Goal: Task Accomplishment & Management: Manage account settings

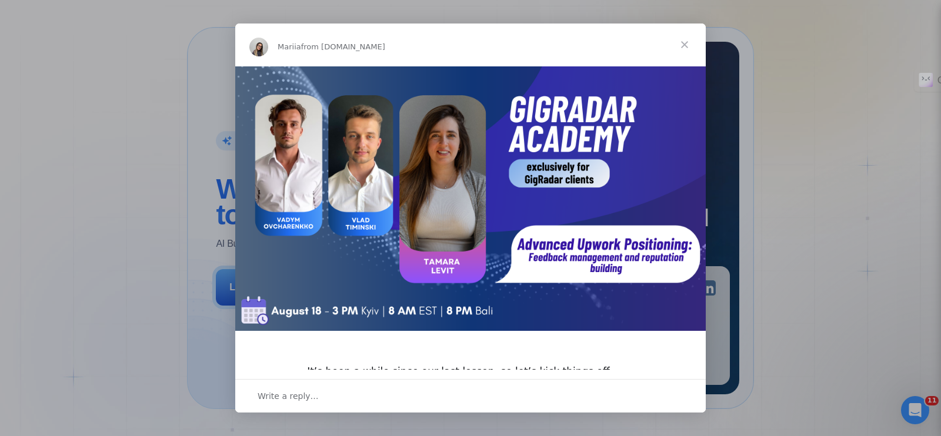
click at [687, 51] on span "Close" at bounding box center [685, 45] width 42 height 42
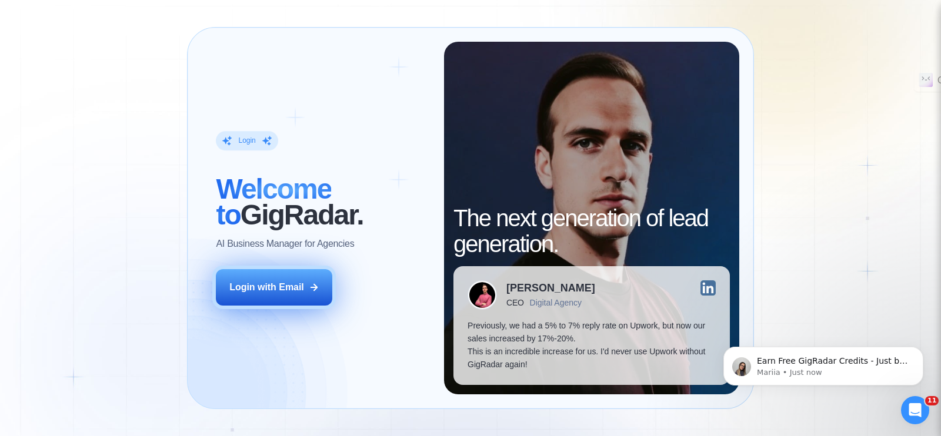
click at [292, 276] on button "Login with Email" at bounding box center [274, 287] width 116 height 36
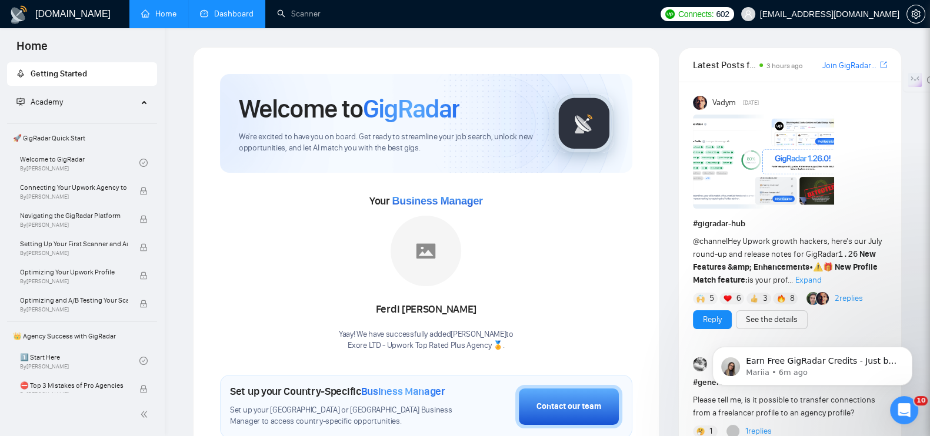
click at [226, 15] on link "Dashboard" at bounding box center [227, 14] width 54 height 10
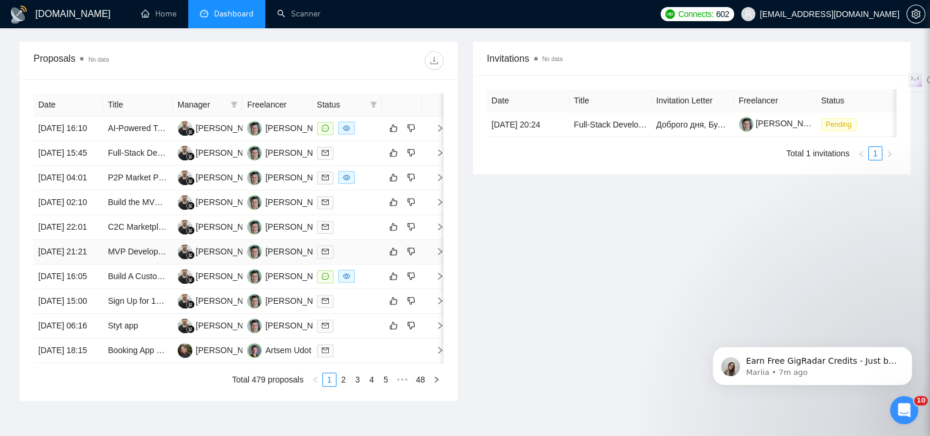
scroll to position [396, 0]
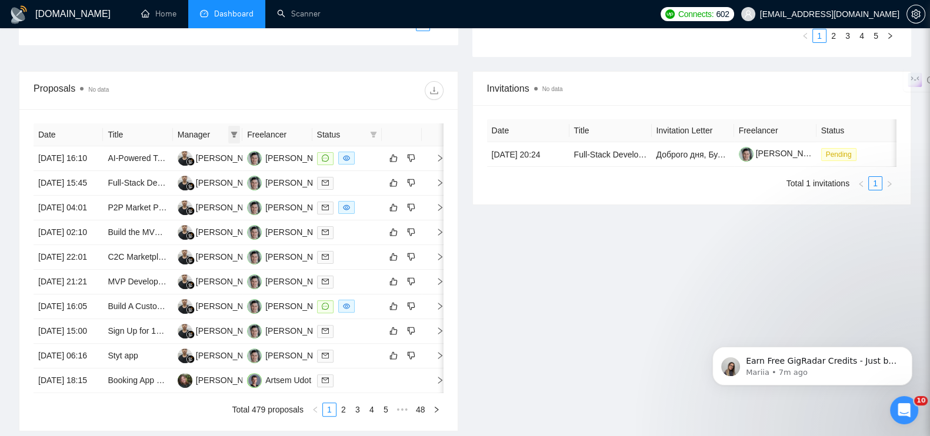
click at [231, 136] on icon "filter" at bounding box center [234, 134] width 7 height 7
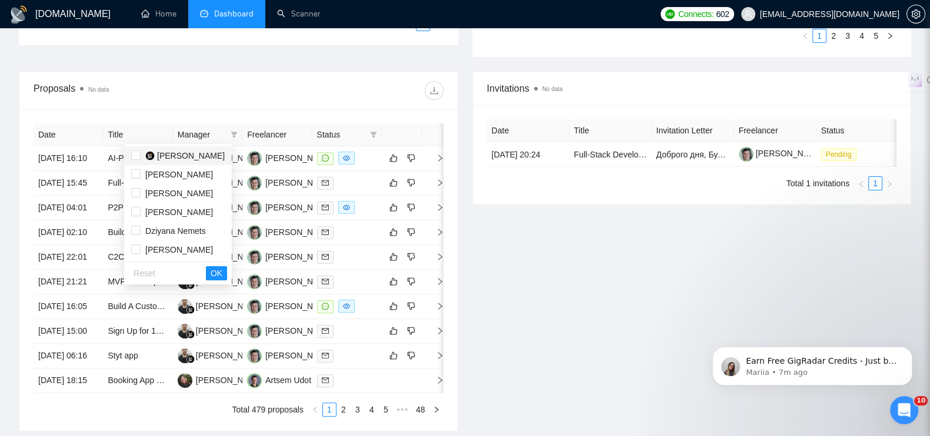
click at [202, 155] on span "[PERSON_NAME]" at bounding box center [191, 155] width 68 height 9
checkbox input "true"
click at [227, 268] on button "OK" at bounding box center [216, 273] width 21 height 14
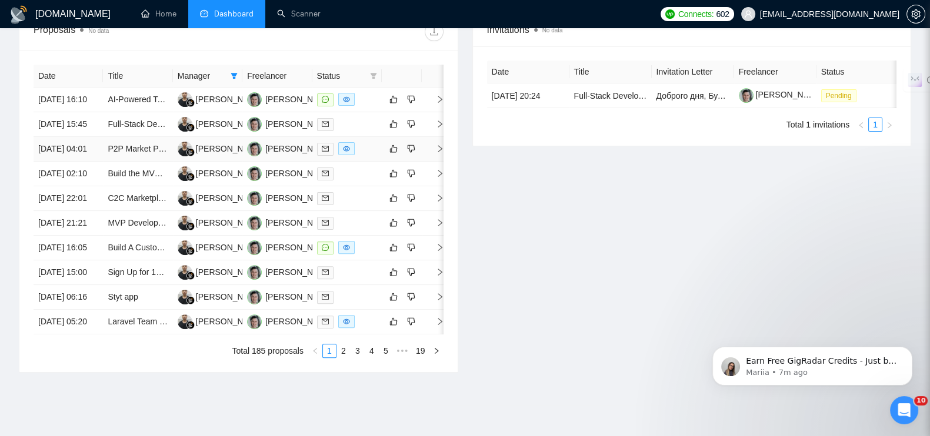
scroll to position [616, 0]
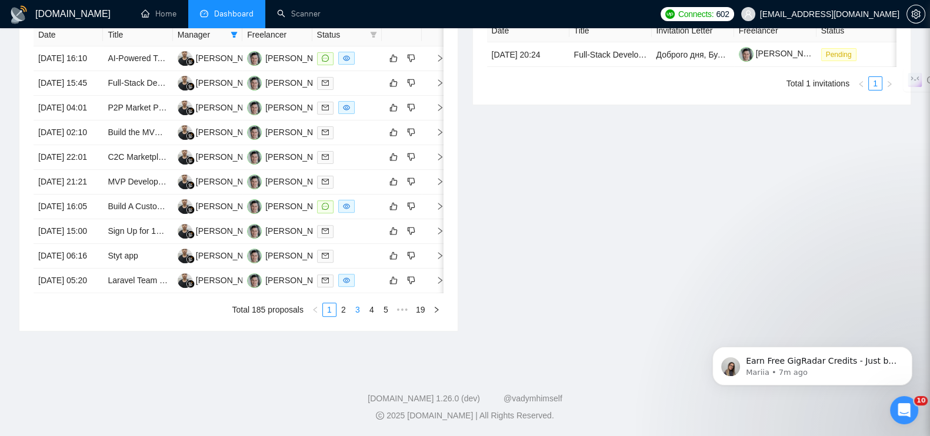
click at [361, 312] on link "3" at bounding box center [357, 310] width 13 height 13
click at [439, 235] on icon "right" at bounding box center [440, 231] width 8 height 8
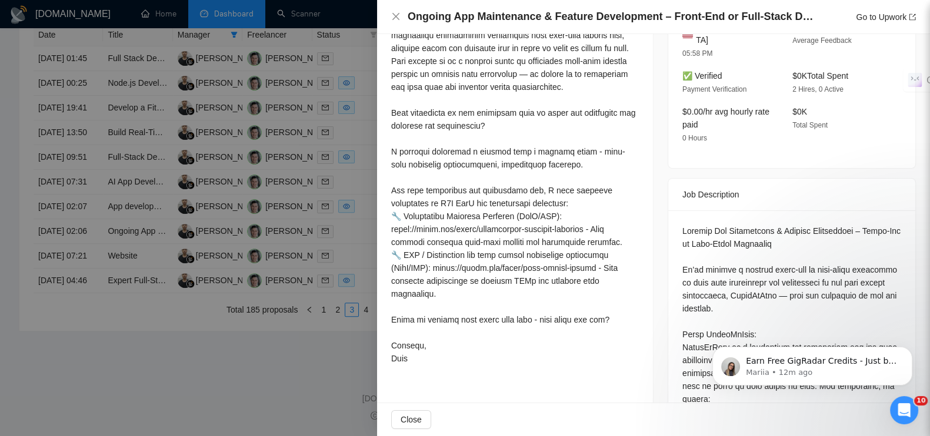
scroll to position [441, 0]
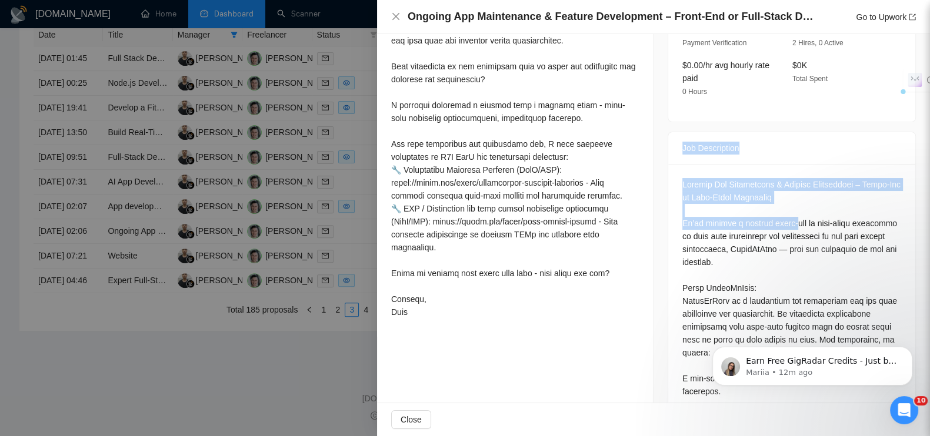
drag, startPoint x: 675, startPoint y: 133, endPoint x: 784, endPoint y: 209, distance: 133.0
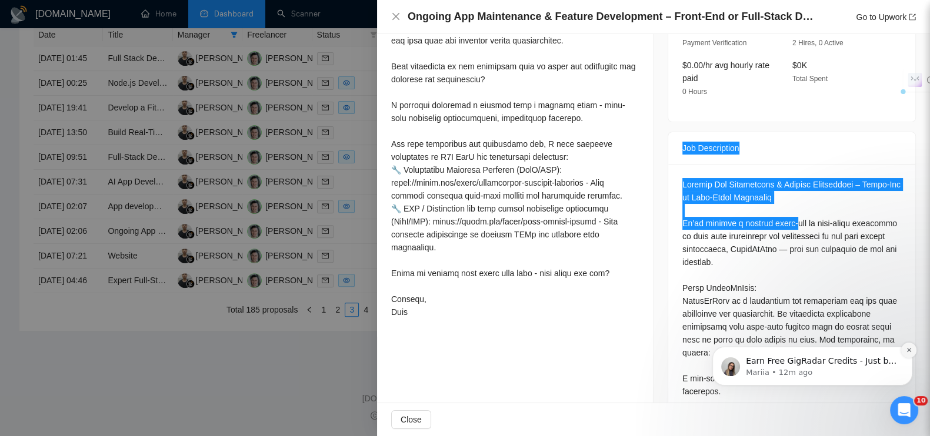
click at [911, 351] on icon "Dismiss notification" at bounding box center [909, 350] width 6 height 6
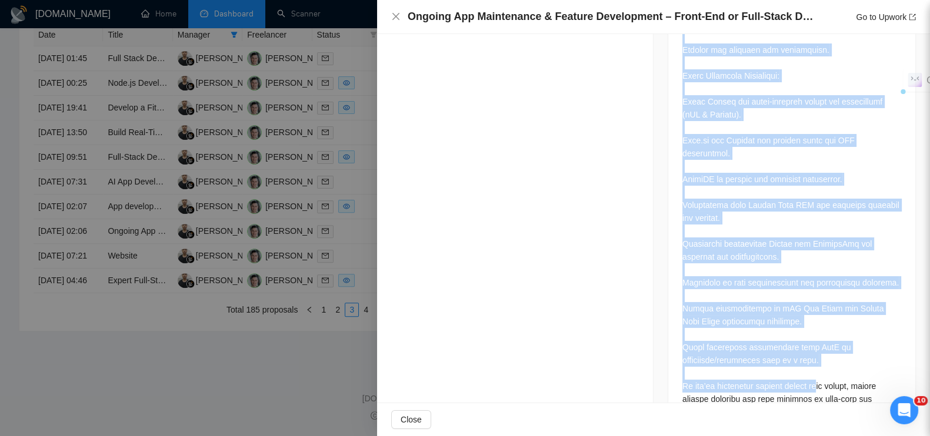
scroll to position [1089, 0]
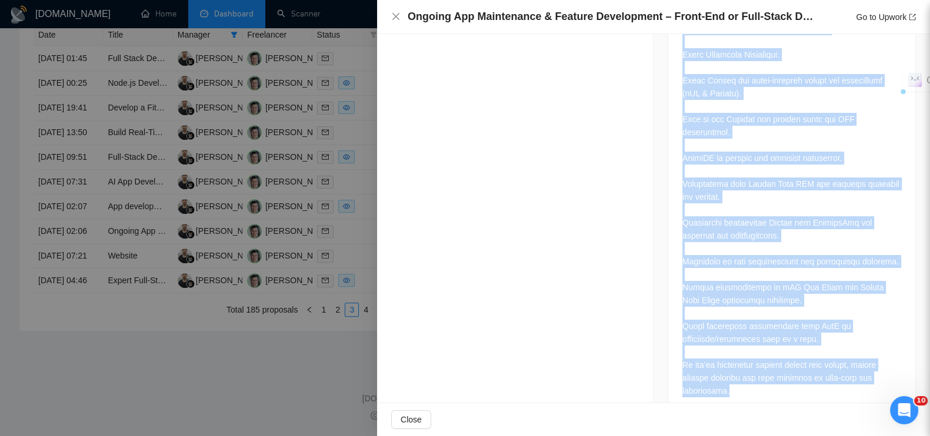
drag, startPoint x: 675, startPoint y: 135, endPoint x: 864, endPoint y: 375, distance: 305.4
copy div "Lor Ipsumdolors Ametcon Adi Elitseddoei & Tempori Utlaboreetd – Magna-Ali en Ad…"
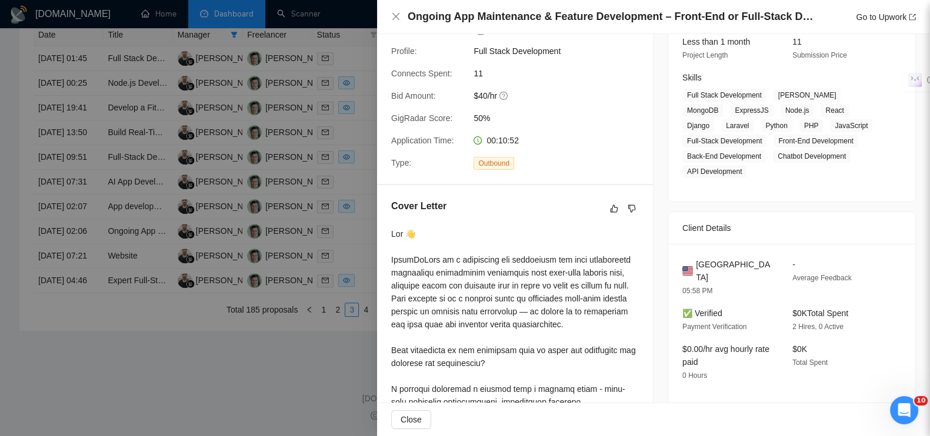
scroll to position [221, 0]
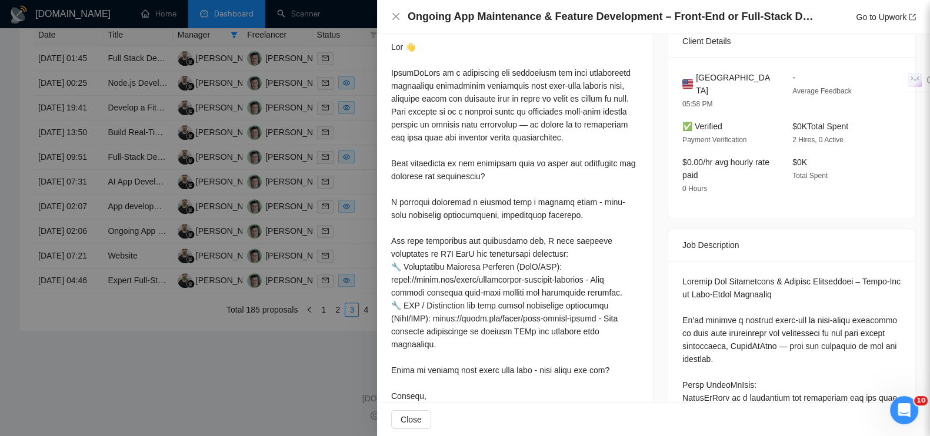
scroll to position [368, 0]
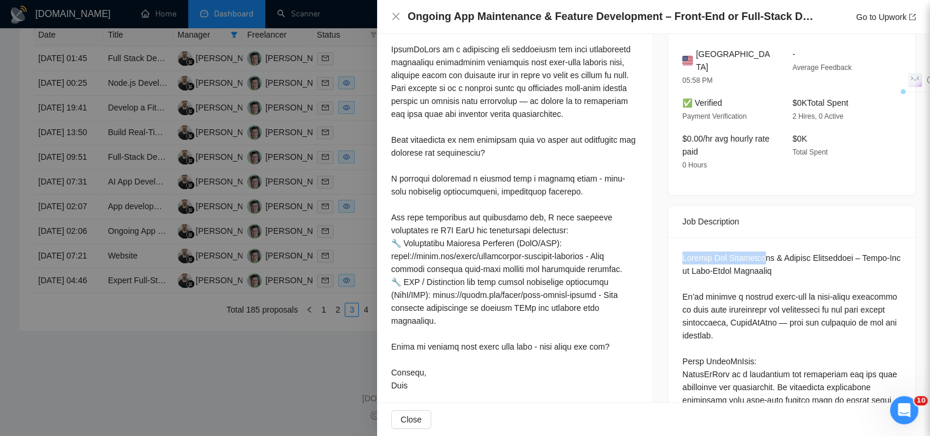
drag, startPoint x: 674, startPoint y: 243, endPoint x: 766, endPoint y: 248, distance: 92.5
click at [232, 404] on div at bounding box center [465, 218] width 930 height 436
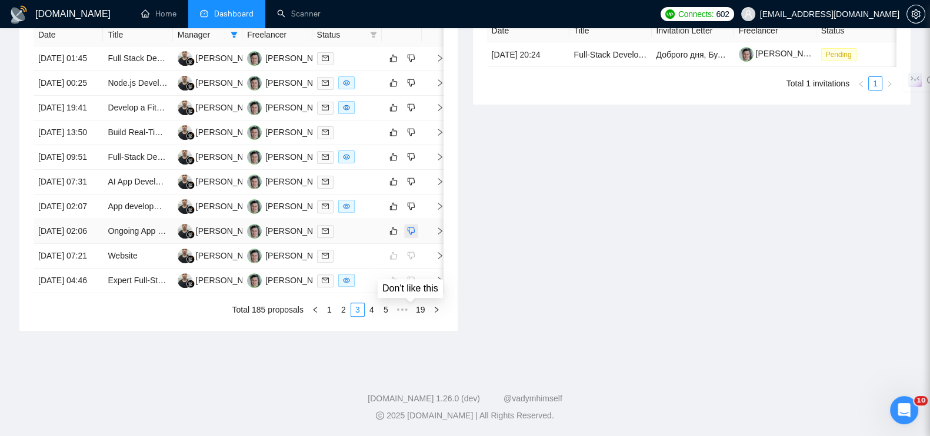
click at [410, 236] on icon "dislike" at bounding box center [411, 230] width 8 height 9
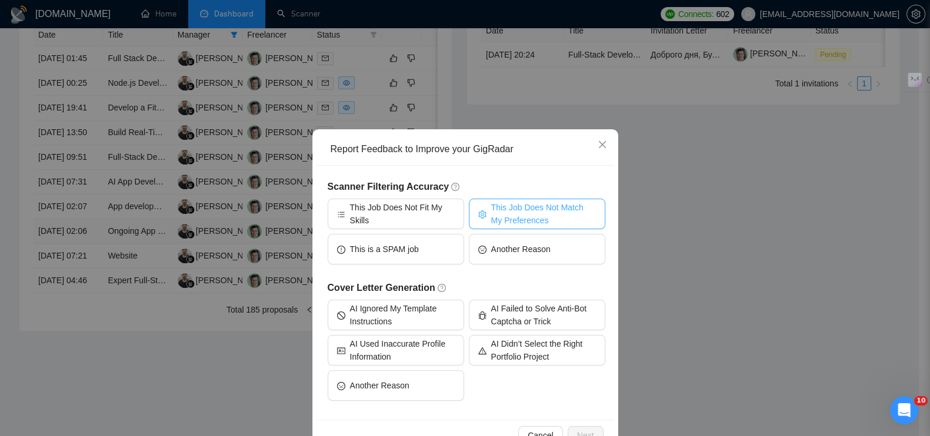
click at [495, 204] on span "This Job Does Not Match My Preferences" at bounding box center [543, 214] width 105 height 26
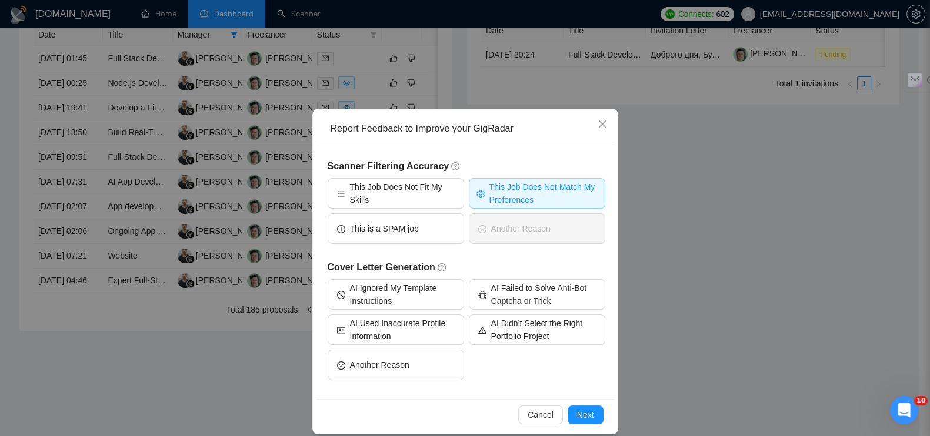
scroll to position [32, 0]
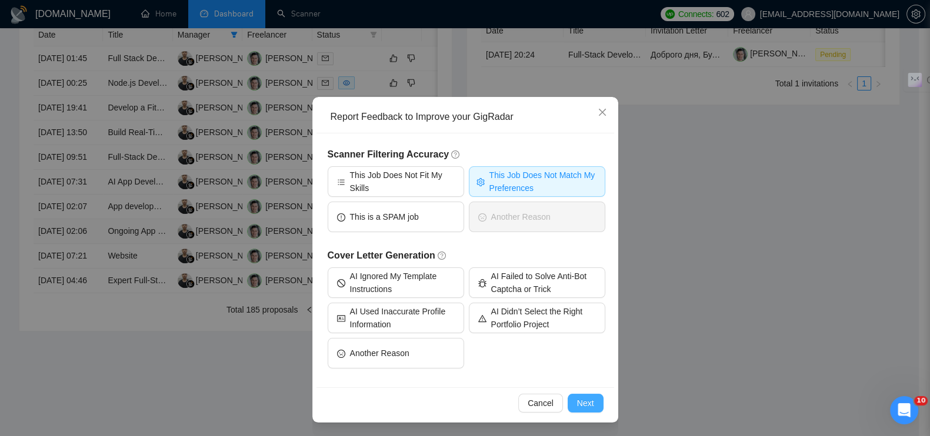
click at [577, 399] on span "Next" at bounding box center [585, 403] width 17 height 13
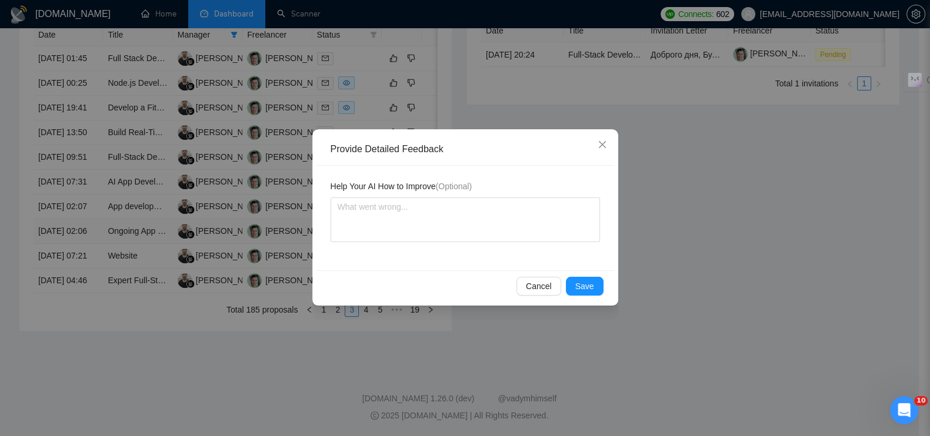
scroll to position [0, 0]
click at [475, 216] on textarea at bounding box center [465, 220] width 269 height 45
paste textarea "Это поддержка существующего продукта + «ongoing maintenance» (регулярные апдейт…"
type textarea "Это поддержка существующего продукта + «ongoing maintenance» (регулярные апдейт…"
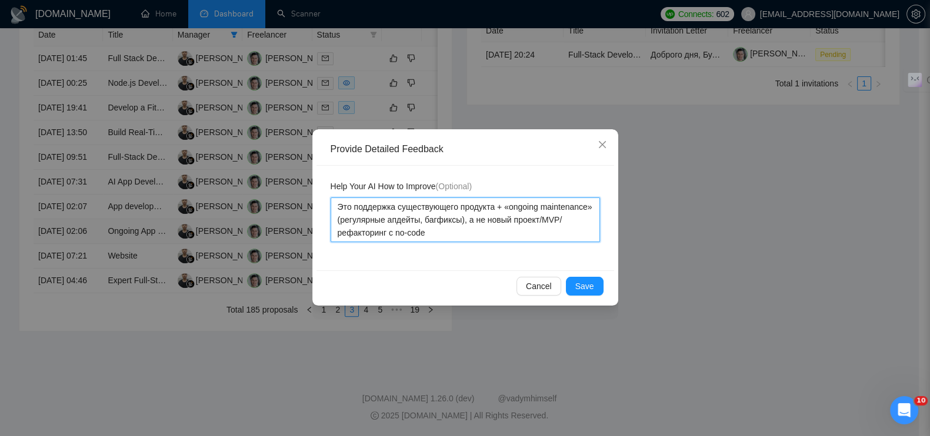
type textarea "Это поддержка существующего продукта + «ongoing maintenance» (регулярные апдейт…"
click at [598, 283] on button "Save" at bounding box center [585, 286] width 38 height 19
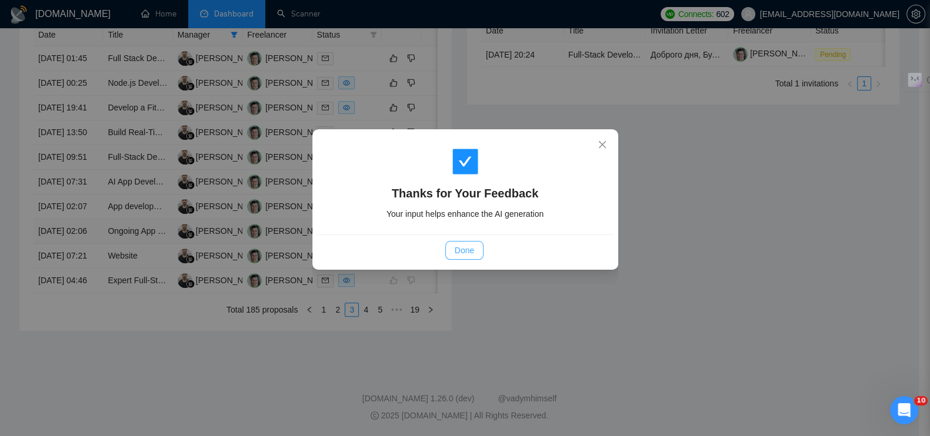
click at [461, 247] on span "Done" at bounding box center [464, 250] width 19 height 13
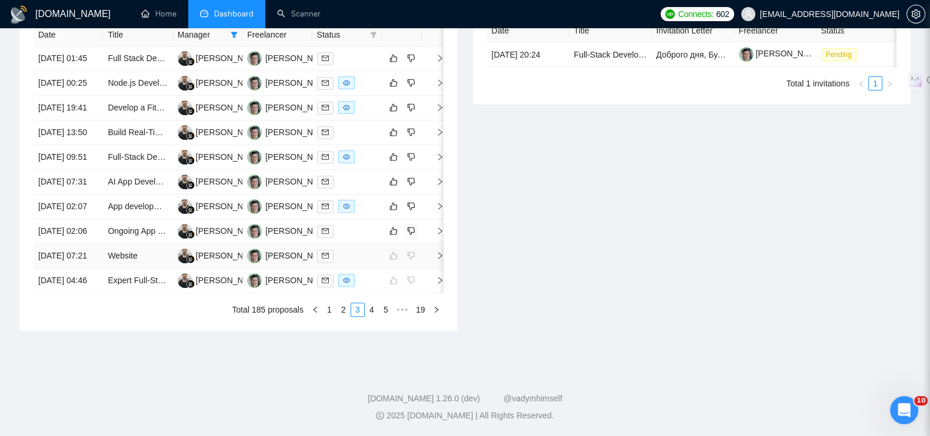
scroll to position [469, 0]
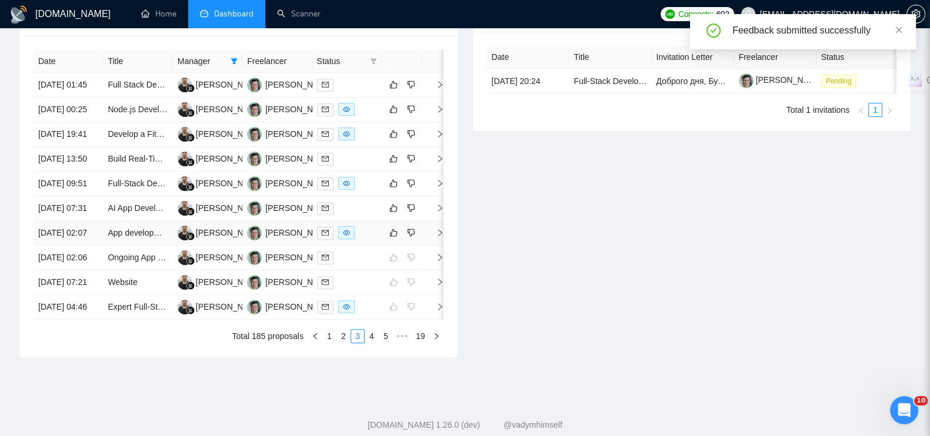
click at [436, 237] on icon "right" at bounding box center [440, 233] width 8 height 8
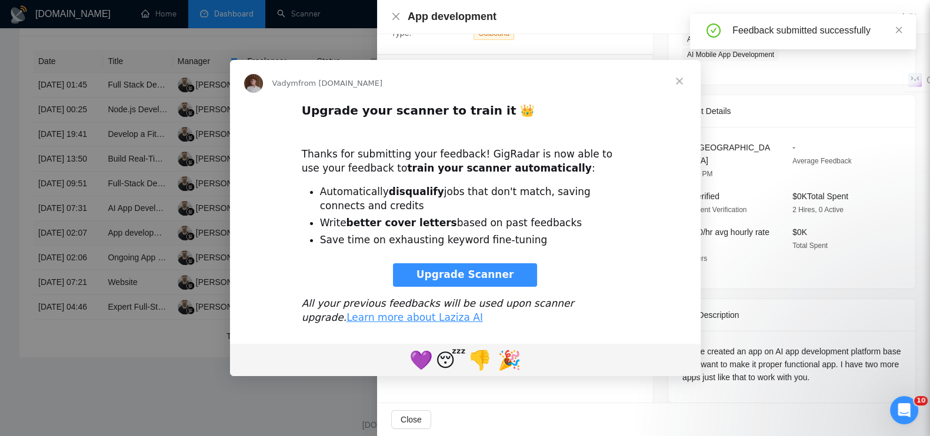
scroll to position [0, 0]
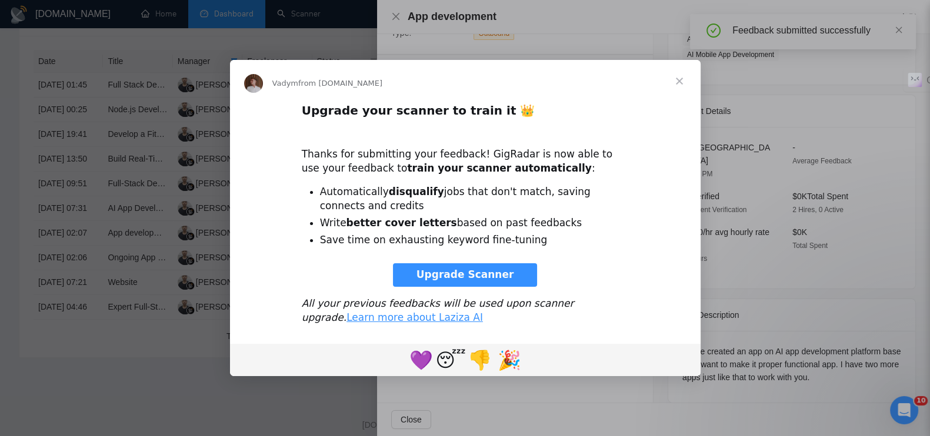
click at [680, 81] on span "Close" at bounding box center [679, 81] width 42 height 42
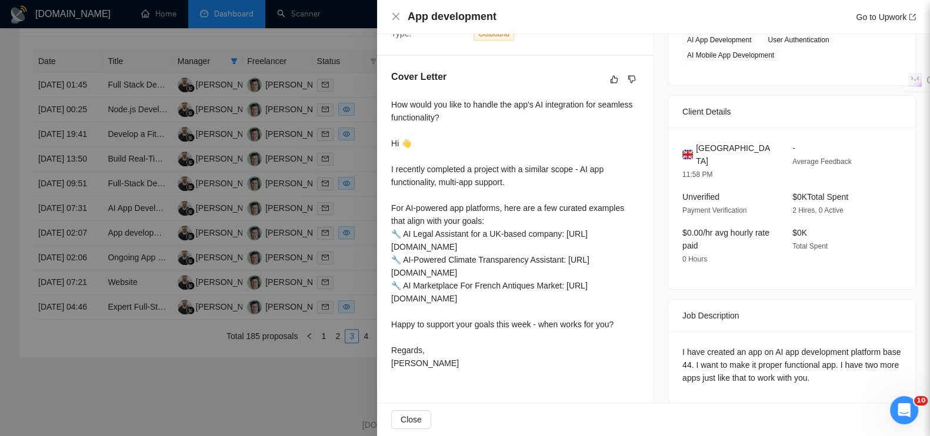
scroll to position [616, 0]
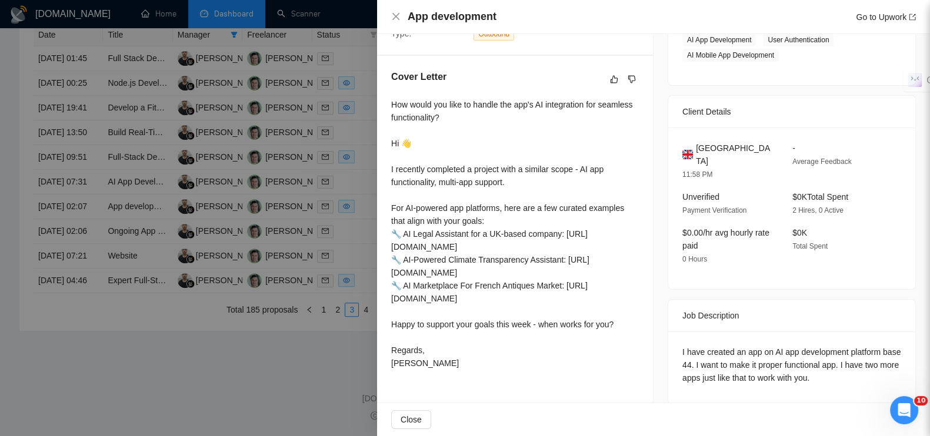
click at [537, 359] on div "How would you like to handle the app's AI integration for seamless functionalit…" at bounding box center [515, 234] width 248 height 272
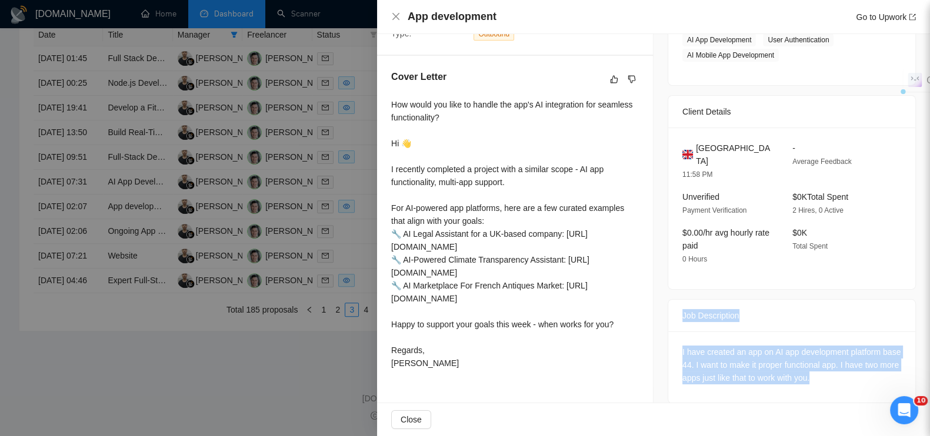
drag, startPoint x: 850, startPoint y: 365, endPoint x: 664, endPoint y: 294, distance: 199.6
click at [668, 299] on div "Job Description I have created an app on AI app development platform base 44. I…" at bounding box center [792, 351] width 248 height 105
copy div "Job Description I have created an app on AI app development platform base 44. I…"
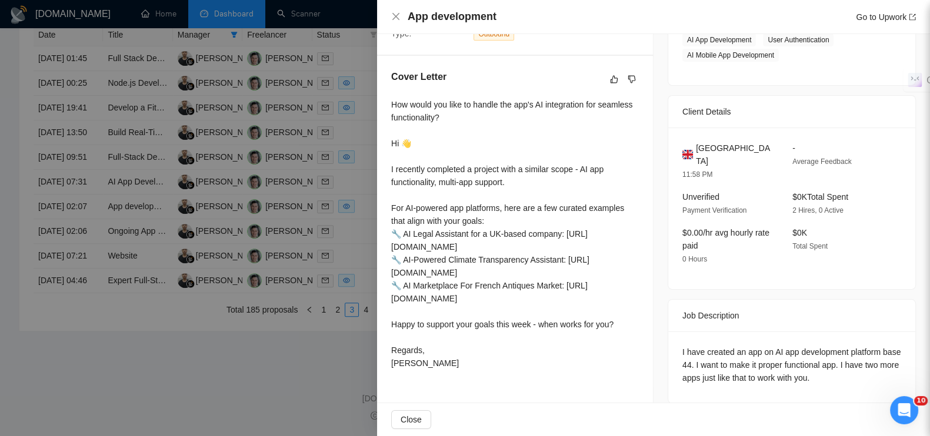
click at [306, 355] on div at bounding box center [465, 218] width 930 height 436
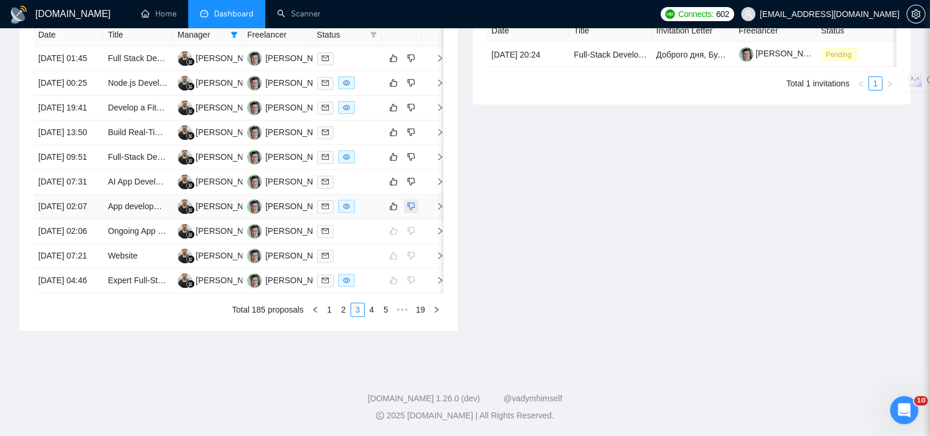
click at [410, 202] on icon "dislike" at bounding box center [411, 206] width 8 height 9
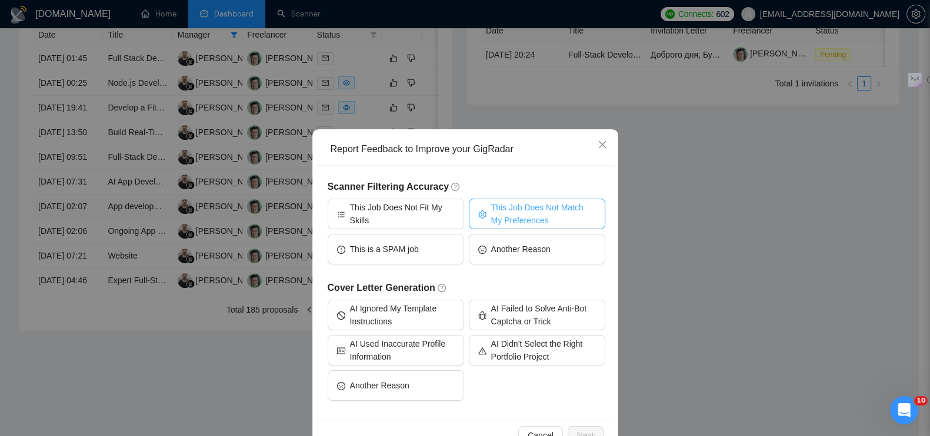
click at [554, 201] on span "This Job Does Not Match My Preferences" at bounding box center [543, 214] width 105 height 26
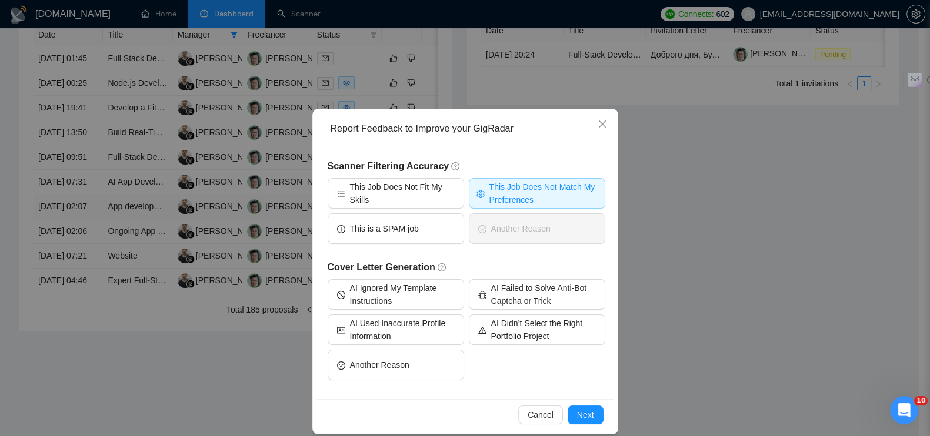
scroll to position [32, 0]
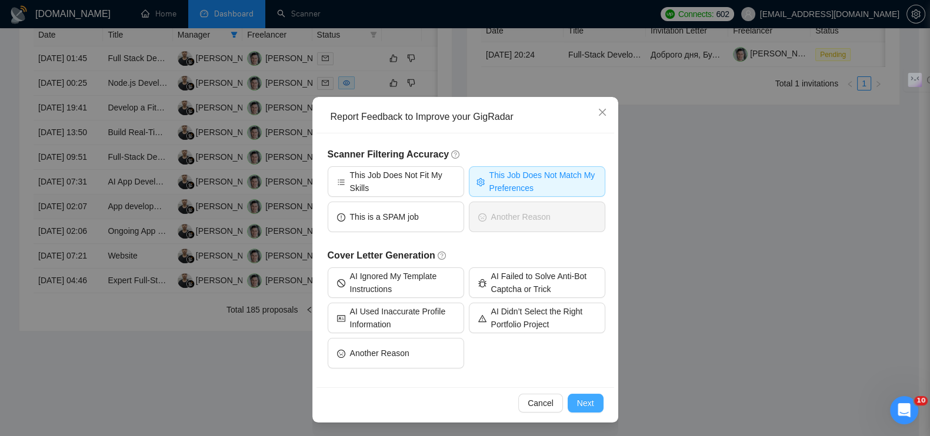
click at [577, 405] on span "Next" at bounding box center [585, 403] width 17 height 13
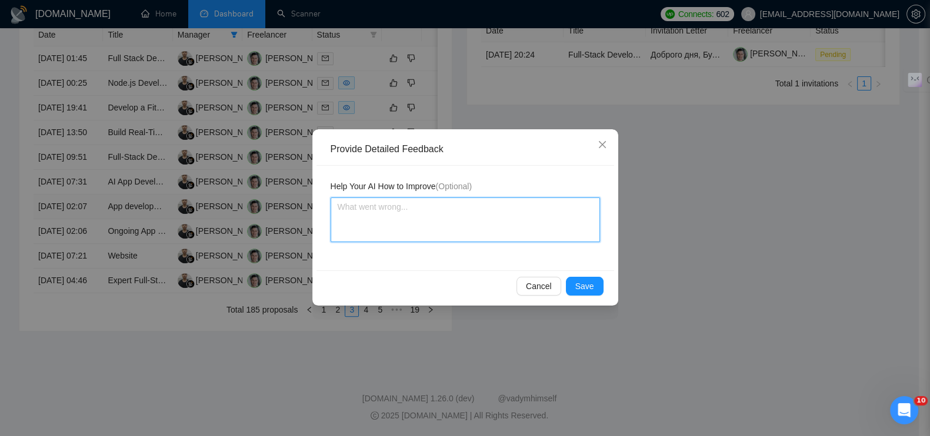
click at [467, 223] on textarea at bounding box center [465, 220] width 269 height 45
paste textarea "[PERSON_NAME] сделал приложение на AI no-code платформе (base 44) → это именно …"
type textarea "[PERSON_NAME] сделал приложение на AI no-code платформе (base 44) → это именно …"
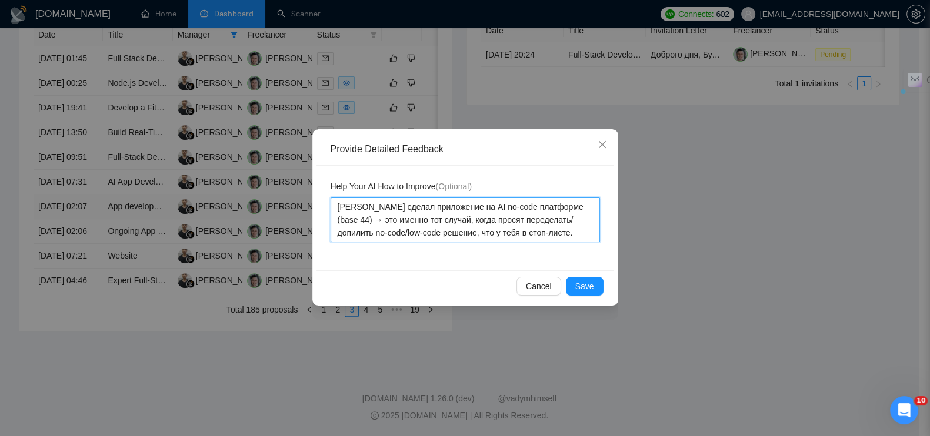
drag, startPoint x: 575, startPoint y: 208, endPoint x: 606, endPoint y: 209, distance: 31.8
click at [606, 209] on div "Help Your AI How to Improve (Optional) Клиент сделал приложение на AI no-code п…" at bounding box center [465, 218] width 298 height 105
type textarea "Клиент сделал приложение на AI no-code платформе (base 44)это именно тот случай…"
type textarea "[PERSON_NAME] сделал приложение на AI no-code платформе (base 44),это именно то…"
type textarea "[PERSON_NAME] сделал приложение на AI no-code платформе (base 44), это именно т…"
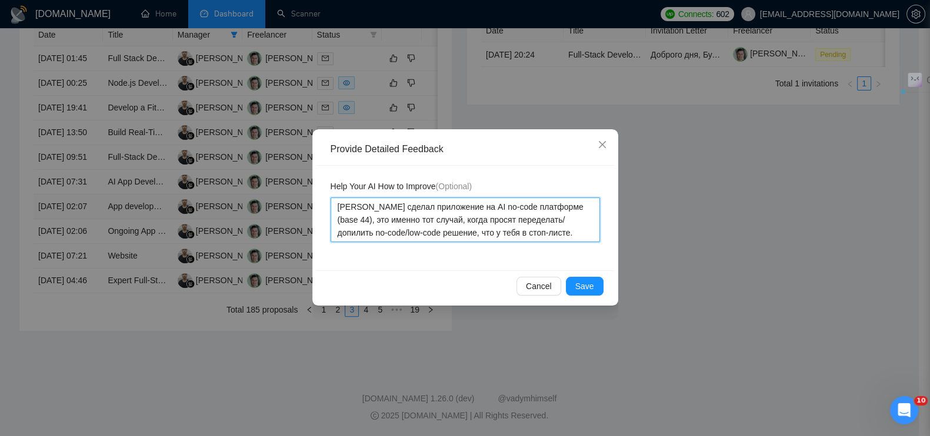
drag, startPoint x: 369, startPoint y: 216, endPoint x: 316, endPoint y: 223, distance: 52.8
click at [316, 223] on div "Help Your AI How to Improve (Optional) [PERSON_NAME] сделал приложение на AI no…" at bounding box center [465, 218] width 298 height 105
type textarea "Клиент сделал приложение на AI no-code платформе (base 44), это тот случай, ког…"
type textarea "Клиент сделал приложение на AI no-code платформе (base 44), этотот случай, когд…"
type textarea "Клиент сделал приложение на AI no-code платформе (base 44), это тот случай, ког…"
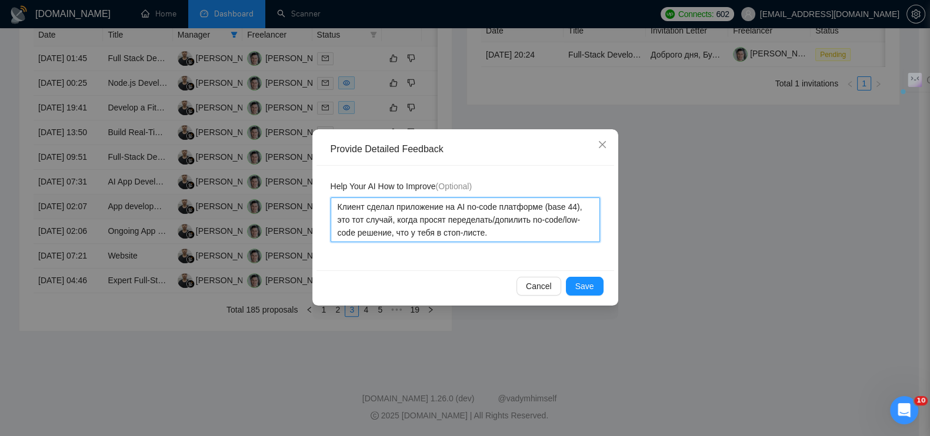
drag, startPoint x: 376, startPoint y: 229, endPoint x: 522, endPoint y: 229, distance: 145.3
click at [522, 229] on textarea "Клиент сделал приложение на AI no-code платформе (base 44), это тот случай, ког…" at bounding box center [465, 220] width 269 height 45
type textarea "Клиент сделал приложение на AI no-code платформе (base 44), это тот случай, ког…"
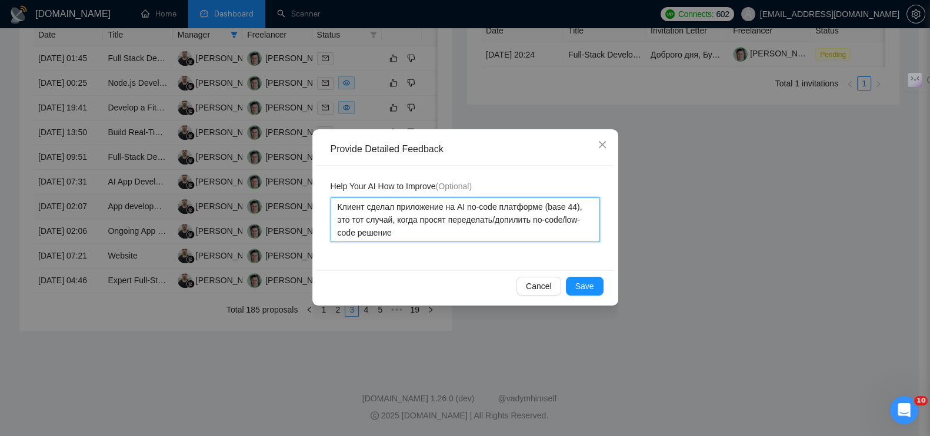
type textarea "Клиент сделал приложение на AI no-code платформе (base 44), это тот случай, ког…"
click at [577, 282] on span "Save" at bounding box center [584, 286] width 19 height 13
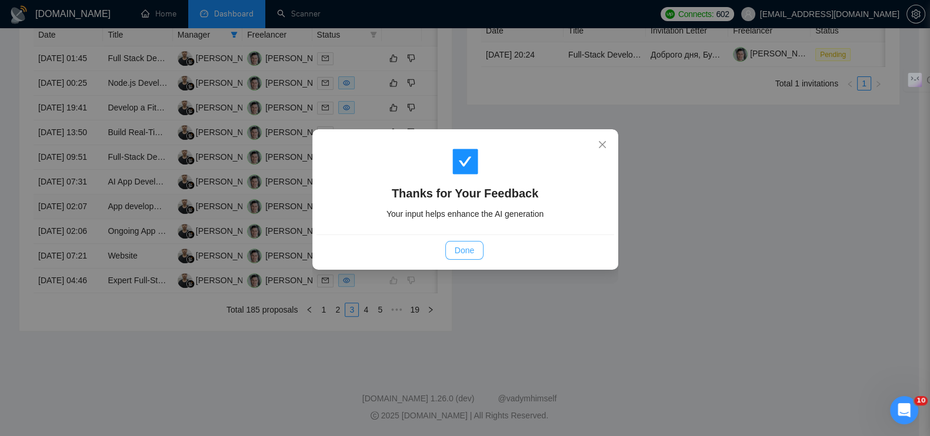
click at [470, 249] on span "Done" at bounding box center [464, 250] width 19 height 13
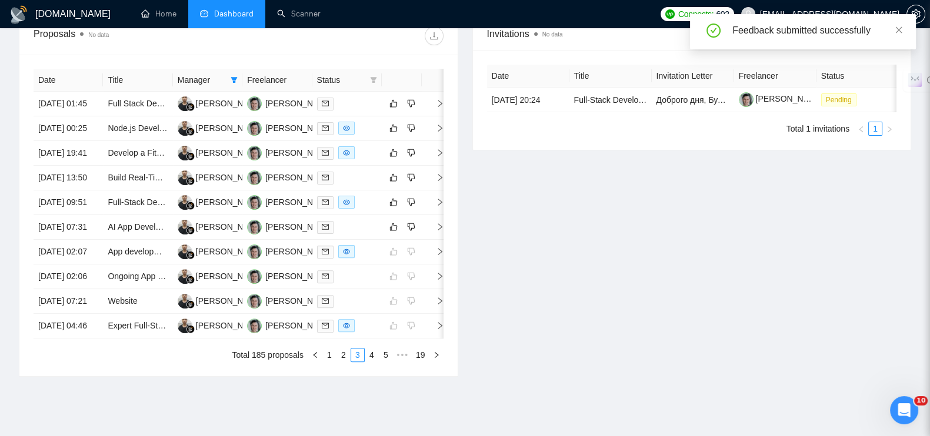
scroll to position [444, 0]
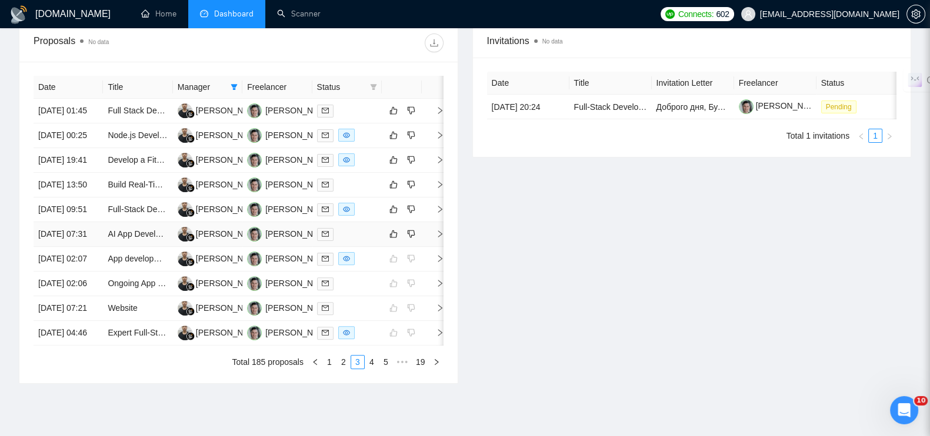
click at [437, 238] on icon "right" at bounding box center [440, 234] width 8 height 8
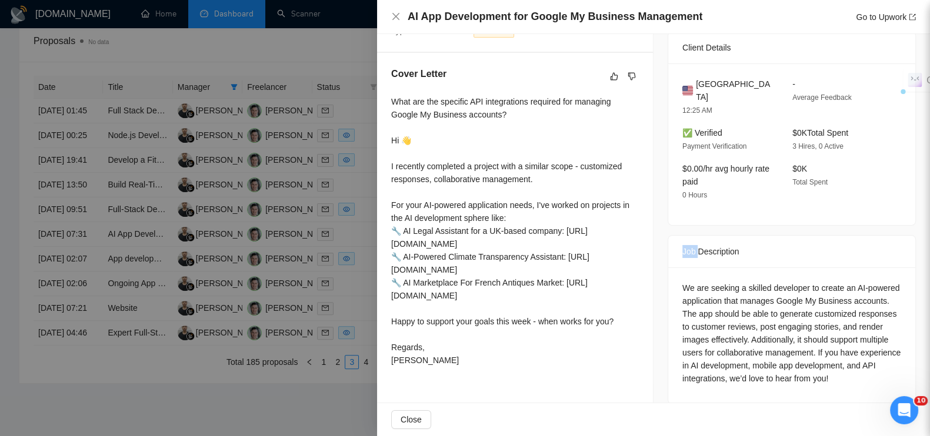
scroll to position [278, 0]
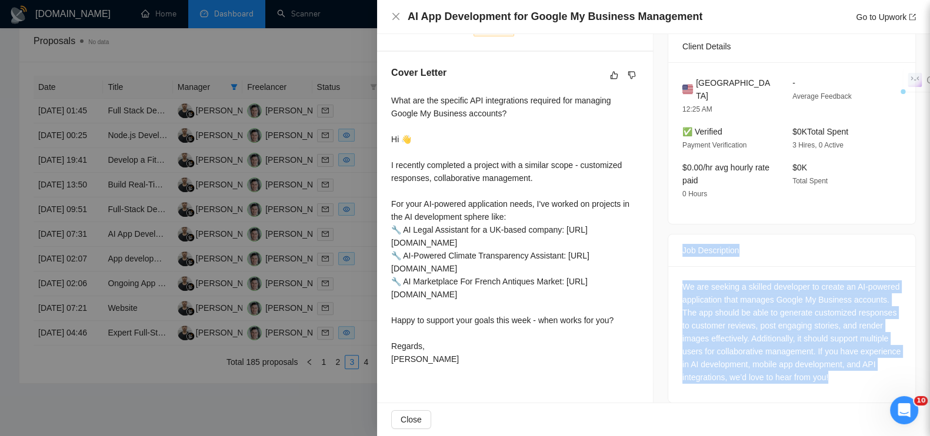
drag, startPoint x: 673, startPoint y: 237, endPoint x: 908, endPoint y: 363, distance: 266.8
click at [908, 363] on div "Job Posting Details Overview [DATE] 07:08 Published Unspecified Hourly Rate Exp…" at bounding box center [792, 86] width 276 height 661
copy div "Job Description We are seeking a skilled developer to create an AI-powered appl…"
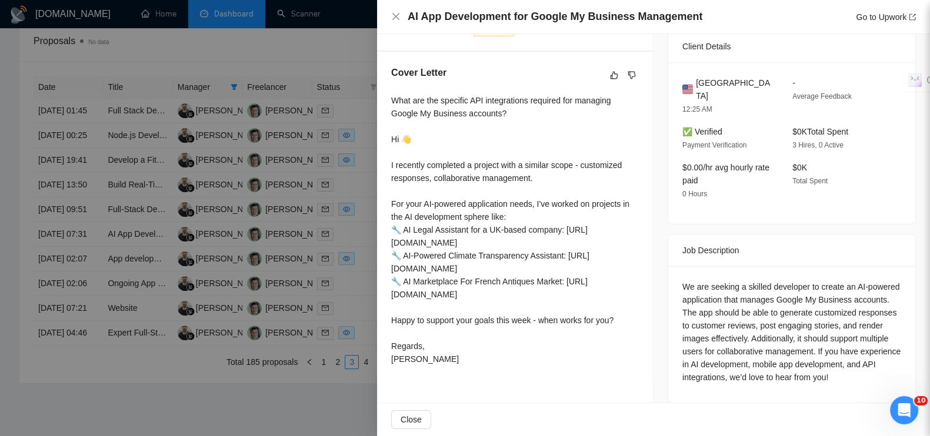
click at [326, 48] on div at bounding box center [465, 218] width 930 height 436
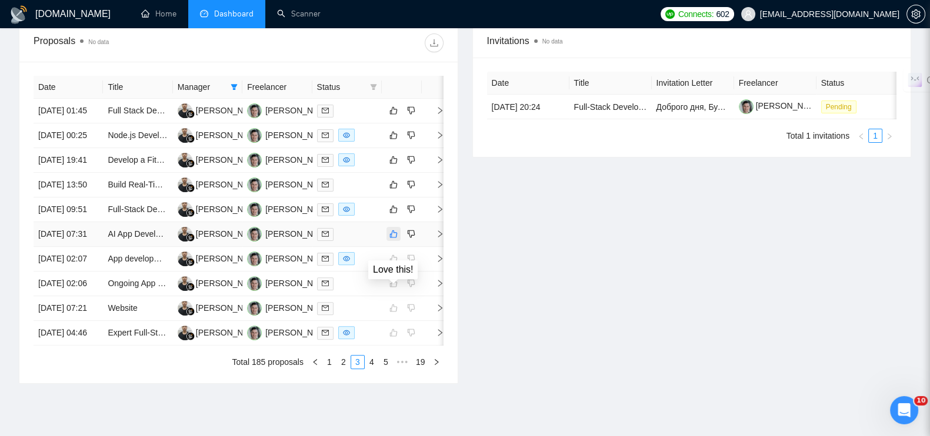
click at [393, 239] on icon "like" at bounding box center [393, 233] width 8 height 9
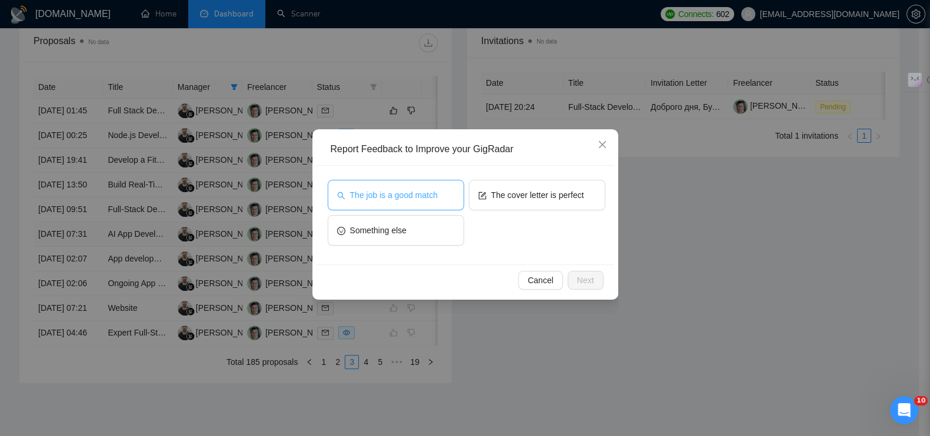
click at [398, 194] on span "The job is a good match" at bounding box center [394, 195] width 88 height 13
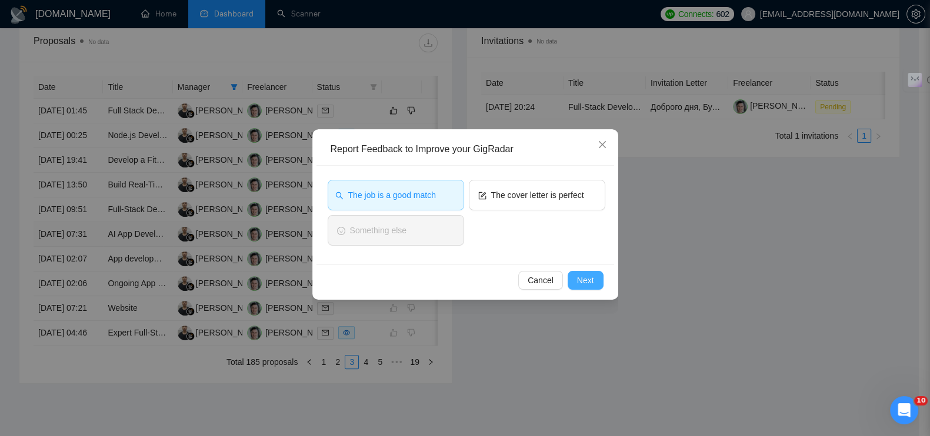
click at [587, 283] on span "Next" at bounding box center [585, 280] width 17 height 13
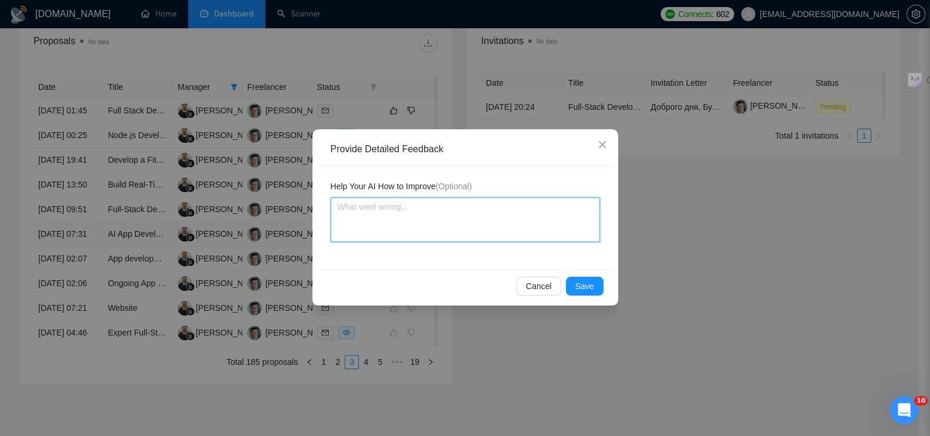
click at [361, 203] on textarea at bounding box center [465, 220] width 269 height 45
paste textarea "новая разработка с нуля (AI-powered app)"
type textarea "новая разработка с нуля (AI-powered app)"
click at [342, 209] on textarea "новая разработка с нуля (AI-powered app)" at bounding box center [465, 220] width 269 height 45
type textarea "овая разработка с нуля (AI-powered app)"
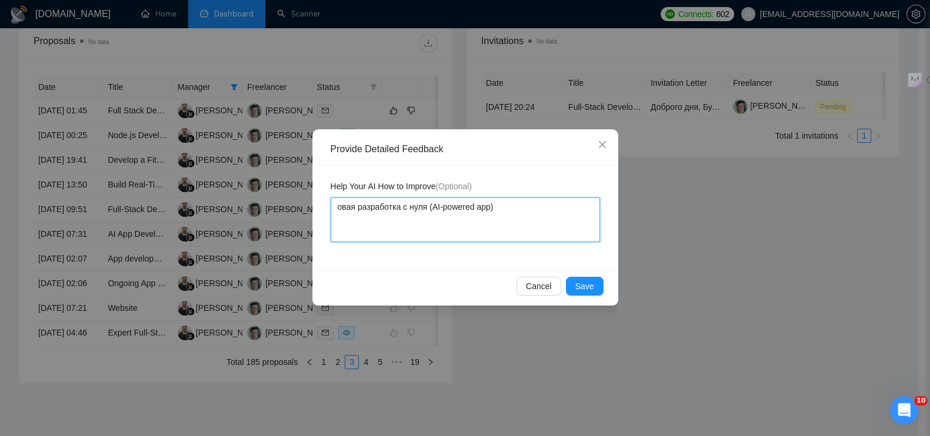
type textarea "Новая разработка с нуля (AI-powered app)"
click at [526, 211] on textarea "Новая разработка с нуля (AI-powered app)" at bounding box center [465, 220] width 269 height 45
type textarea "Новая разработка с нуля (AI-powered app)."
click at [588, 283] on span "Save" at bounding box center [584, 286] width 19 height 13
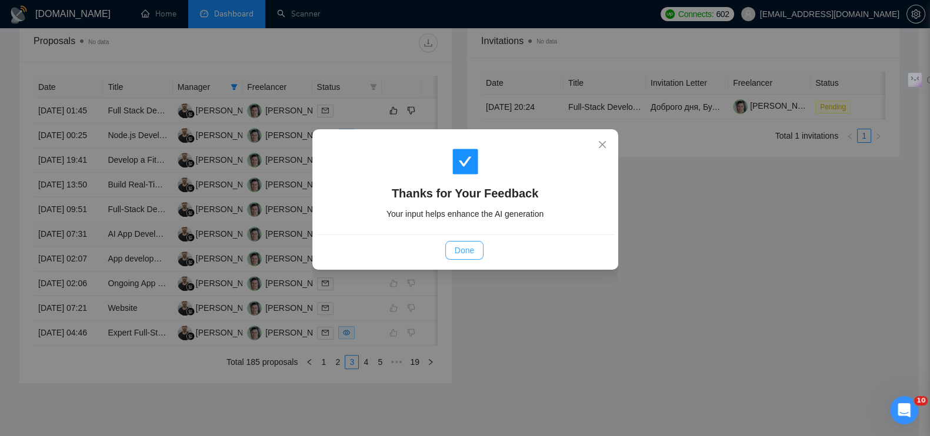
click at [459, 246] on span "Done" at bounding box center [464, 250] width 19 height 13
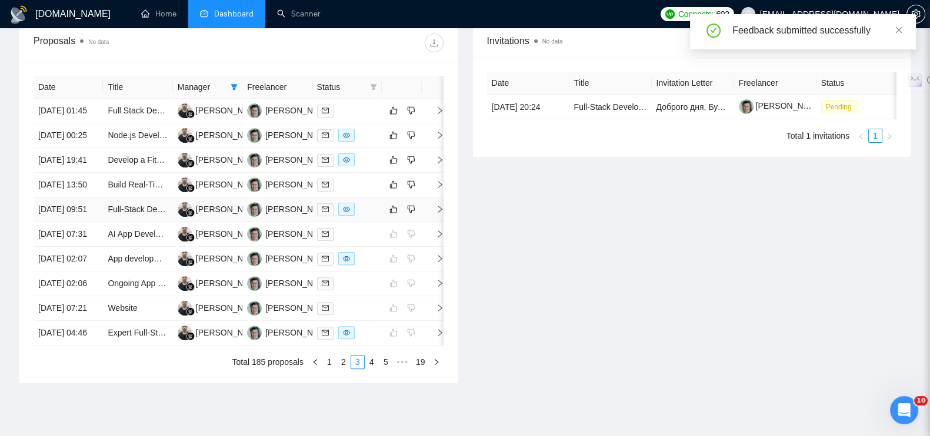
click at [438, 214] on icon "right" at bounding box center [440, 209] width 8 height 8
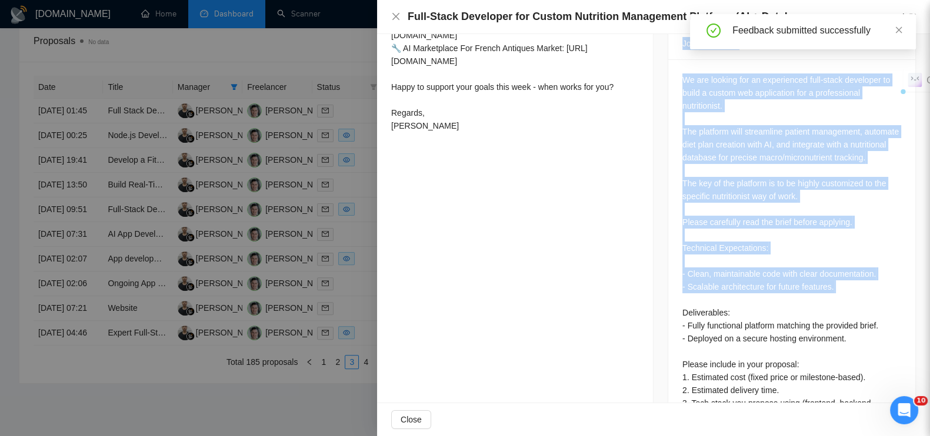
scroll to position [614, 0]
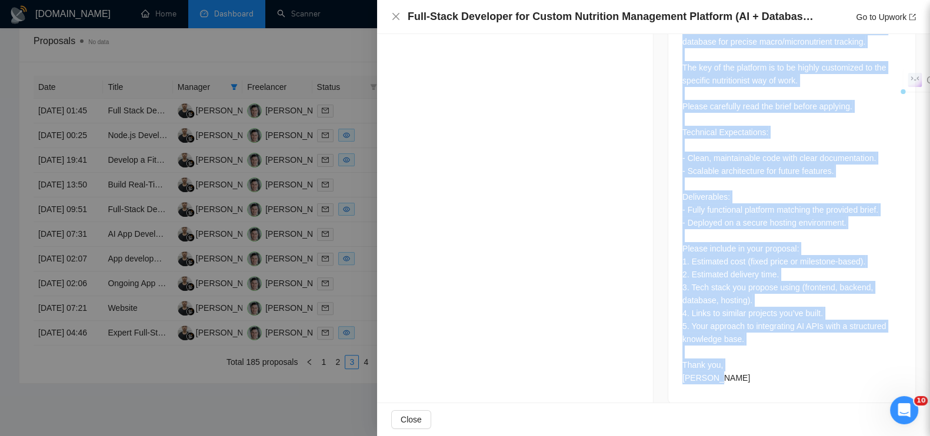
drag, startPoint x: 676, startPoint y: 236, endPoint x: 756, endPoint y: 369, distance: 154.6
click at [756, 369] on div "Job Description We are looking for an experienced full-stack developer to build…" at bounding box center [792, 157] width 248 height 493
copy div "Job Description We are looking for an experienced full-stack developer to build…"
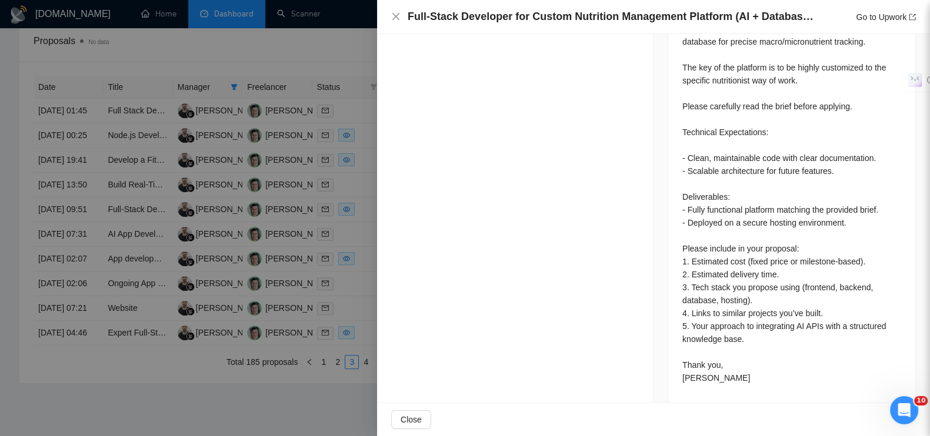
click at [344, 29] on div at bounding box center [465, 218] width 930 height 436
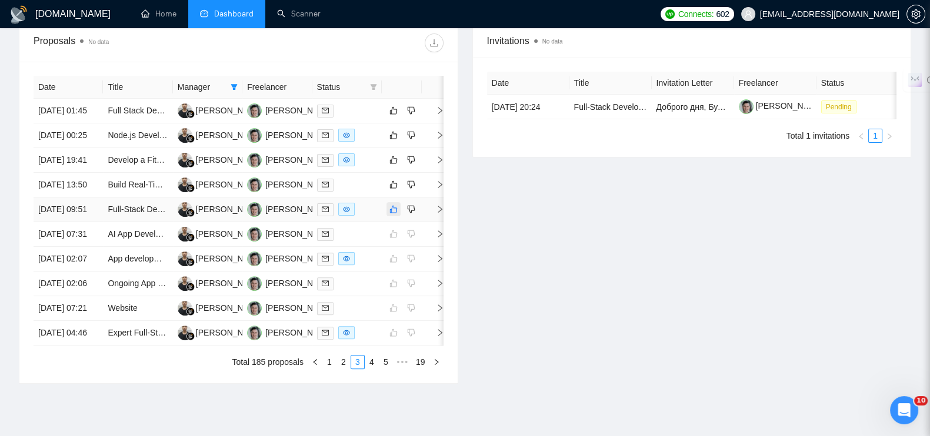
click at [395, 214] on icon "like" at bounding box center [393, 209] width 8 height 9
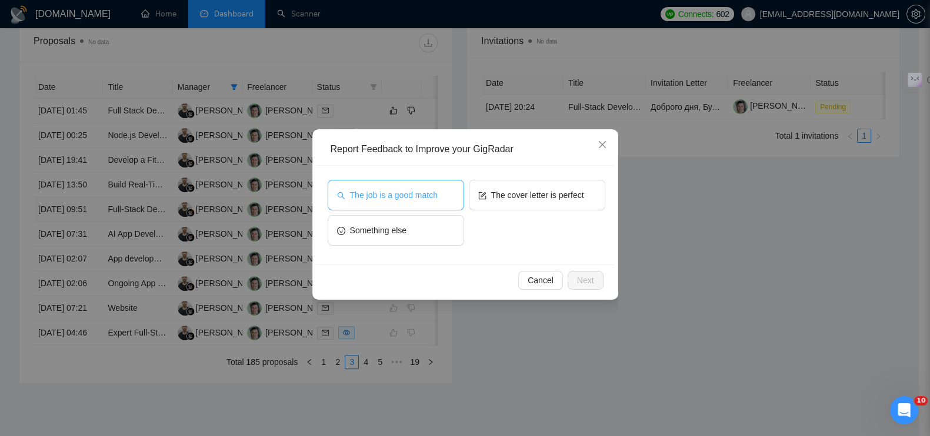
click at [427, 189] on span "The job is a good match" at bounding box center [394, 195] width 88 height 13
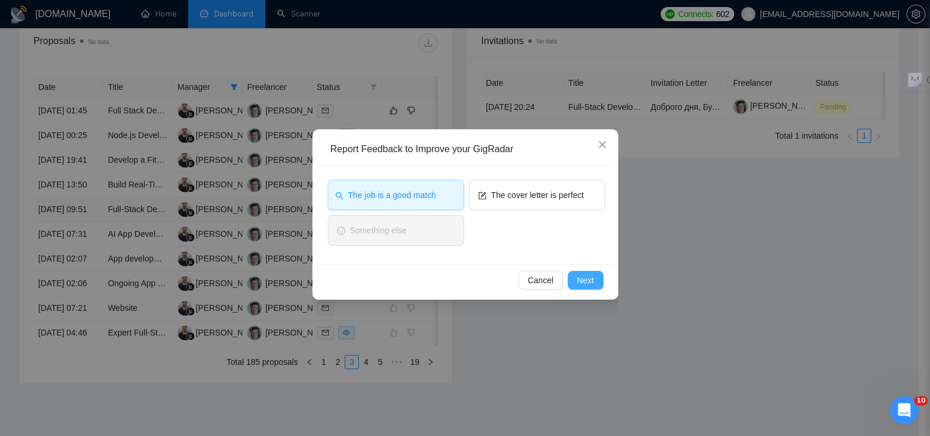
click at [585, 283] on span "Next" at bounding box center [585, 280] width 17 height 13
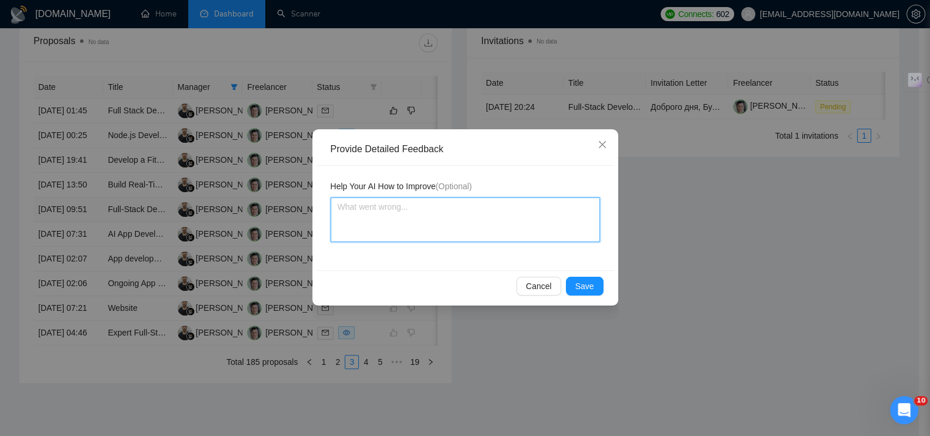
click at [419, 217] on textarea at bounding box center [465, 220] width 269 height 45
paste textarea "Кастомная веб-платформа с нуля"
type textarea "Кастомная веб-платформа с нуля"
type textarea "Кастомная веб-платформа с нуляю"
type textarea "Кастомная веб-платформа с нуля"
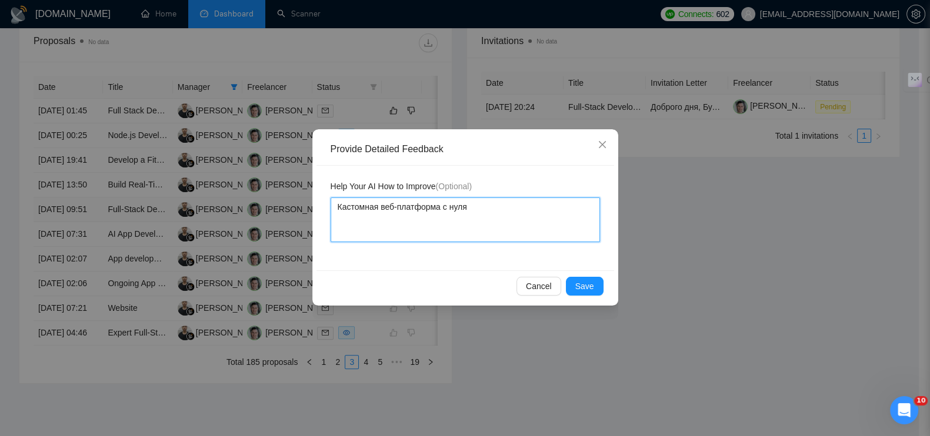
type textarea "Кастомная веб-платформа с нуля."
click at [578, 285] on span "Save" at bounding box center [584, 286] width 19 height 13
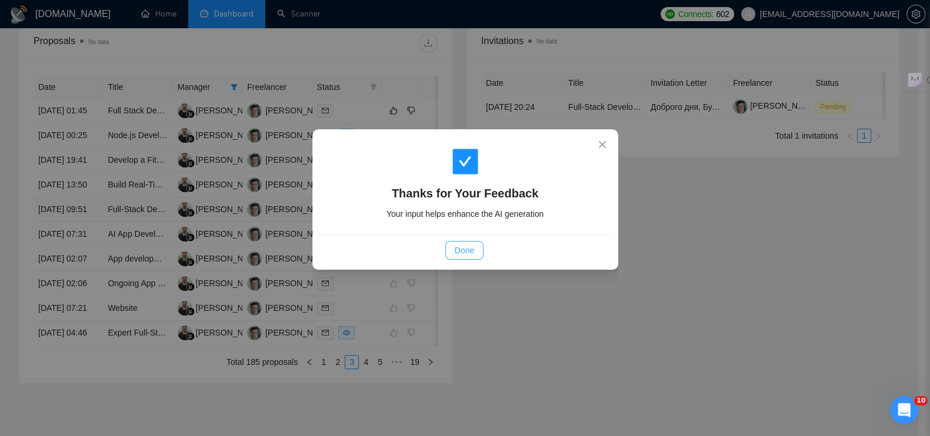
click at [452, 244] on button "Done" at bounding box center [464, 250] width 38 height 19
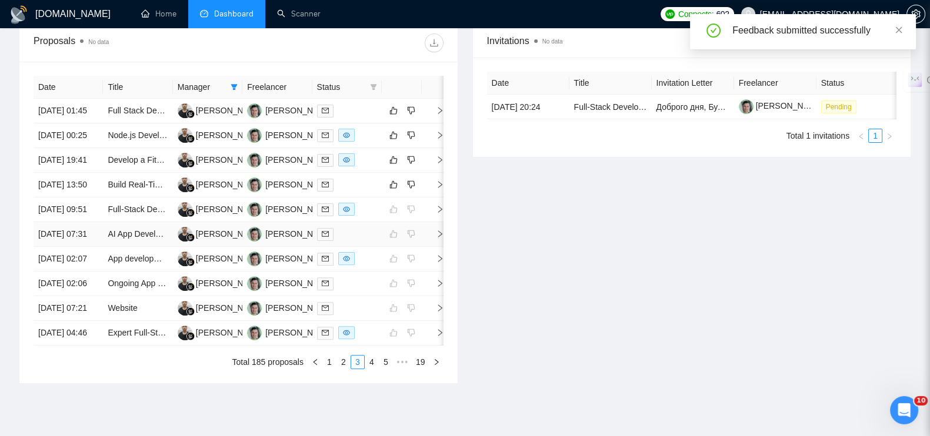
scroll to position [370, 0]
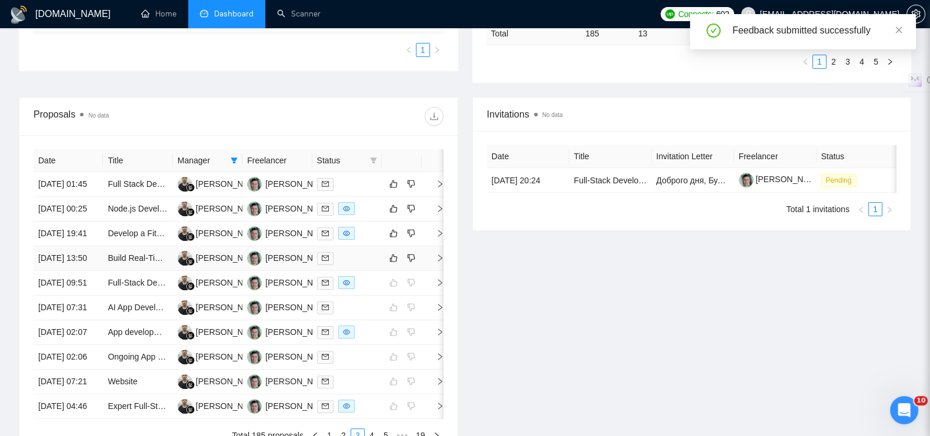
click at [438, 262] on icon "right" at bounding box center [440, 258] width 8 height 8
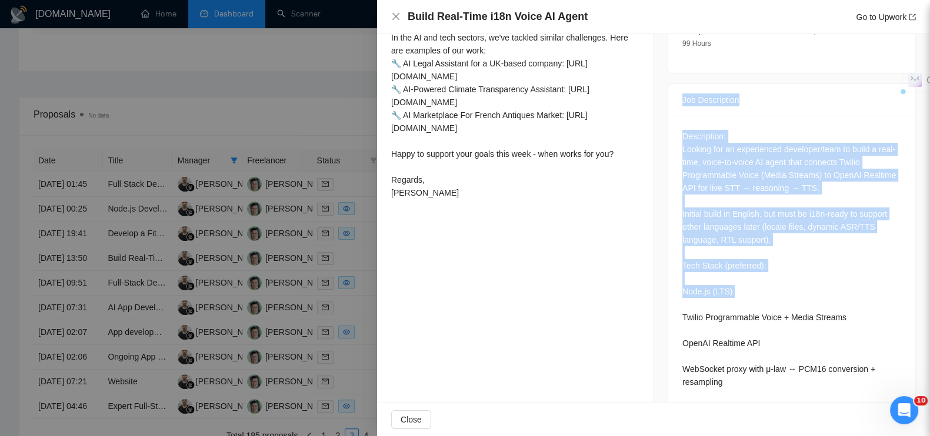
scroll to position [499, 0]
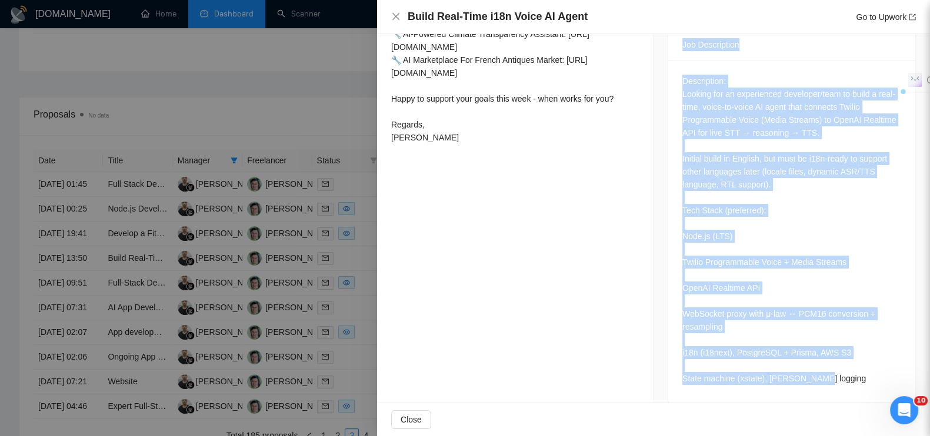
drag, startPoint x: 674, startPoint y: 171, endPoint x: 845, endPoint y: 362, distance: 256.6
click at [845, 362] on div "Job Description Description: Looking for an experienced developer/team to build…" at bounding box center [792, 216] width 248 height 376
copy div "Job Description Description: Looking for an experienced developer/team to build…"
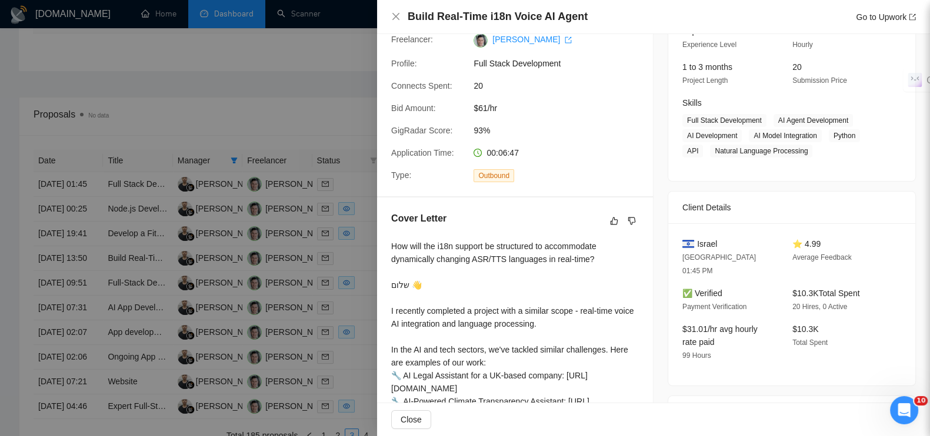
scroll to position [0, 0]
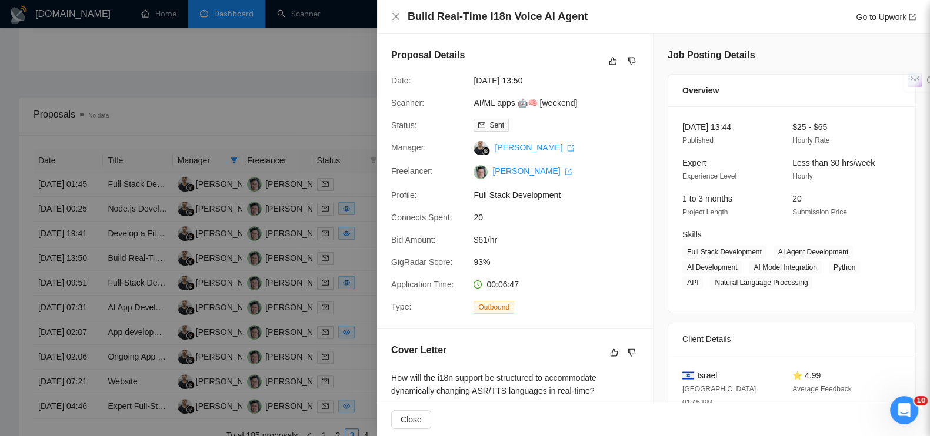
click at [226, 83] on div at bounding box center [465, 218] width 930 height 436
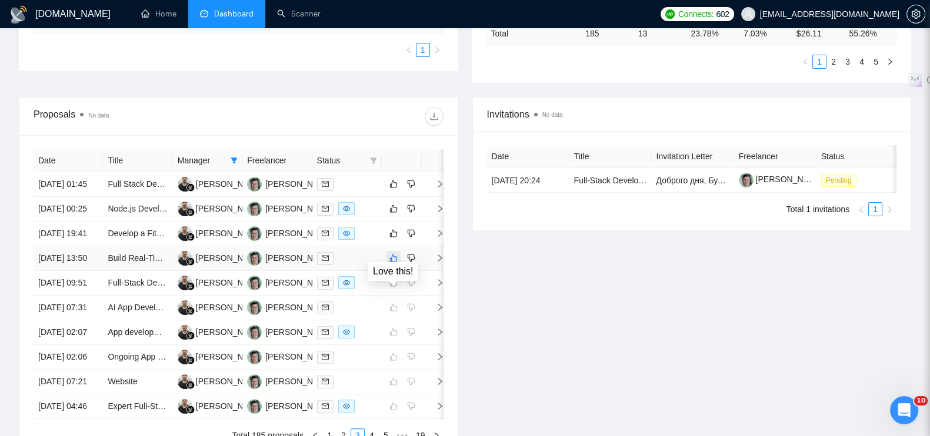
click at [393, 263] on icon "like" at bounding box center [393, 258] width 8 height 9
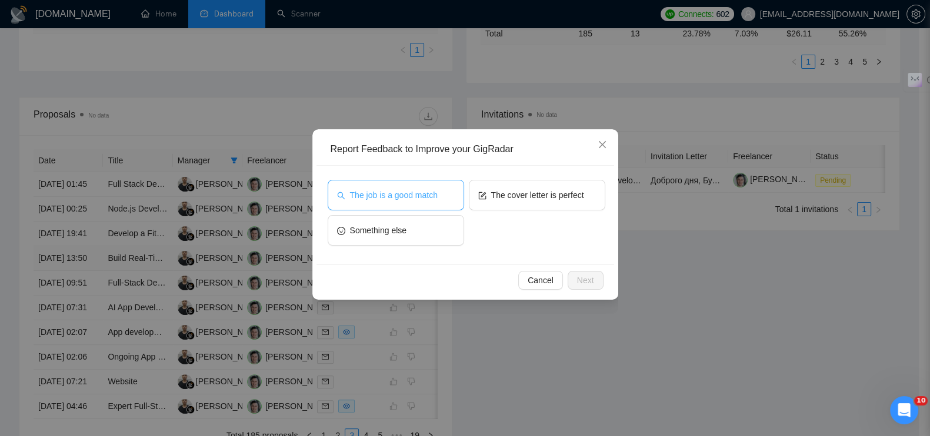
click at [395, 199] on span "The job is a good match" at bounding box center [394, 195] width 88 height 13
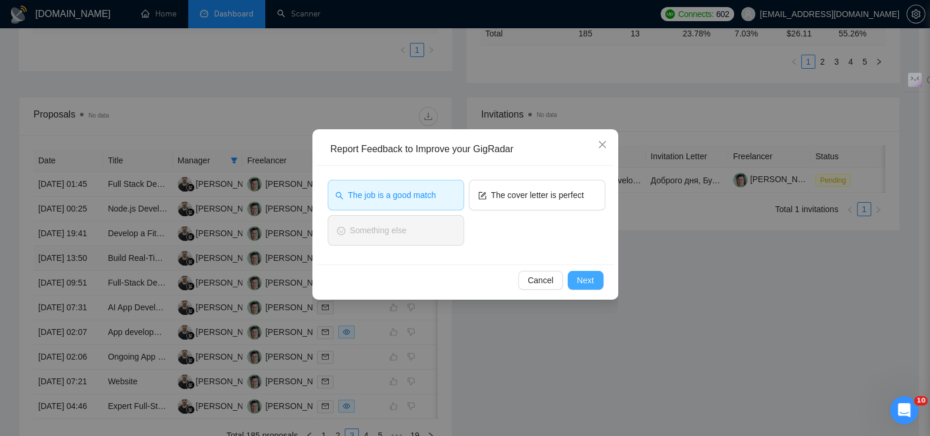
click at [593, 278] on span "Next" at bounding box center [585, 280] width 17 height 13
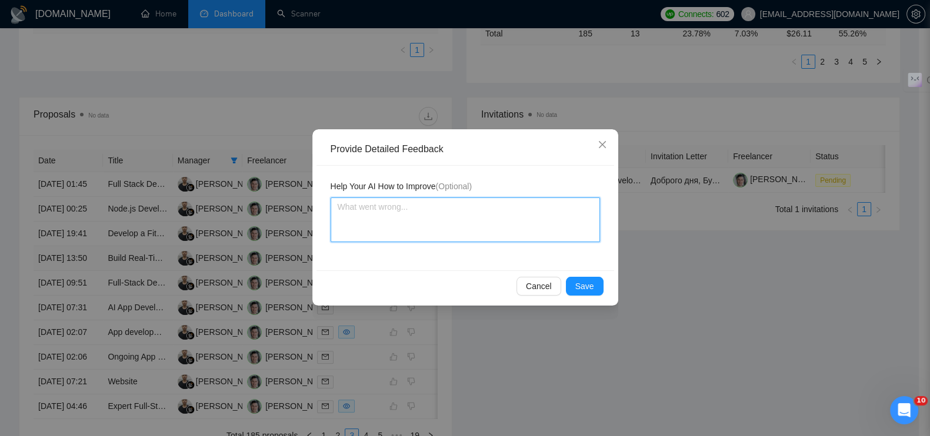
click at [447, 226] on textarea at bounding box center [465, 220] width 269 height 45
paste textarea "AI-решение с нуля"
type textarea "AI-решение с нуля"
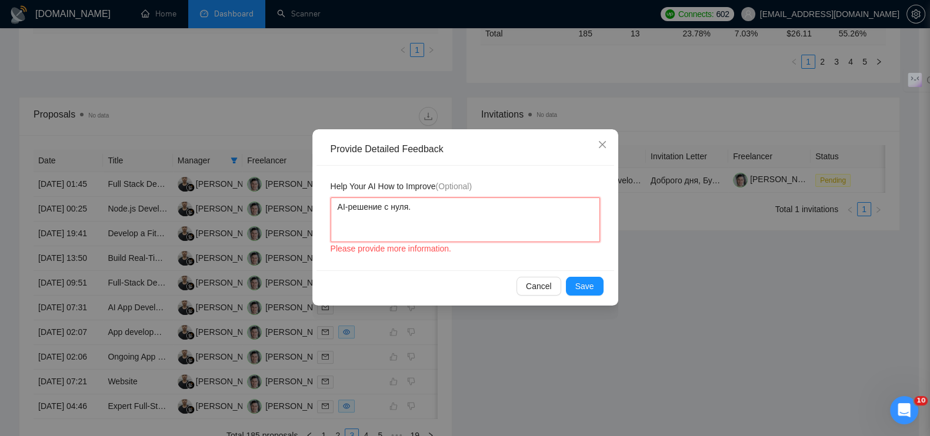
type textarea "AI-решение с нуля."
click at [485, 213] on textarea "AI-решение с нуля." at bounding box center [465, 220] width 269 height 45
type textarea "AI-решение с нуля"
type textarea "AI-решение с нуля,"
paste textarea "custom dev + AI интеграции."
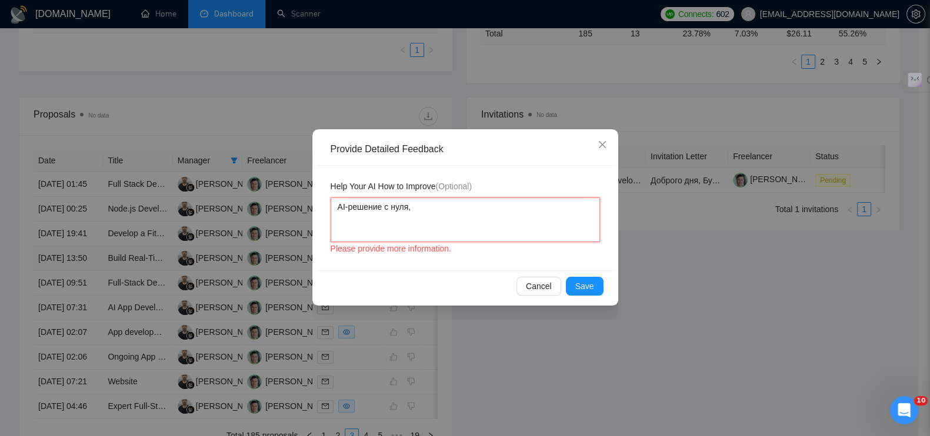
type textarea "AI-решение с нуля, custom dev + AI интеграции."
click at [592, 286] on span "Save" at bounding box center [584, 286] width 19 height 13
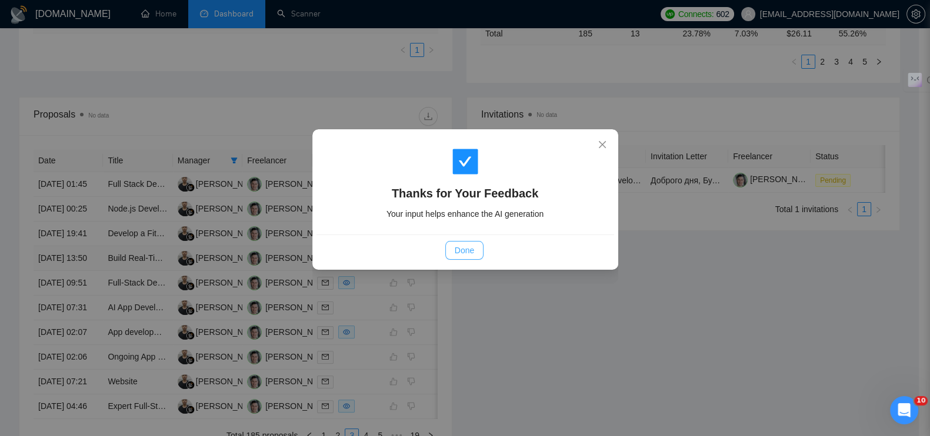
click at [479, 251] on button "Done" at bounding box center [464, 250] width 38 height 19
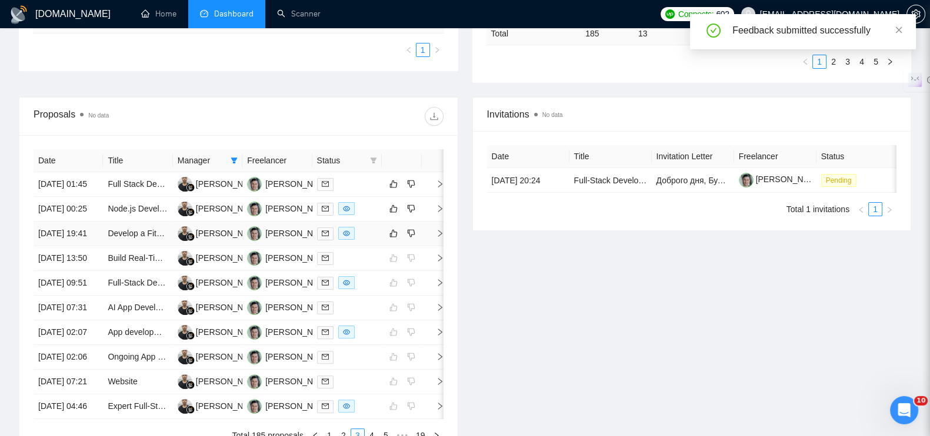
click at [435, 246] on td at bounding box center [434, 234] width 24 height 25
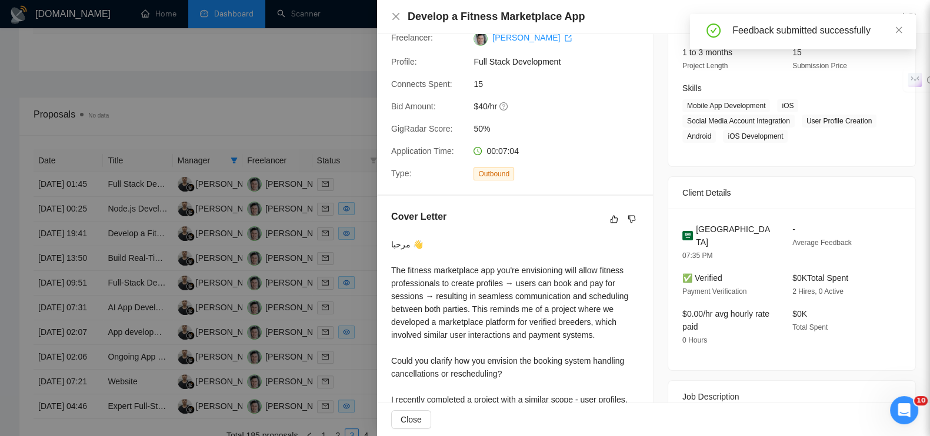
scroll to position [363, 0]
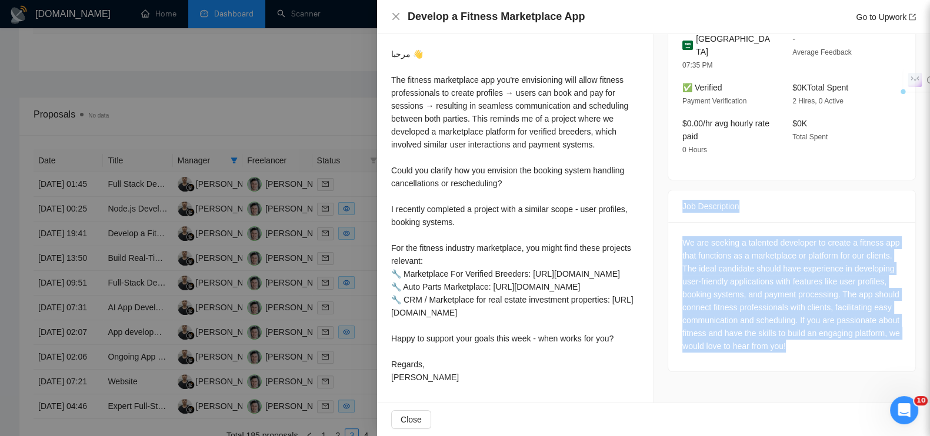
drag, startPoint x: 674, startPoint y: 162, endPoint x: 878, endPoint y: 307, distance: 249.7
click at [878, 307] on div "Job Description We are seeking a talented developer to create a fitness app tha…" at bounding box center [792, 281] width 248 height 182
copy div "Job Description We are seeking a talented developer to create a fitness app tha…"
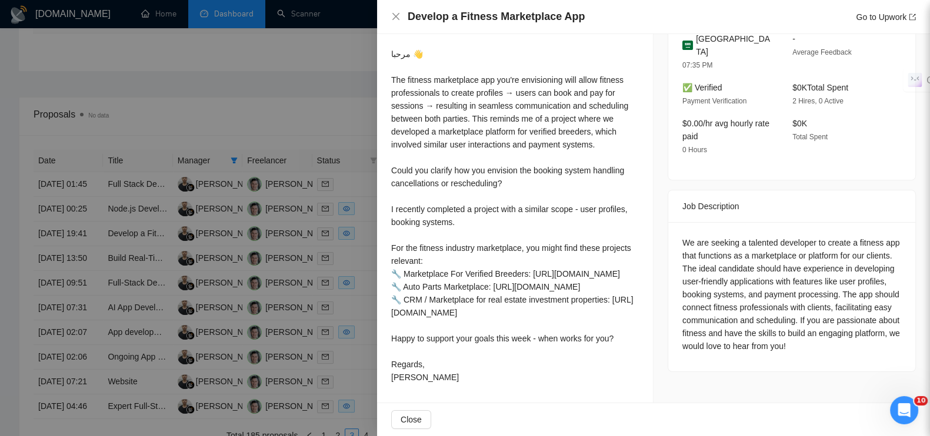
click at [339, 101] on div at bounding box center [465, 218] width 930 height 436
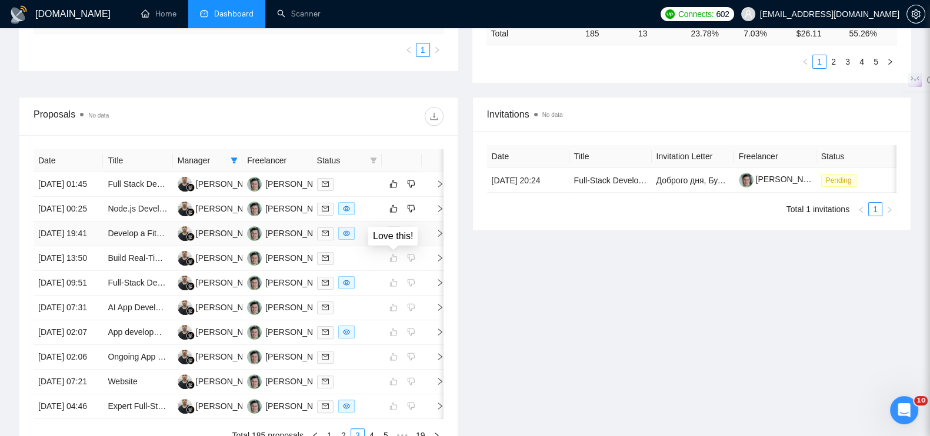
click at [397, 238] on icon "like" at bounding box center [393, 233] width 8 height 9
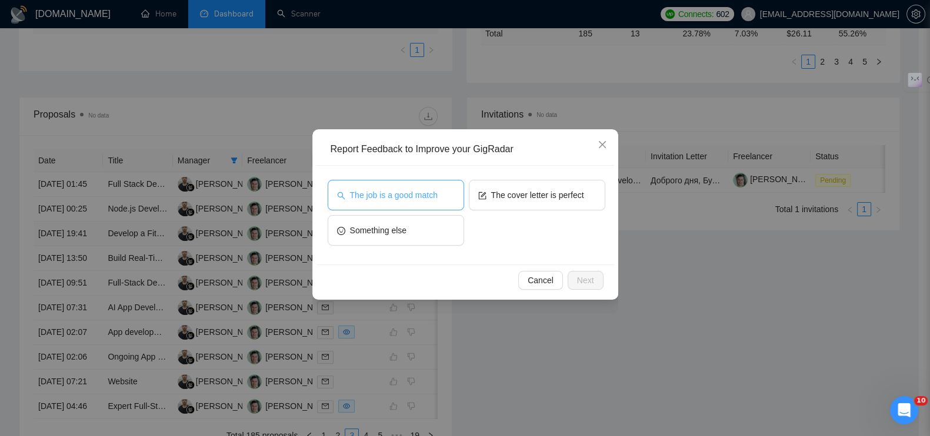
click at [421, 195] on span "The job is a good match" at bounding box center [394, 195] width 88 height 13
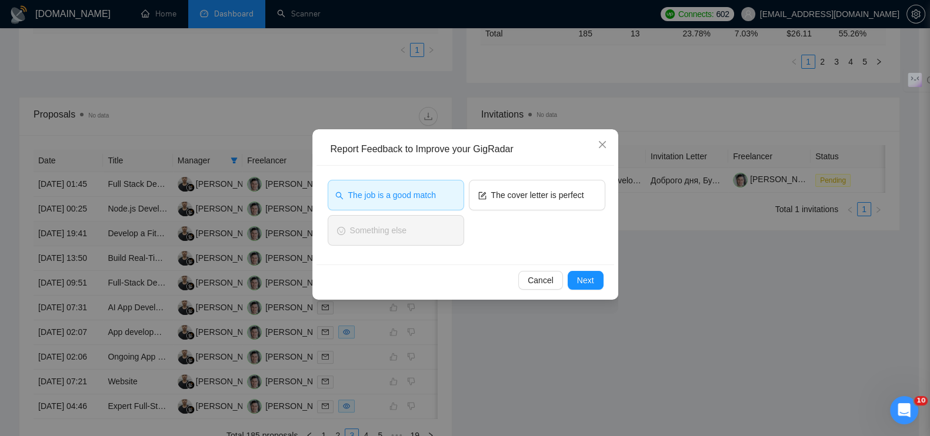
click at [588, 270] on div "Cancel Next" at bounding box center [465, 280] width 298 height 31
click at [586, 284] on span "Next" at bounding box center [585, 280] width 17 height 13
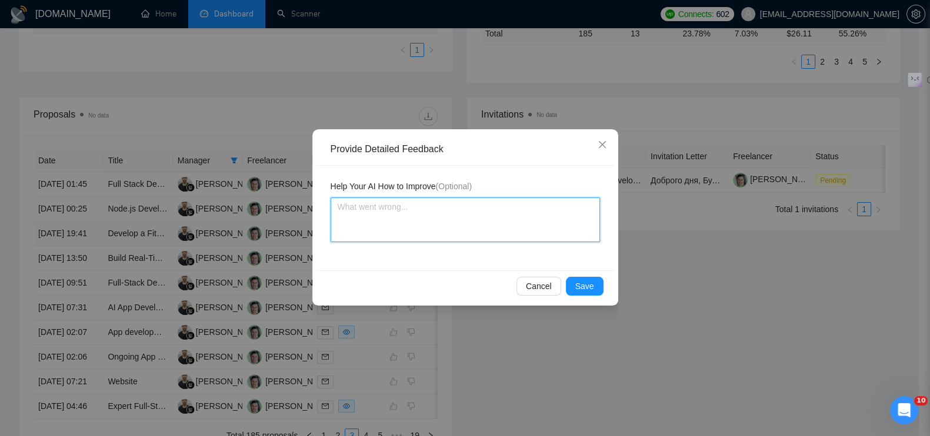
click at [496, 226] on textarea at bounding box center [465, 220] width 269 height 45
paste textarea "Это новая разработка с нуля (фитнес-маркетплейс с профилями, [PERSON_NAME] и пл…"
type textarea "Это новая разработка с нуля (фитнес-маркетплейс с профилями, [PERSON_NAME] и пл…"
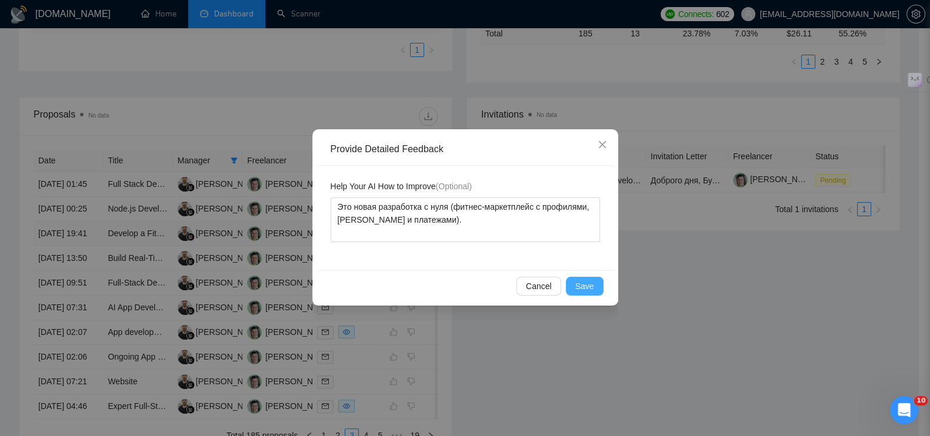
click at [579, 278] on button "Save" at bounding box center [585, 286] width 38 height 19
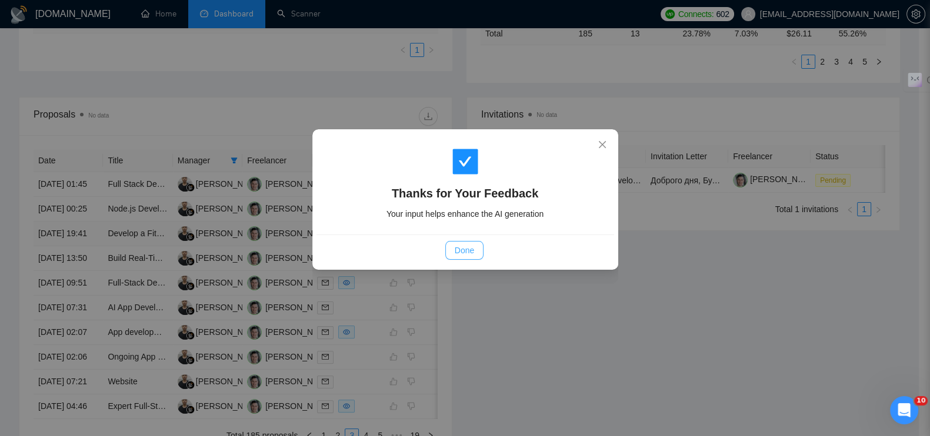
click at [462, 252] on span "Done" at bounding box center [464, 250] width 19 height 13
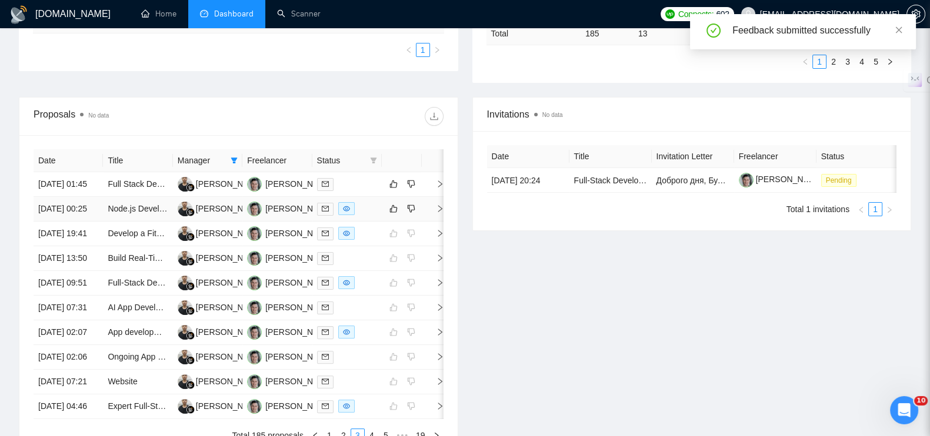
click at [434, 213] on span "right" at bounding box center [435, 209] width 18 height 8
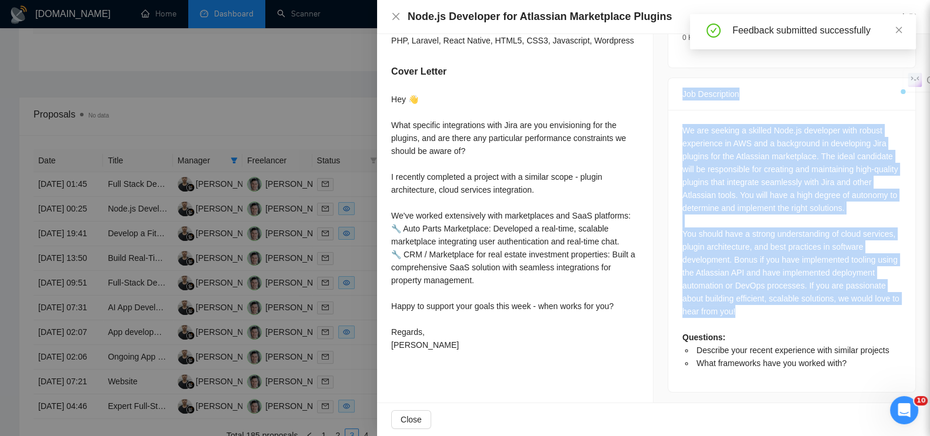
scroll to position [436, 0]
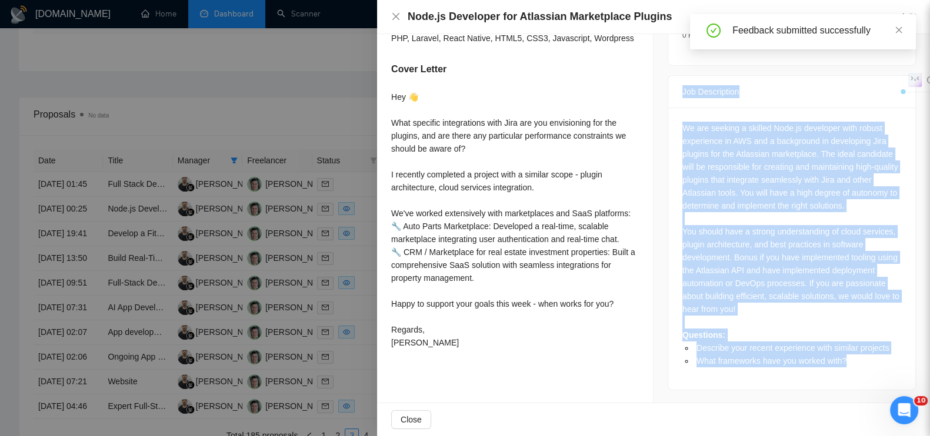
drag, startPoint x: 669, startPoint y: 148, endPoint x: 838, endPoint y: 375, distance: 282.9
click at [838, 375] on div "Job Description We are seeking a skilled Node.js developer with robust experien…" at bounding box center [792, 232] width 248 height 315
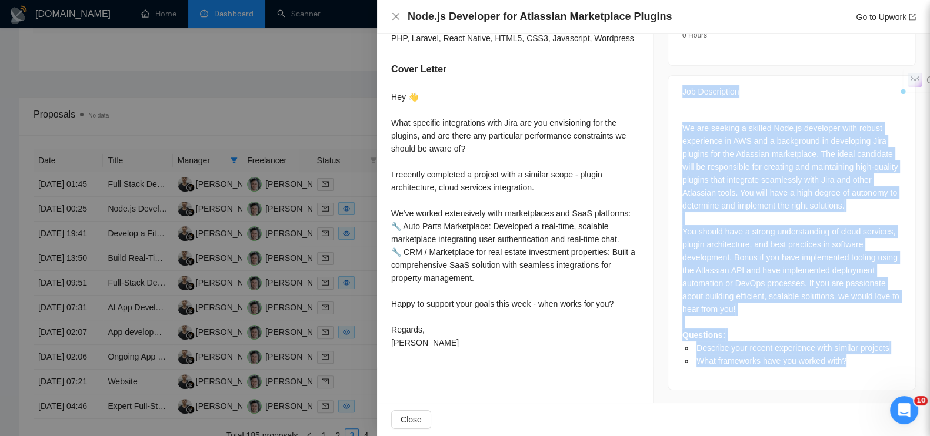
copy div "Job Description We are seeking a skilled Node.js developer with robust experien…"
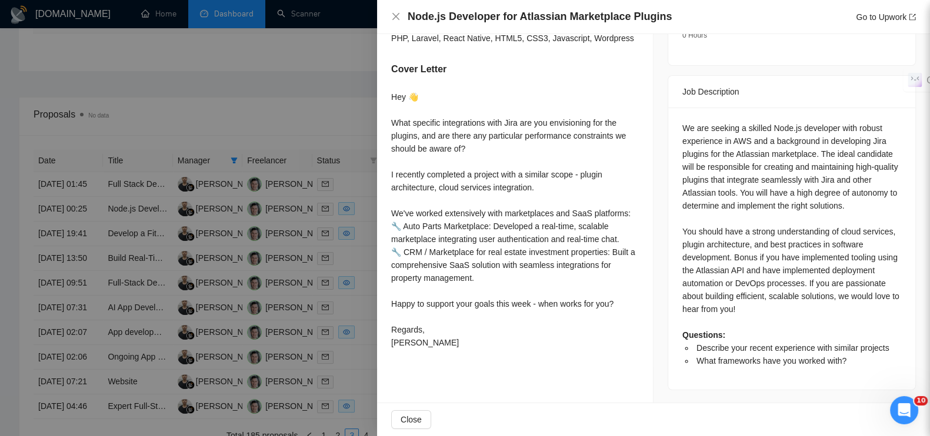
click at [312, 81] on div at bounding box center [465, 218] width 930 height 436
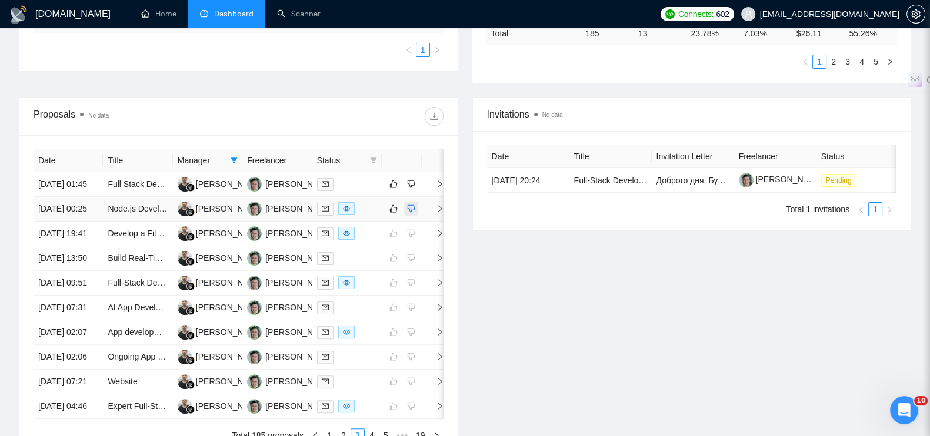
click at [411, 213] on icon "dislike" at bounding box center [412, 209] width 8 height 8
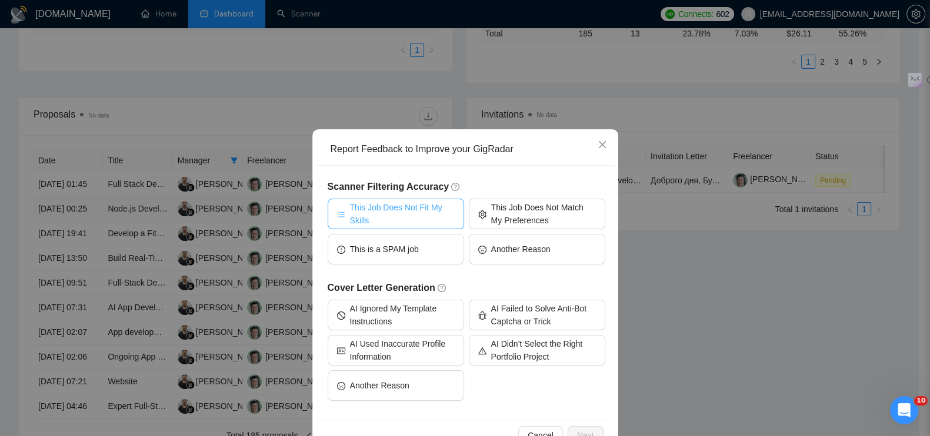
click at [419, 209] on span "This Job Does Not Fit My Skills" at bounding box center [402, 214] width 105 height 26
click at [578, 424] on div "Cancel Next" at bounding box center [465, 435] width 298 height 31
click at [583, 432] on span "Next" at bounding box center [585, 435] width 17 height 13
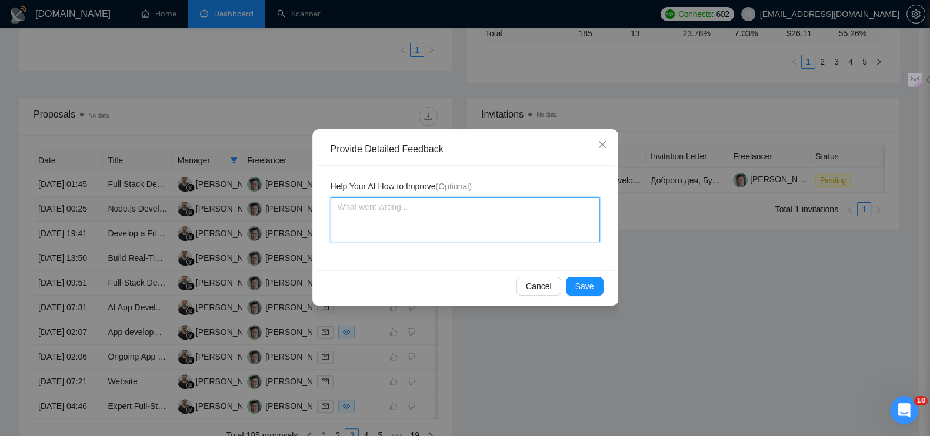
click at [447, 206] on textarea at bounding box center [465, 220] width 269 height 45
paste textarea "Это разработка плагинов для Atlassian (Jira marketplace)"
type textarea "Это разработка плагинов для Atlassian (Jira marketplace)"
click at [584, 287] on span "Save" at bounding box center [584, 286] width 19 height 13
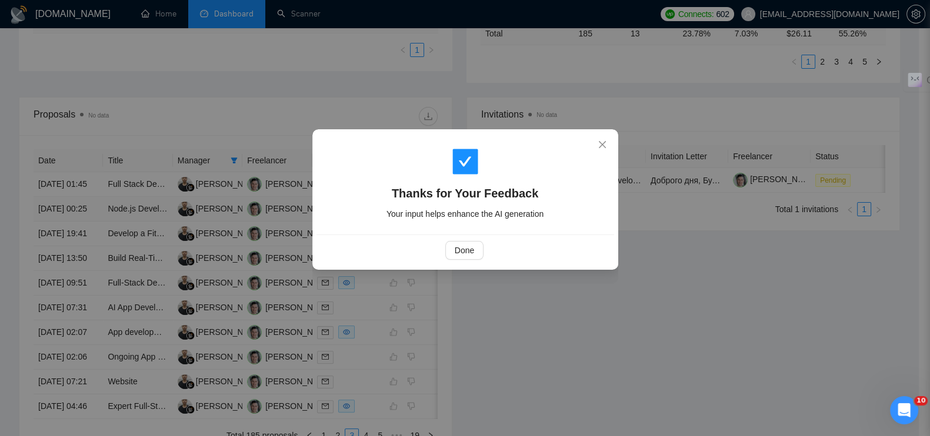
click at [484, 251] on div "Done" at bounding box center [465, 250] width 278 height 19
click at [479, 251] on button "Done" at bounding box center [464, 250] width 38 height 19
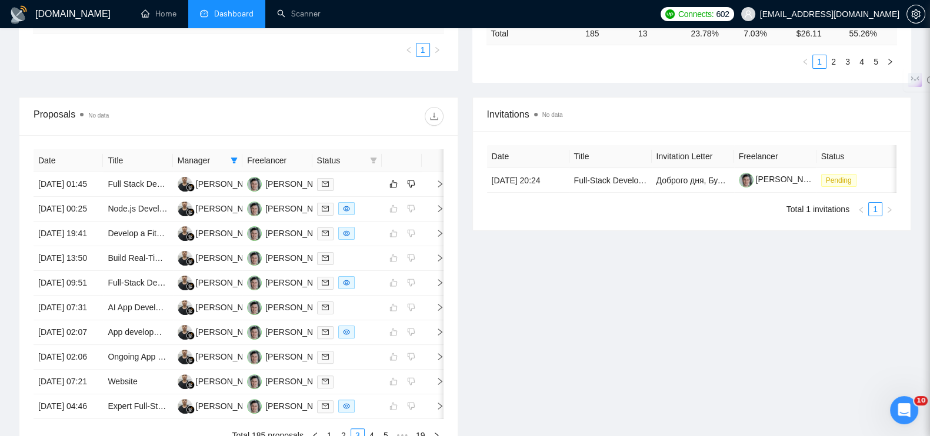
click at [244, 57] on ul "1" at bounding box center [238, 50] width 411 height 14
click at [439, 186] on icon "right" at bounding box center [440, 184] width 8 height 8
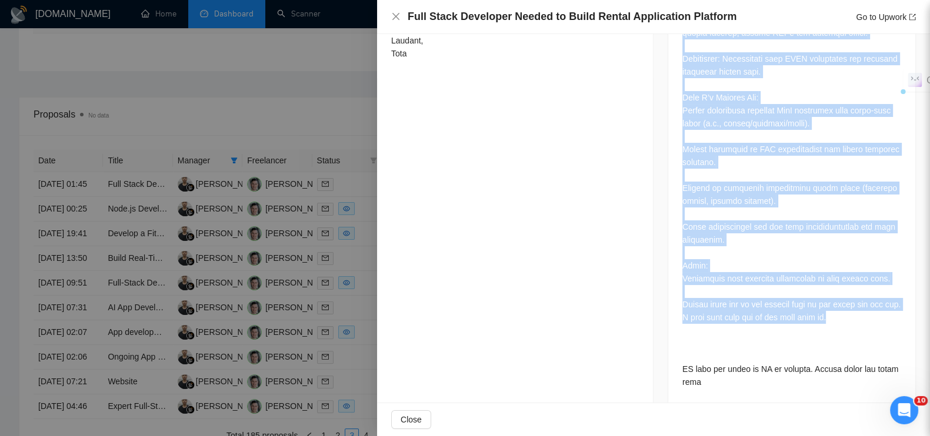
scroll to position [744, 0]
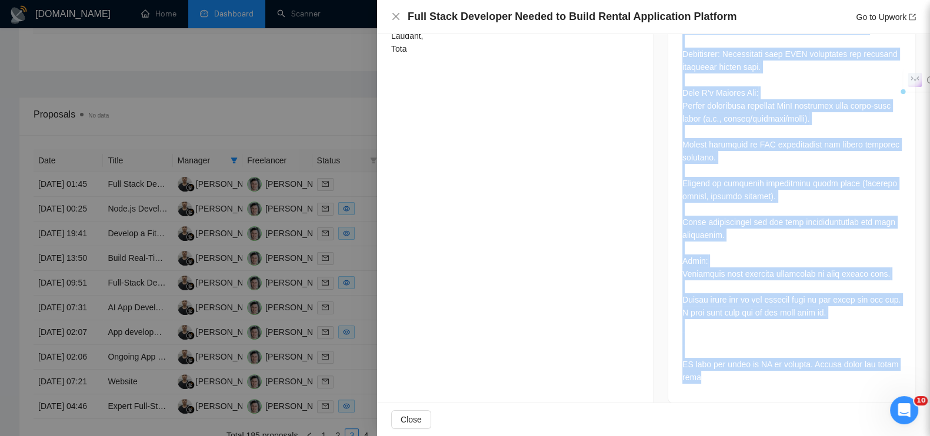
drag, startPoint x: 671, startPoint y: 75, endPoint x: 821, endPoint y: 369, distance: 330.4
click at [821, 369] on div "Job Description" at bounding box center [792, 85] width 248 height 635
copy div "Lor Ipsumdolors A co adipisci e seddoe-tempo incidi utlaboreetd magnaali enim a…"
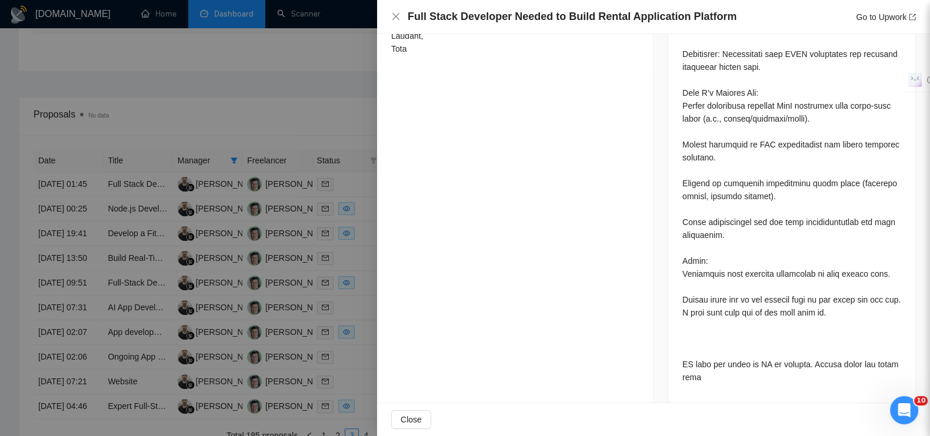
click at [289, 52] on div at bounding box center [465, 218] width 930 height 436
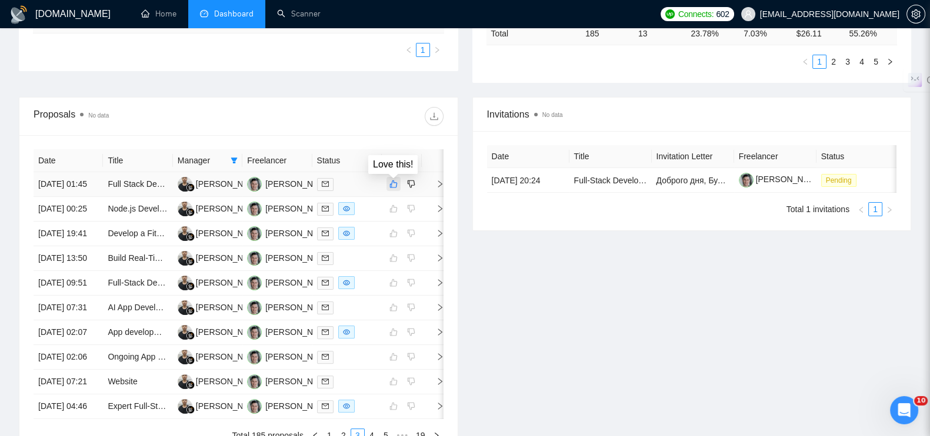
click at [397, 188] on icon "like" at bounding box center [394, 185] width 8 height 8
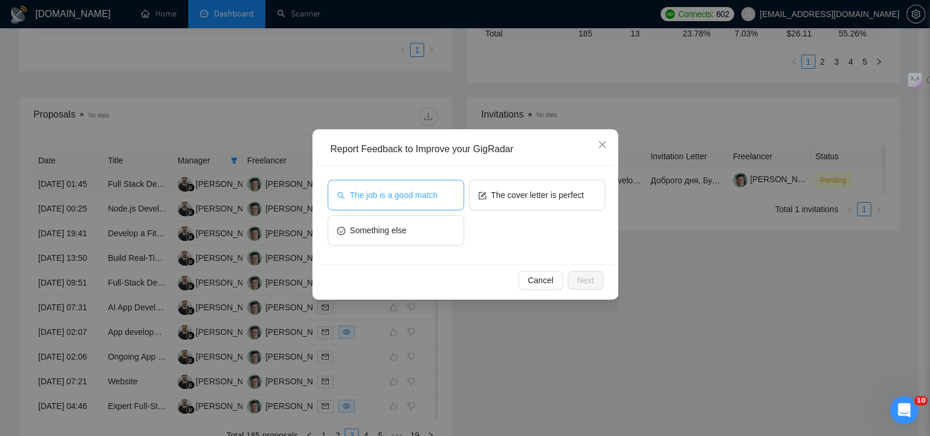
click at [445, 191] on button "The job is a good match" at bounding box center [396, 195] width 136 height 31
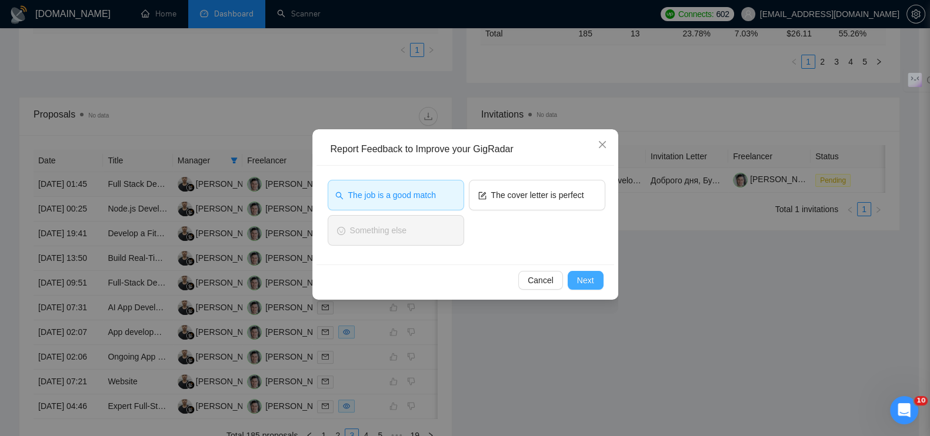
click at [598, 275] on button "Next" at bounding box center [586, 280] width 36 height 19
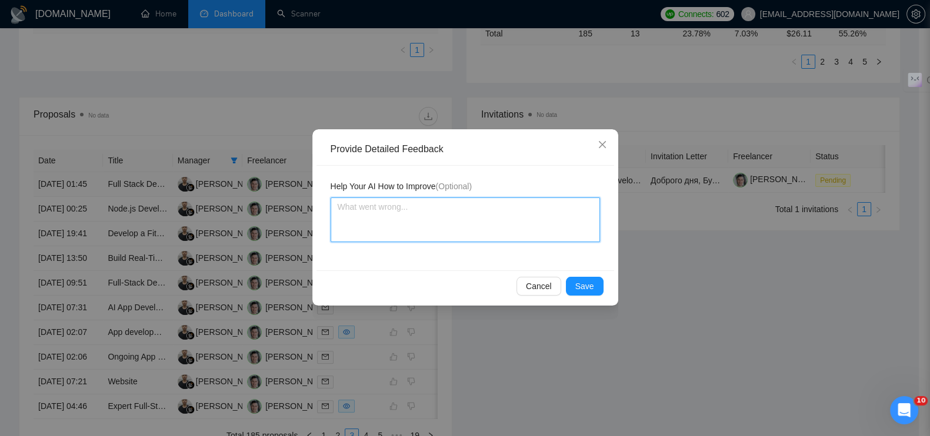
click at [452, 236] on textarea at bounding box center [465, 220] width 269 height 45
paste textarea "Кастомная SaaS-платформа с нуля"
type textarea "Кастомная SaaS-платформа с нуля"
type textarea "Кастомная SaaS-платформа с нуля."
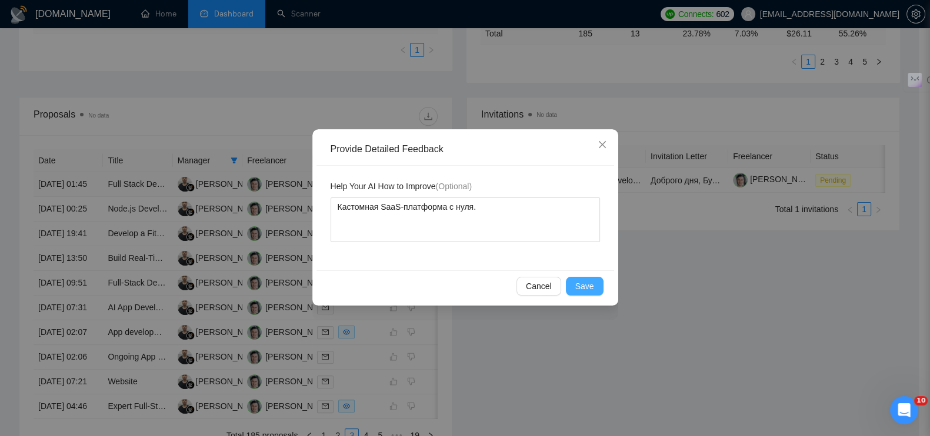
click at [596, 282] on button "Save" at bounding box center [585, 286] width 38 height 19
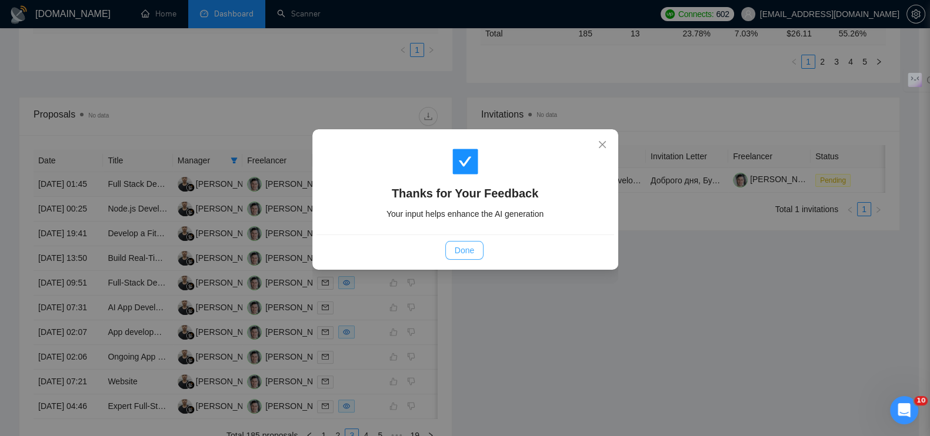
click at [463, 248] on span "Done" at bounding box center [464, 250] width 19 height 13
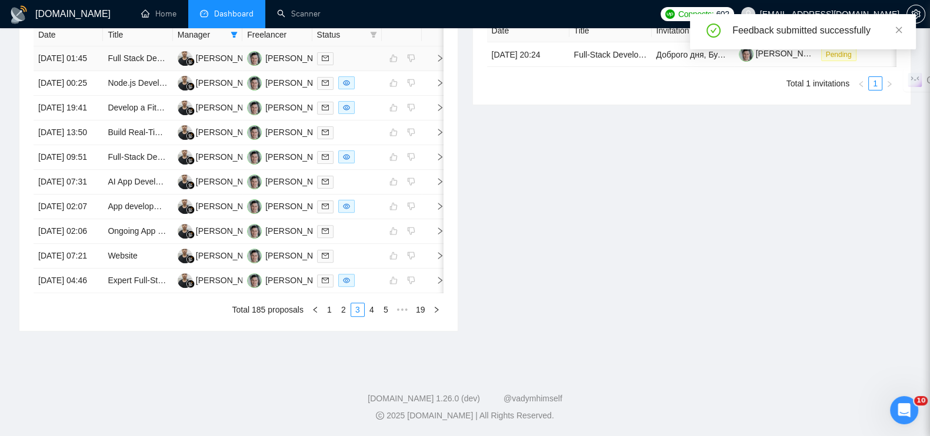
scroll to position [616, 0]
click at [342, 309] on link "2" at bounding box center [343, 310] width 13 height 13
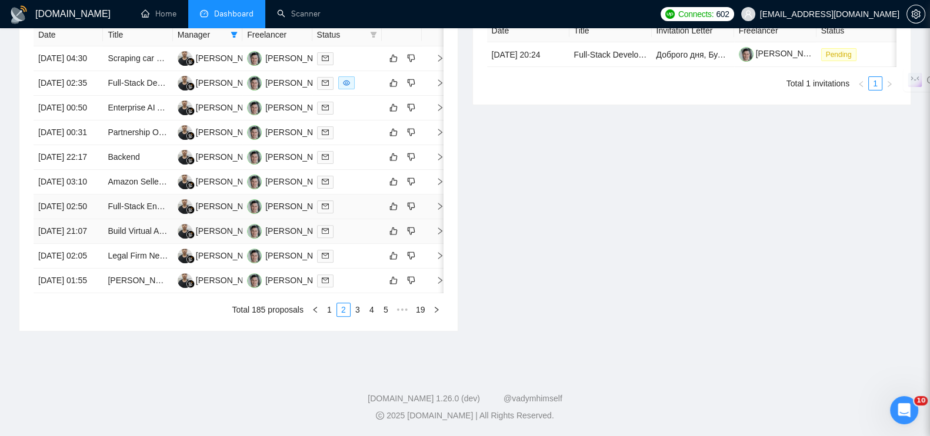
scroll to position [543, 0]
click at [438, 285] on icon "right" at bounding box center [440, 280] width 8 height 8
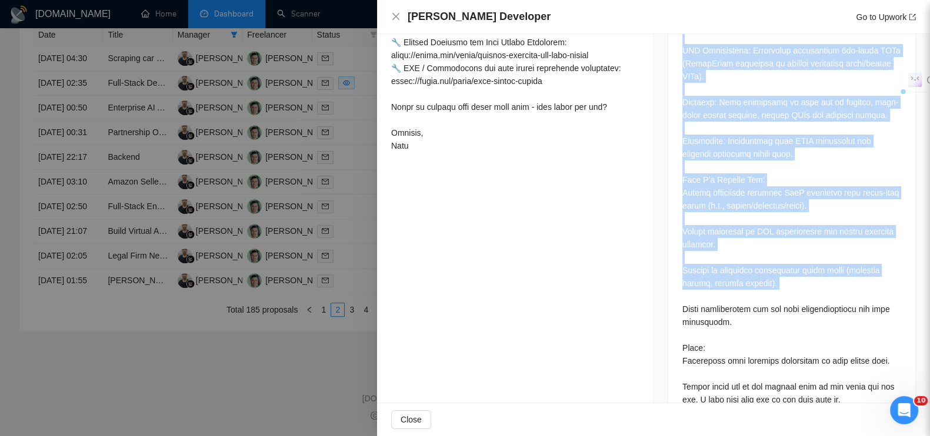
scroll to position [732, 0]
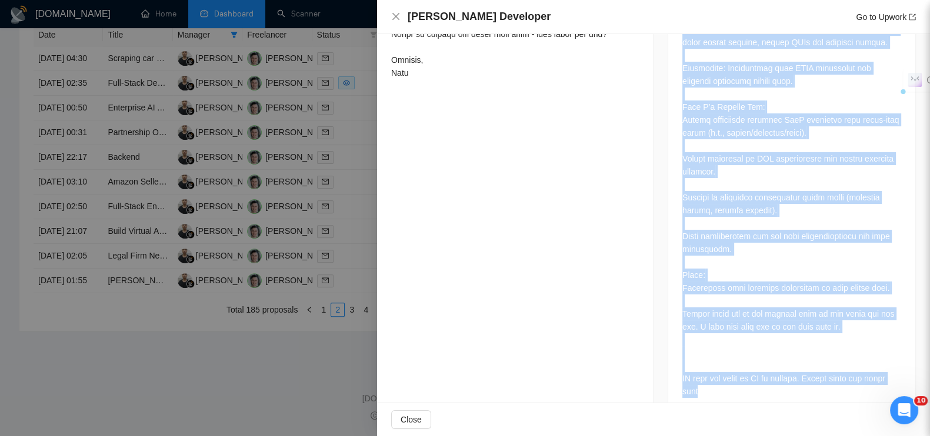
drag, startPoint x: 668, startPoint y: 229, endPoint x: 721, endPoint y: 376, distance: 156.7
click at [721, 376] on div "Job Description" at bounding box center [792, 112] width 248 height 609
copy div "Lor Ipsumdolors ame c adipis/elitseddoe tempo inc UtlabOreet DOL, mag aliqu eni…"
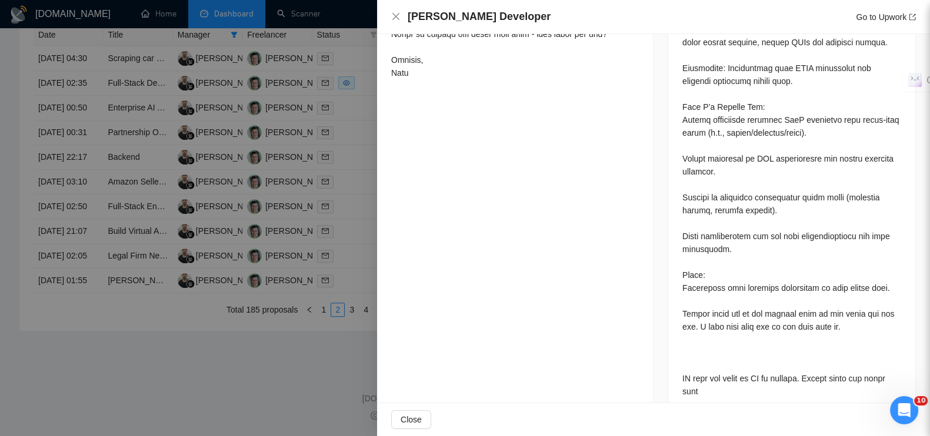
click at [259, 389] on div at bounding box center [465, 218] width 930 height 436
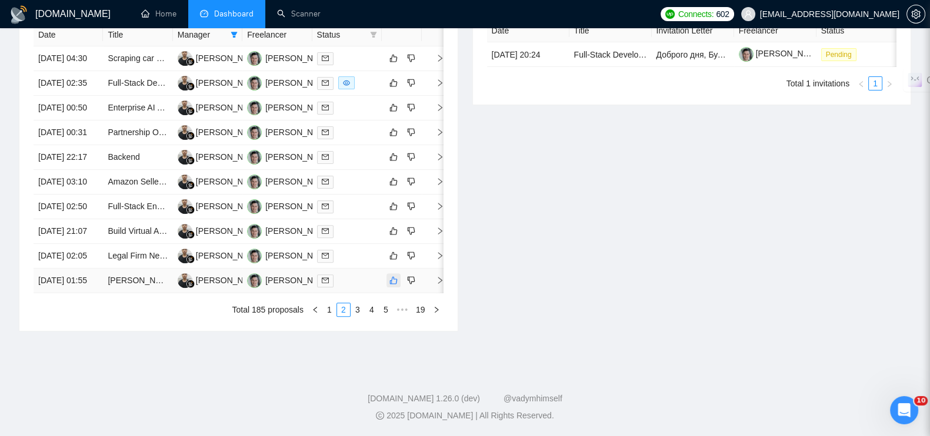
click at [394, 285] on icon "like" at bounding box center [393, 280] width 8 height 9
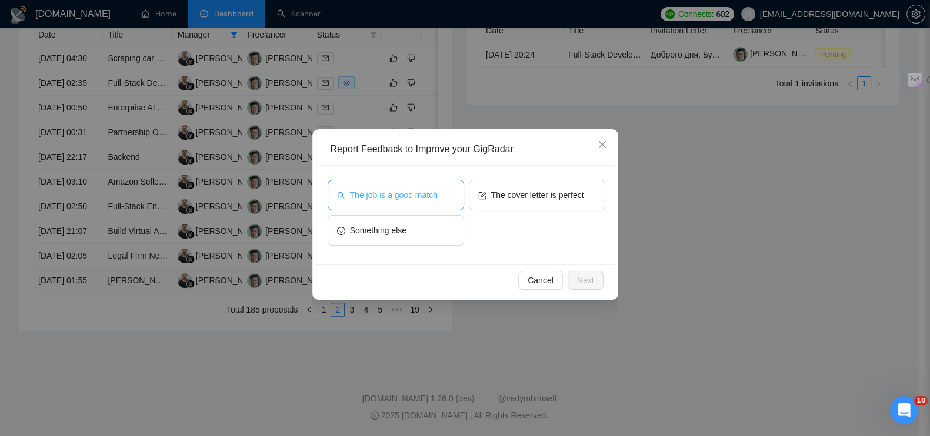
click at [414, 196] on span "The job is a good match" at bounding box center [394, 195] width 88 height 13
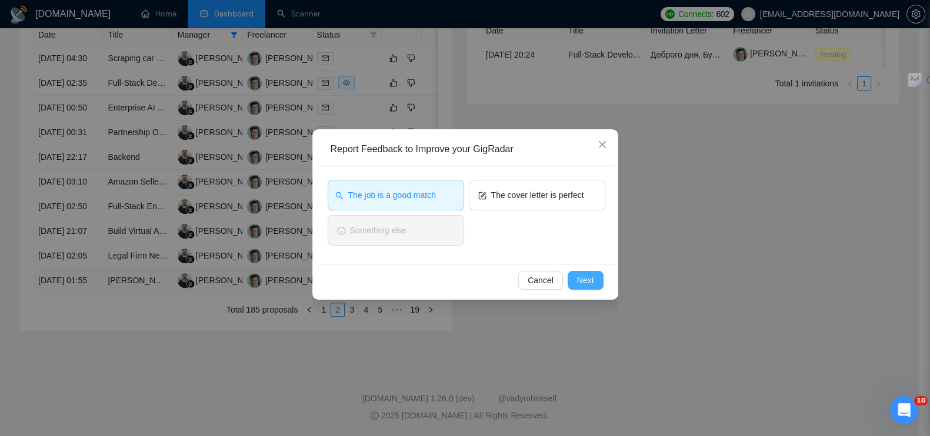
click at [589, 275] on span "Next" at bounding box center [585, 280] width 17 height 13
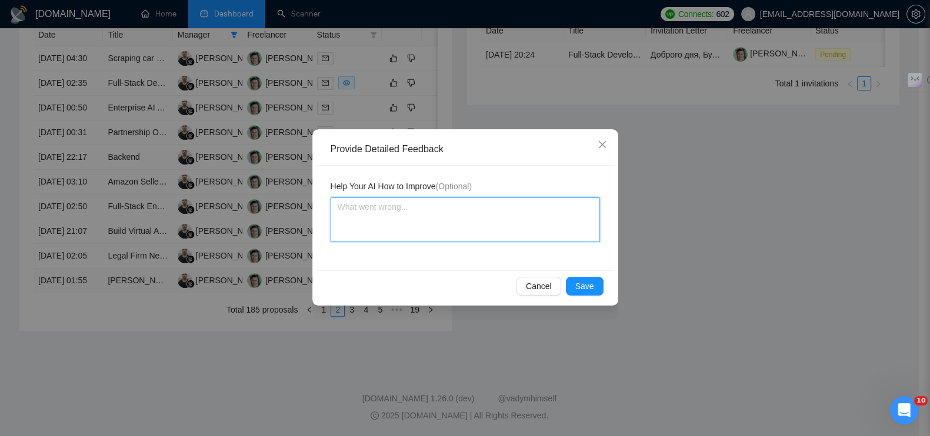
click at [445, 206] on textarea at bounding box center [465, 220] width 269 height 45
paste textarea "арендную SaaS-платформу"
type textarea "арендную SaaS-платформу"
click at [336, 210] on textarea "арендную SaaS-платформу" at bounding box center [465, 220] width 269 height 45
type textarea "Зарендную SaaS-платформу"
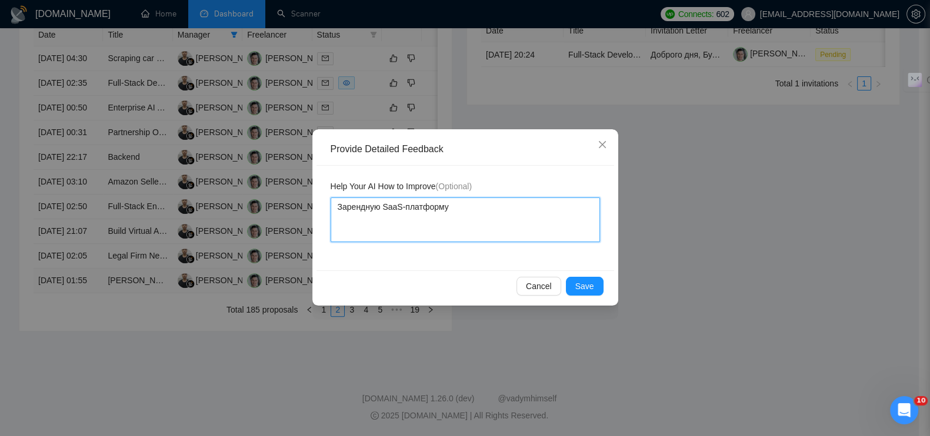
type textarea "Заарендную SaaS-платформу"
type textarea "Запарендную SaaS-платформу"
type textarea "Запрарендную SaaS-платформу"
type textarea "Запроарендную SaaS-платформу"
type textarea "Запросарендную SaaS-платформу"
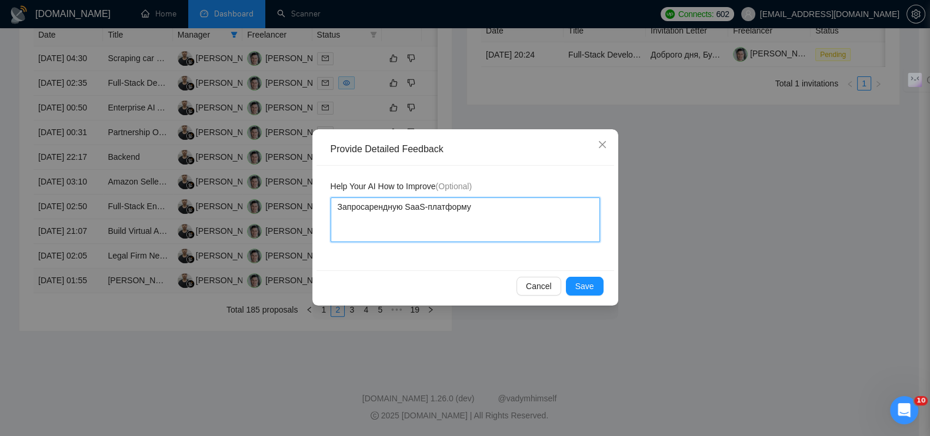
type textarea "Запрос арендную SaaS-платформу"
type textarea "Запрос нарендную SaaS-платформу"
type textarea "Запрос наарендную SaaS-платформу"
type textarea "Запрос на арендную SaaS-платформу"
click at [499, 207] on textarea "Запрос на арендную SaaS-платформу" at bounding box center [465, 220] width 269 height 45
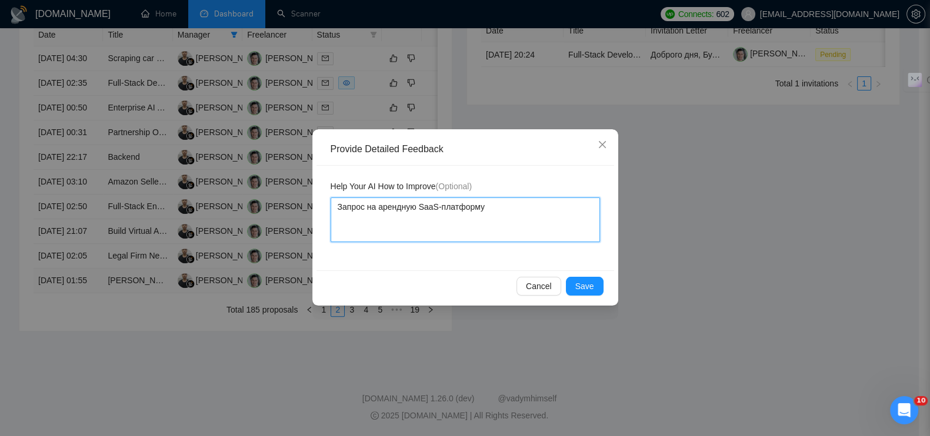
type textarea "Запрос на арендную SaaS-платформу."
click at [594, 285] on button "Save" at bounding box center [585, 286] width 38 height 19
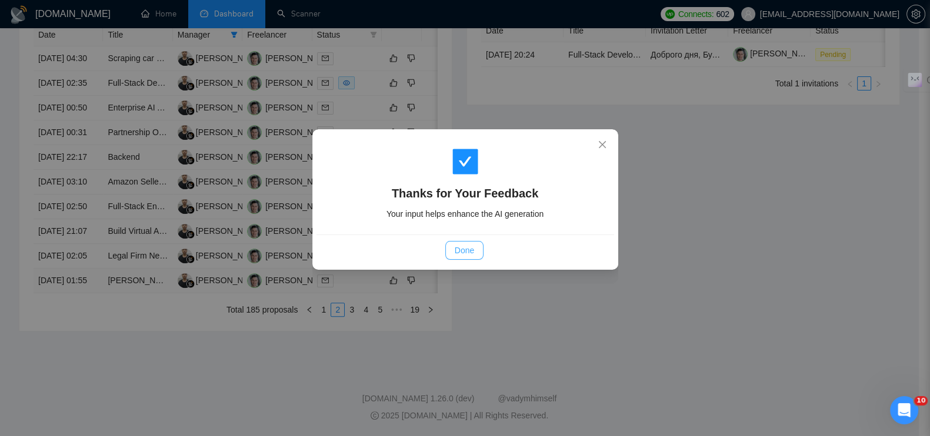
click at [471, 257] on button "Done" at bounding box center [464, 250] width 38 height 19
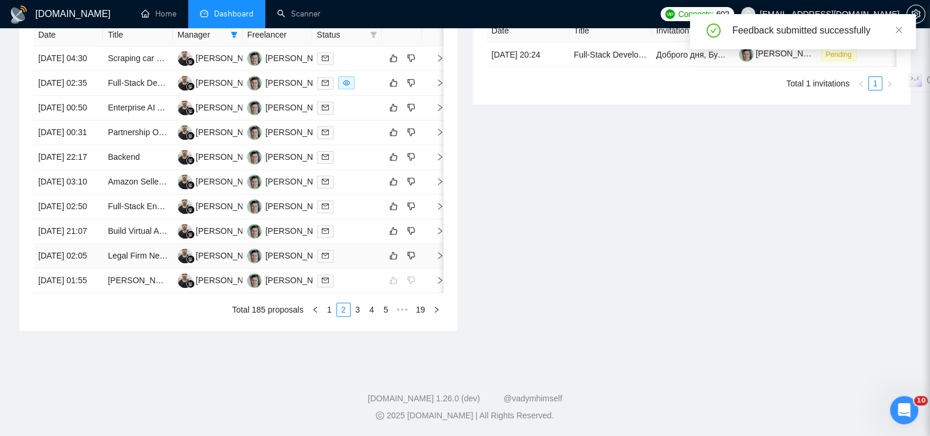
click at [437, 260] on icon "right" at bounding box center [440, 256] width 8 height 8
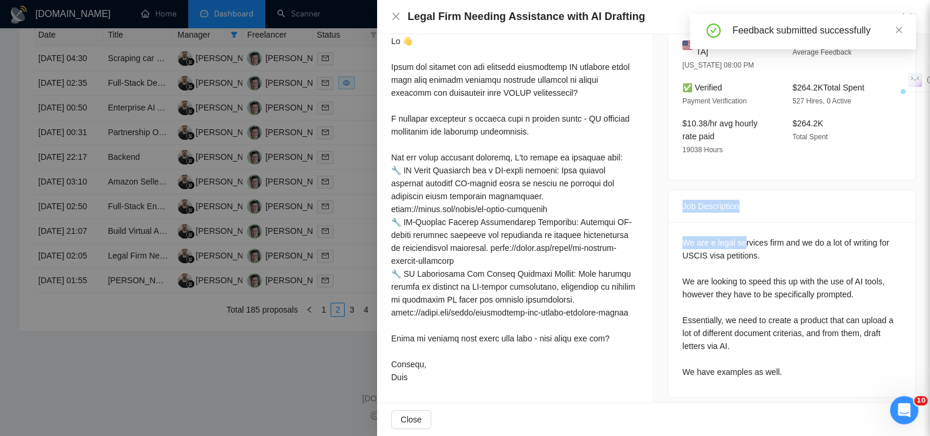
scroll to position [616, 0]
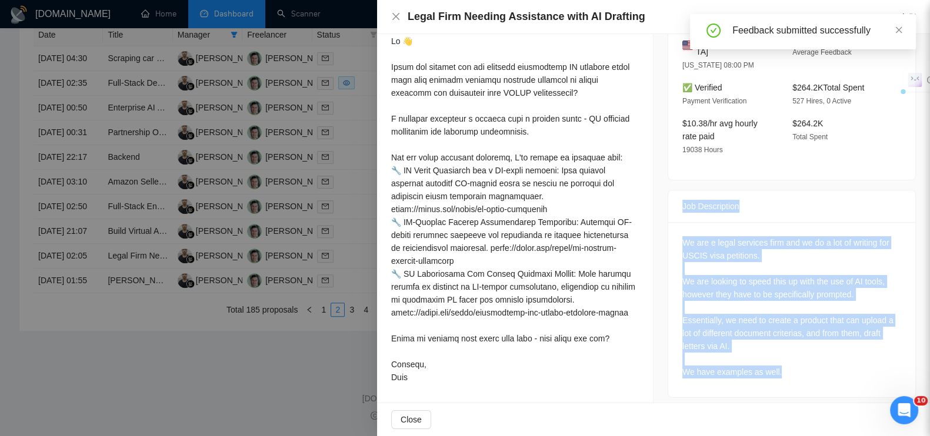
drag, startPoint x: 675, startPoint y: 189, endPoint x: 795, endPoint y: 379, distance: 224.7
click at [795, 379] on div "Job Description We are e legal services firm and we do a lot of writing for USC…" at bounding box center [792, 294] width 248 height 208
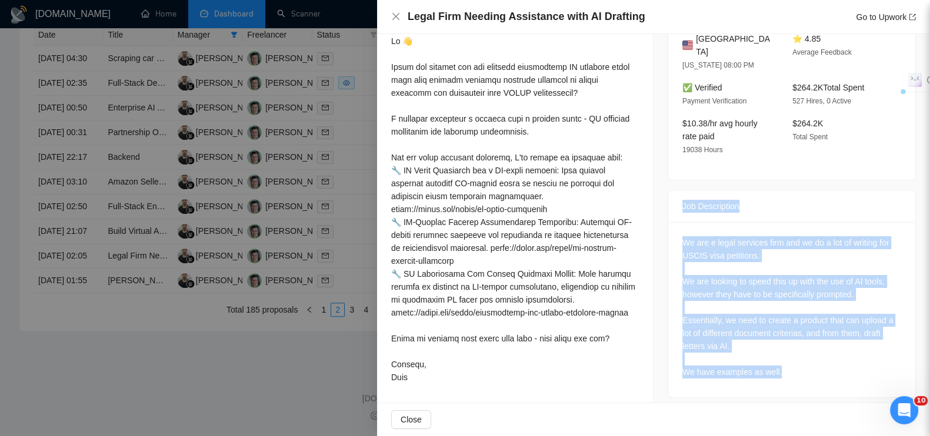
copy div "Job Description We are e legal services firm and we do a lot of writing for USC…"
click at [276, 376] on div at bounding box center [465, 218] width 930 height 436
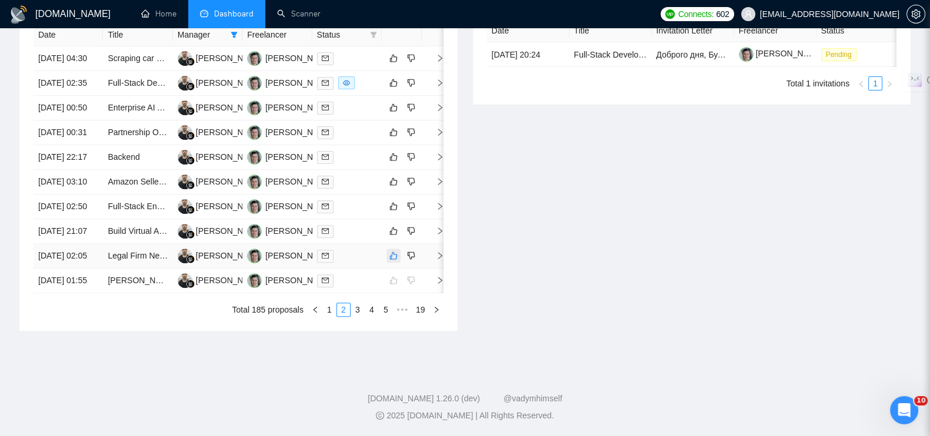
click at [396, 251] on icon "like" at bounding box center [393, 255] width 8 height 9
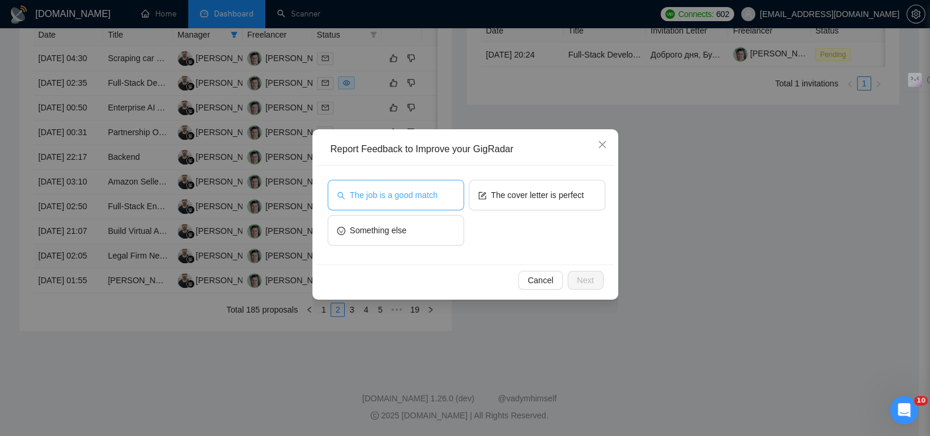
click at [398, 184] on button "The job is a good match" at bounding box center [396, 195] width 136 height 31
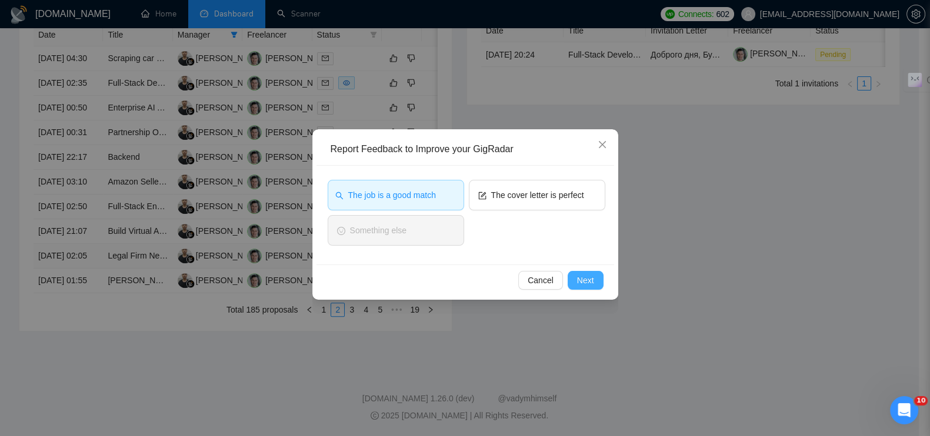
click at [579, 273] on button "Next" at bounding box center [586, 280] width 36 height 19
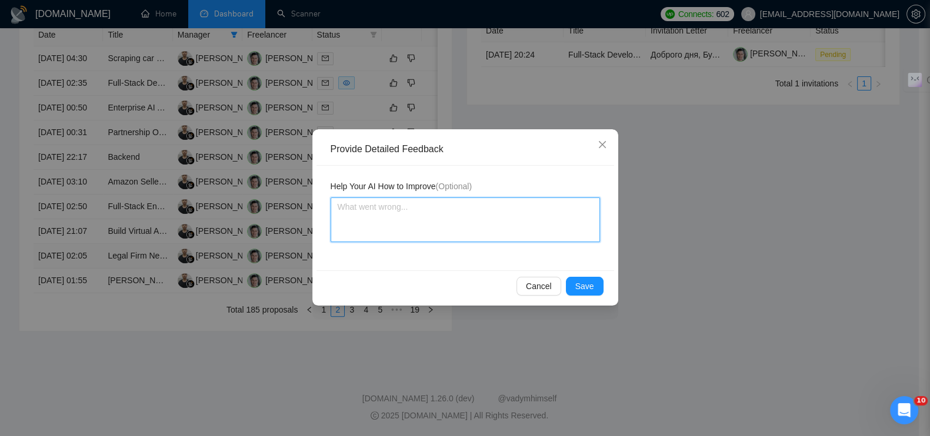
click at [416, 226] on textarea at bounding box center [465, 220] width 269 height 45
paste textarea "Это новый продукт с нуля"
type textarea "Это новый продукт с нуля"
type textarea "Это новый продукт с нуля."
click at [594, 284] on button "Save" at bounding box center [585, 286] width 38 height 19
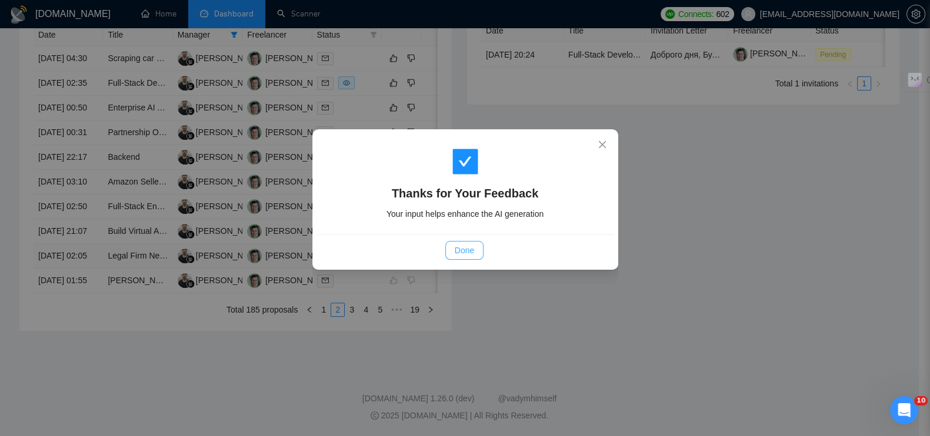
click at [471, 248] on span "Done" at bounding box center [464, 250] width 19 height 13
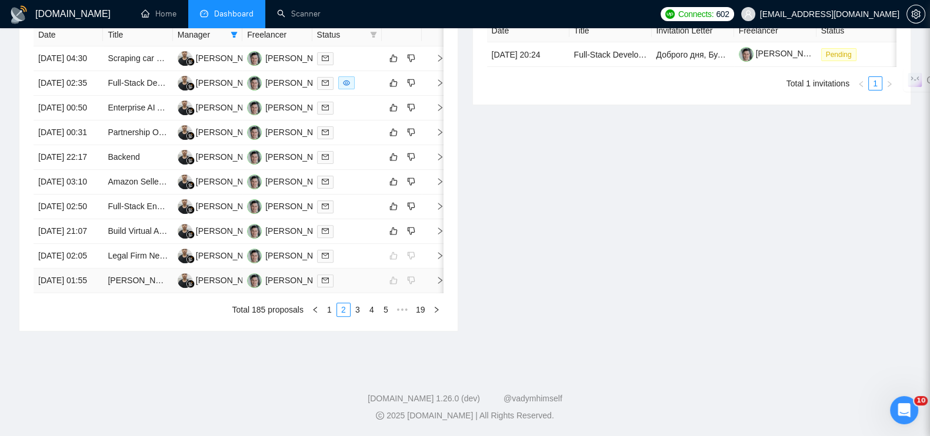
scroll to position [543, 0]
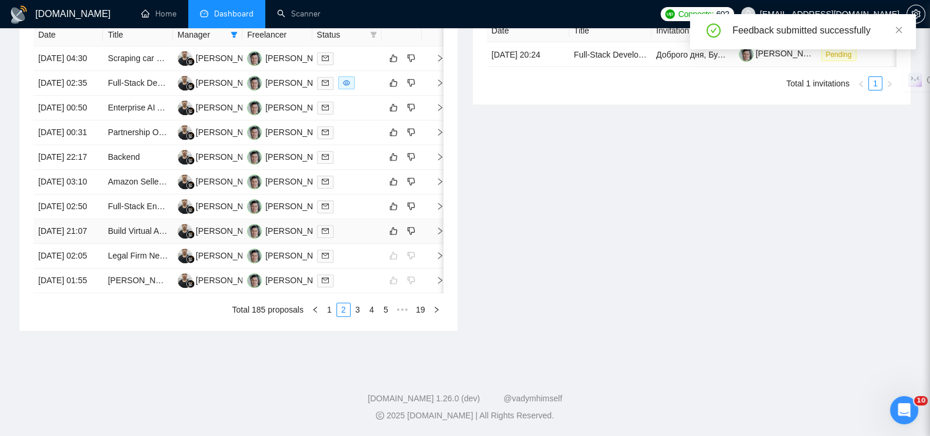
click at [438, 235] on icon "right" at bounding box center [440, 231] width 8 height 8
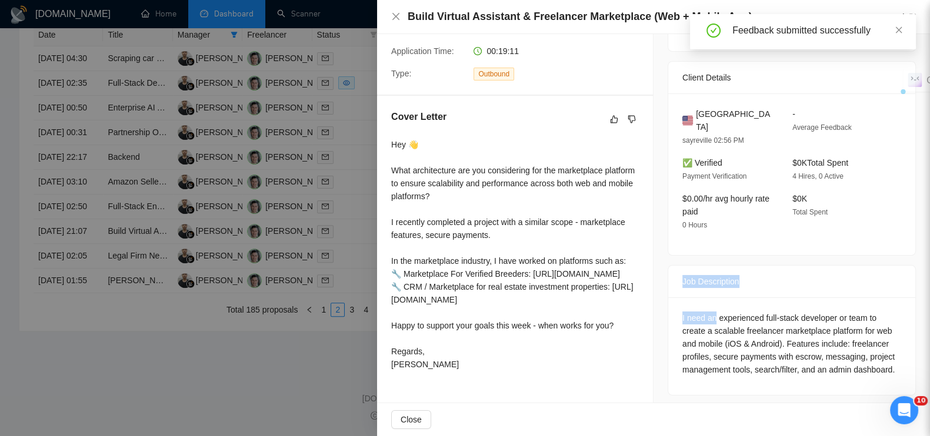
scroll to position [616, 0]
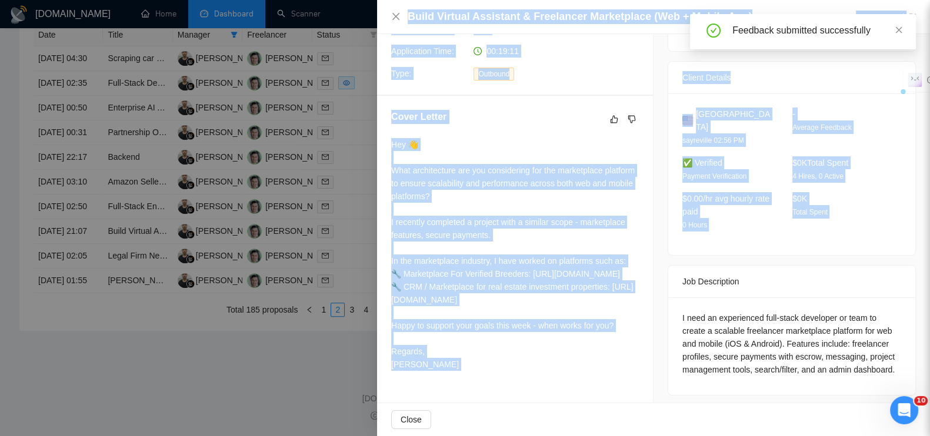
drag, startPoint x: 677, startPoint y: 250, endPoint x: 937, endPoint y: 371, distance: 286.8
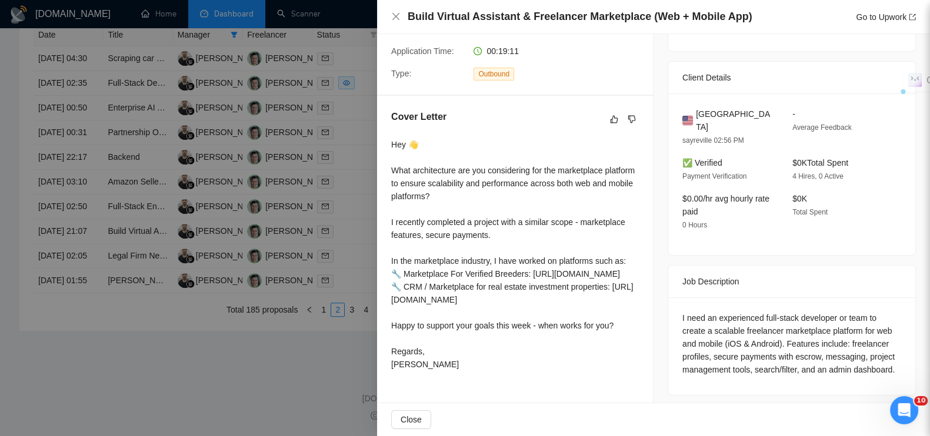
click at [772, 312] on div "I need an experienced full-stack developer or team to create a scalable freelan…" at bounding box center [791, 344] width 219 height 65
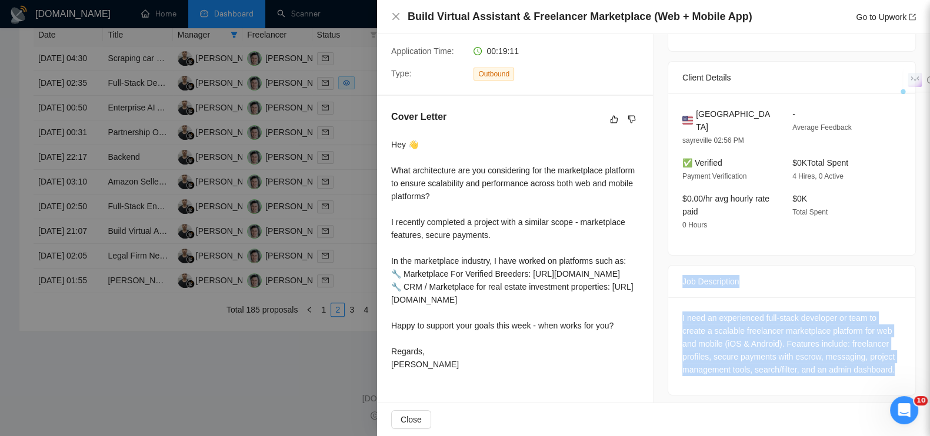
drag, startPoint x: 668, startPoint y: 259, endPoint x: 876, endPoint y: 359, distance: 230.5
click at [895, 364] on div "Job Description I need an experienced full-stack developer or team to create a …" at bounding box center [792, 330] width 248 height 131
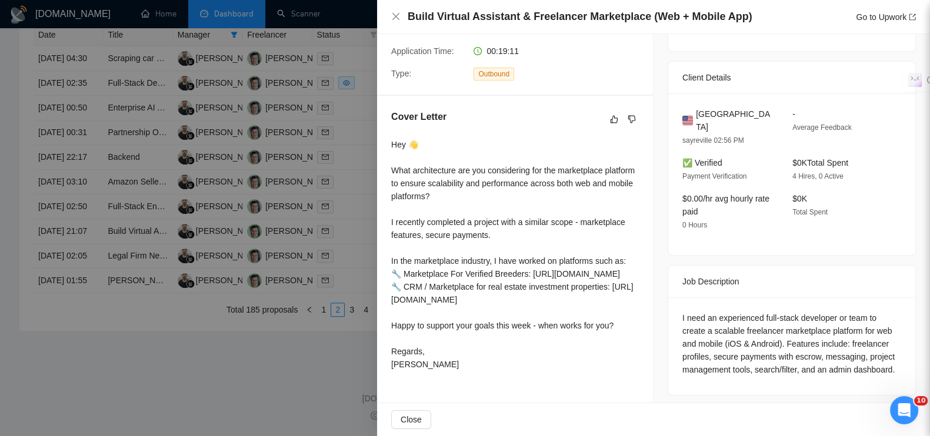
click at [297, 389] on div at bounding box center [465, 218] width 930 height 436
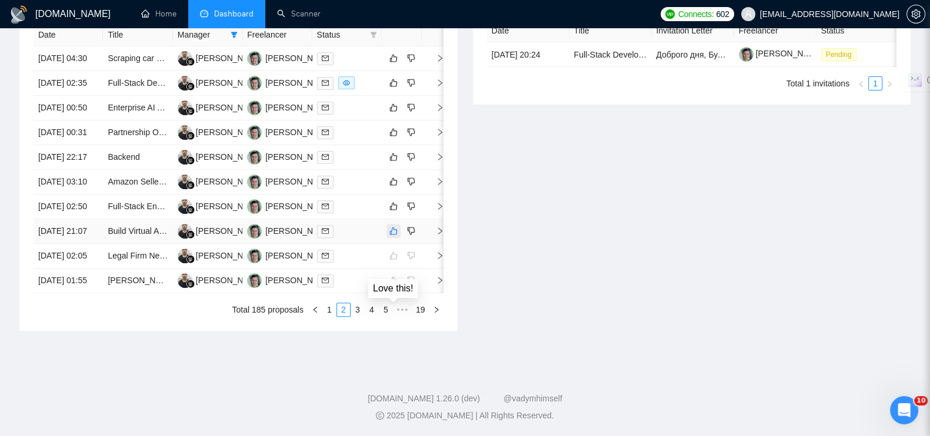
click at [394, 226] on icon "like" at bounding box center [393, 230] width 8 height 9
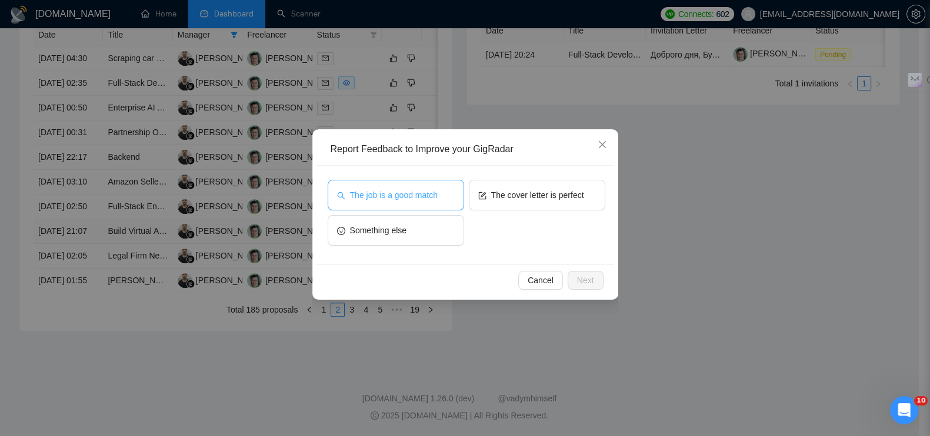
click at [421, 198] on span "The job is a good match" at bounding box center [394, 195] width 88 height 13
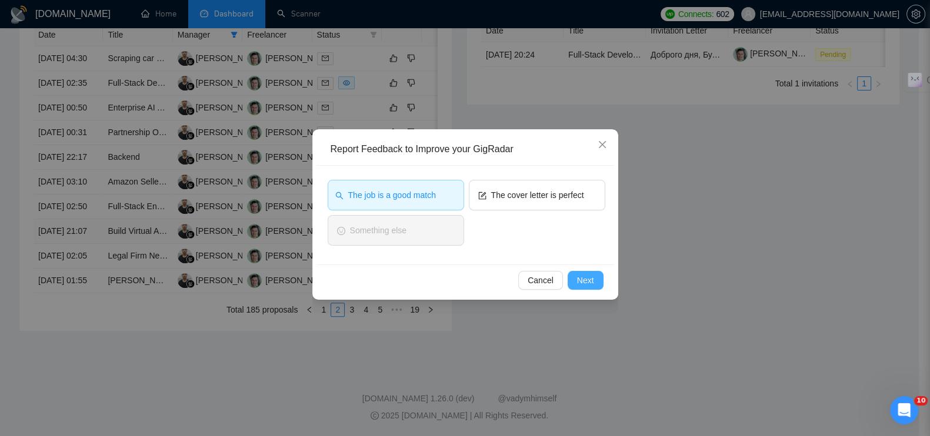
click at [589, 281] on span "Next" at bounding box center [585, 280] width 17 height 13
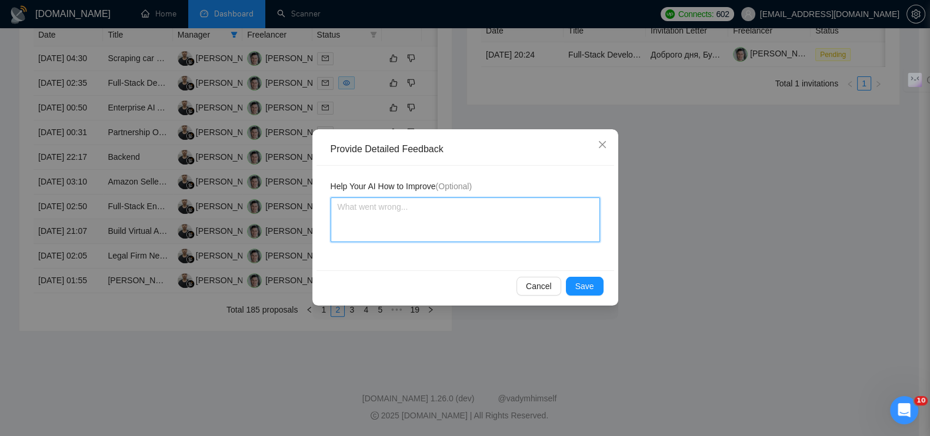
click at [457, 231] on textarea at bounding box center [465, 220] width 269 height 45
paste textarea "Это новая кастомная платформа с нуля"
type textarea "Это новая кастомная платформа с нуля"
type textarea "Это новая кастомная платформа с нуля."
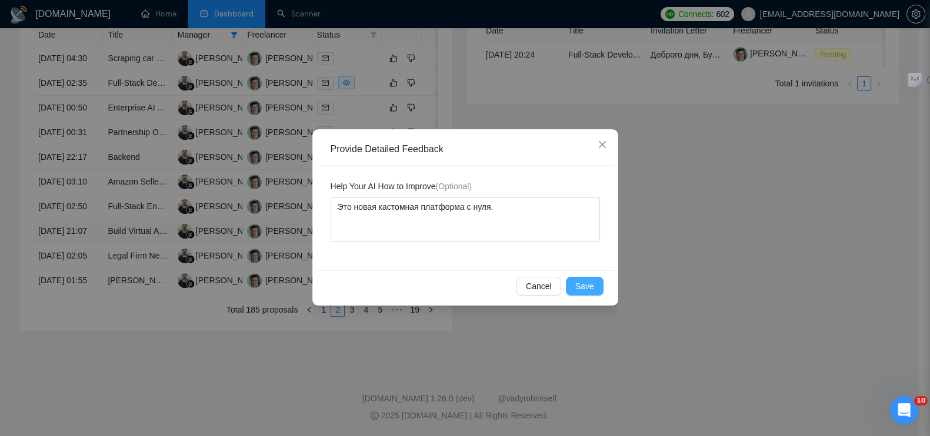
click at [580, 278] on button "Save" at bounding box center [585, 286] width 38 height 19
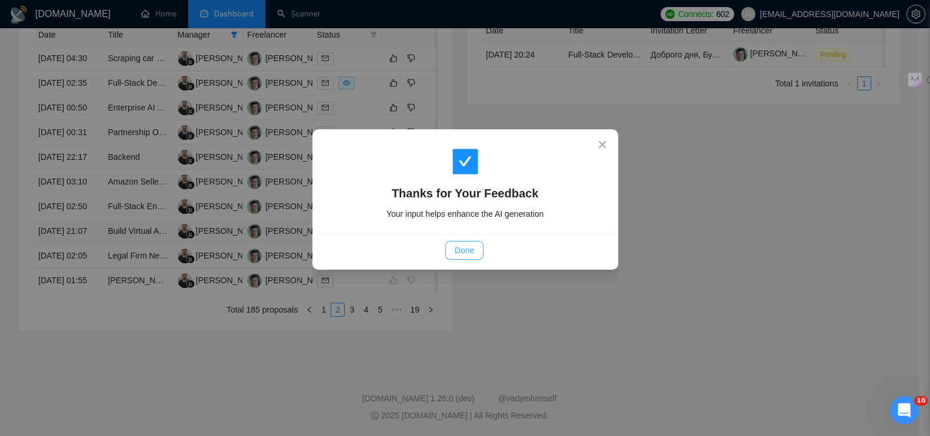
click at [465, 249] on span "Done" at bounding box center [464, 250] width 19 height 13
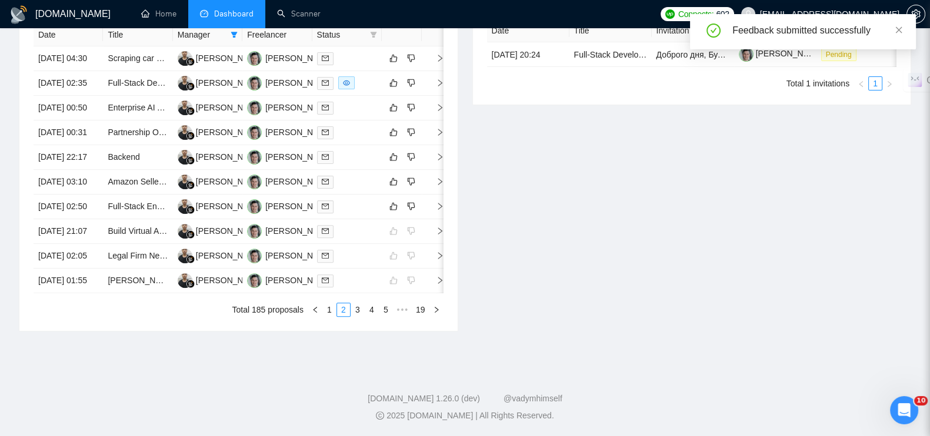
scroll to position [543, 0]
click at [438, 211] on icon "right" at bounding box center [440, 206] width 8 height 8
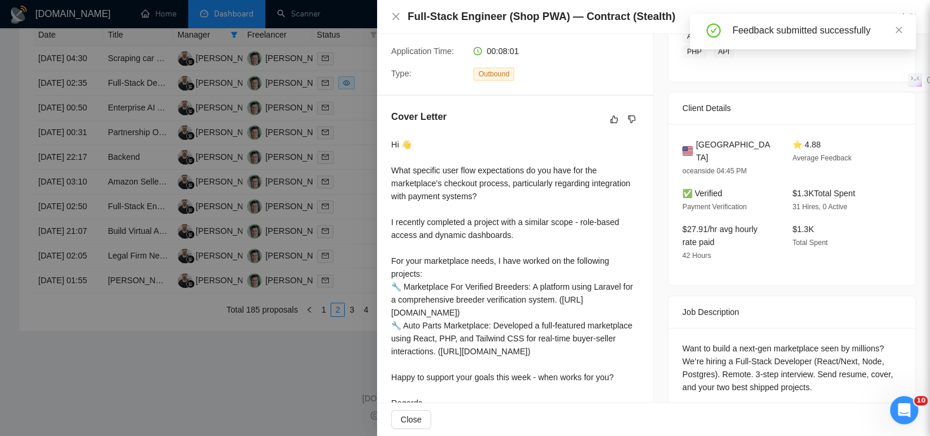
scroll to position [285, 0]
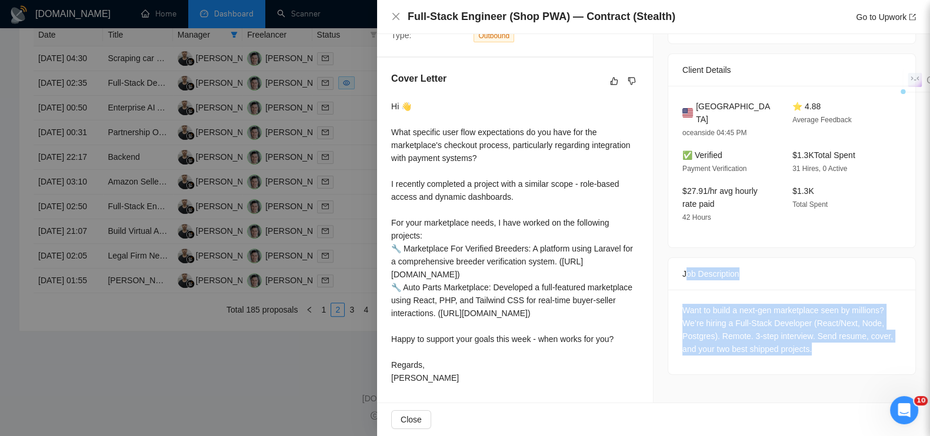
drag, startPoint x: 678, startPoint y: 246, endPoint x: 809, endPoint y: 336, distance: 159.2
click at [809, 336] on div "Job Description Want to build a next-gen marketplace seen by millions? We’re hi…" at bounding box center [792, 317] width 248 height 118
click at [808, 332] on div "Want to build a next-gen marketplace seen by millions? We’re hiring a Full-Stac…" at bounding box center [791, 330] width 219 height 52
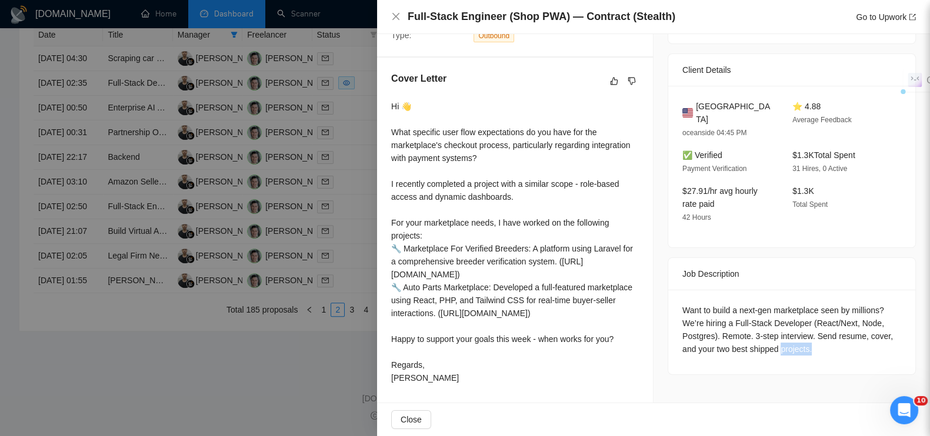
drag, startPoint x: 818, startPoint y: 339, endPoint x: 775, endPoint y: 329, distance: 44.1
click at [775, 329] on div "Want to build a next-gen marketplace seen by millions? We’re hiring a Full-Stac…" at bounding box center [791, 330] width 219 height 52
click at [694, 311] on div "Want to build a next-gen marketplace seen by millions? We’re hiring a Full-Stac…" at bounding box center [791, 330] width 219 height 52
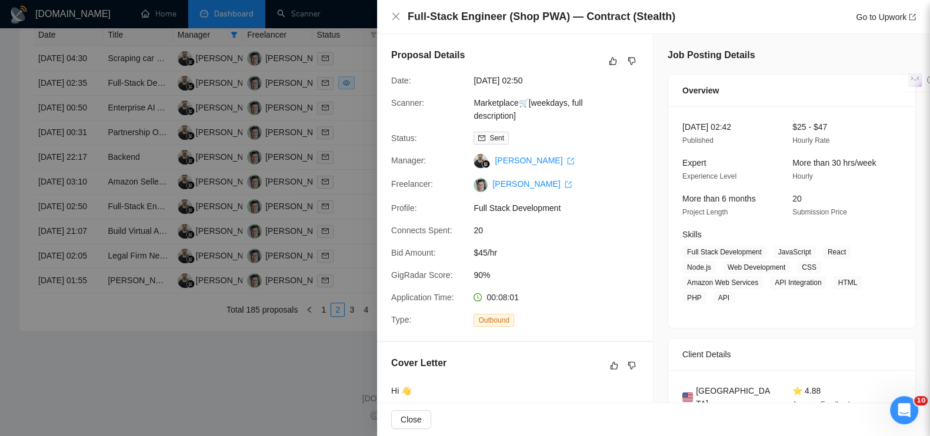
scroll to position [0, 0]
drag, startPoint x: 577, startPoint y: 16, endPoint x: 616, endPoint y: 16, distance: 39.4
click at [616, 16] on h4 "Full-Stack Engineer (Shop PWA) — Contract (Stealth)" at bounding box center [542, 16] width 268 height 15
click at [394, 1] on div "Full-Stack Engineer (Shop PWA) — Contract (Stealth) Go to Upwork" at bounding box center [653, 17] width 553 height 34
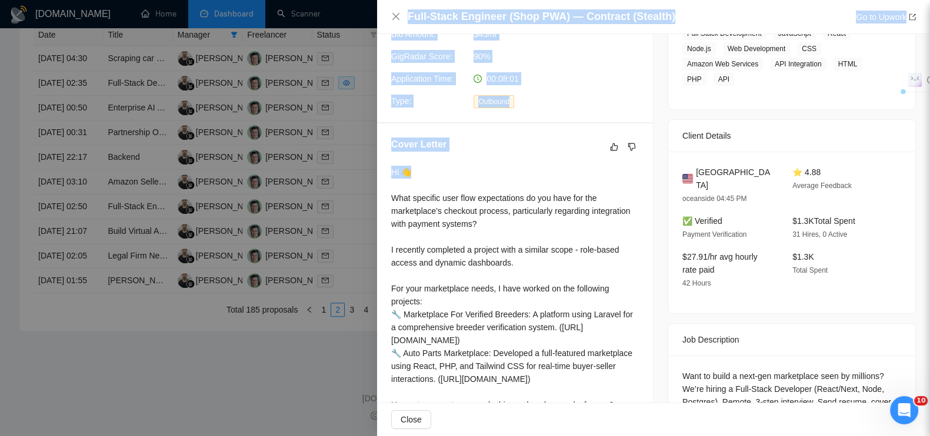
scroll to position [285, 0]
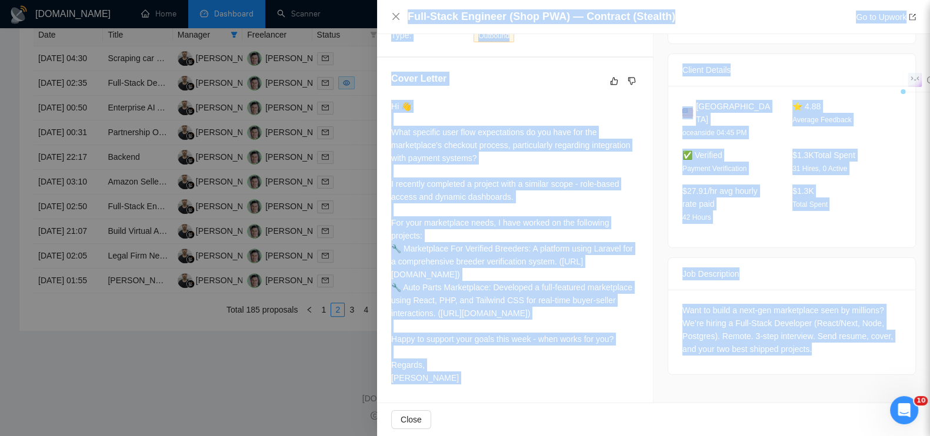
drag, startPoint x: 404, startPoint y: 4, endPoint x: 861, endPoint y: 346, distance: 571.4
click at [861, 346] on div "Full-Stack Engineer (Shop PWA) — Contract (Stealth) Go to Upwork Proposal Detai…" at bounding box center [653, 218] width 553 height 436
click at [724, 316] on div "Want to build a next-gen marketplace seen by millions? We’re hiring a Full-Stac…" at bounding box center [791, 330] width 219 height 52
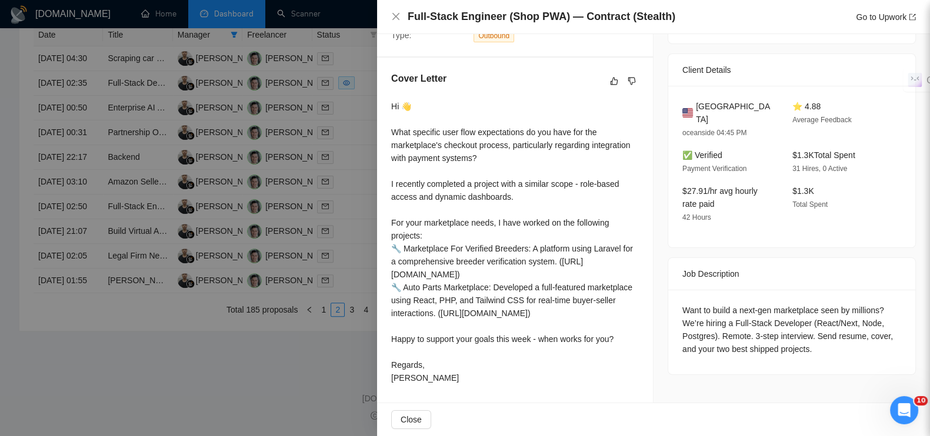
click at [212, 412] on div at bounding box center [465, 218] width 930 height 436
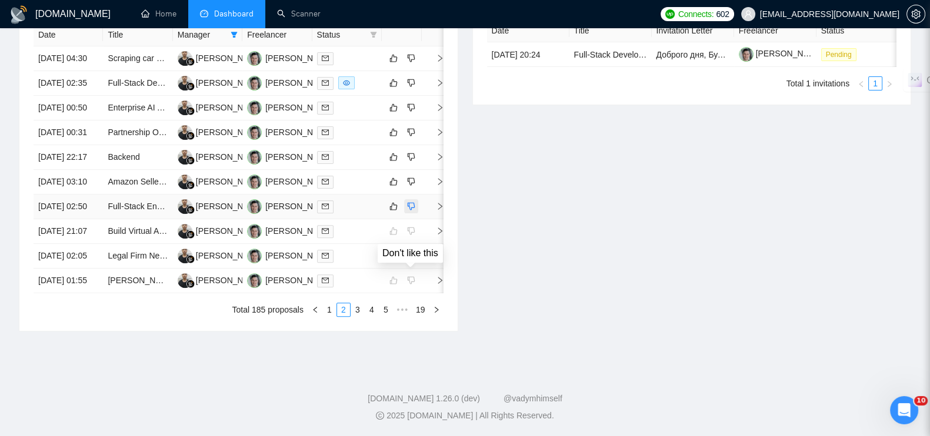
click at [415, 214] on button "button" at bounding box center [411, 206] width 14 height 14
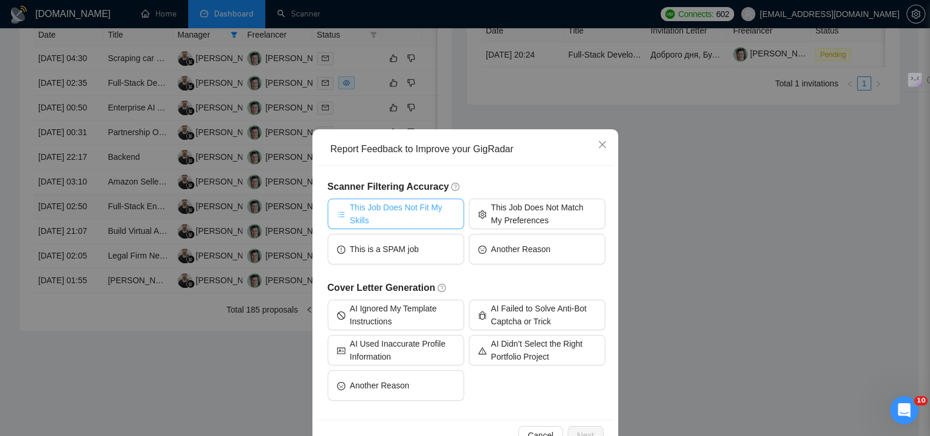
click at [425, 219] on span "This Job Does Not Fit My Skills" at bounding box center [402, 214] width 105 height 26
click at [585, 427] on button "Next" at bounding box center [586, 435] width 36 height 19
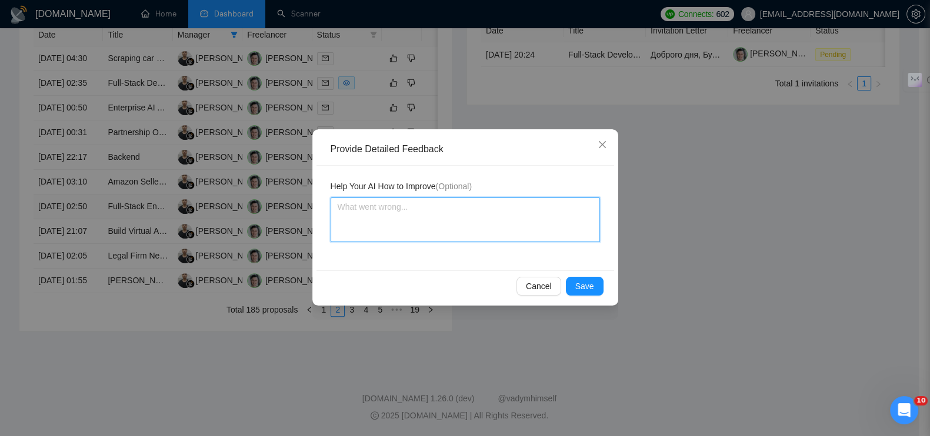
click at [471, 218] on textarea at bounding box center [465, 220] width 269 height 45
type textarea "[PERSON_NAME]"
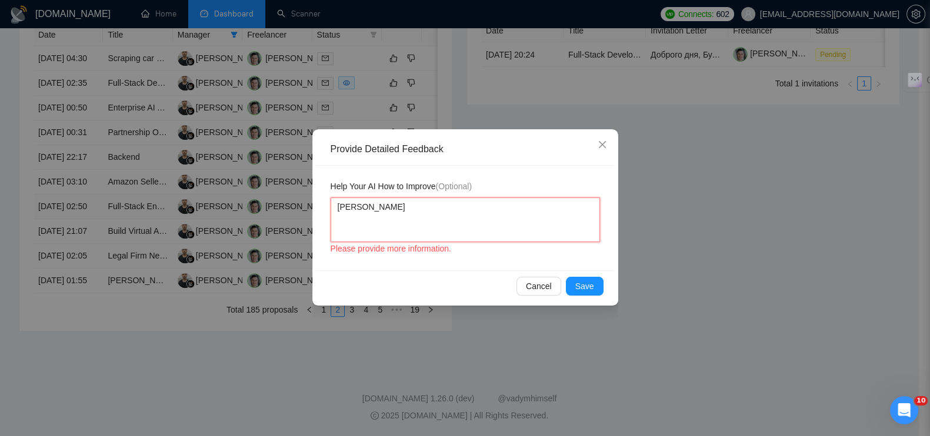
type textarea "Ин"
type textarea "Инт"
type textarea "Инте"
type textarea "Интер"
type textarea "Интере"
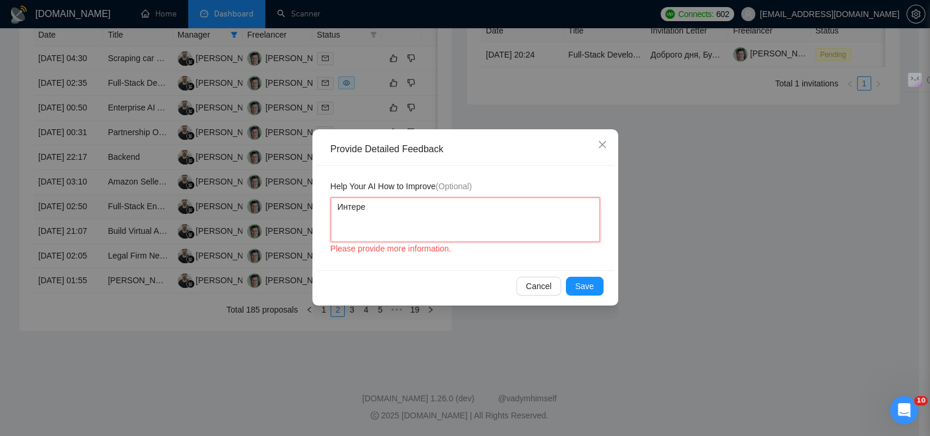
type textarea "Интерес"
type textarea "Интересн"
type textarea "Интересны"
type textarea "Интересны в"
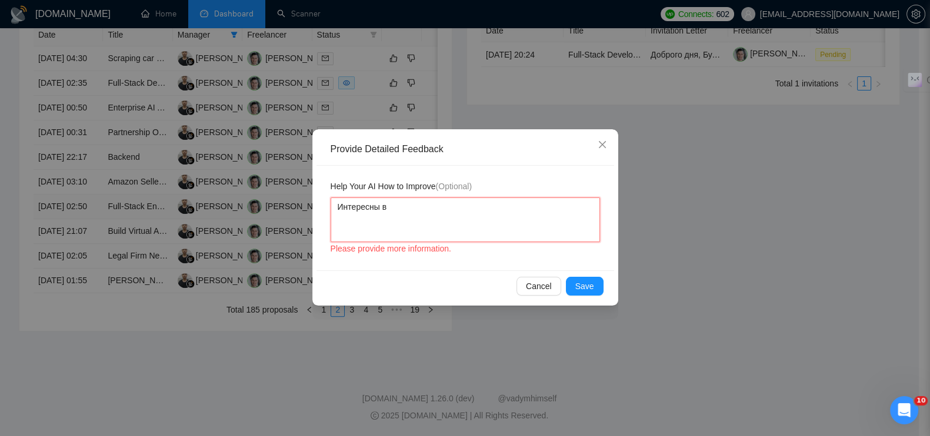
type textarea "Интересны в"
type textarea "Интересны в к"
type textarea "Интересны в ко"
type textarea "Интересны в кон"
type textarea "Интересны в конт"
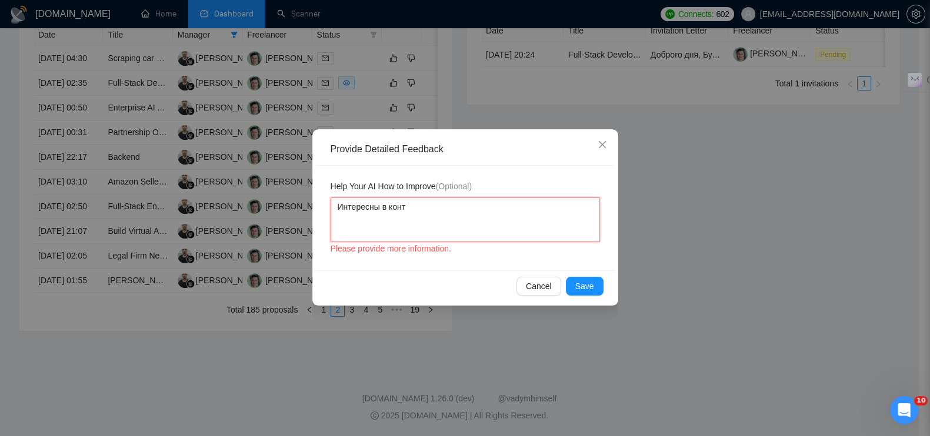
type textarea "Интересны в контр"
type textarea "Интересны в контра"
type textarea "Интересны в контрак"
type textarea "Интересны в контракн"
type textarea "Интересны в контракно"
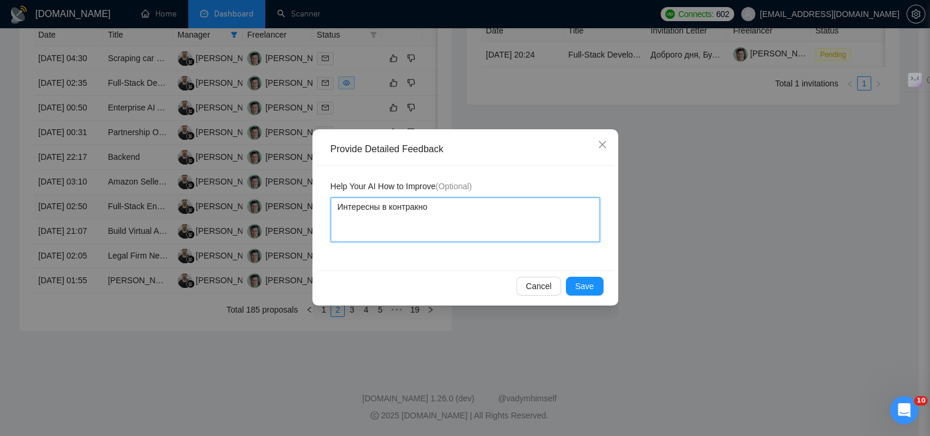
type textarea "Интересны в контракной"
type textarea "Интересны в контракной ф"
type textarea "Интересны в контракной фл"
type textarea "Интересны в контракной ф"
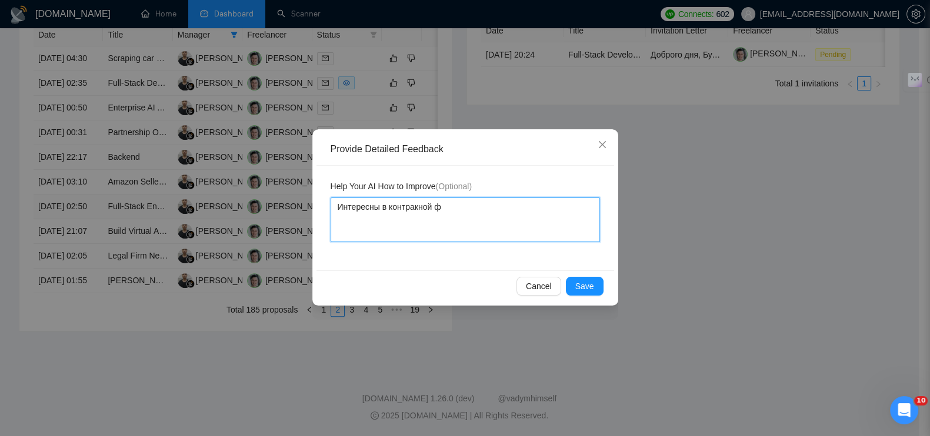
type textarea "Интересны в контракной фо"
type textarea "Интересны в контракной фом"
type textarea "Интересны в контракной фо"
type textarea "Интересны в контракной фор"
type textarea "Интересны в контракной форм"
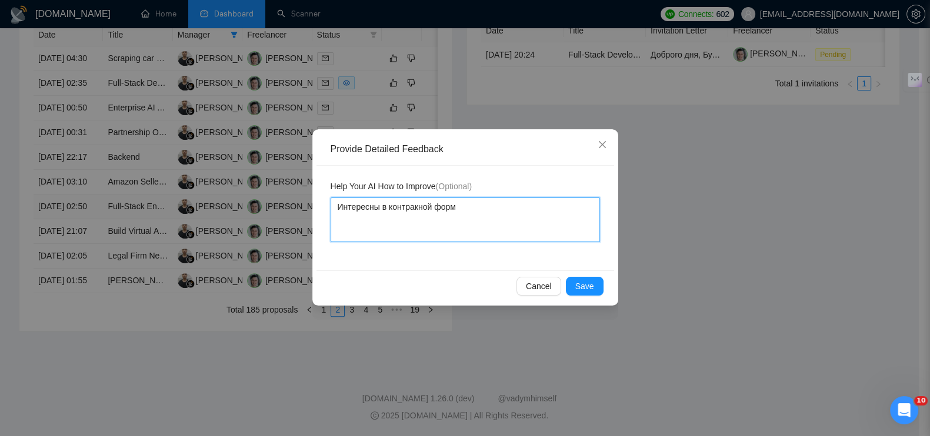
type textarea "Интересны в контракной форме"
type textarea "Интересны в контракной форме н"
type textarea "Интересны в контракной форме нп"
type textarea "Интересны в контракной форме н"
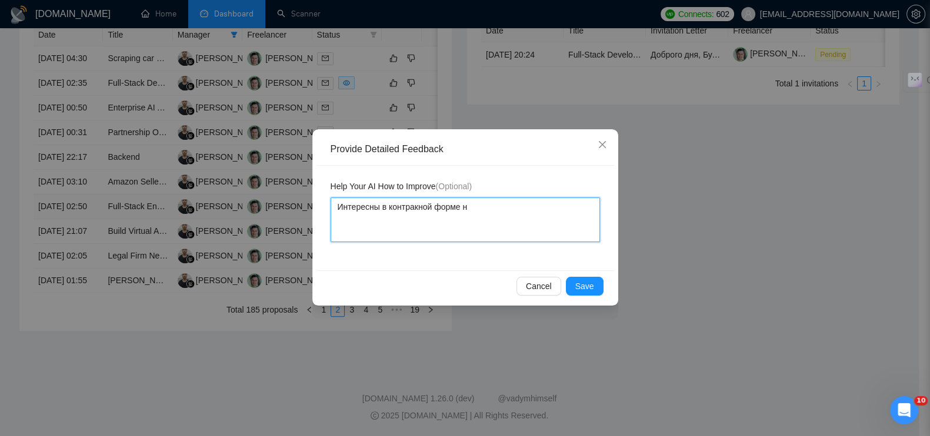
type textarea "Интересны в контракной форме на"
type textarea "Интересны в контракной форме най"
type textarea "Интересны в контракной форме найм"
type textarea "Интересны в контракной форме найма"
type textarea "Интересны в контракной форме найма."
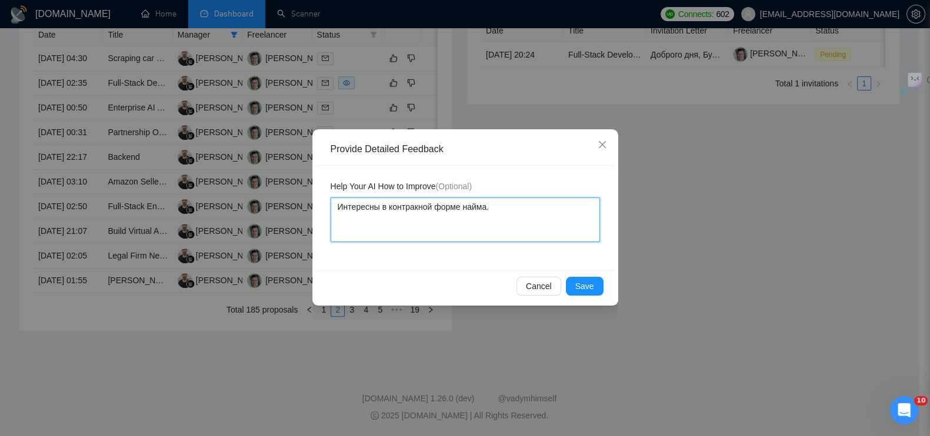
type textarea "Интересны в контракной форме найма."
paste textarea "Она явно указывает на контрактную"
type textarea "Она явно указывает на контрактную"
type textarea "Она явно указывает на контрактную ф"
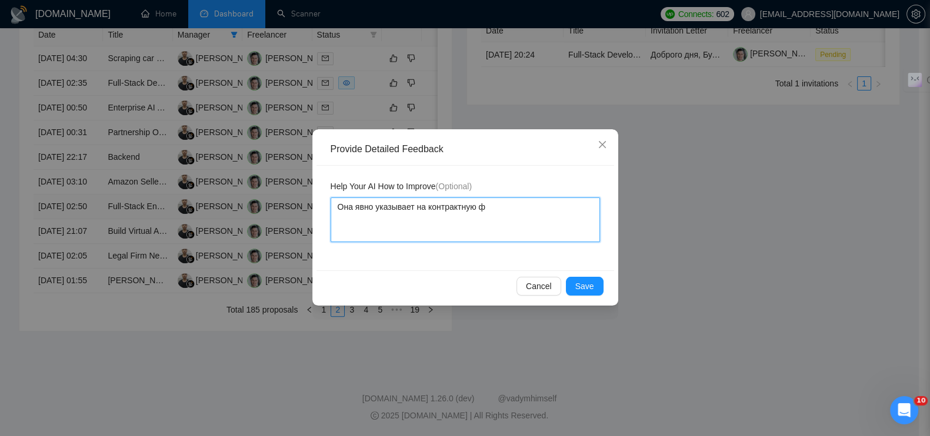
type textarea "Она явно указывает на контрактную фо"
type textarea "Она явно указывает на контрактную фор"
type textarea "Она явно указывает на контрактную форм"
click at [597, 281] on button "Save" at bounding box center [585, 286] width 38 height 19
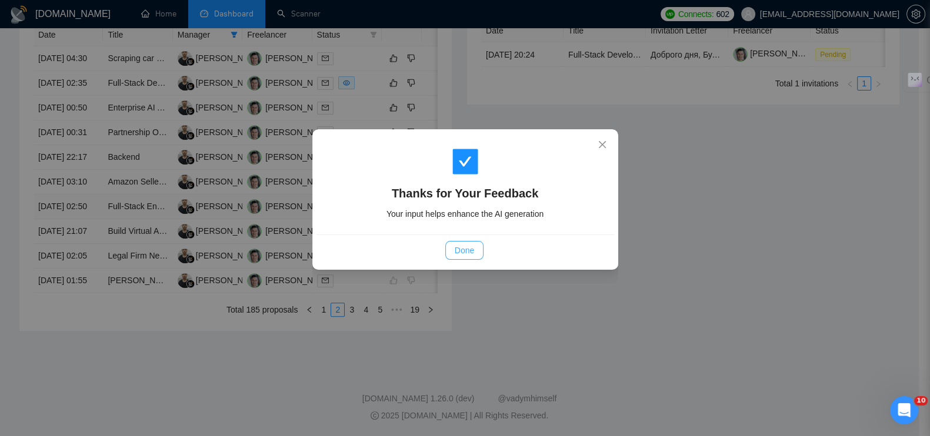
click at [458, 251] on span "Done" at bounding box center [464, 250] width 19 height 13
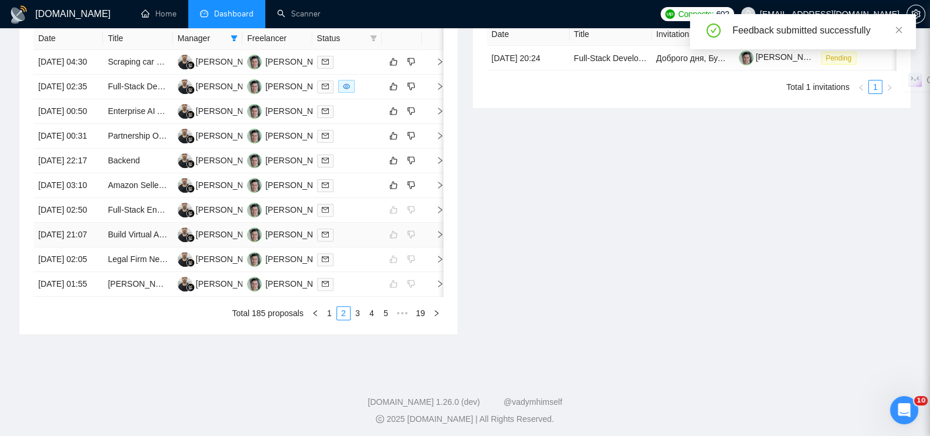
scroll to position [469, 0]
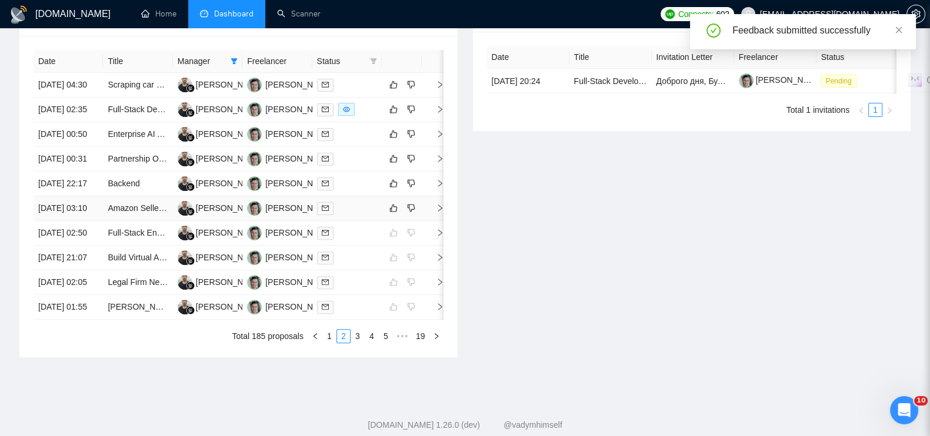
click at [435, 212] on span "right" at bounding box center [435, 208] width 18 height 8
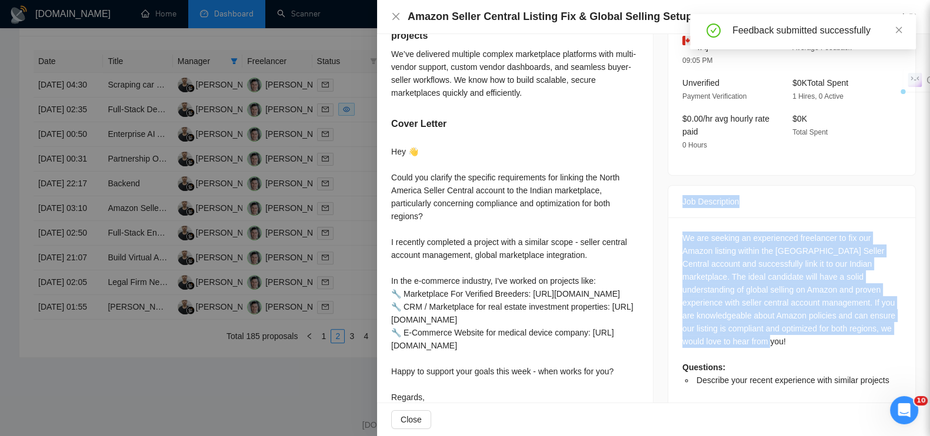
scroll to position [388, 0]
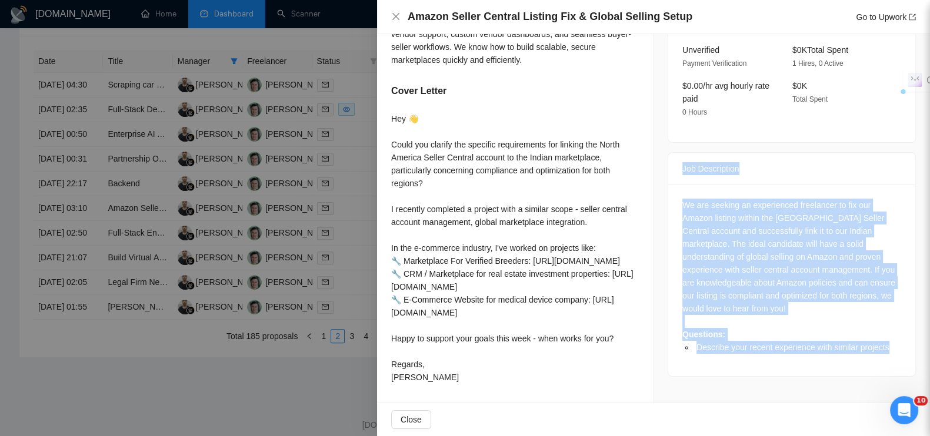
drag, startPoint x: 670, startPoint y: 242, endPoint x: 889, endPoint y: 318, distance: 231.4
click at [889, 318] on div "Job Description We are seeking an experienced freelancer to fix our Amazon list…" at bounding box center [792, 264] width 248 height 225
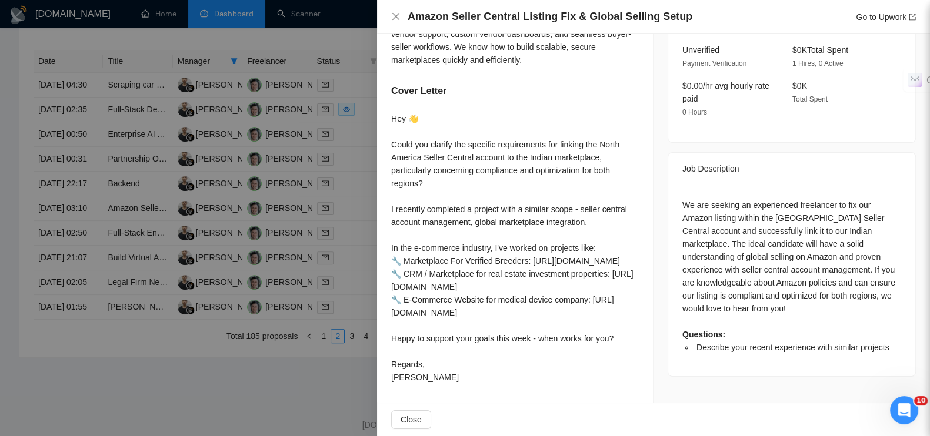
click at [308, 17] on div at bounding box center [465, 218] width 930 height 436
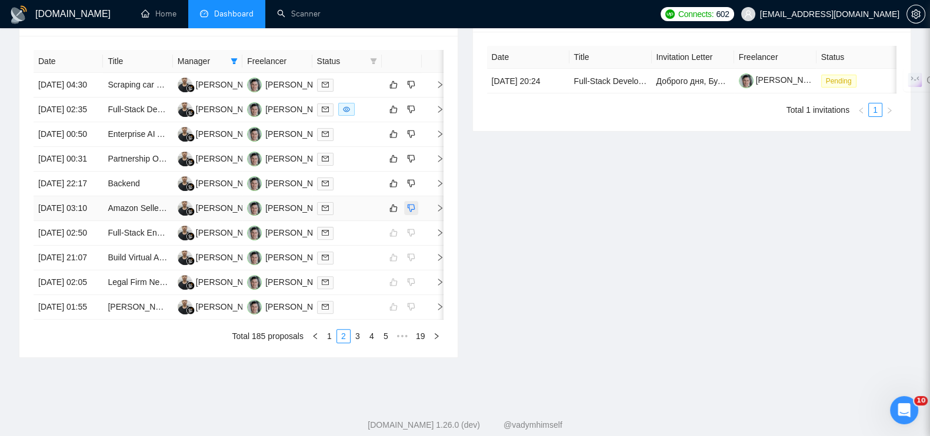
click at [412, 213] on icon "dislike" at bounding box center [411, 208] width 8 height 9
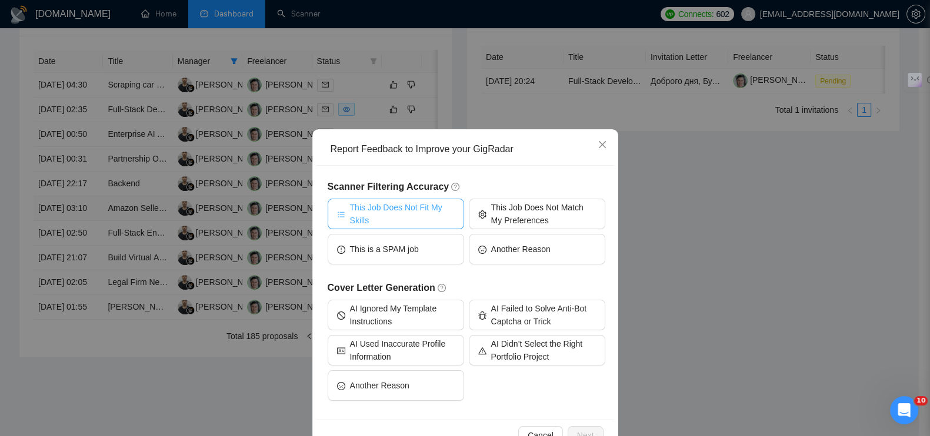
click at [388, 206] on span "This Job Does Not Fit My Skills" at bounding box center [402, 214] width 105 height 26
click at [577, 428] on button "Next" at bounding box center [586, 435] width 36 height 19
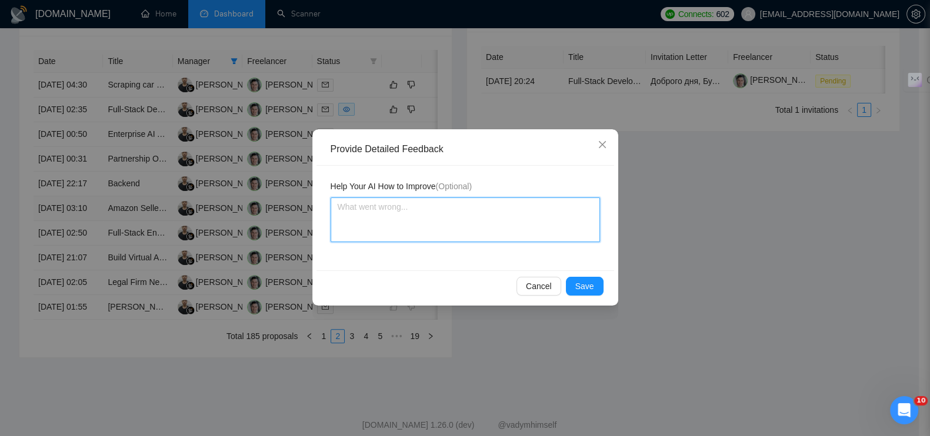
click at [454, 229] on textarea at bounding box center [465, 220] width 269 height 45
paste textarea "Это поддержка/исправление существующей системы"
click at [585, 293] on button "Save" at bounding box center [585, 286] width 38 height 19
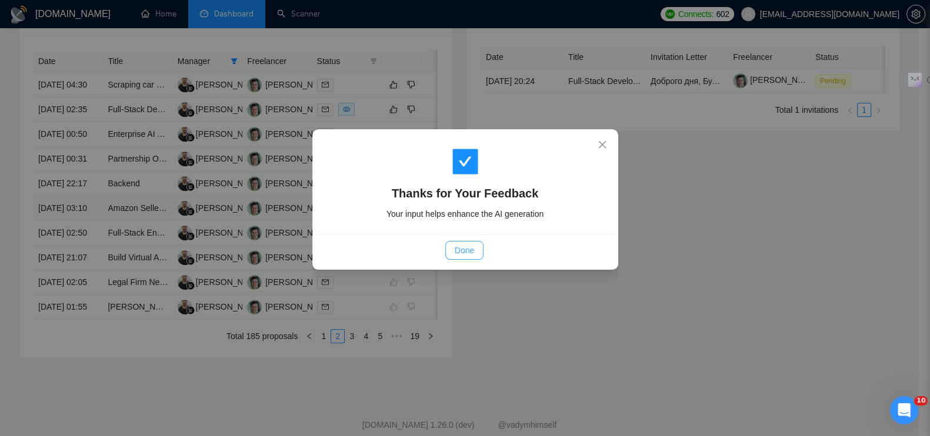
click at [466, 248] on span "Done" at bounding box center [464, 250] width 19 height 13
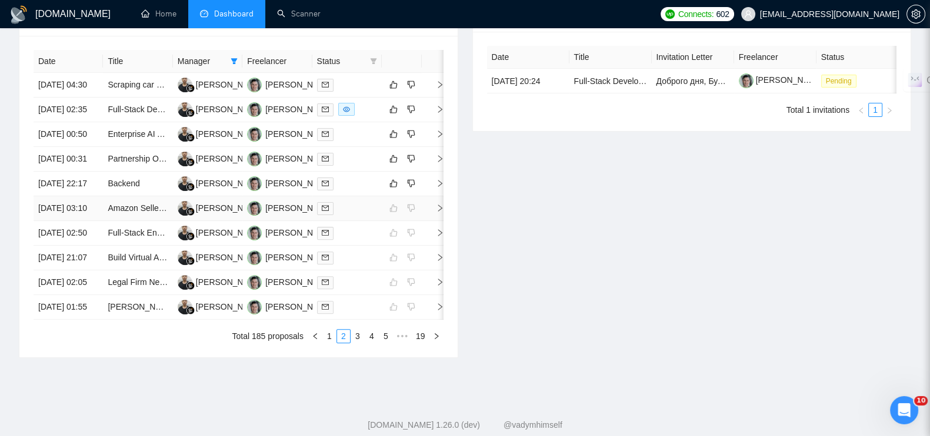
click at [440, 212] on icon "right" at bounding box center [440, 208] width 4 height 7
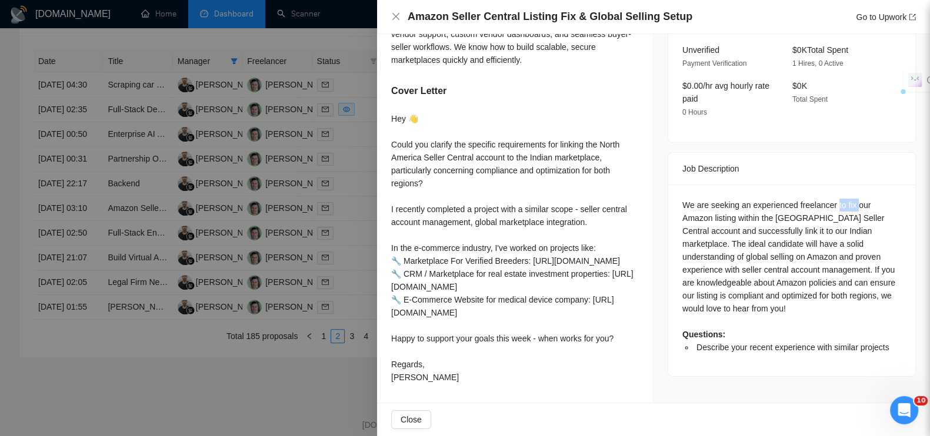
drag, startPoint x: 829, startPoint y: 175, endPoint x: 849, endPoint y: 177, distance: 19.6
click at [849, 199] on div "We are seeking an experienced freelancer to fix our Amazon listing within the […" at bounding box center [791, 276] width 219 height 155
click at [345, 81] on div at bounding box center [465, 218] width 930 height 436
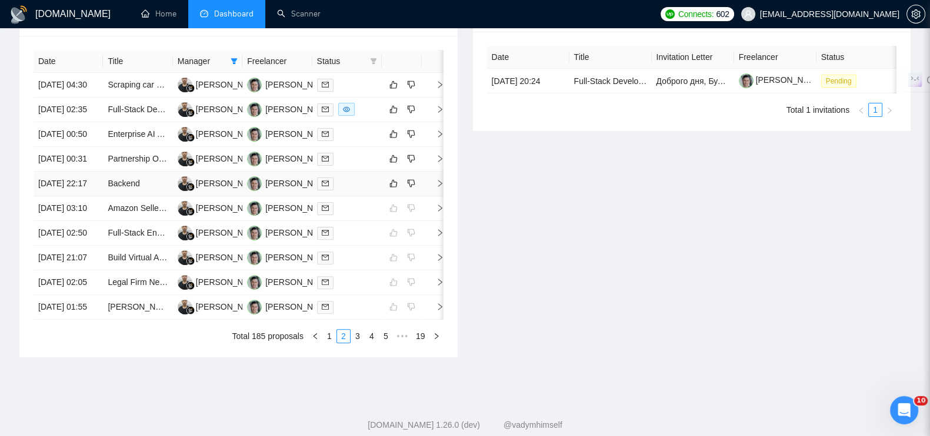
click at [441, 187] on icon "right" at bounding box center [440, 183] width 4 height 7
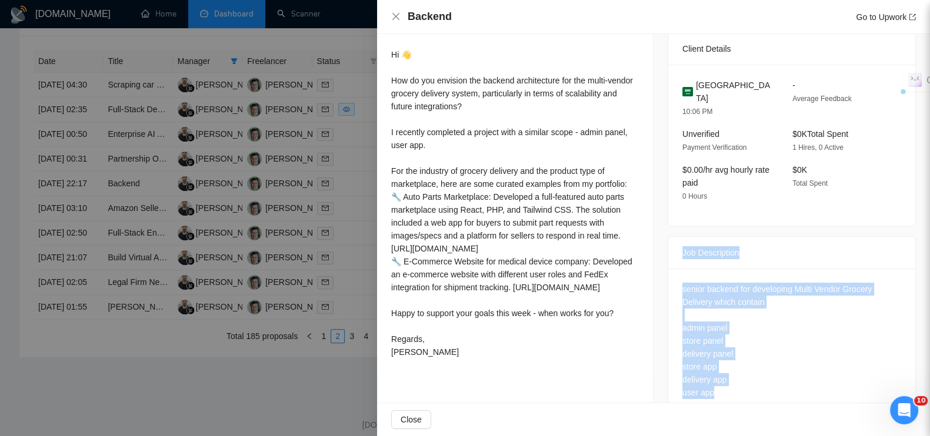
drag, startPoint x: 672, startPoint y: 223, endPoint x: 776, endPoint y: 364, distance: 175.3
click at [776, 364] on div "Job Description senior backend for developing Multi Vendor Grocery Delivery whi…" at bounding box center [792, 327] width 248 height 182
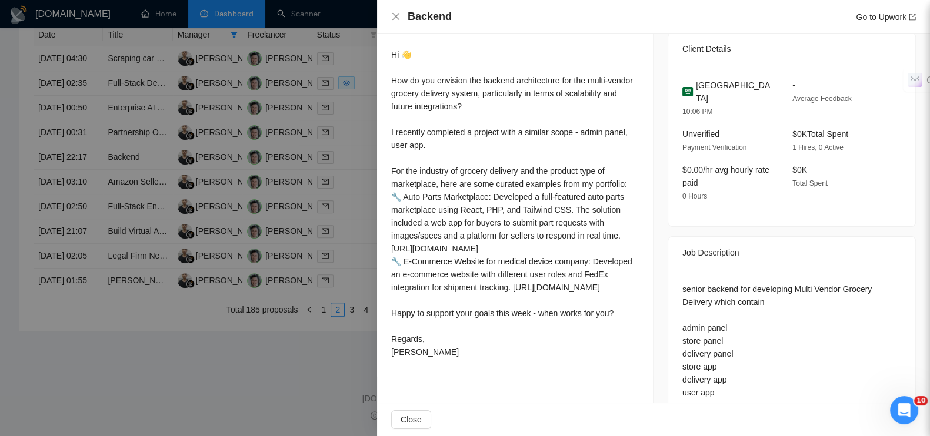
click at [280, 376] on div at bounding box center [465, 218] width 930 height 436
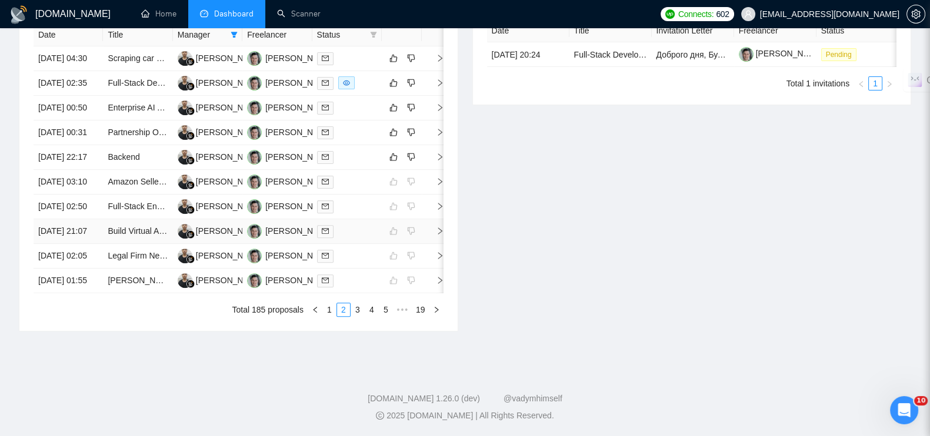
scroll to position [543, 0]
click at [443, 155] on icon "right" at bounding box center [440, 157] width 8 height 8
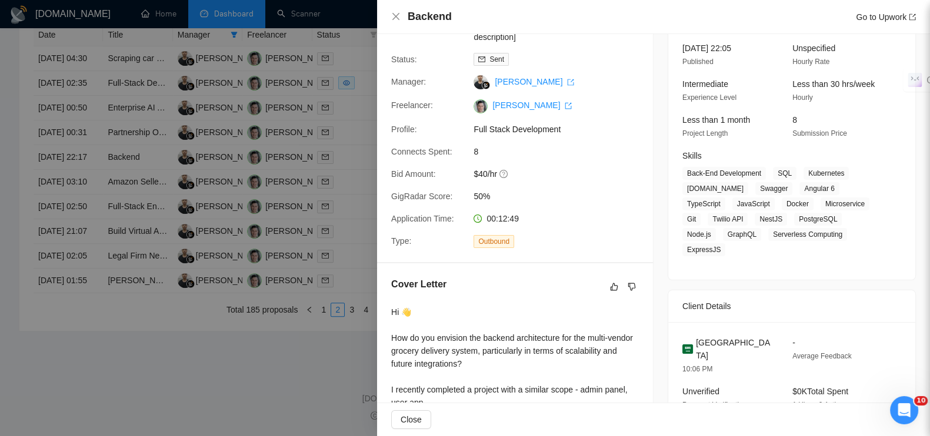
scroll to position [0, 0]
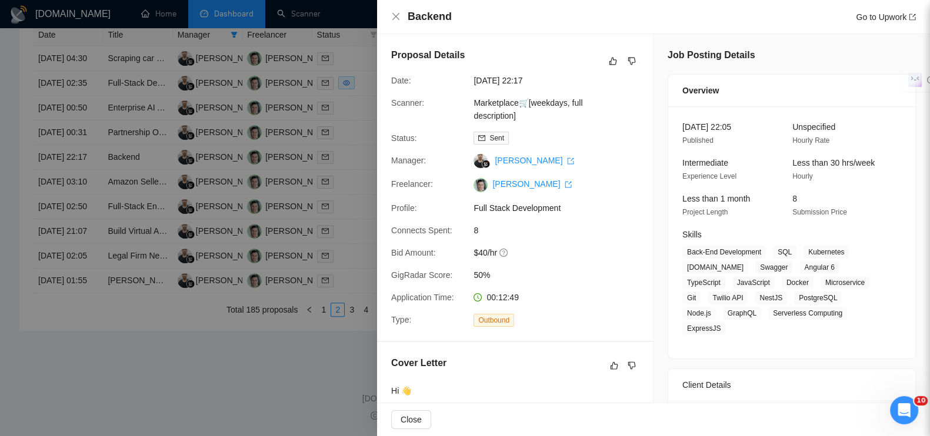
click at [140, 416] on div at bounding box center [465, 218] width 930 height 436
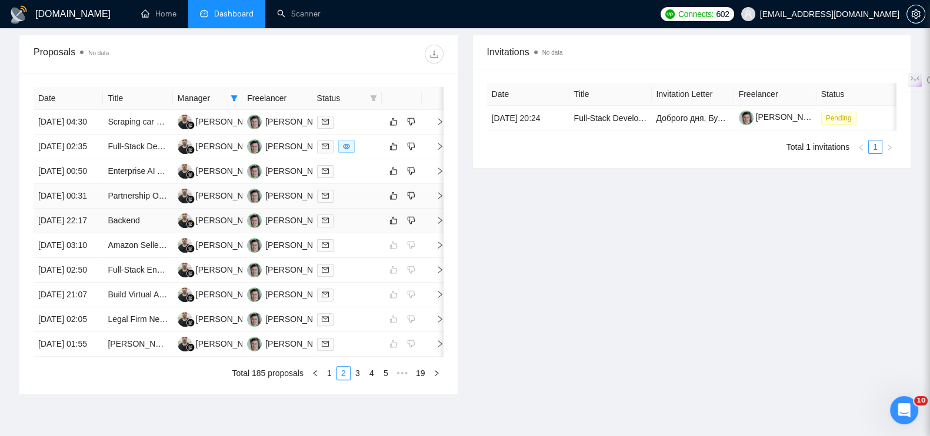
scroll to position [396, 0]
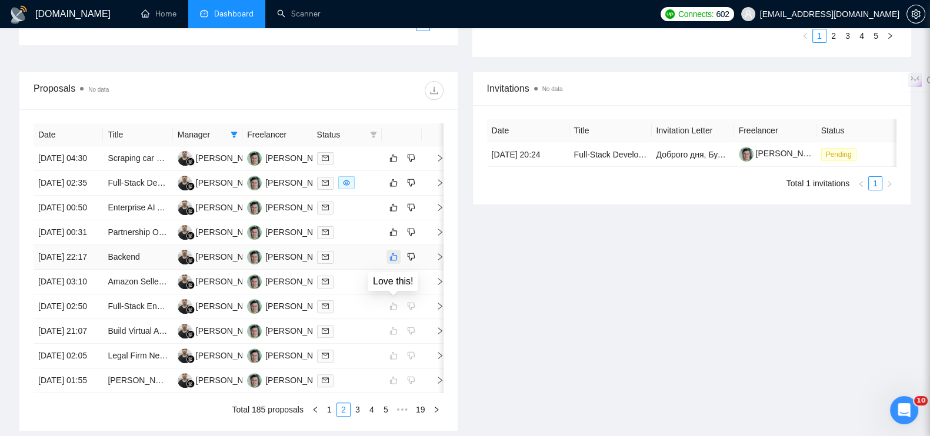
click at [392, 261] on icon "like" at bounding box center [394, 258] width 8 height 8
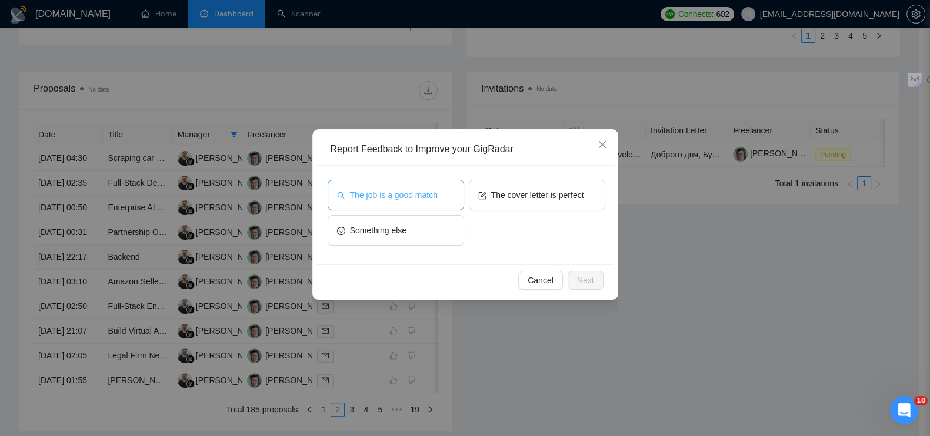
click at [421, 189] on span "The job is a good match" at bounding box center [394, 195] width 88 height 13
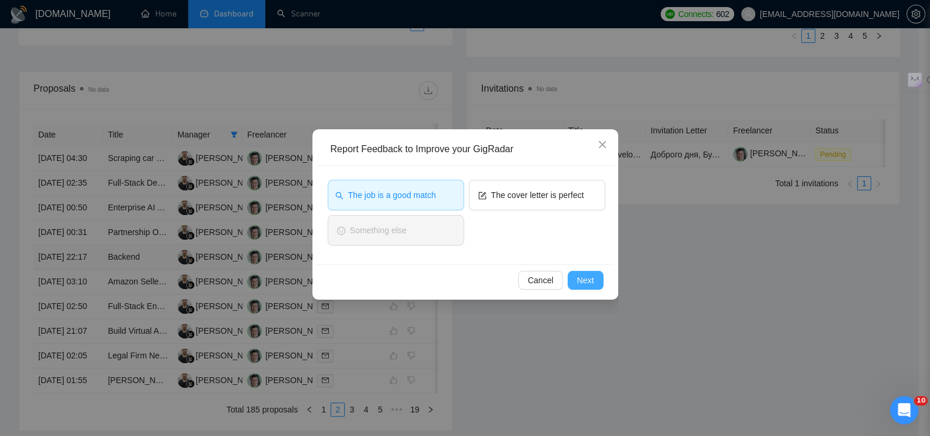
click at [574, 277] on button "Next" at bounding box center [586, 280] width 36 height 19
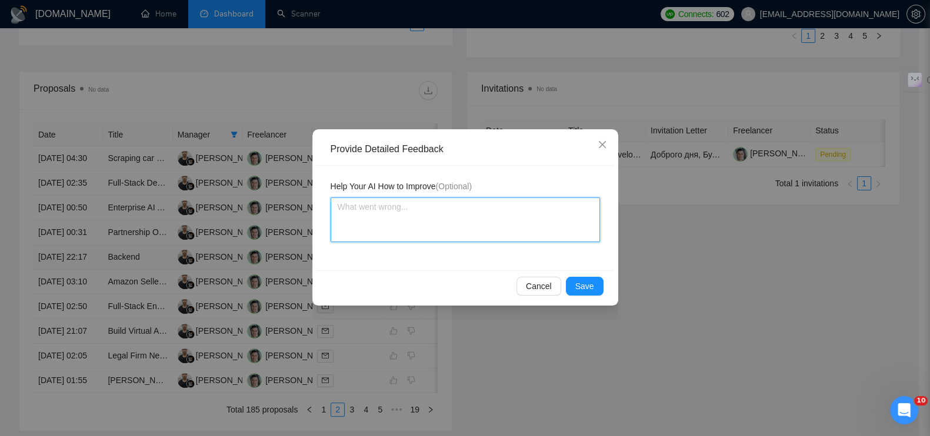
click at [474, 229] on textarea at bounding box center [465, 220] width 269 height 45
paste textarea "Это новая кастомная платформа с нуля"
click at [597, 286] on button "Save" at bounding box center [585, 286] width 38 height 19
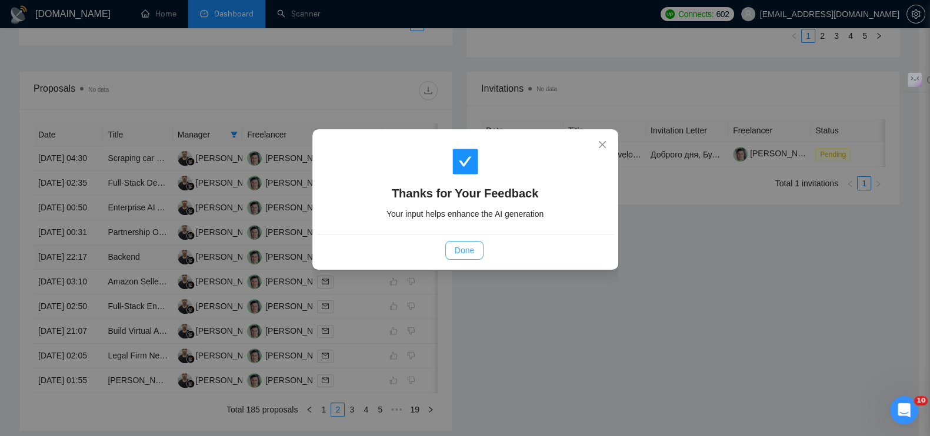
click at [455, 242] on button "Done" at bounding box center [464, 250] width 38 height 19
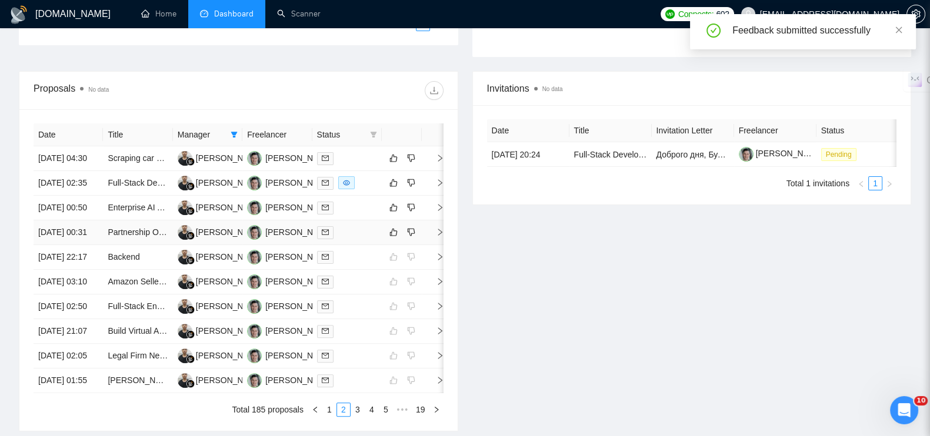
click at [438, 236] on icon "right" at bounding box center [440, 232] width 8 height 8
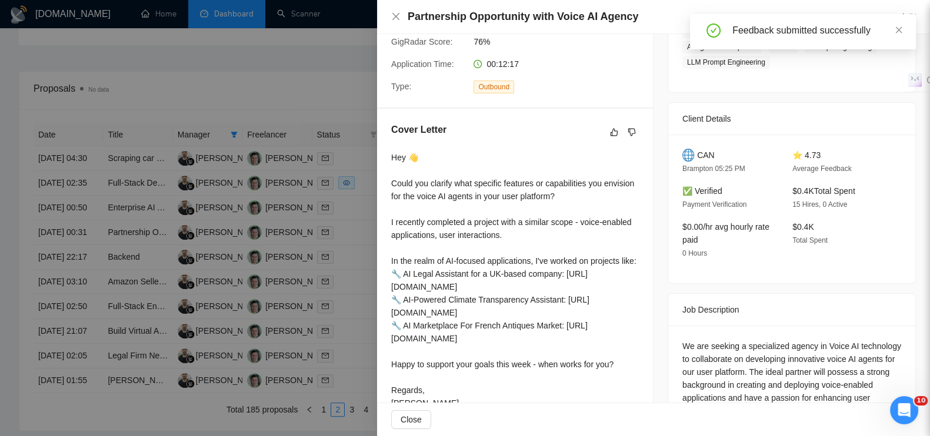
scroll to position [306, 0]
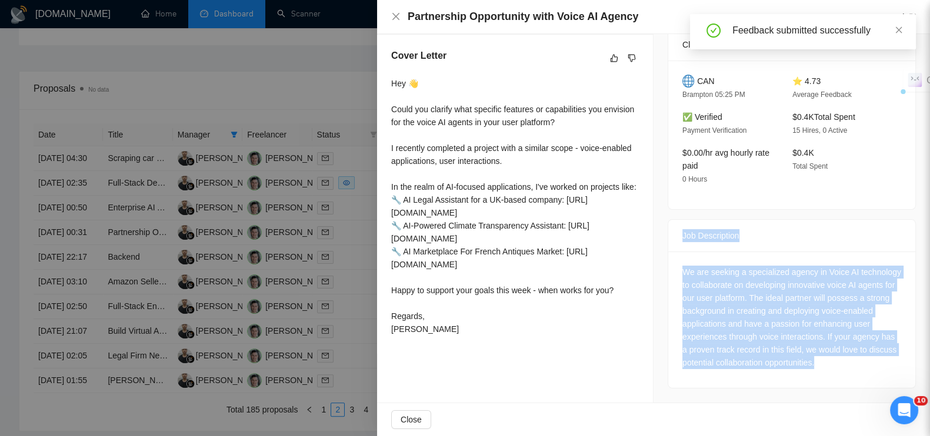
drag, startPoint x: 675, startPoint y: 216, endPoint x: 786, endPoint y: 375, distance: 194.0
click at [786, 375] on div "Job Description We are seeking a specialized agency in Voice AI technology to c…" at bounding box center [792, 303] width 248 height 169
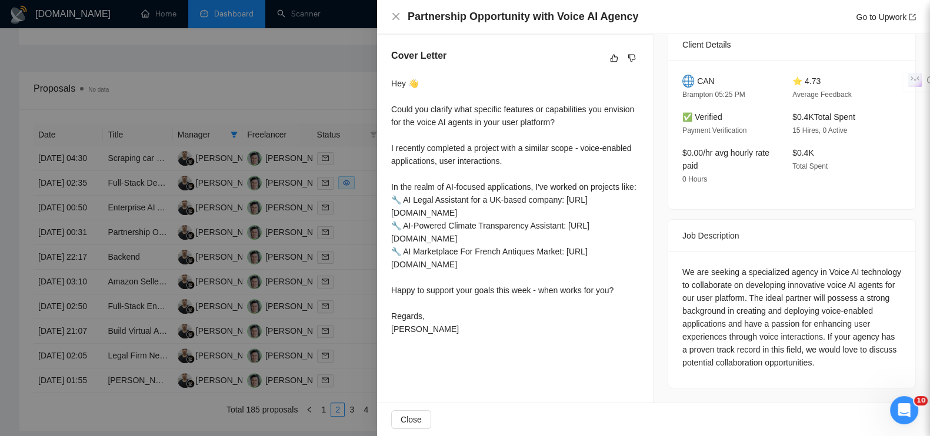
click at [279, 72] on div at bounding box center [465, 218] width 930 height 436
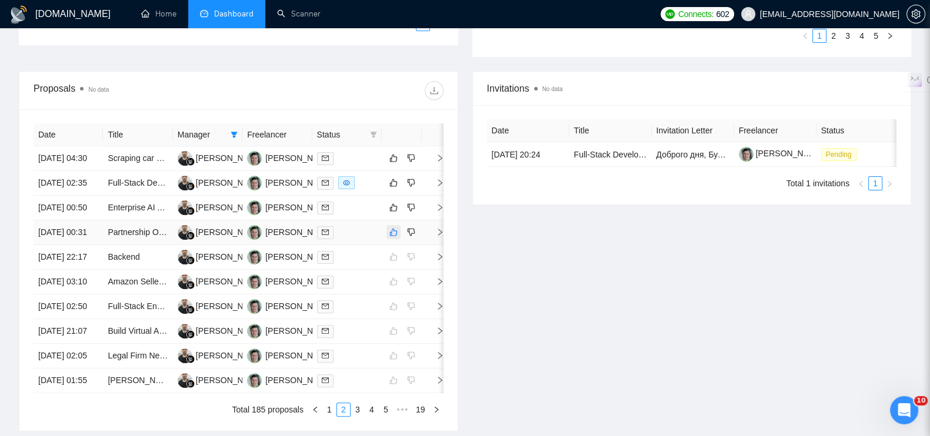
click at [395, 237] on icon "like" at bounding box center [393, 232] width 8 height 9
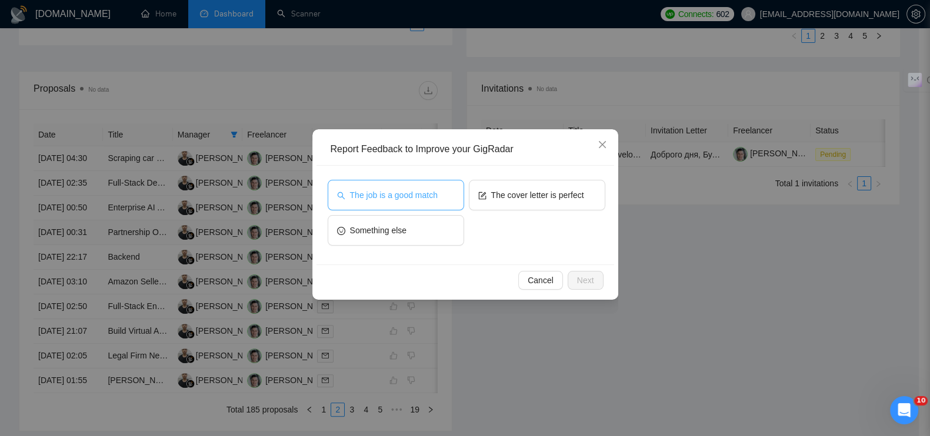
click at [395, 194] on span "The job is a good match" at bounding box center [394, 195] width 88 height 13
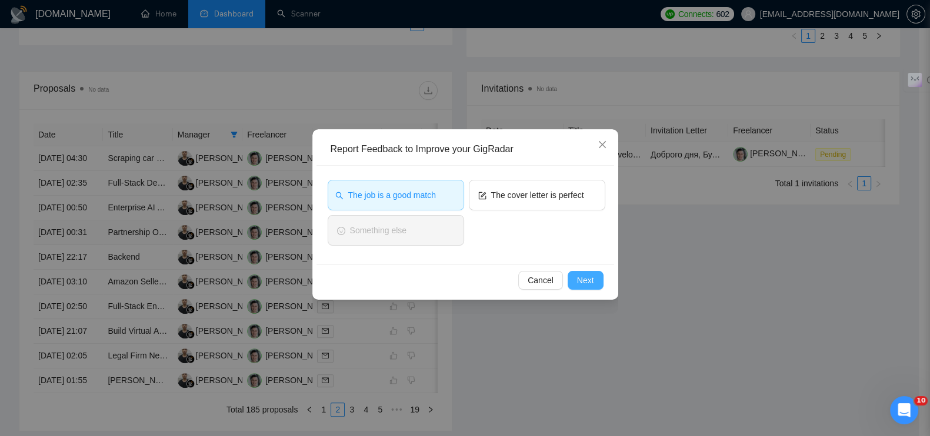
click at [590, 278] on span "Next" at bounding box center [585, 280] width 17 height 13
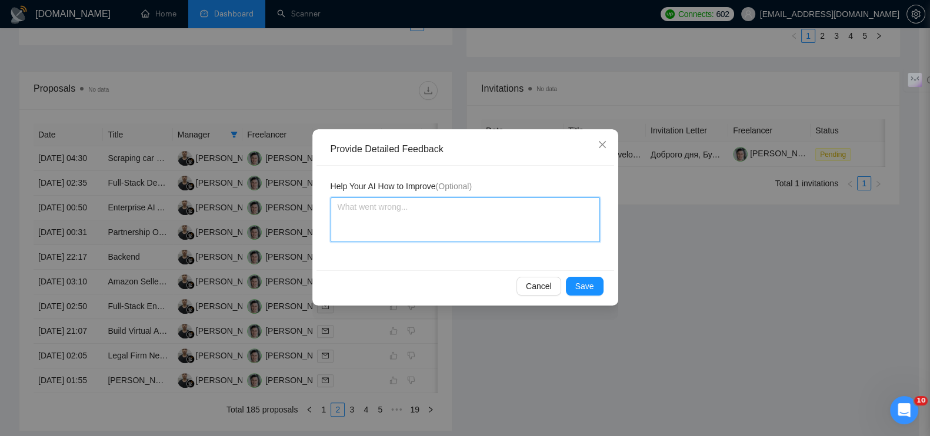
click at [453, 225] on textarea at bounding box center [465, 220] width 269 height 45
paste textarea "Проект относится к Voice AI / AI agents"
click at [596, 292] on button "Save" at bounding box center [585, 286] width 38 height 19
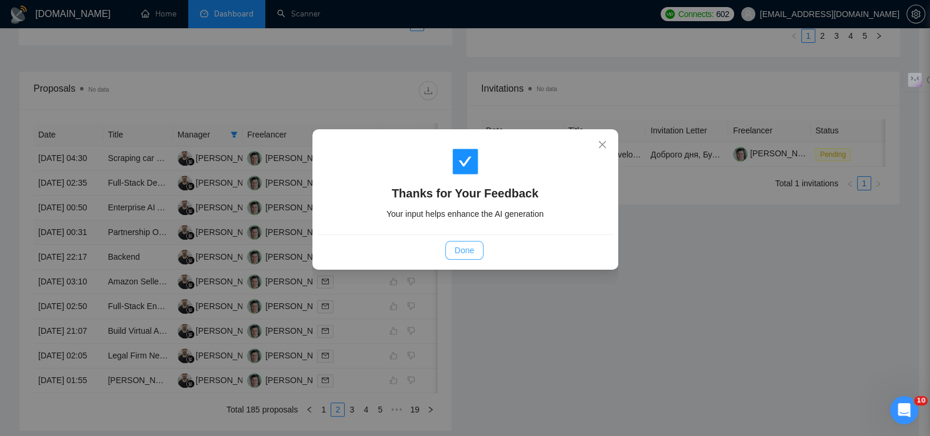
click at [473, 246] on span "Done" at bounding box center [464, 250] width 19 height 13
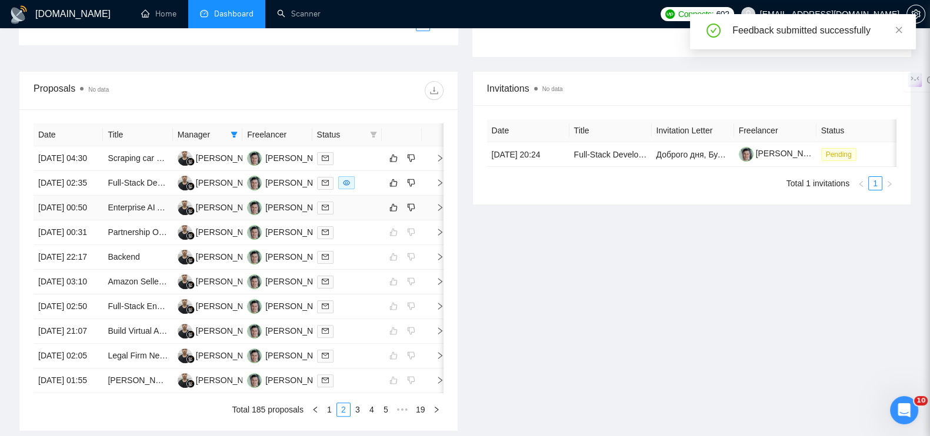
click at [436, 212] on icon "right" at bounding box center [440, 208] width 8 height 8
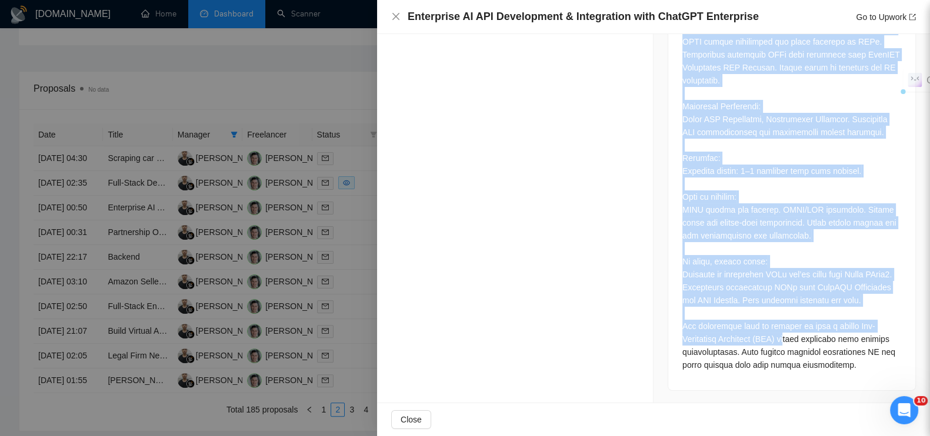
scroll to position [616, 0]
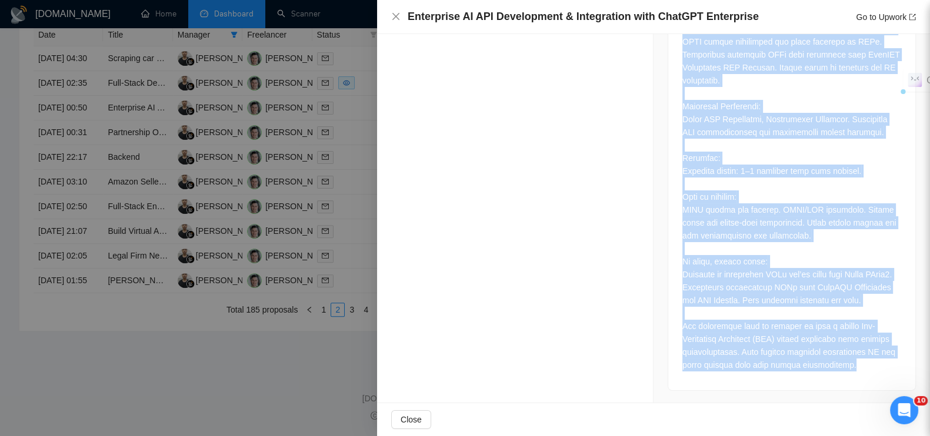
drag, startPoint x: 671, startPoint y: 207, endPoint x: 845, endPoint y: 372, distance: 239.7
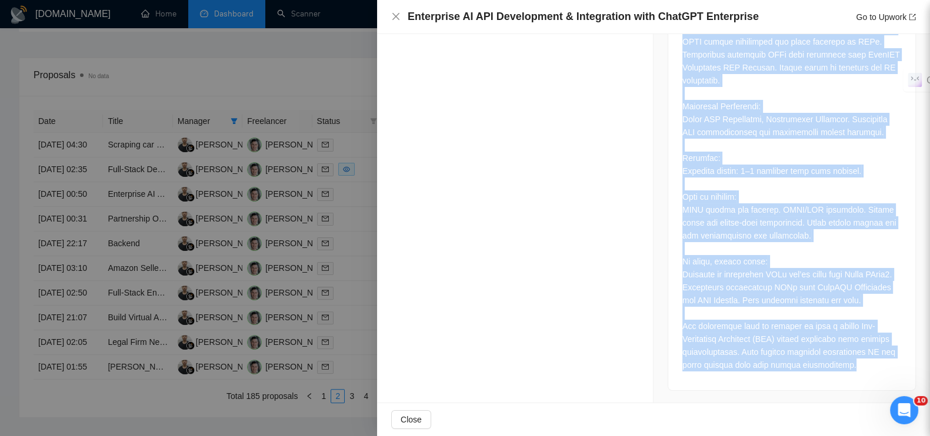
scroll to position [322, 0]
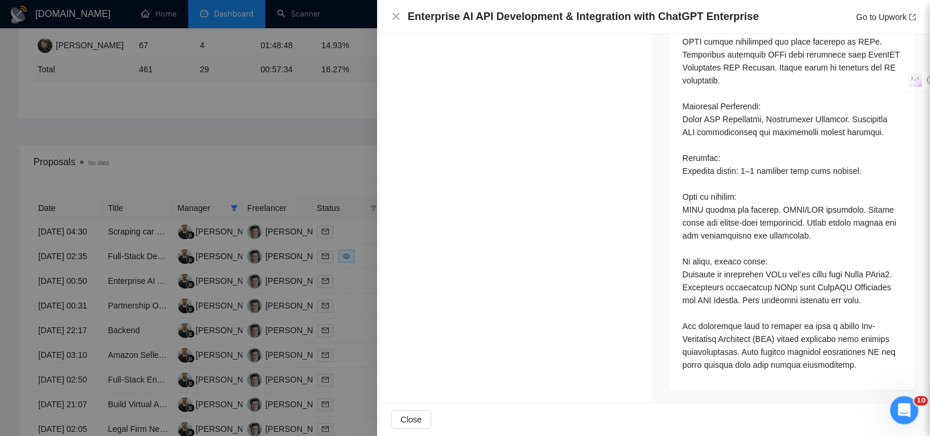
click at [248, 154] on div at bounding box center [465, 218] width 930 height 436
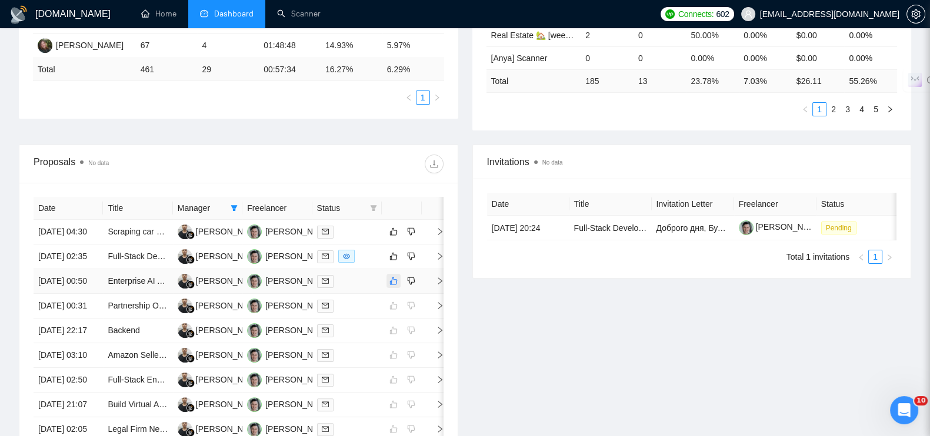
click at [389, 286] on icon "like" at bounding box center [393, 280] width 8 height 9
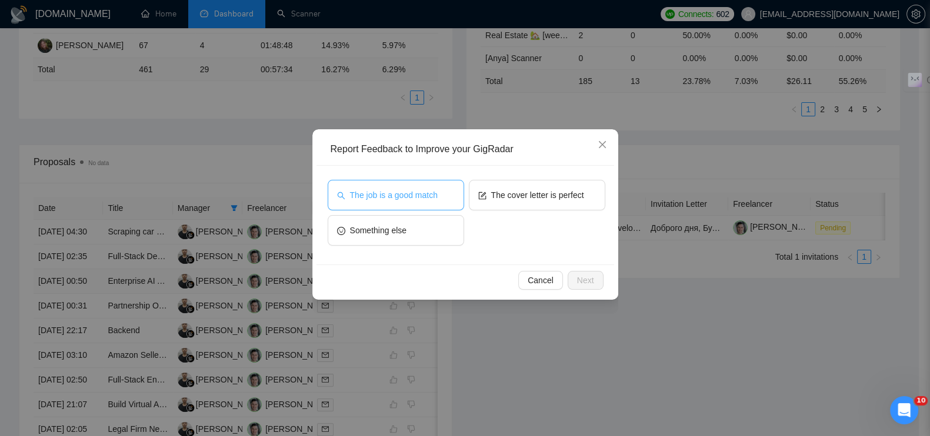
click at [381, 191] on span "The job is a good match" at bounding box center [394, 195] width 88 height 13
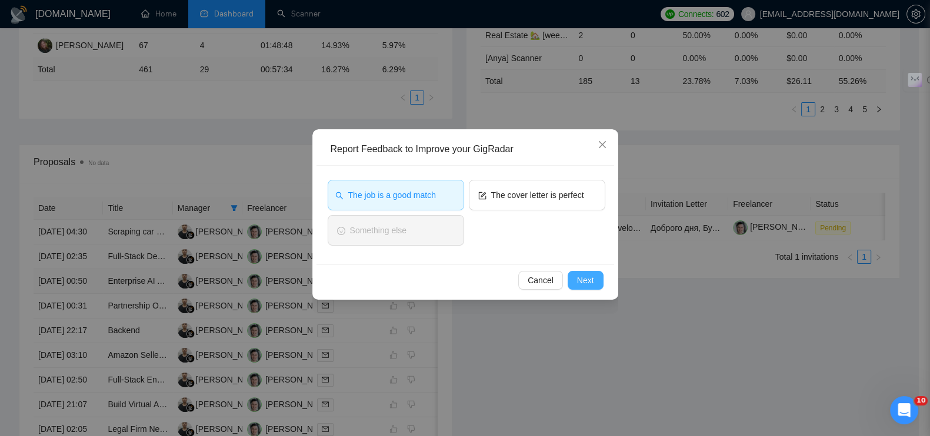
click at [583, 278] on span "Next" at bounding box center [585, 280] width 17 height 13
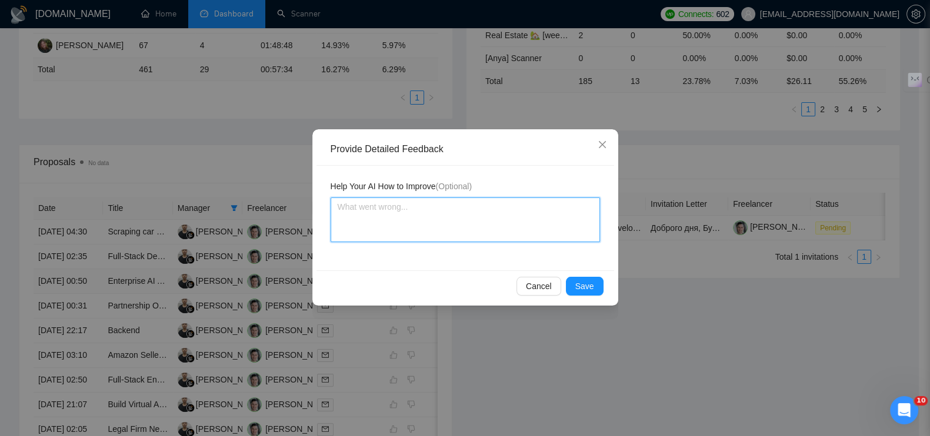
click at [446, 232] on textarea at bounding box center [465, 220] width 269 height 45
paste textarea "Это новая кастомная разработка AI/enterprise уровня"
click at [574, 284] on button "Save" at bounding box center [585, 286] width 38 height 19
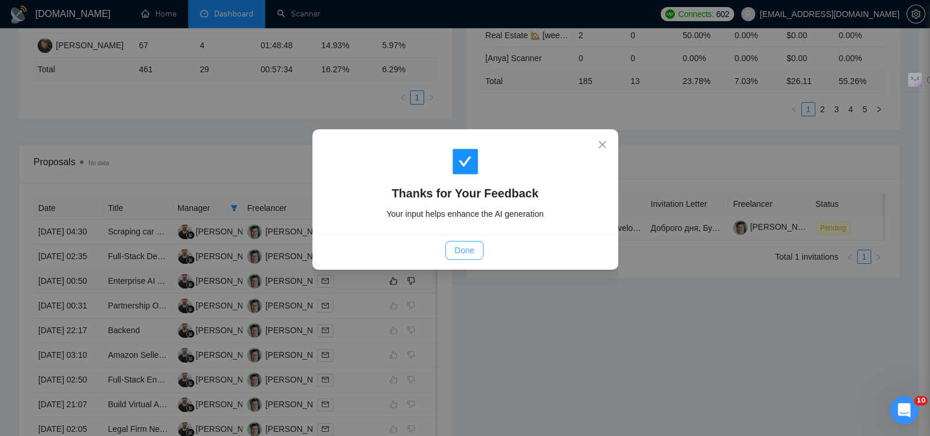
click at [459, 249] on span "Done" at bounding box center [464, 250] width 19 height 13
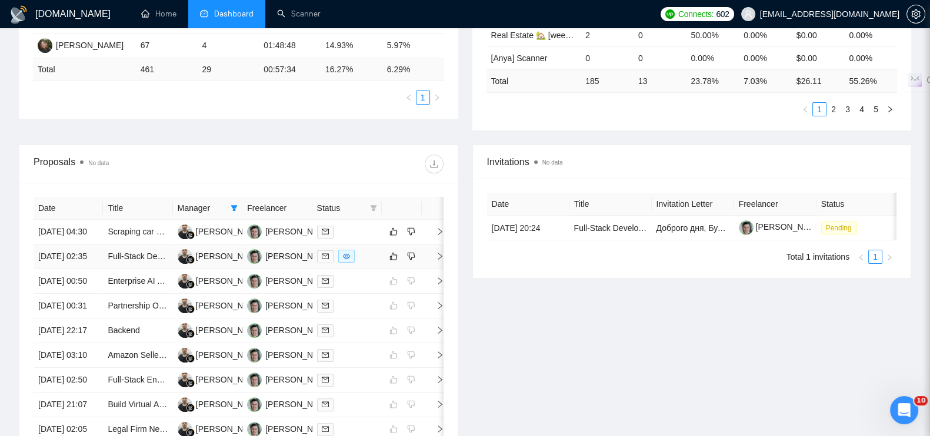
click at [438, 261] on icon "right" at bounding box center [440, 256] width 8 height 8
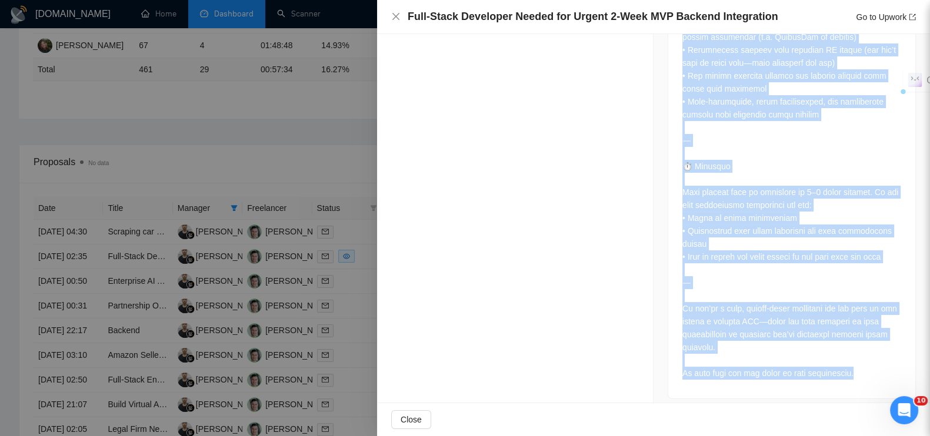
scroll to position [1196, 0]
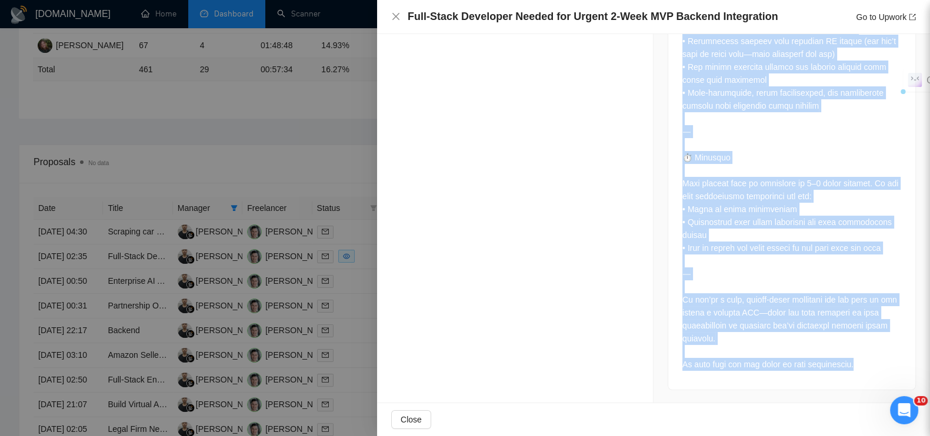
drag, startPoint x: 675, startPoint y: 144, endPoint x: 878, endPoint y: 395, distance: 322.1
click at [289, 61] on div at bounding box center [465, 218] width 930 height 436
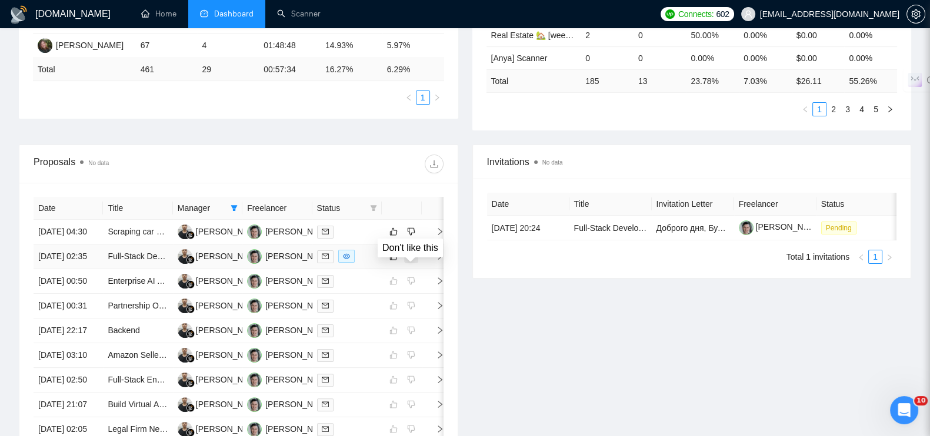
click at [411, 261] on icon "dislike" at bounding box center [411, 256] width 8 height 9
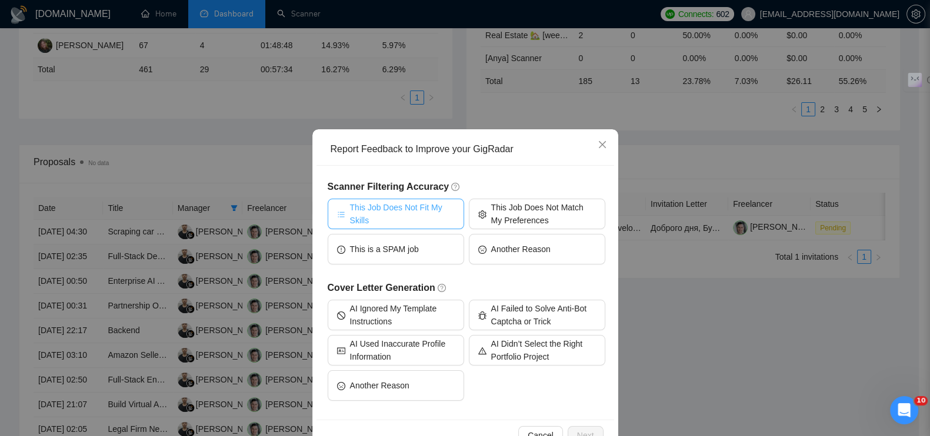
click at [381, 202] on span "This Job Does Not Fit My Skills" at bounding box center [402, 214] width 105 height 26
click at [584, 431] on span "Next" at bounding box center [585, 435] width 17 height 13
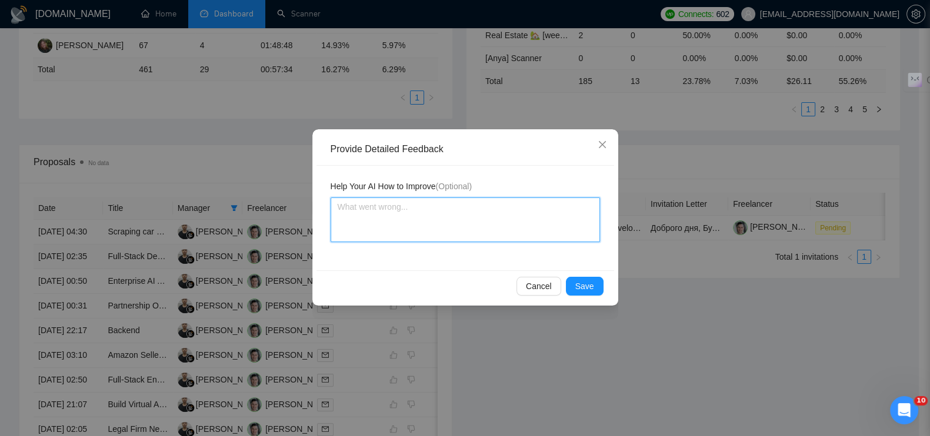
click at [409, 221] on textarea at bounding box center [465, 220] width 269 height 45
paste textarea "доработка существующего MVP"
paste textarea "Проект ограничен крайне коротким сроком (1–2 недели)"
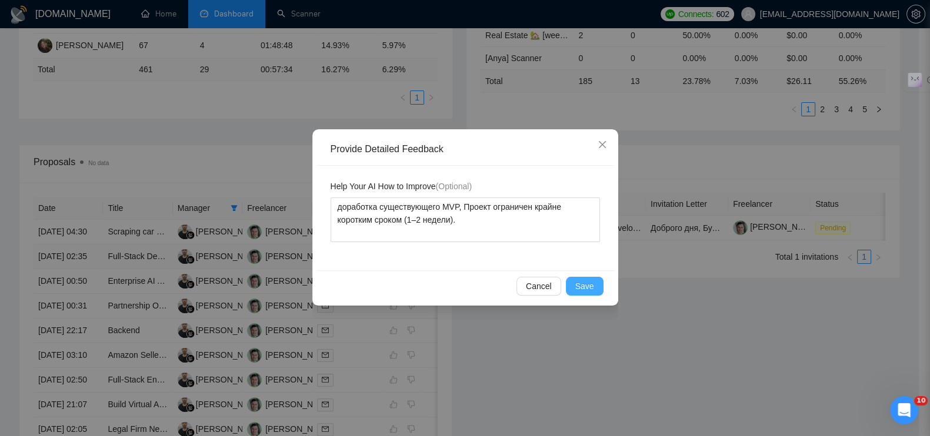
click at [588, 285] on span "Save" at bounding box center [584, 286] width 19 height 13
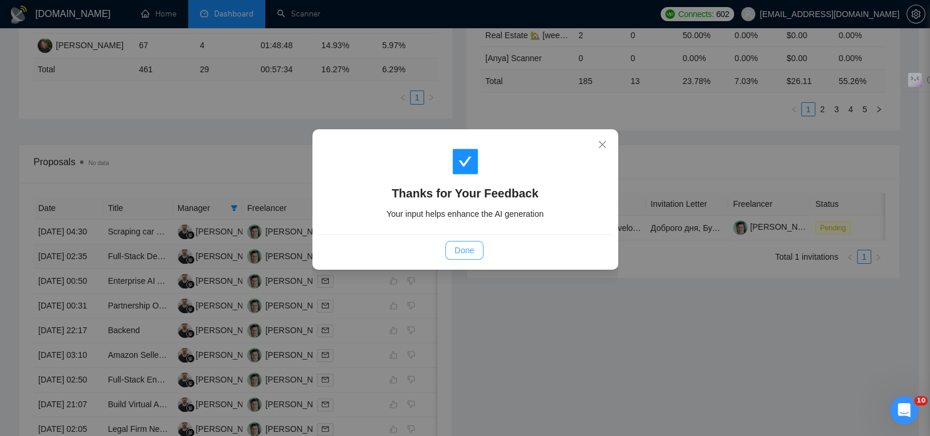
click at [456, 248] on span "Done" at bounding box center [464, 250] width 19 height 13
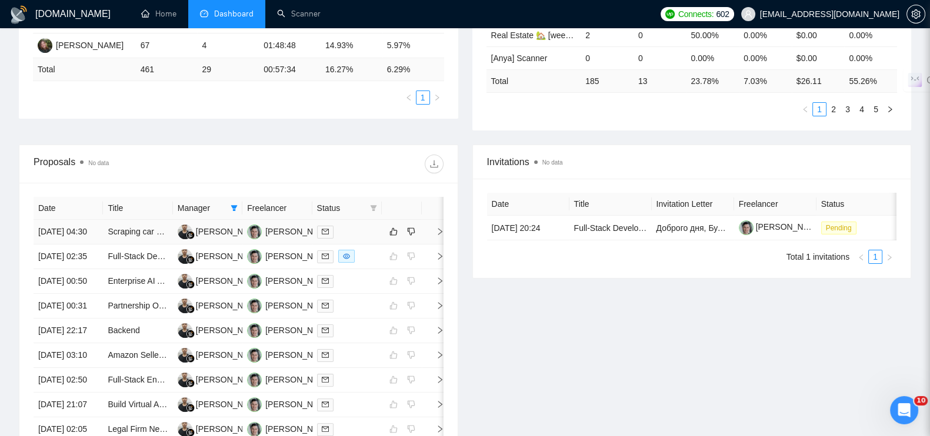
click at [441, 235] on icon "right" at bounding box center [440, 232] width 8 height 8
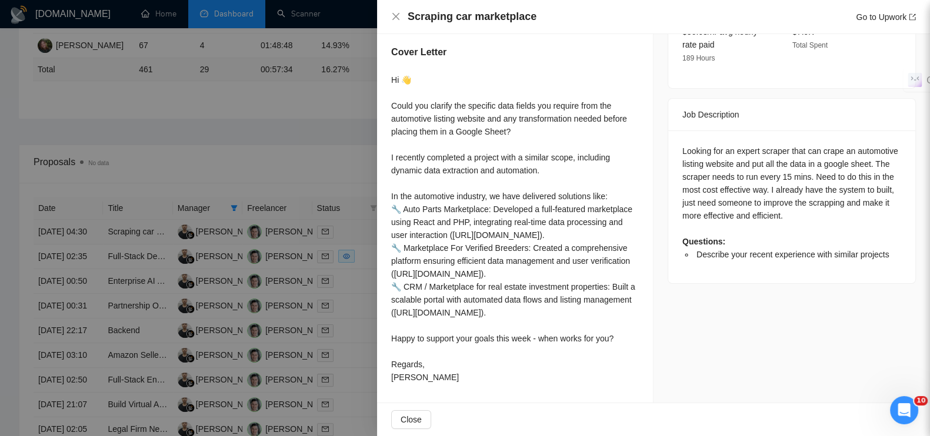
scroll to position [414, 0]
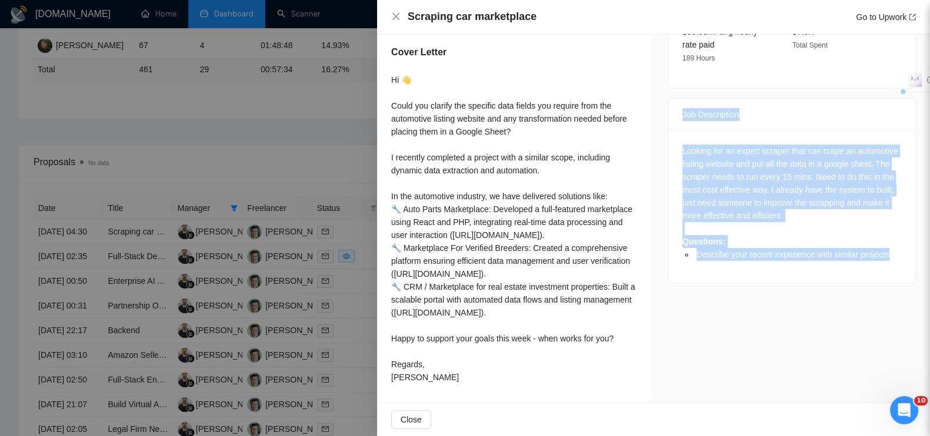
drag, startPoint x: 671, startPoint y: 98, endPoint x: 884, endPoint y: 245, distance: 259.3
click at [884, 245] on div "Job Description Looking for an expert scraper that can crape an automotive list…" at bounding box center [792, 191] width 248 height 186
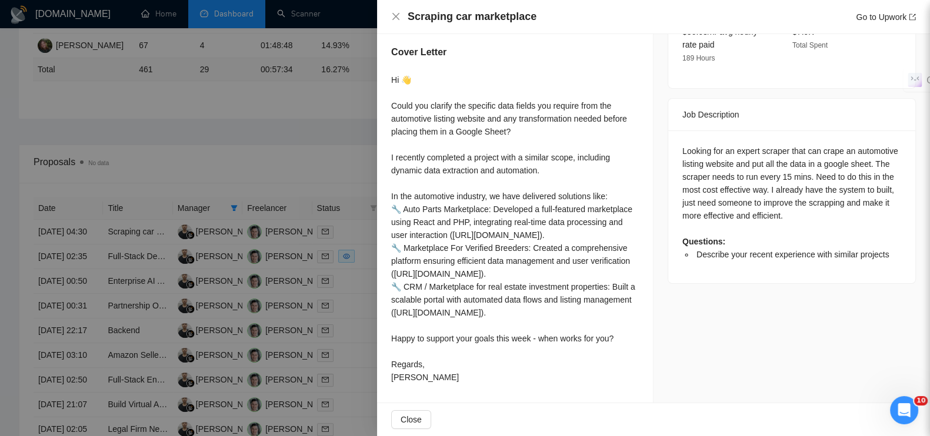
click at [325, 144] on div at bounding box center [465, 218] width 930 height 436
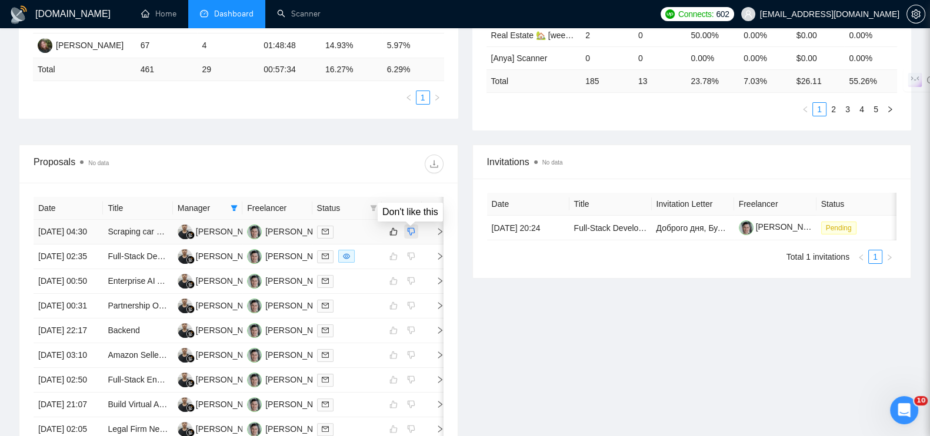
click at [414, 236] on icon "dislike" at bounding box center [412, 232] width 8 height 8
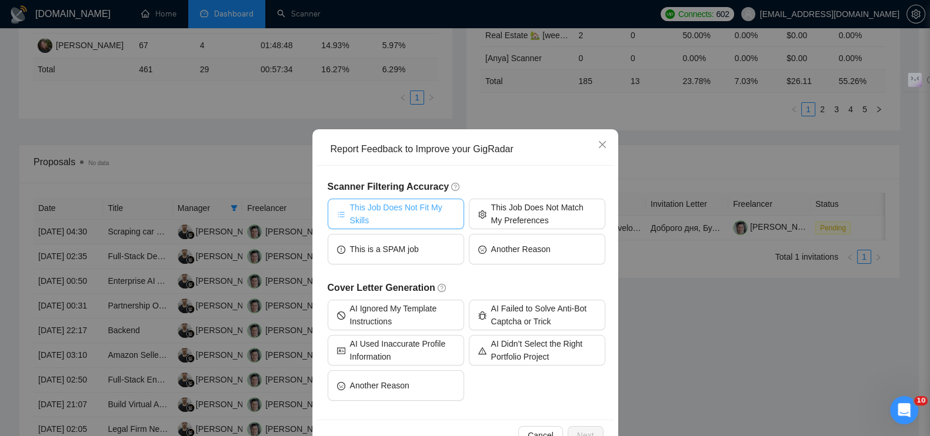
click at [421, 211] on span "This Job Does Not Fit My Skills" at bounding box center [402, 214] width 105 height 26
click at [581, 428] on button "Next" at bounding box center [586, 435] width 36 height 19
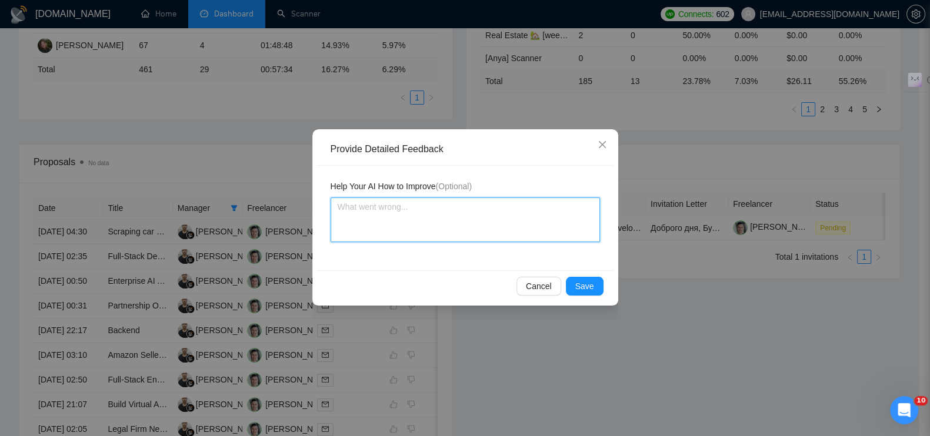
click at [471, 229] on textarea at bounding box center [465, 220] width 269 height 45
paste textarea "Это мелкая интеграция / оптимизация существующей системы"
click at [580, 285] on span "Save" at bounding box center [584, 286] width 19 height 13
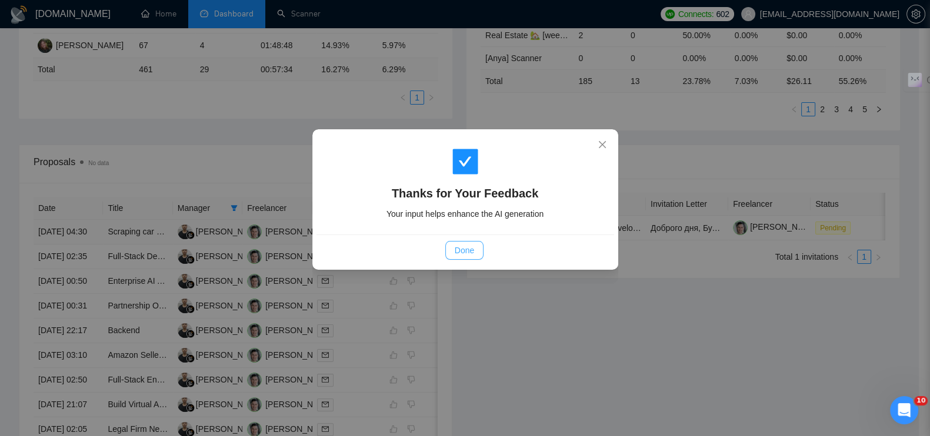
click at [459, 247] on span "Done" at bounding box center [464, 250] width 19 height 13
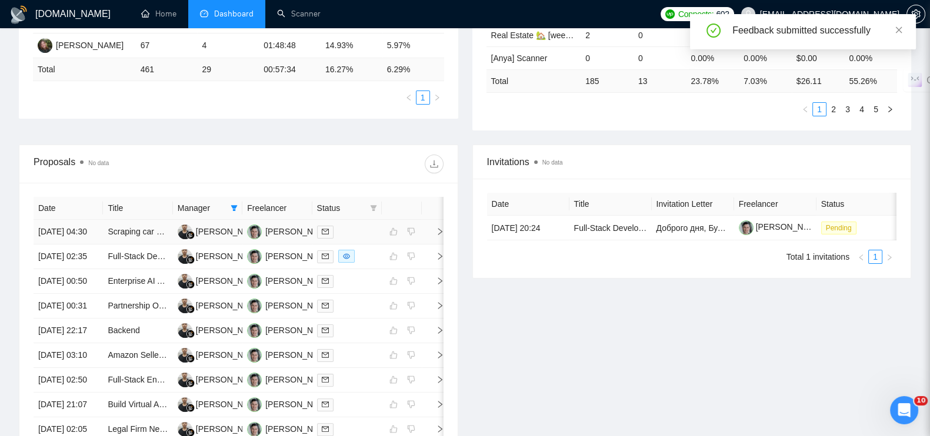
scroll to position [616, 0]
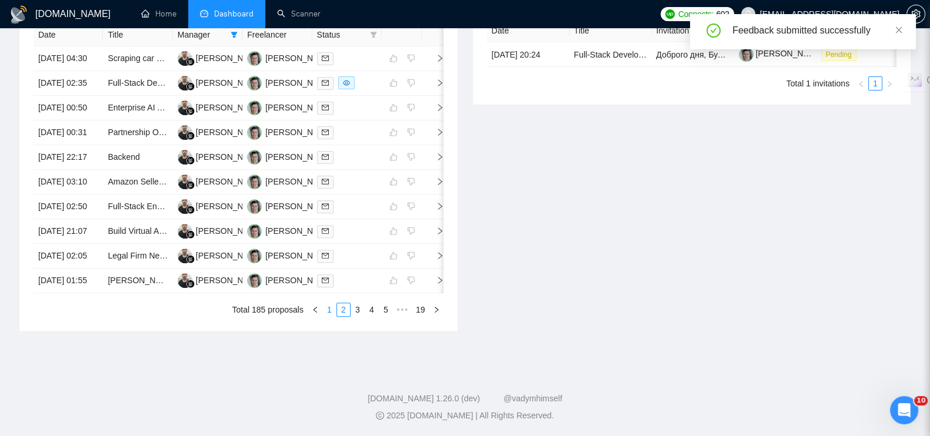
click at [331, 312] on link "1" at bounding box center [329, 310] width 13 height 13
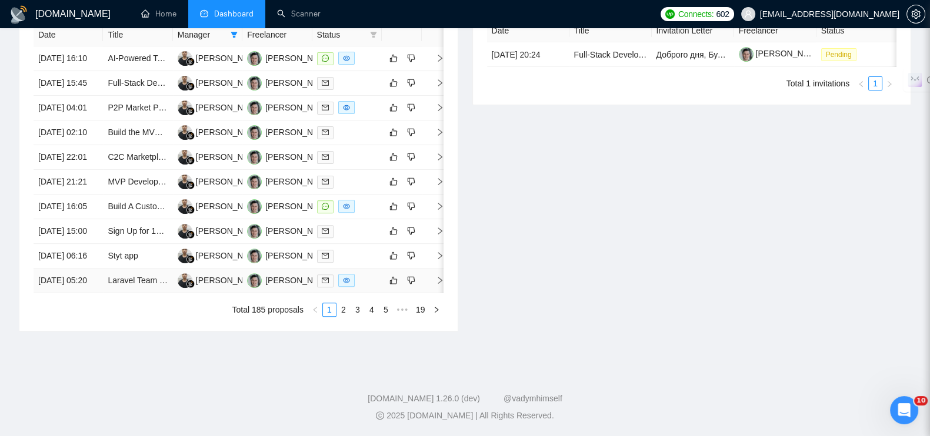
click at [439, 276] on icon "right" at bounding box center [440, 280] width 8 height 8
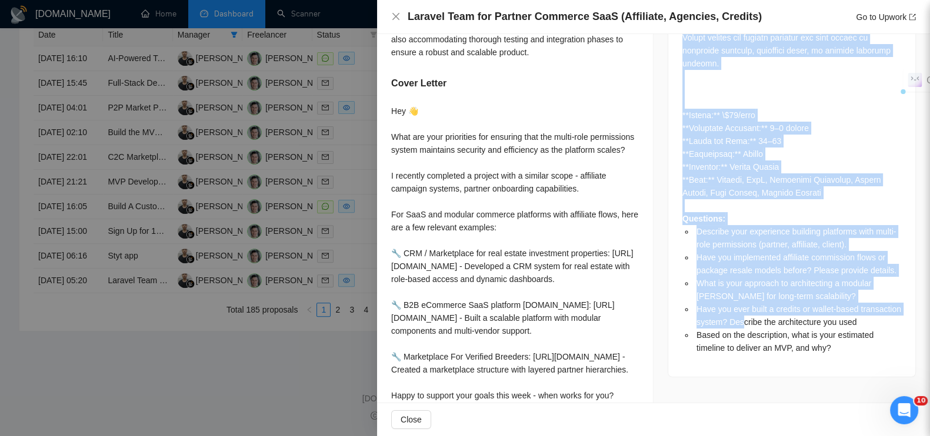
scroll to position [1112, 0]
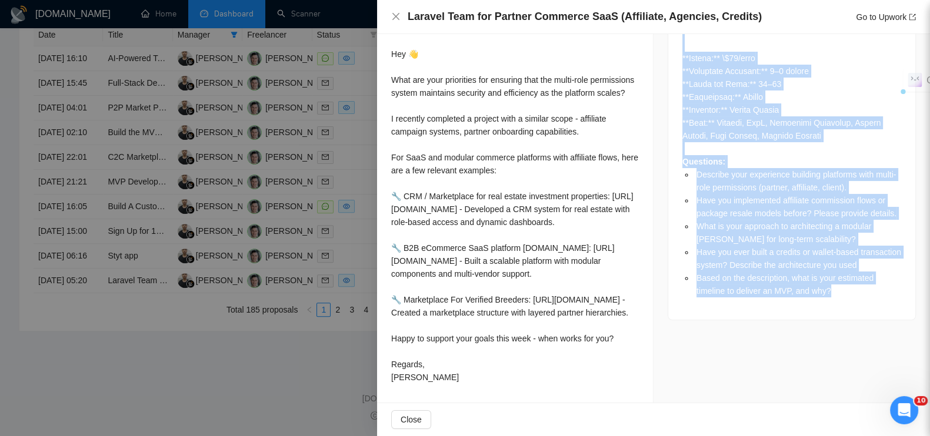
drag, startPoint x: 674, startPoint y: 95, endPoint x: 833, endPoint y: 254, distance: 225.0
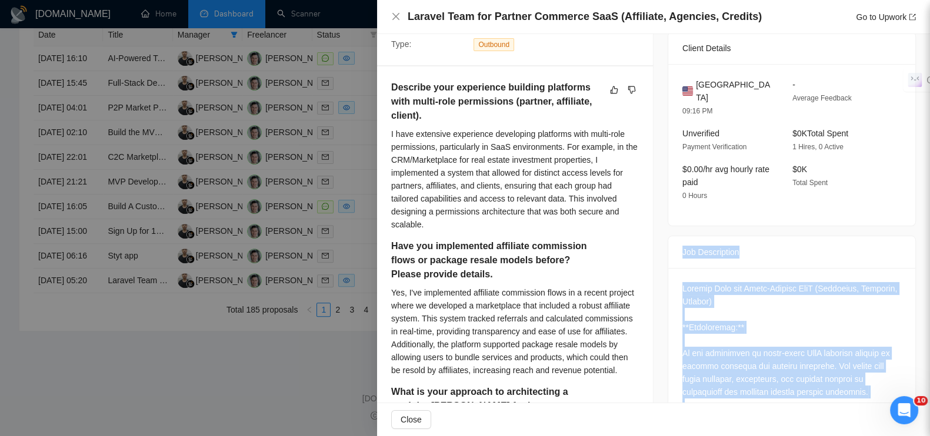
scroll to position [368, 0]
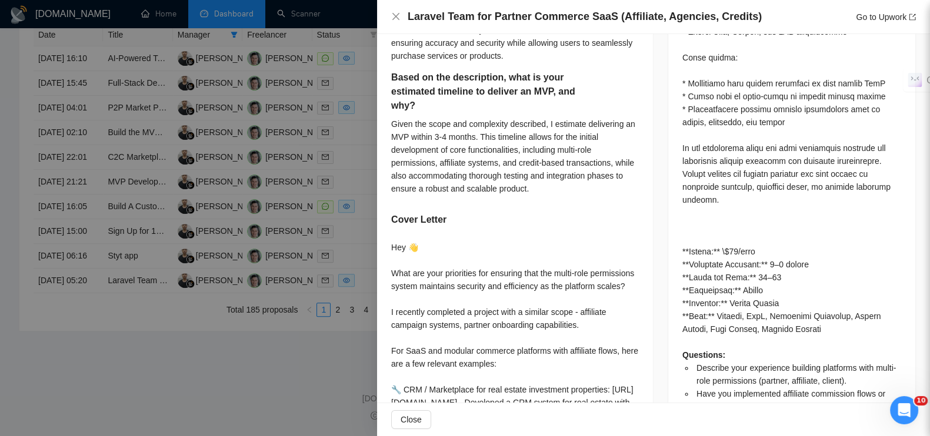
scroll to position [1029, 0]
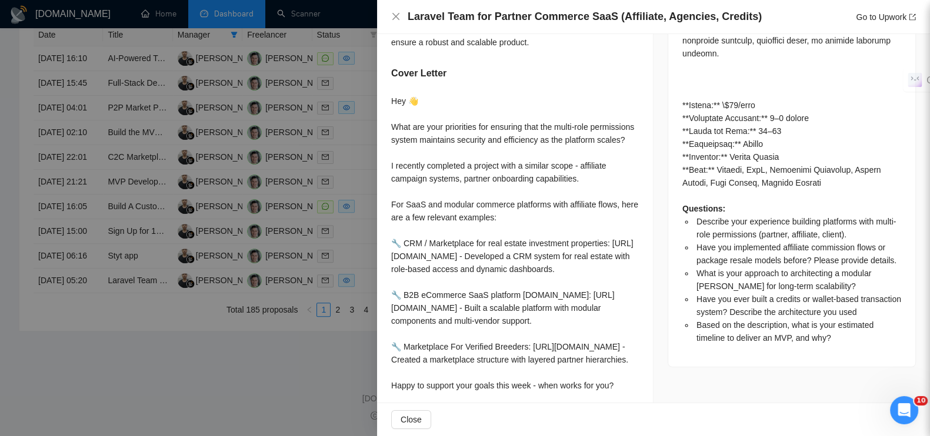
click at [308, 376] on div at bounding box center [465, 218] width 930 height 436
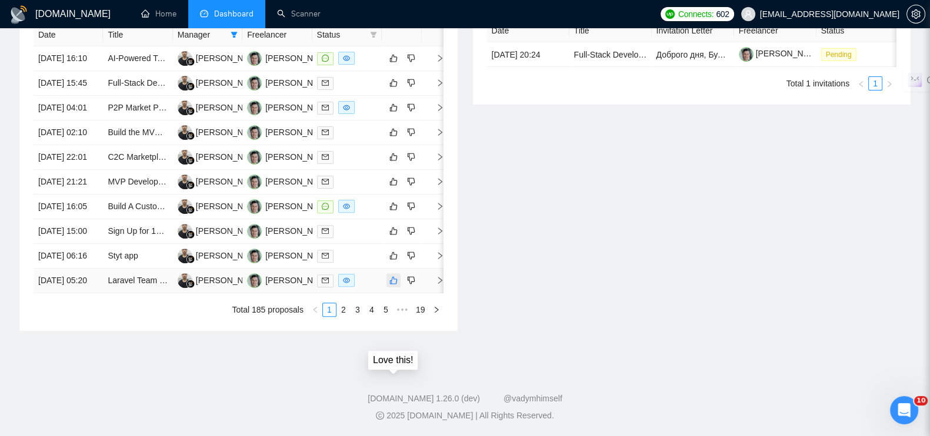
click at [396, 277] on icon "like" at bounding box center [394, 281] width 8 height 8
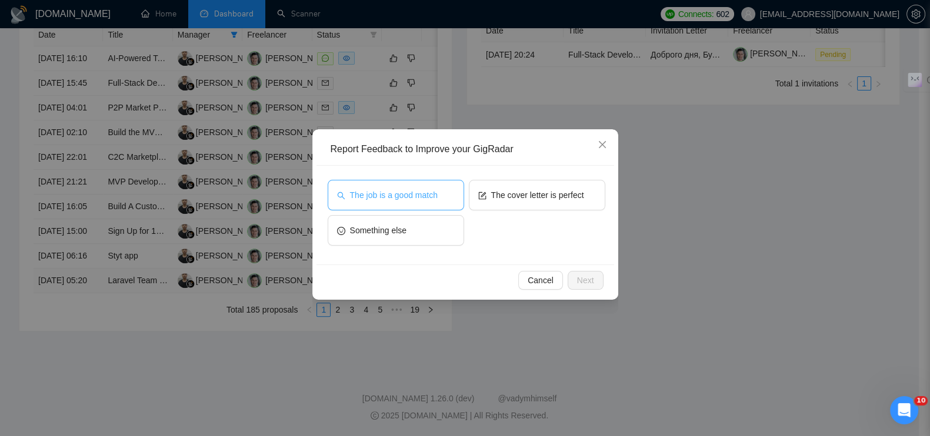
click at [391, 201] on button "The job is a good match" at bounding box center [396, 195] width 136 height 31
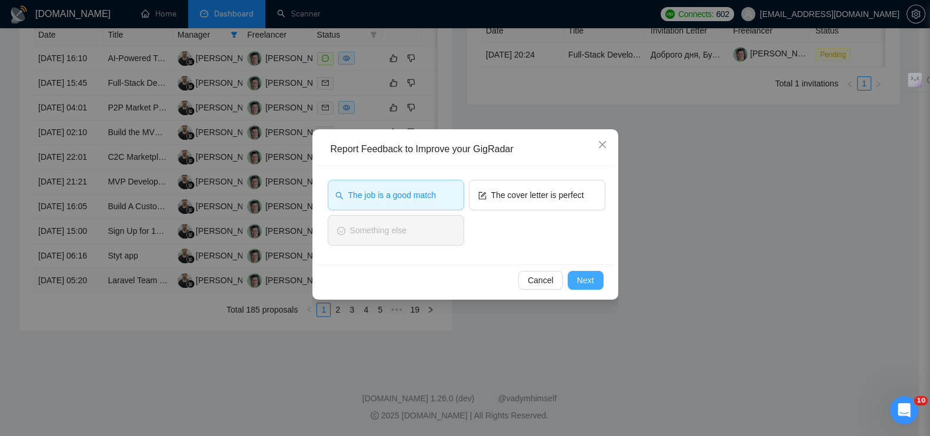
click at [591, 279] on span "Next" at bounding box center [585, 280] width 17 height 13
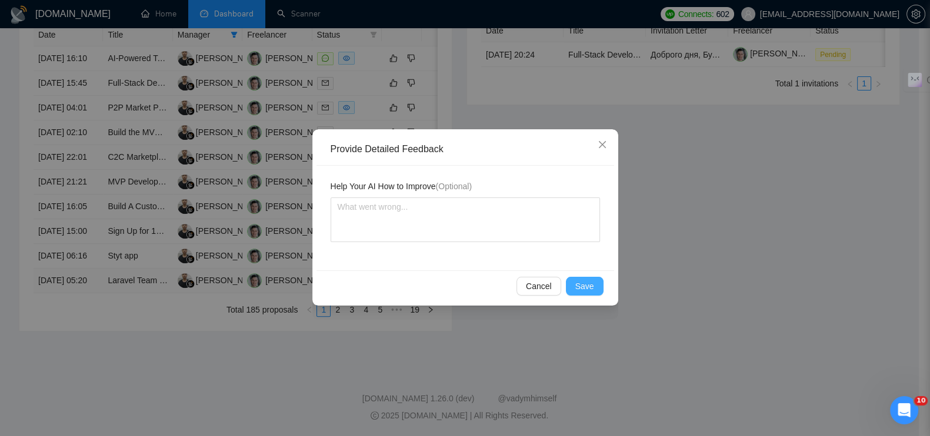
click at [582, 281] on span "Save" at bounding box center [584, 286] width 19 height 13
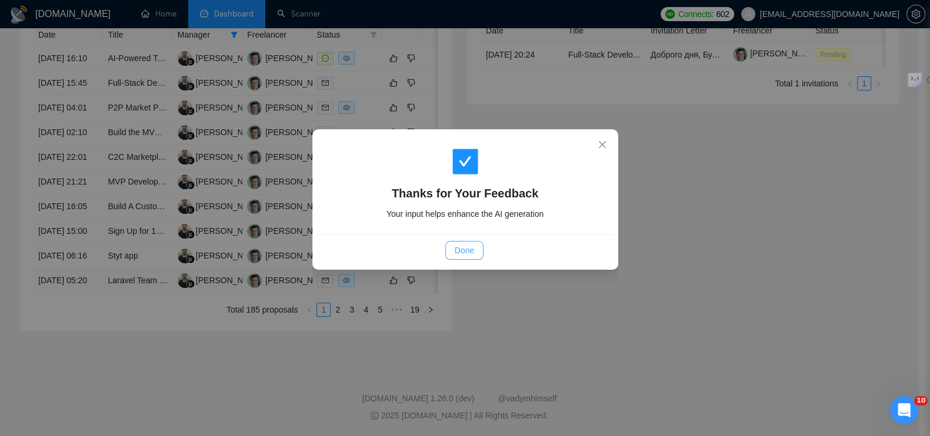
click at [475, 250] on button "Done" at bounding box center [464, 250] width 38 height 19
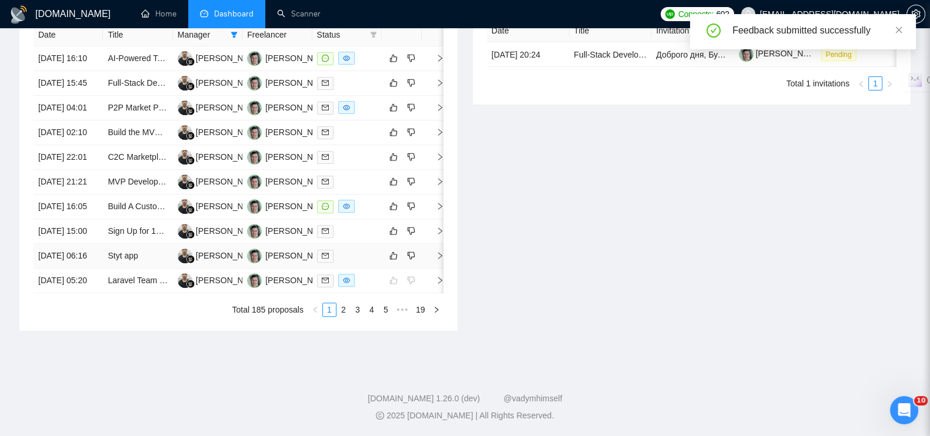
click at [434, 252] on span "right" at bounding box center [435, 256] width 18 height 8
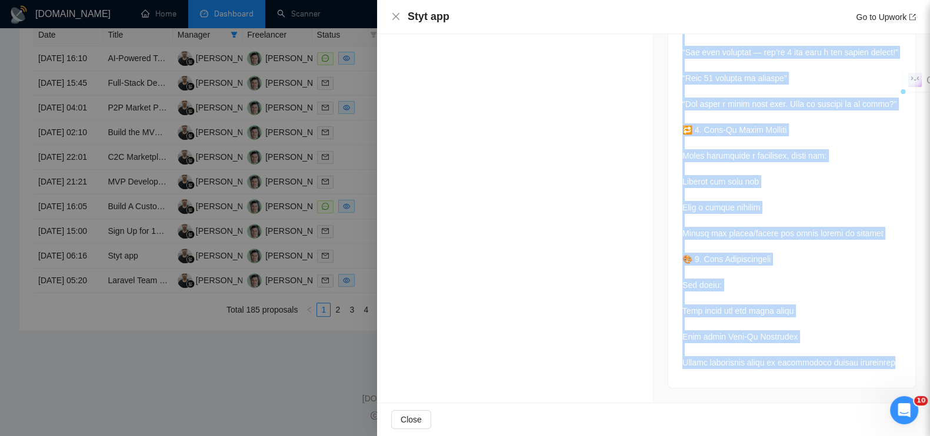
scroll to position [2445, 0]
drag, startPoint x: 673, startPoint y: 118, endPoint x: 768, endPoint y: 393, distance: 291.1
click at [272, 336] on div at bounding box center [465, 218] width 930 height 436
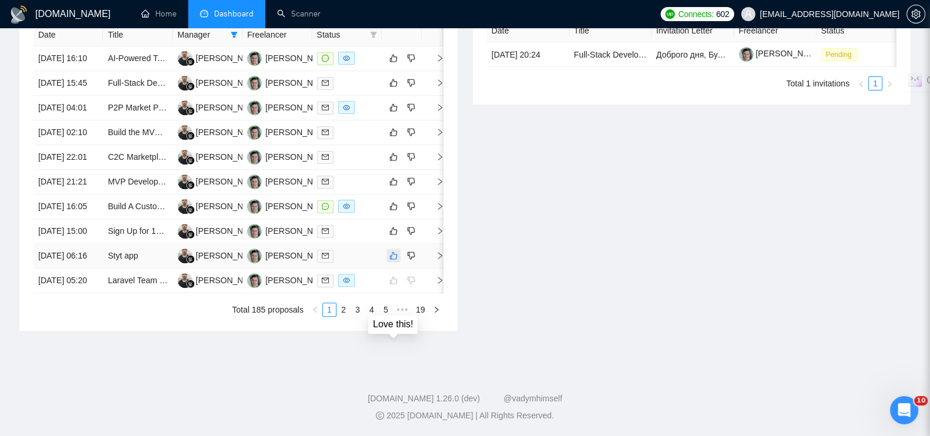
click at [399, 249] on button "button" at bounding box center [393, 256] width 14 height 14
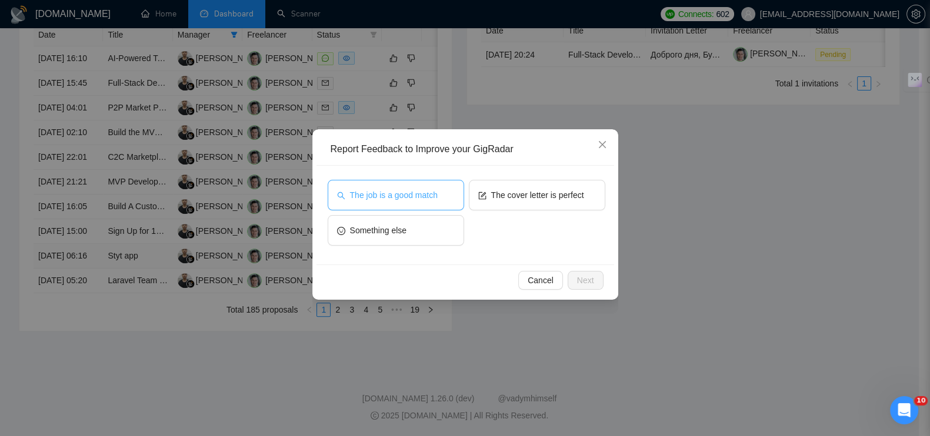
click at [395, 192] on span "The job is a good match" at bounding box center [394, 195] width 88 height 13
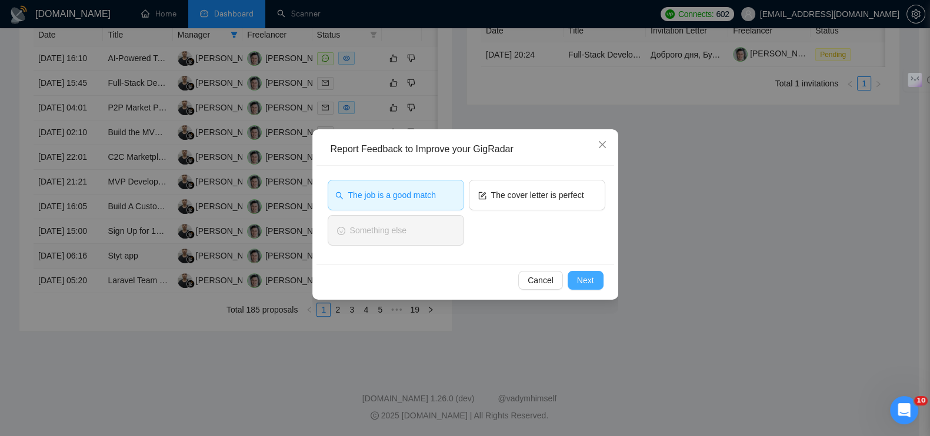
click at [580, 281] on span "Next" at bounding box center [585, 280] width 17 height 13
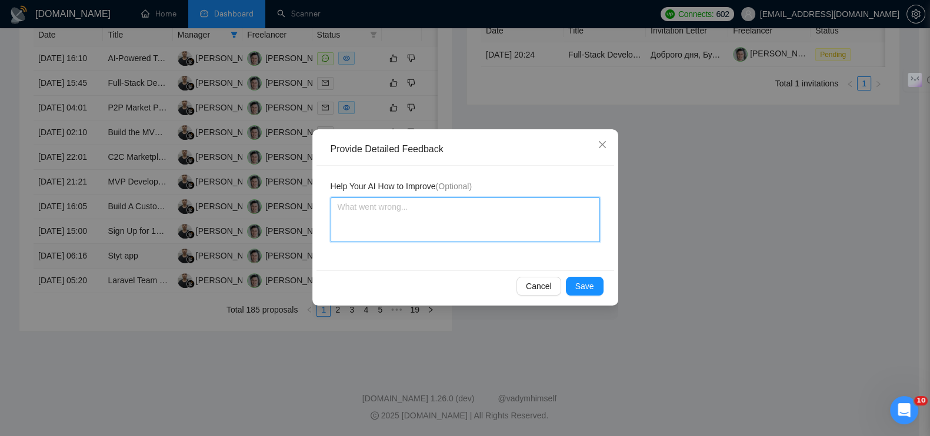
click at [406, 202] on textarea at bounding box center [465, 220] width 269 height 45
paste textarea "Это новая кастомная мобильная платформа с множеством модулей"
click at [578, 286] on span "Save" at bounding box center [584, 286] width 19 height 13
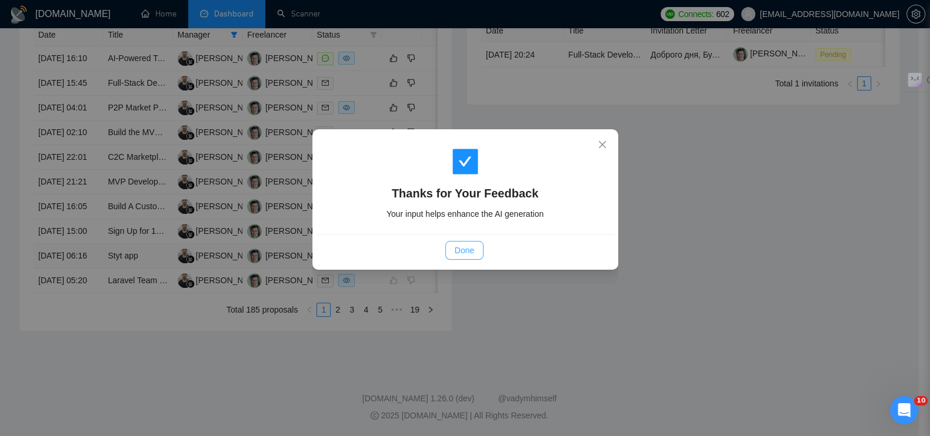
click at [468, 254] on span "Done" at bounding box center [464, 250] width 19 height 13
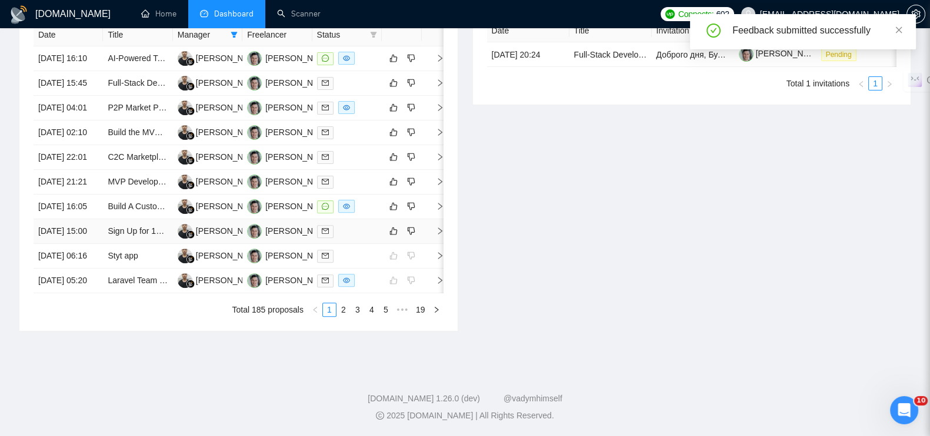
click at [438, 227] on icon "right" at bounding box center [440, 231] width 8 height 8
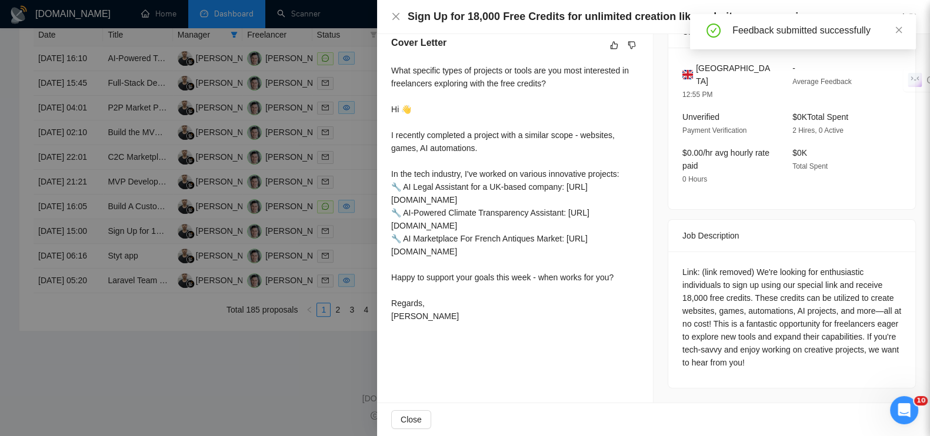
scroll to position [293, 0]
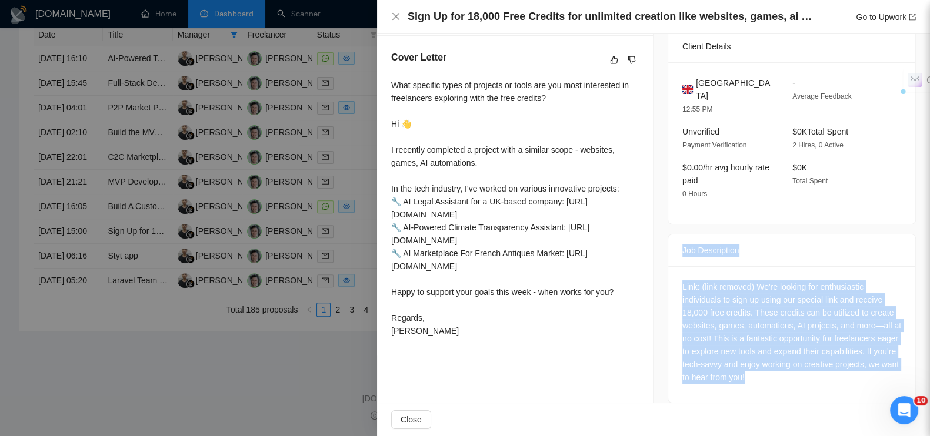
drag, startPoint x: 673, startPoint y: 231, endPoint x: 816, endPoint y: 385, distance: 210.6
click at [816, 385] on div "Job Description Link: (link removed) We're looking for enthusiastic individuals…" at bounding box center [792, 318] width 248 height 169
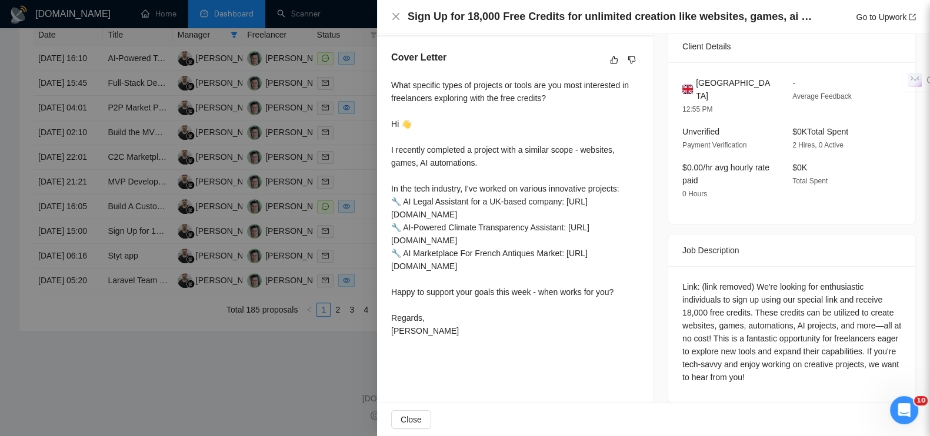
click at [246, 377] on div at bounding box center [465, 218] width 930 height 436
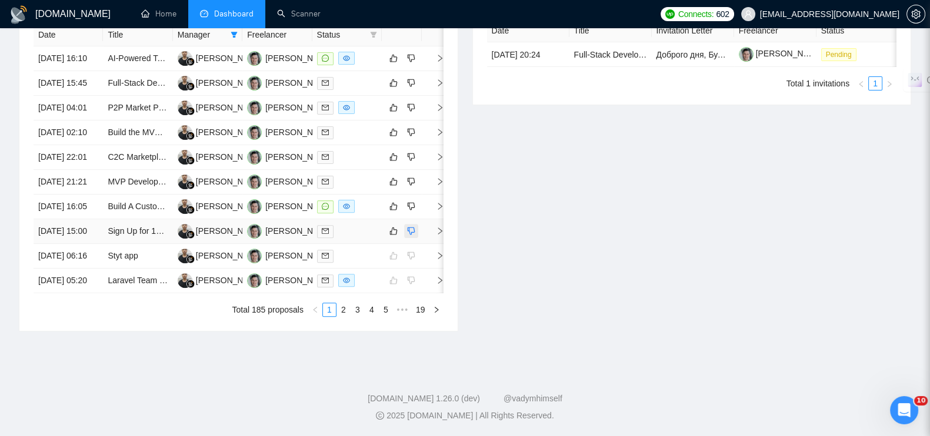
click at [409, 226] on icon "dislike" at bounding box center [411, 230] width 8 height 9
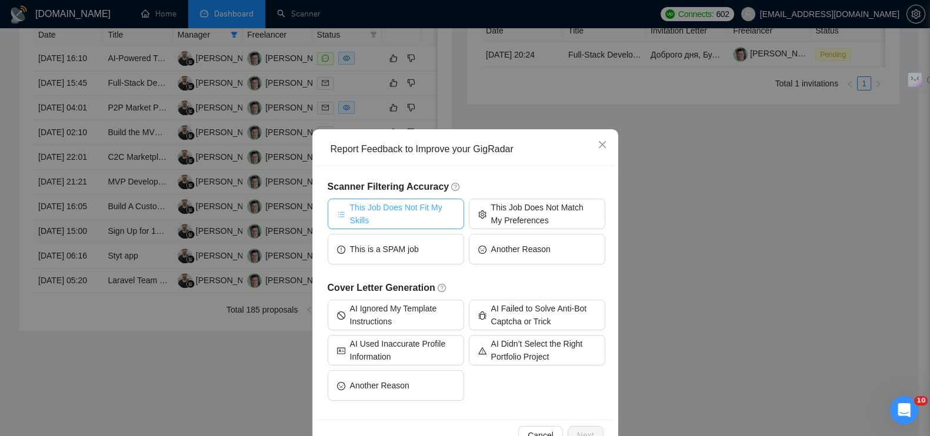
click at [421, 211] on span "This Job Does Not Fit My Skills" at bounding box center [402, 214] width 105 height 26
click at [581, 431] on span "Next" at bounding box center [585, 435] width 17 height 13
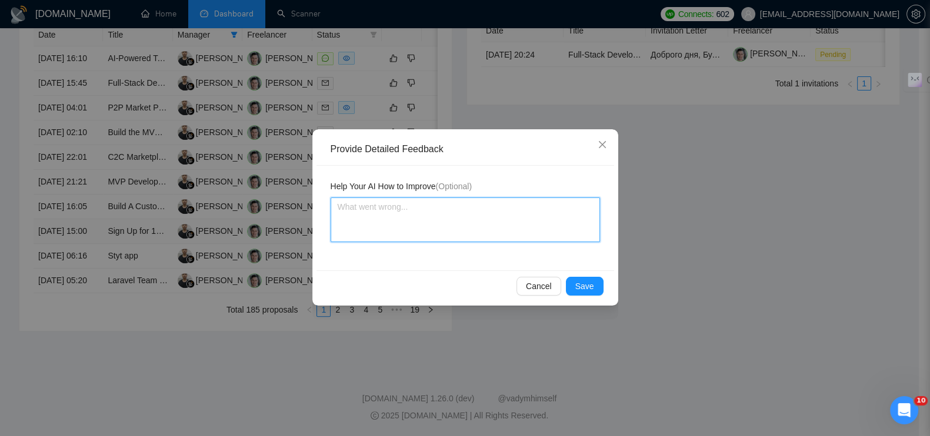
click at [433, 215] on textarea at bounding box center [465, 220] width 269 height 45
paste textarea "Это рекламная / промо-акция"
click at [586, 282] on span "Save" at bounding box center [584, 286] width 19 height 13
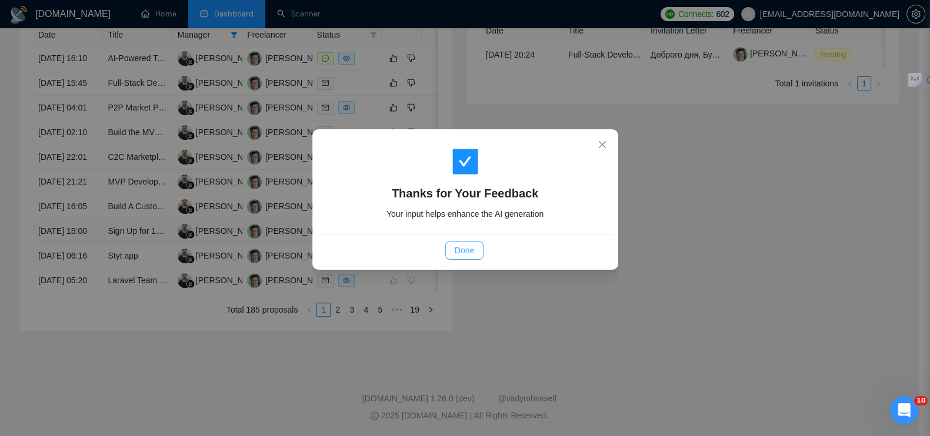
click at [465, 249] on span "Done" at bounding box center [464, 250] width 19 height 13
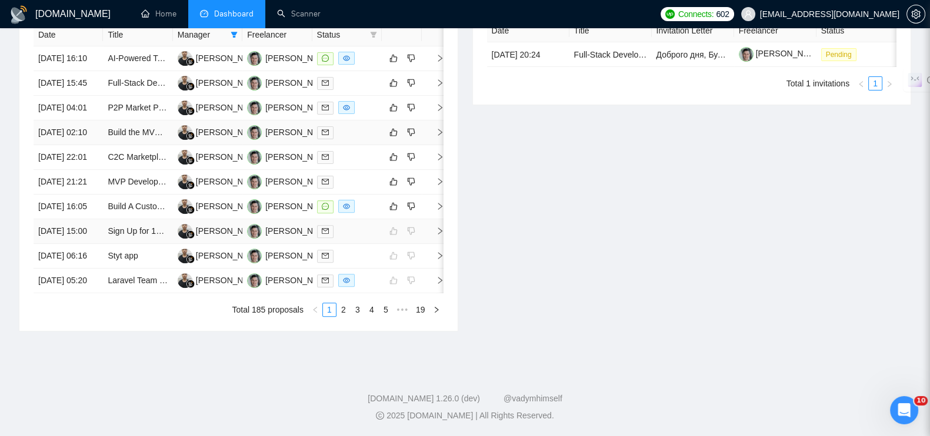
scroll to position [543, 0]
click at [438, 211] on icon "right" at bounding box center [440, 206] width 8 height 8
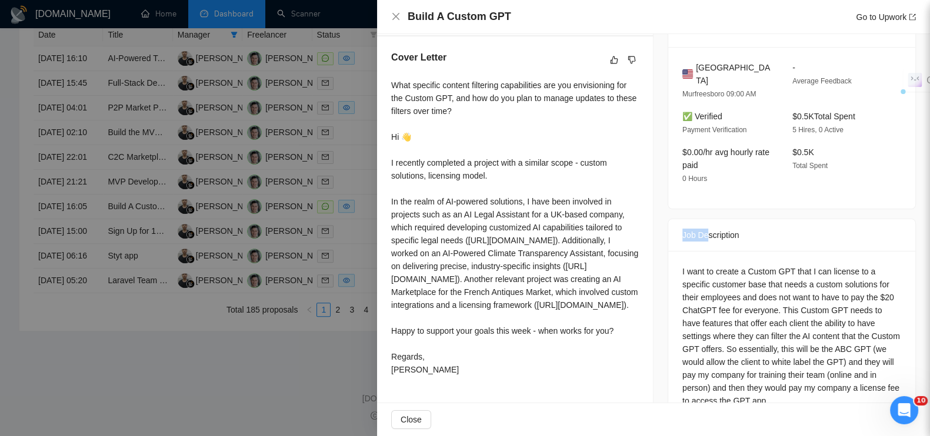
scroll to position [355, 0]
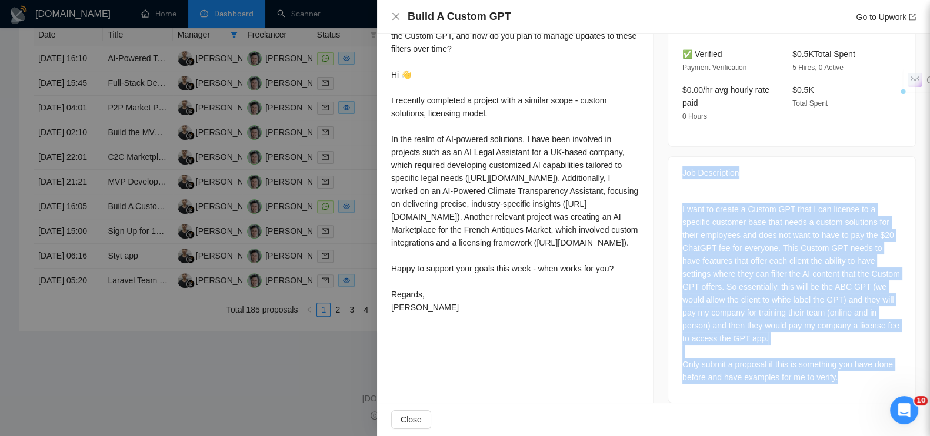
drag, startPoint x: 676, startPoint y: 211, endPoint x: 862, endPoint y: 361, distance: 238.4
click at [862, 361] on div "Job Description I want to create a Custom GPT that I can license to a specific …" at bounding box center [792, 279] width 248 height 247
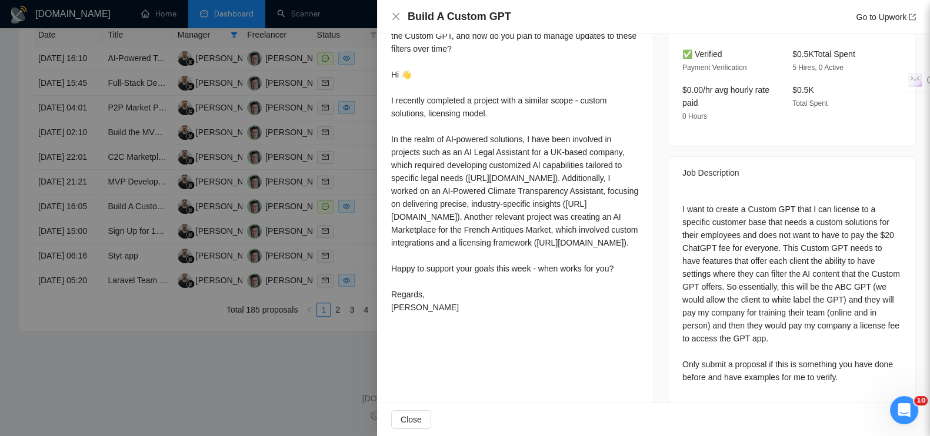
click at [163, 379] on div at bounding box center [465, 218] width 930 height 436
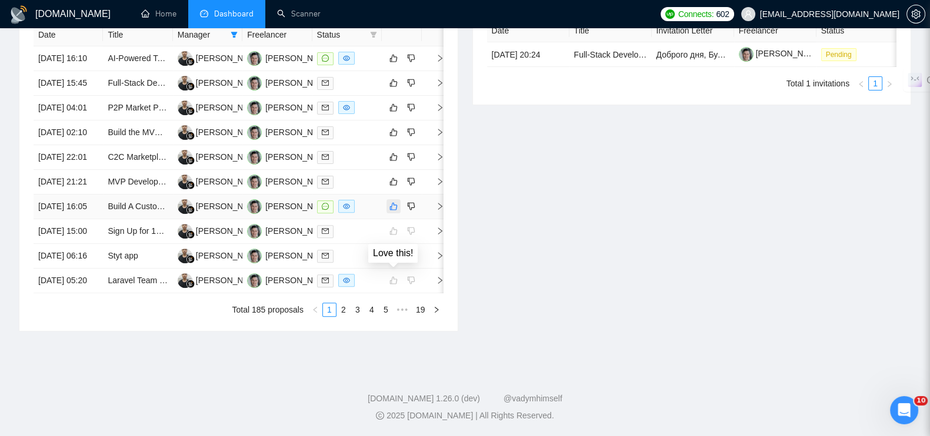
click at [391, 211] on icon "like" at bounding box center [394, 207] width 8 height 8
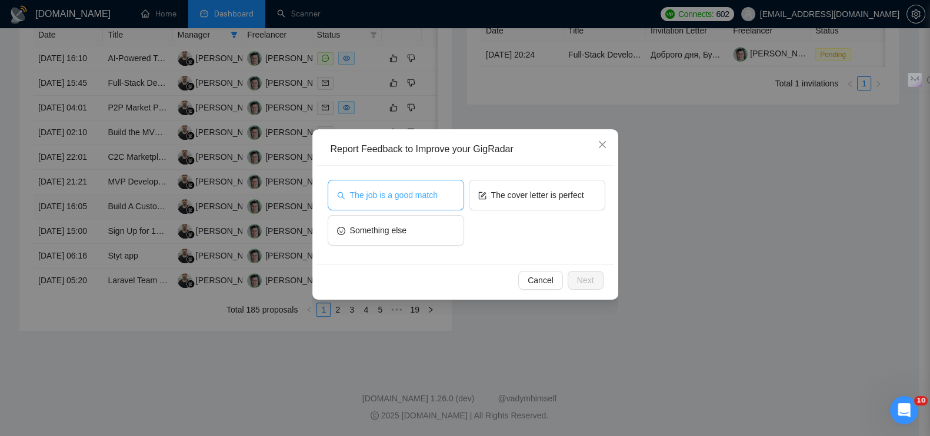
click at [400, 196] on span "The job is a good match" at bounding box center [394, 195] width 88 height 13
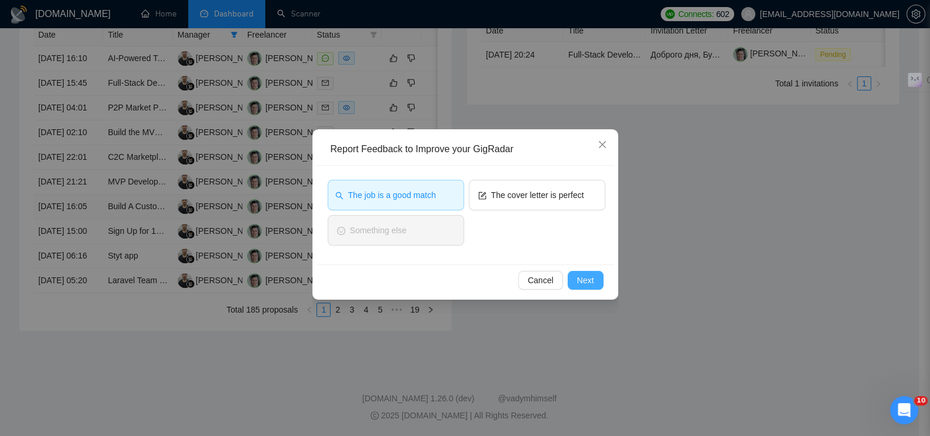
click at [592, 284] on span "Next" at bounding box center [585, 280] width 17 height 13
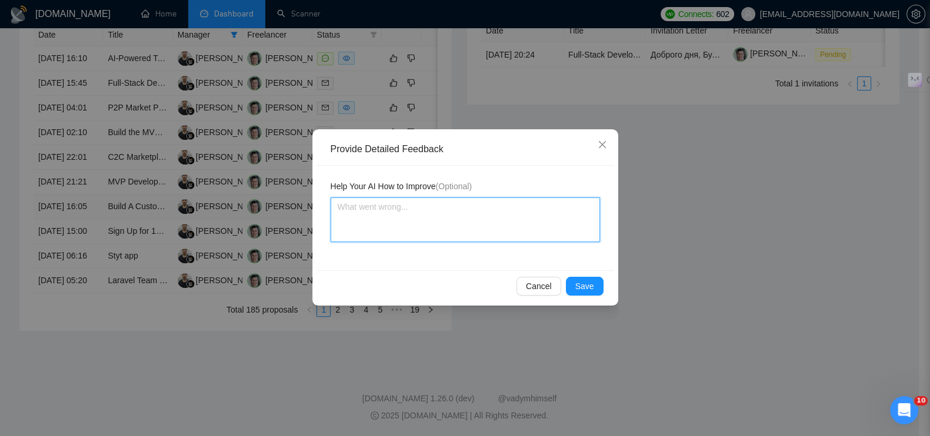
click at [434, 219] on textarea at bounding box center [465, 220] width 269 height 45
paste textarea "Это новая кастомная AI-платформа"
paste textarea "Есть AI-функционал + кастомные настройки"
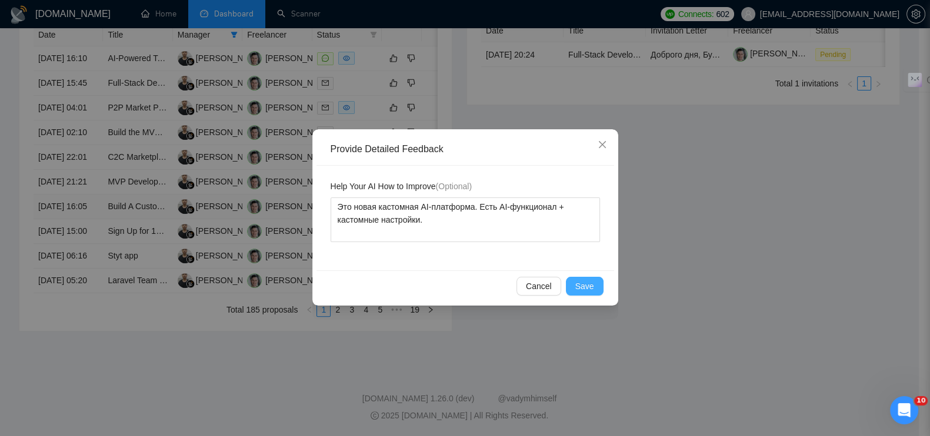
click at [586, 282] on span "Save" at bounding box center [584, 286] width 19 height 13
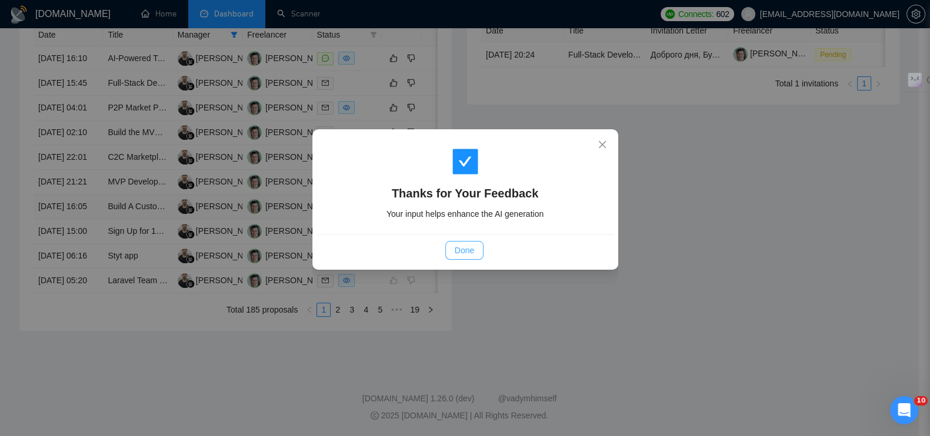
click at [470, 249] on span "Done" at bounding box center [464, 250] width 19 height 13
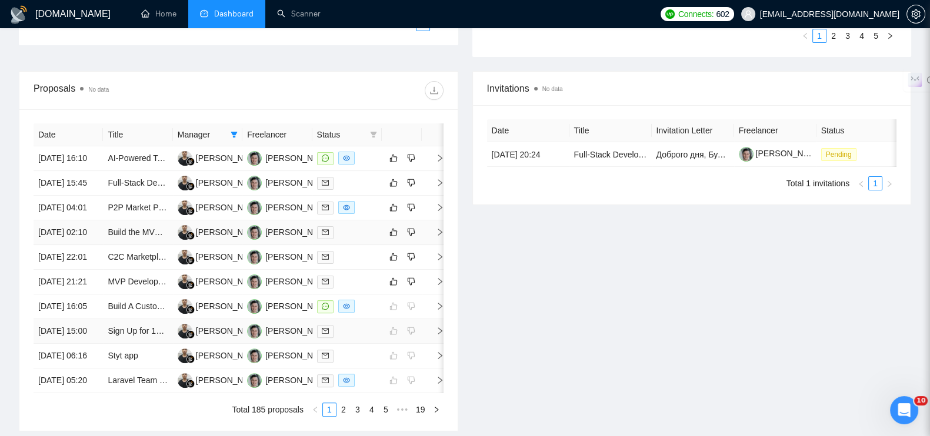
scroll to position [469, 0]
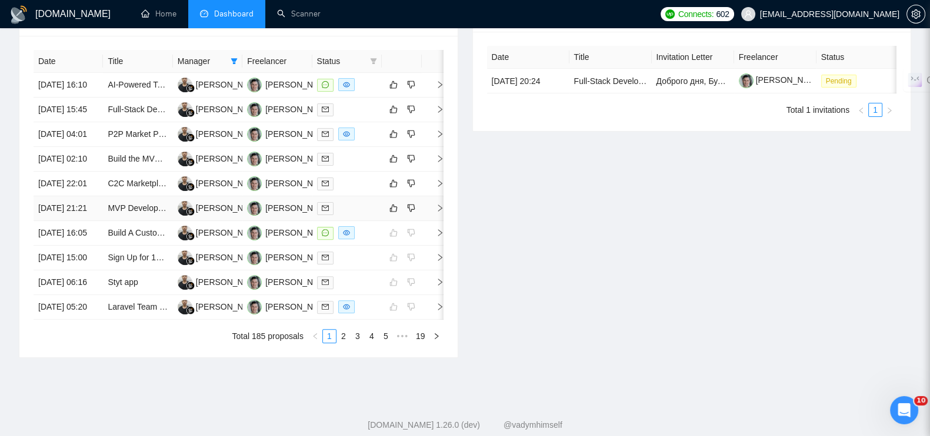
click at [436, 212] on icon "right" at bounding box center [440, 208] width 8 height 8
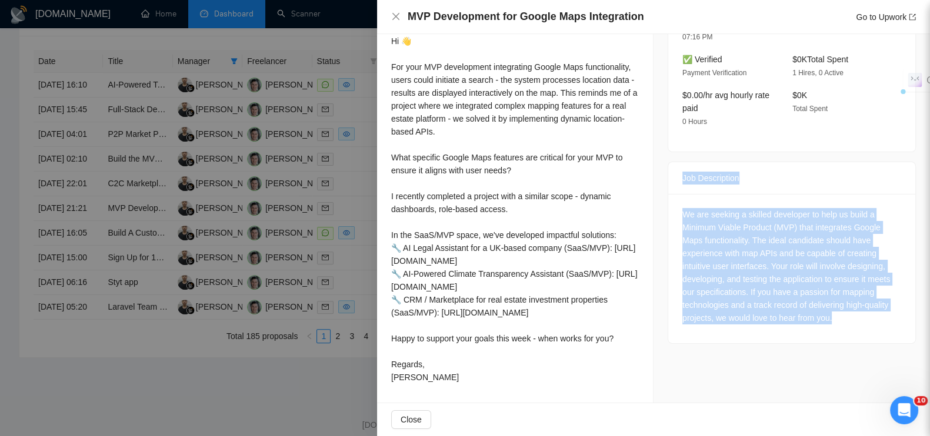
drag, startPoint x: 665, startPoint y: 161, endPoint x: 844, endPoint y: 310, distance: 232.6
click at [844, 310] on div "Job Description We are seeking a skilled developer to help us build a Minimum V…" at bounding box center [792, 253] width 248 height 182
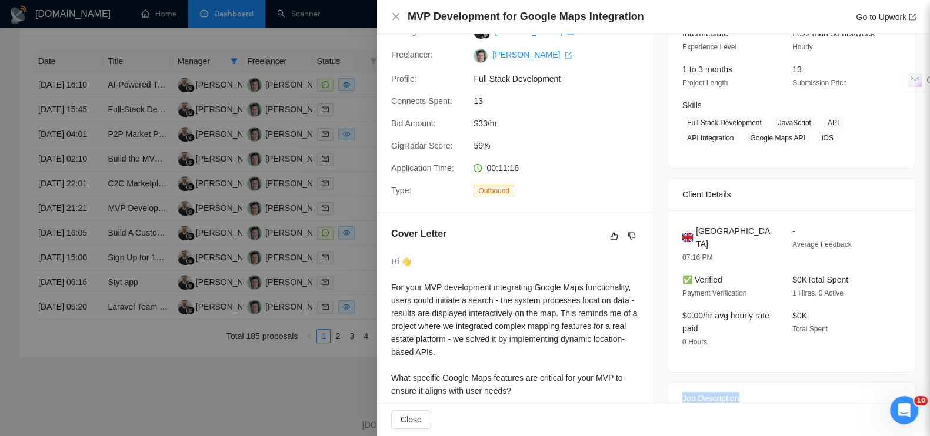
scroll to position [0, 0]
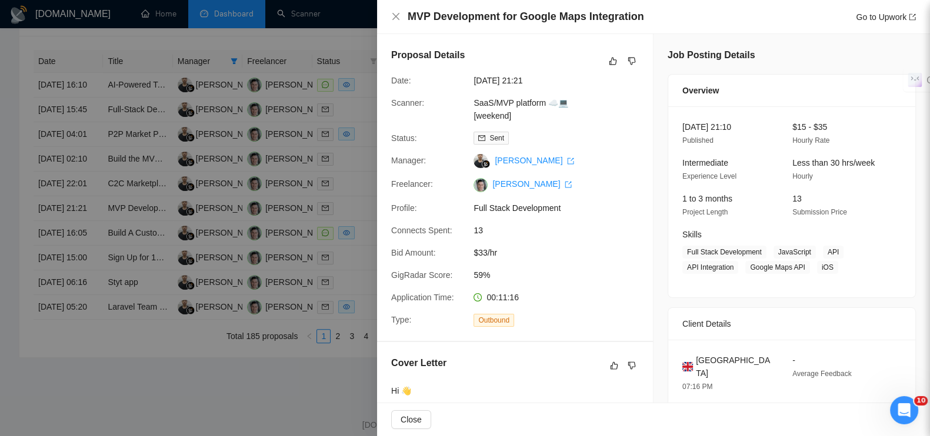
click at [884, 134] on div "[DATE] 21:10 Published $15 - $35 Hourly Rate Intermediate Experience Level Less…" at bounding box center [791, 201] width 247 height 191
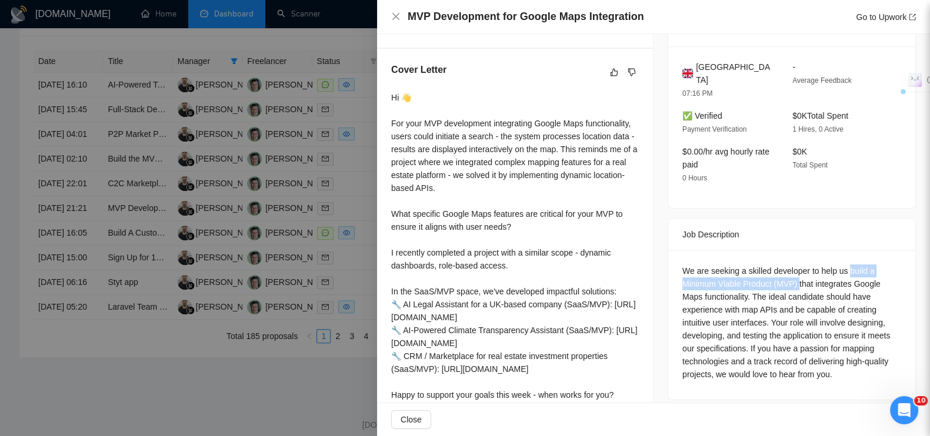
drag, startPoint x: 841, startPoint y: 256, endPoint x: 792, endPoint y: 269, distance: 50.5
click at [792, 269] on div "We are seeking a skilled developer to help us build a Minimum Viable Product (M…" at bounding box center [791, 323] width 219 height 116
click at [365, 40] on div at bounding box center [465, 218] width 930 height 436
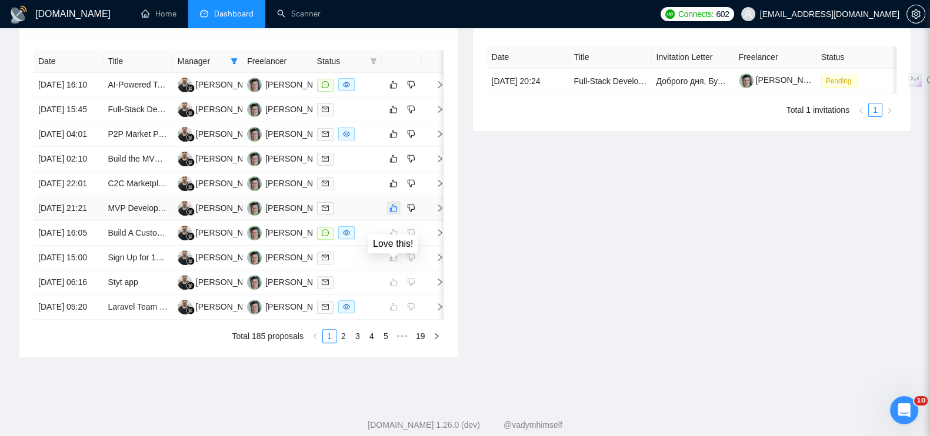
click at [399, 215] on button "button" at bounding box center [393, 208] width 14 height 14
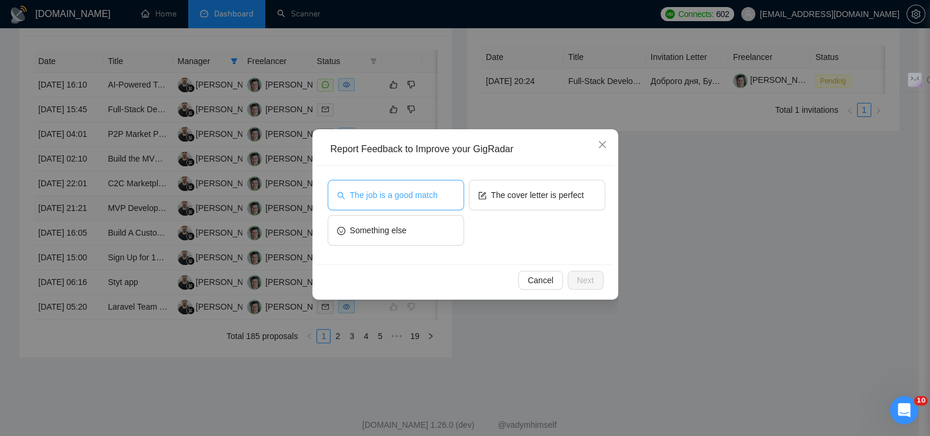
click at [385, 184] on button "The job is a good match" at bounding box center [396, 195] width 136 height 31
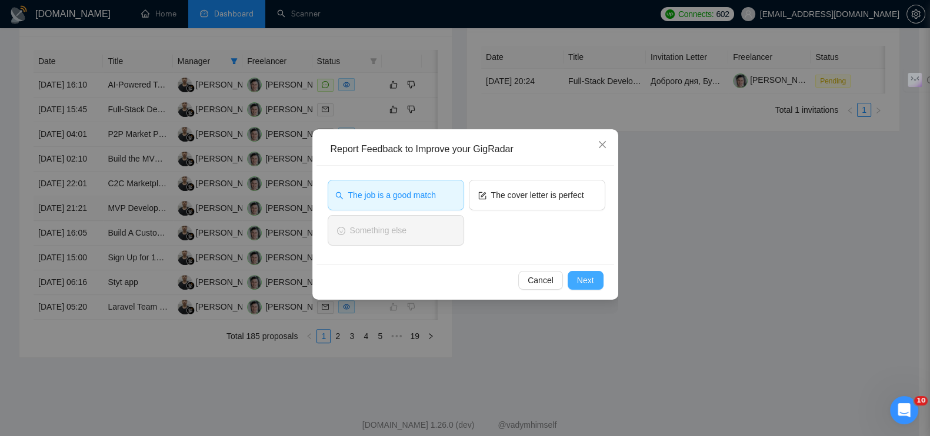
click at [592, 278] on span "Next" at bounding box center [585, 280] width 17 height 13
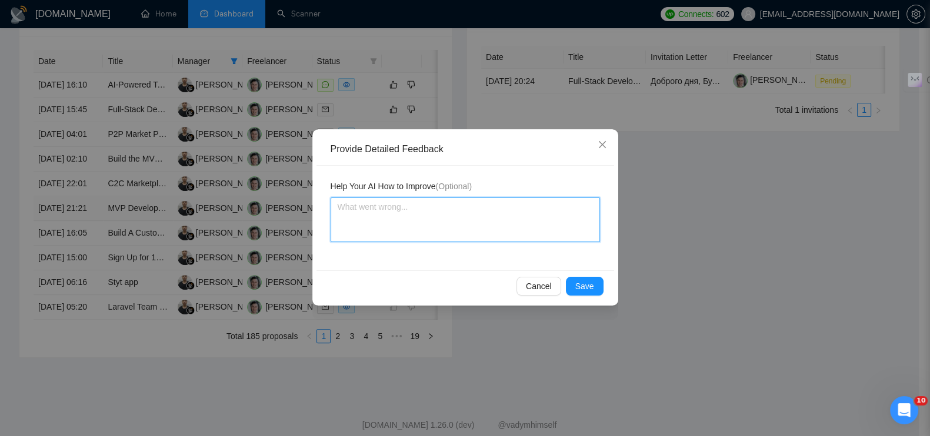
click at [494, 234] on textarea at bounding box center [465, 220] width 269 height 45
paste textarea "build a Minimum Viable Product (MVP)"
click at [591, 281] on span "Save" at bounding box center [584, 286] width 19 height 13
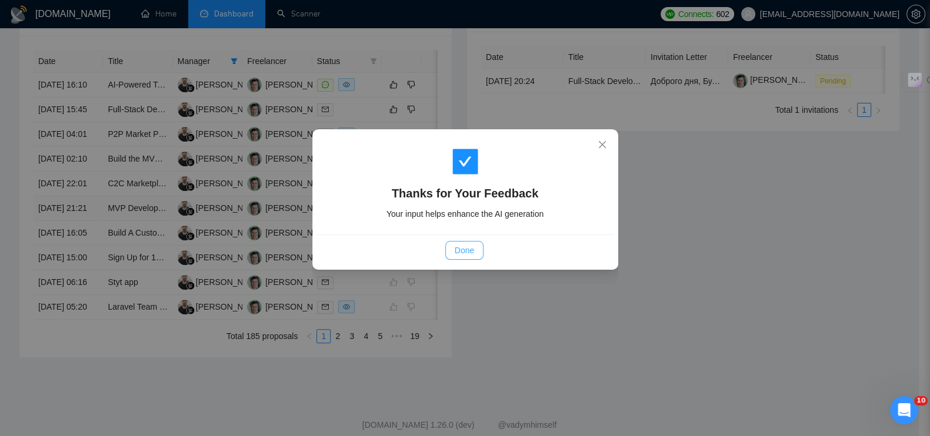
click at [469, 246] on span "Done" at bounding box center [464, 250] width 19 height 13
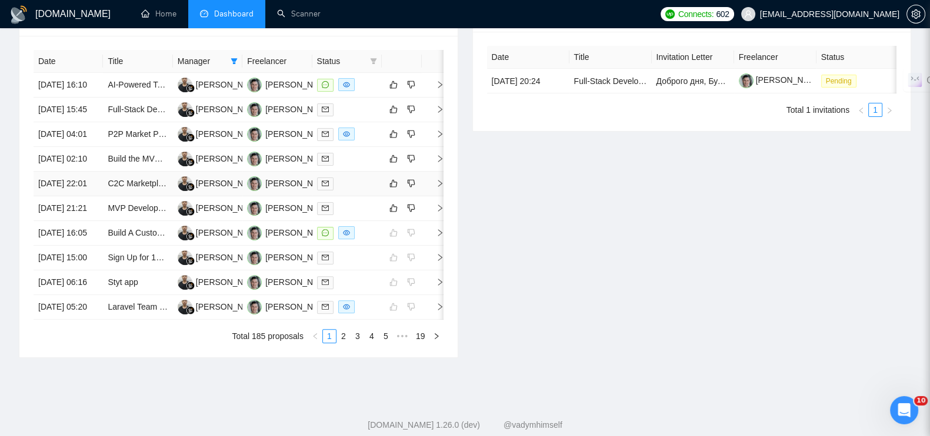
click at [438, 188] on icon "right" at bounding box center [440, 183] width 8 height 8
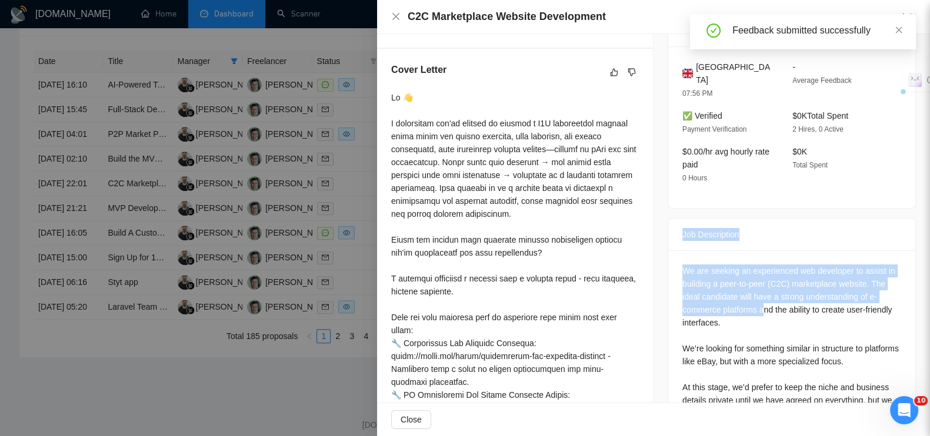
scroll to position [479, 0]
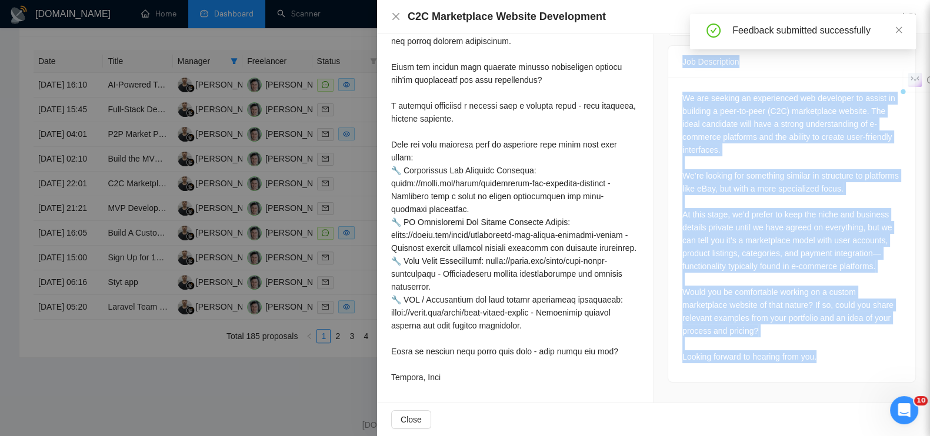
drag, startPoint x: 673, startPoint y: 217, endPoint x: 822, endPoint y: 329, distance: 186.9
click at [822, 329] on div "Job Description We are seeking an experienced web developer to assist in buildi…" at bounding box center [792, 214] width 248 height 338
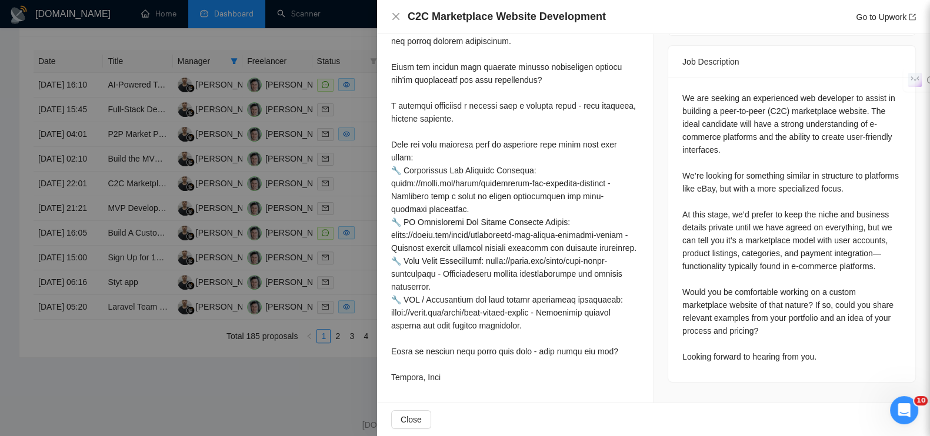
click at [338, 36] on div at bounding box center [465, 218] width 930 height 436
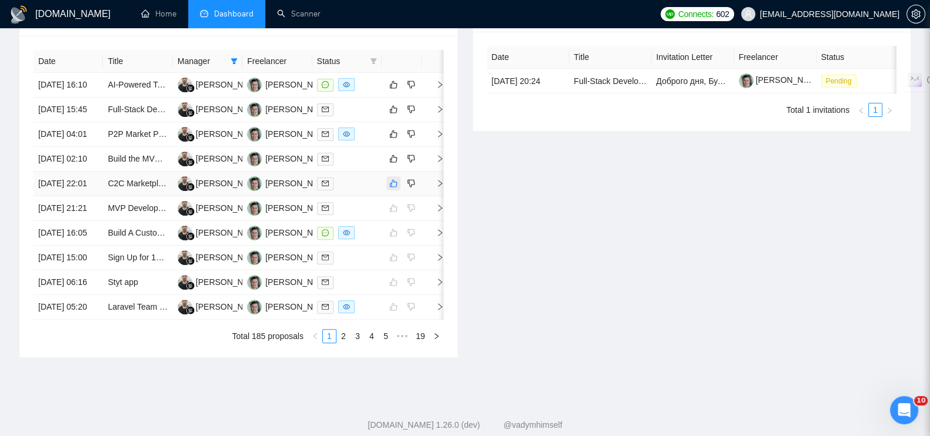
click at [394, 188] on icon "like" at bounding box center [393, 183] width 8 height 9
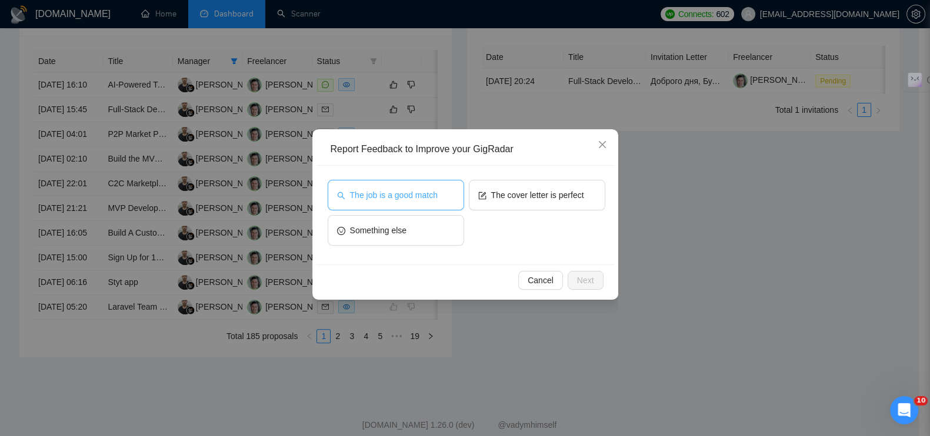
click at [443, 194] on button "The job is a good match" at bounding box center [396, 195] width 136 height 31
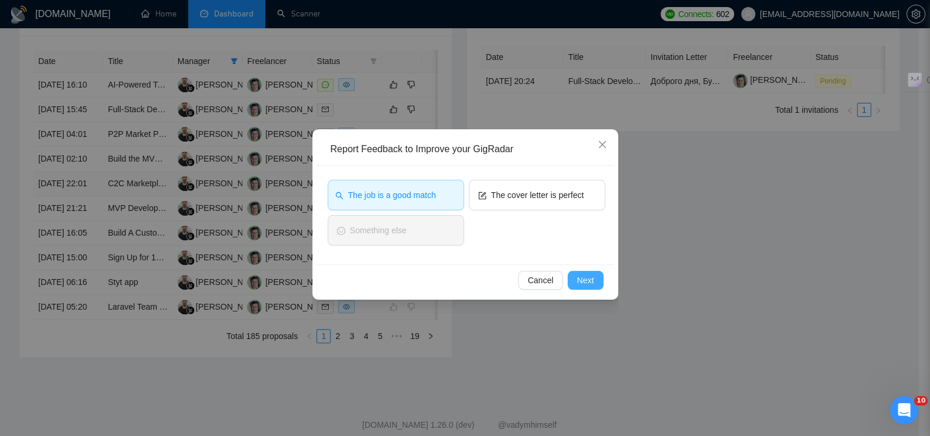
click at [586, 275] on span "Next" at bounding box center [585, 280] width 17 height 13
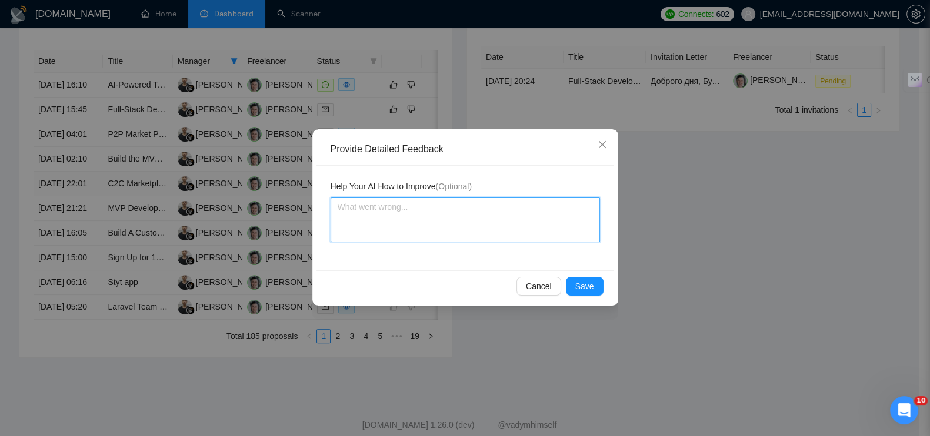
click at [474, 229] on textarea at bounding box center [465, 220] width 269 height 45
paste textarea "Это новая кастомная marketplace платформа с нуля"
click at [593, 287] on span "Save" at bounding box center [584, 286] width 19 height 13
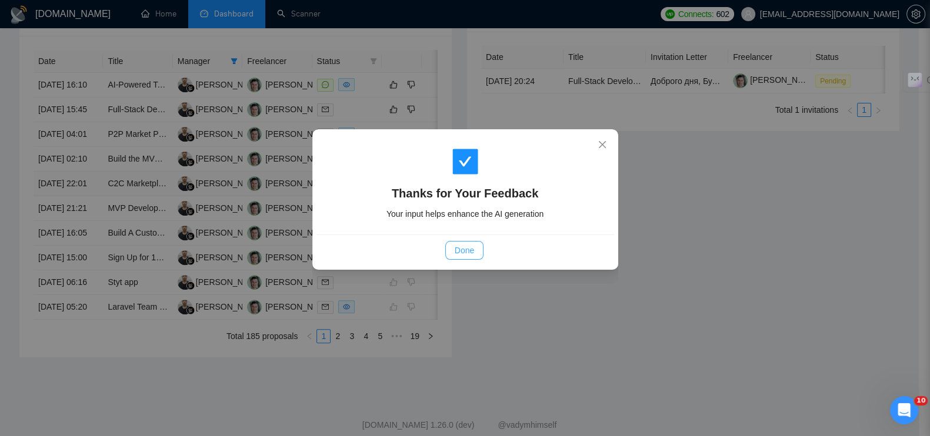
click at [467, 246] on span "Done" at bounding box center [464, 250] width 19 height 13
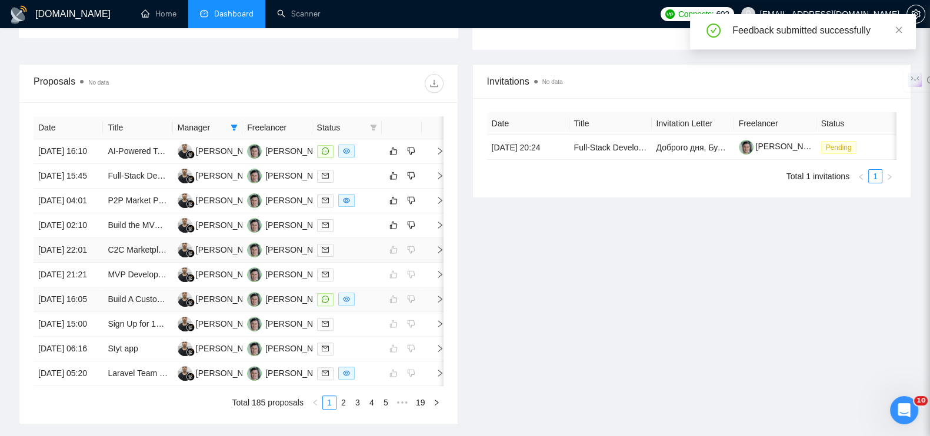
scroll to position [396, 0]
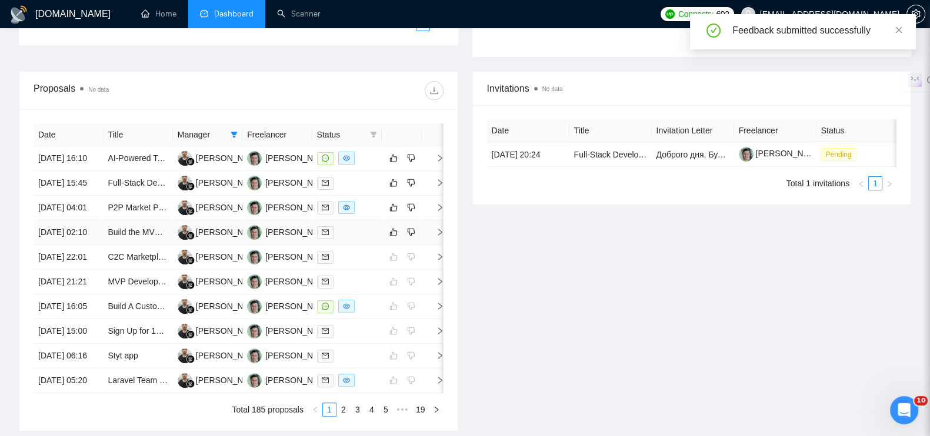
click at [439, 236] on icon "right" at bounding box center [440, 232] width 8 height 8
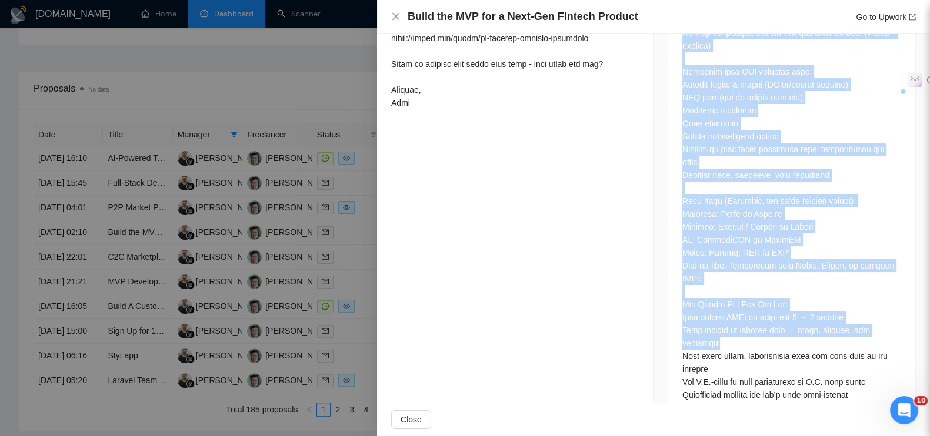
scroll to position [694, 0]
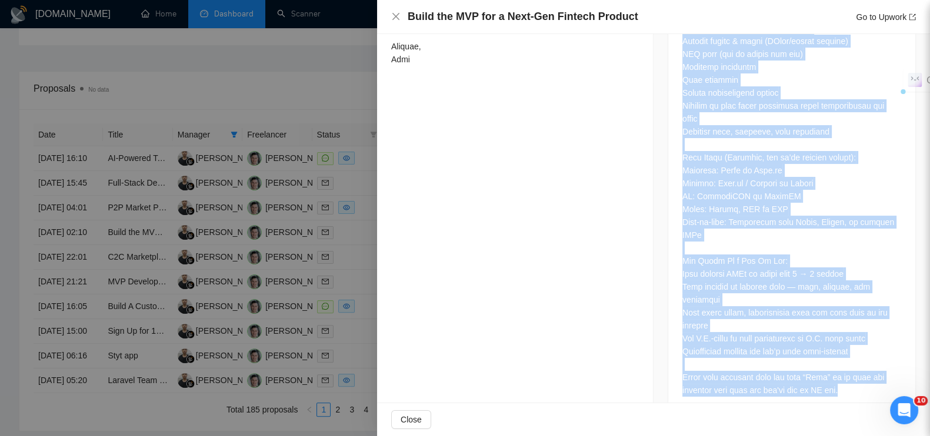
drag, startPoint x: 675, startPoint y: 122, endPoint x: 838, endPoint y: 365, distance: 292.2
click at [838, 365] on div "Job Description" at bounding box center [792, 125] width 248 height 584
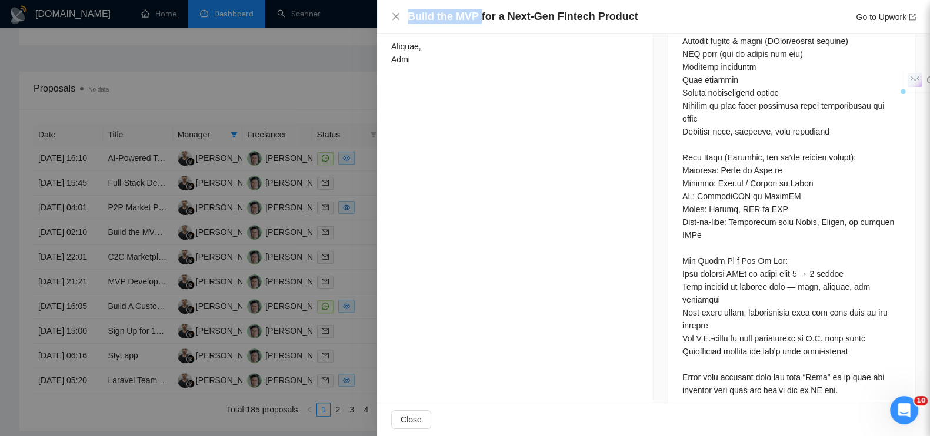
drag, startPoint x: 408, startPoint y: 16, endPoint x: 478, endPoint y: 16, distance: 70.0
click at [478, 16] on h4 "Build the MVP for a Next-Gen Fintech Product" at bounding box center [523, 16] width 231 height 15
click at [328, 60] on div at bounding box center [465, 218] width 930 height 436
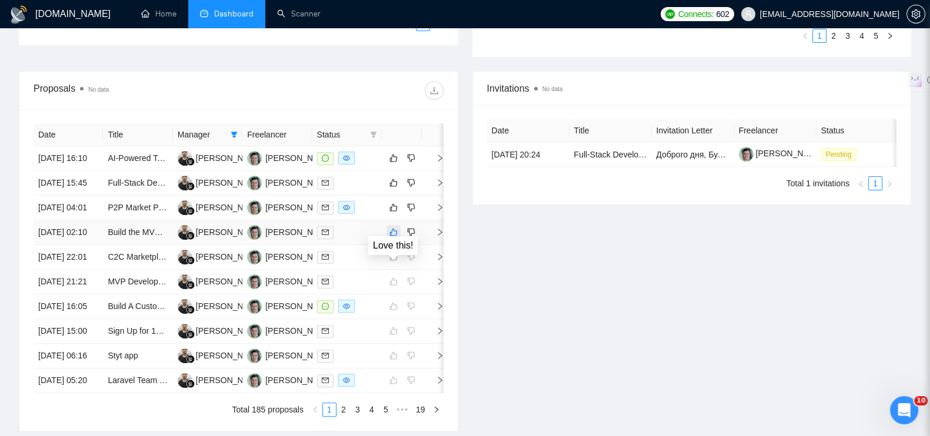
click at [396, 237] on icon "like" at bounding box center [393, 232] width 8 height 9
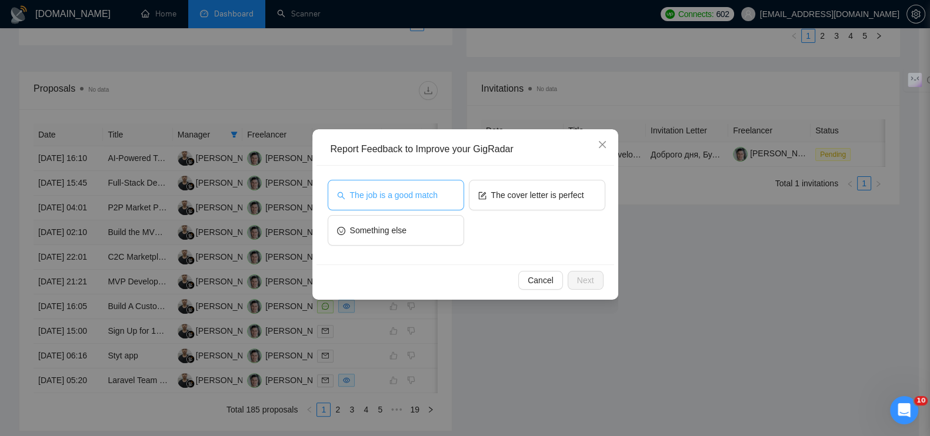
click at [385, 200] on span "The job is a good match" at bounding box center [394, 195] width 88 height 13
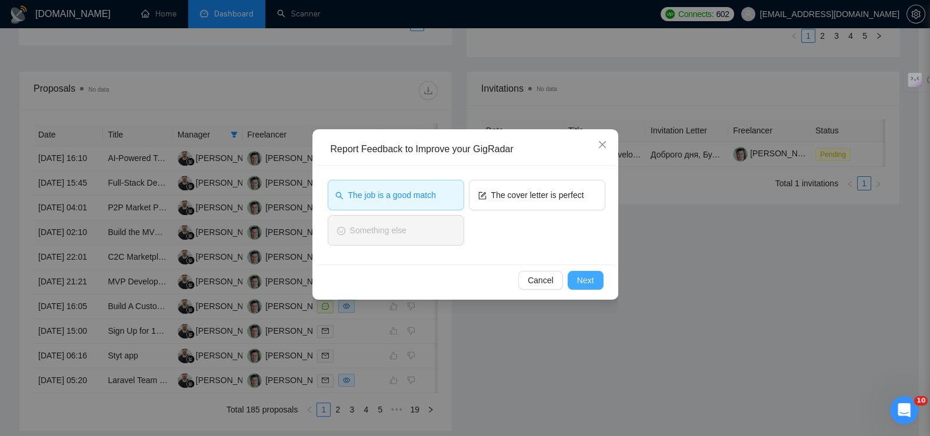
click at [591, 289] on button "Next" at bounding box center [586, 280] width 36 height 19
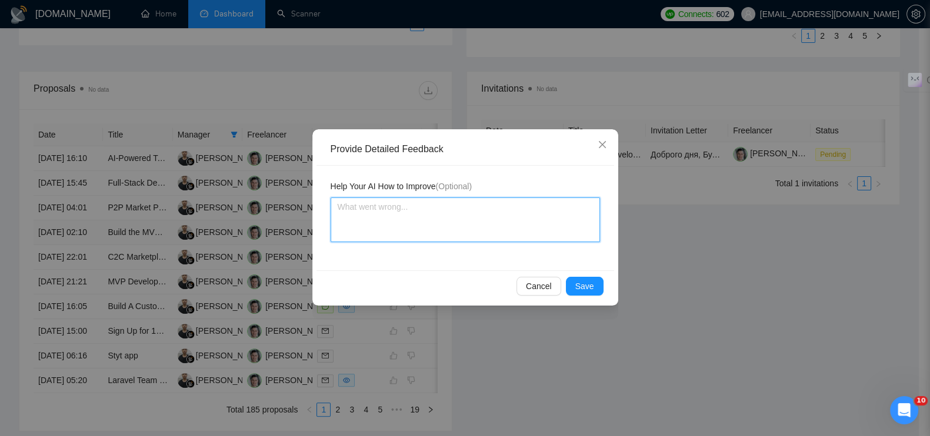
click at [450, 225] on textarea at bounding box center [465, 220] width 269 height 45
paste textarea "Build the MVP"
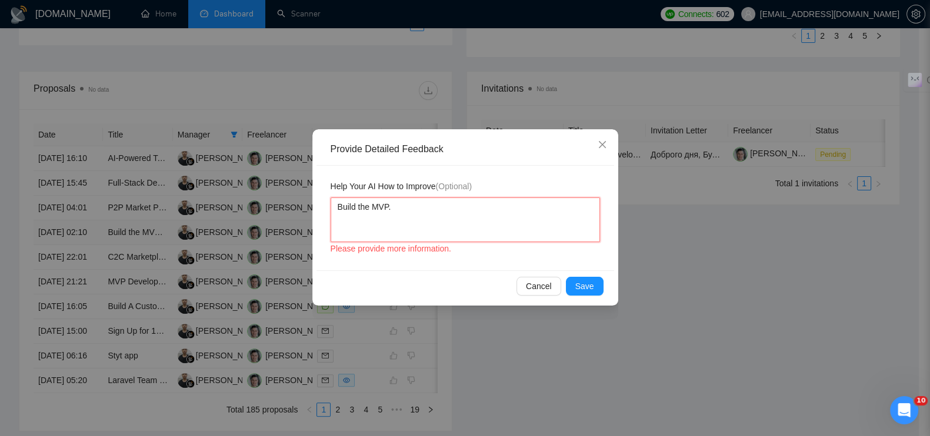
click at [337, 208] on textarea "Build the MVP." at bounding box center [465, 220] width 269 height 45
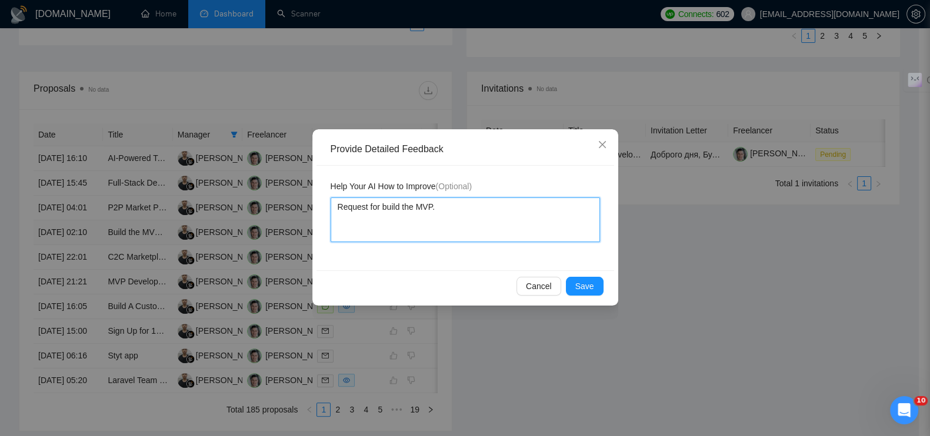
click at [491, 198] on textarea "Request for build the MVP." at bounding box center [465, 220] width 269 height 45
click at [397, 208] on textarea "Request for build the MVP." at bounding box center [465, 220] width 269 height 45
click at [412, 222] on textarea "Request for building the MVP." at bounding box center [465, 220] width 269 height 45
click at [356, 201] on textarea "Request for building the MVP." at bounding box center [465, 220] width 269 height 45
click at [593, 285] on span "Save" at bounding box center [584, 286] width 19 height 13
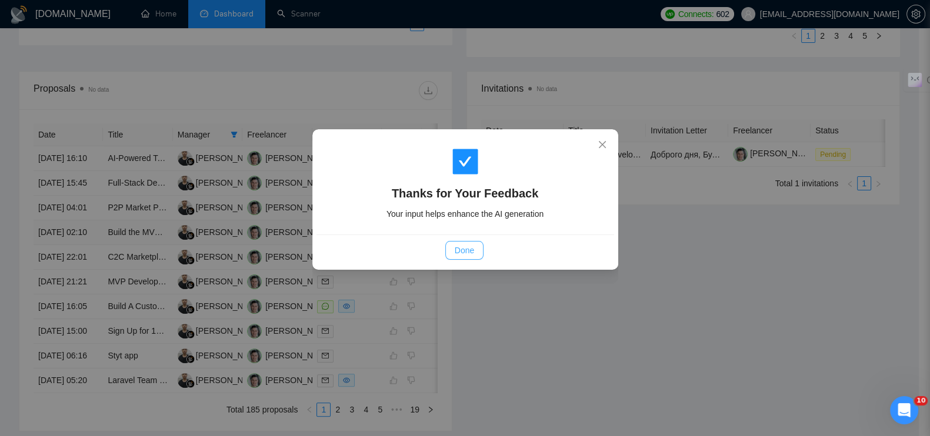
click at [476, 248] on button "Done" at bounding box center [464, 250] width 38 height 19
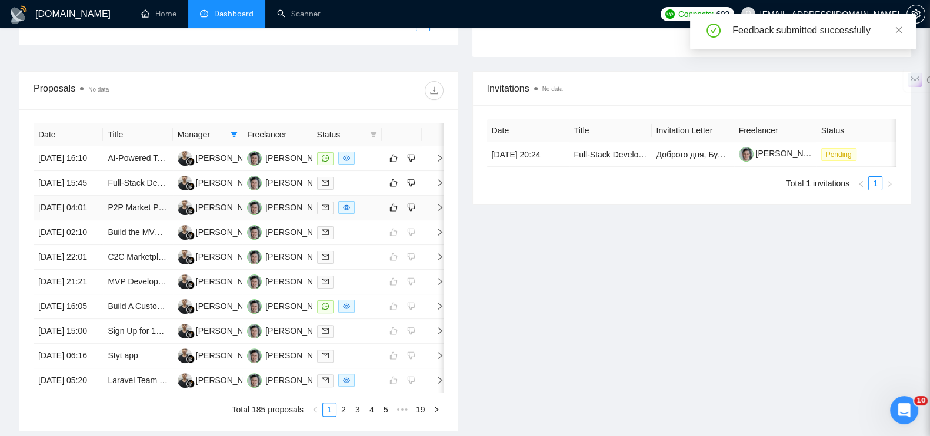
click at [438, 212] on icon "right" at bounding box center [440, 208] width 8 height 8
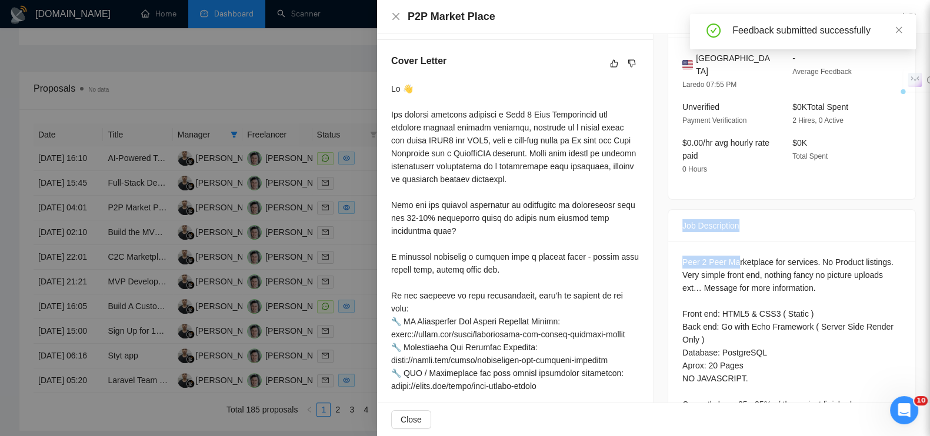
scroll to position [376, 0]
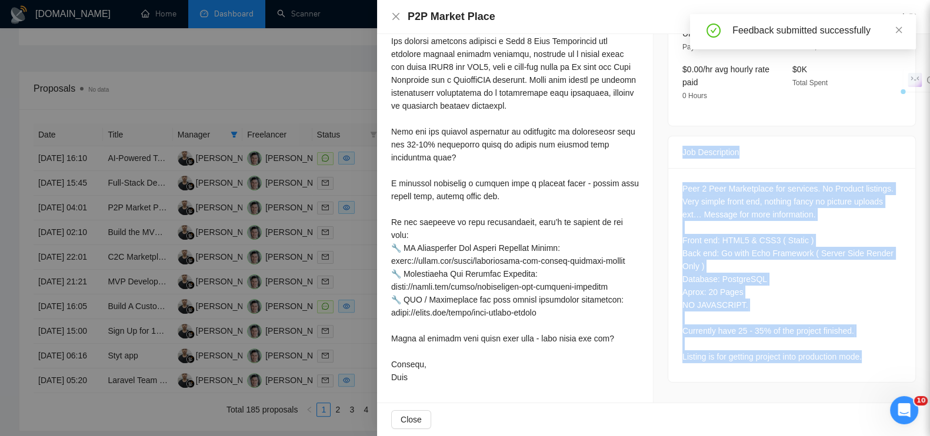
drag, startPoint x: 676, startPoint y: 201, endPoint x: 882, endPoint y: 367, distance: 264.4
click at [882, 367] on div "Job Description Peer 2 Peer Marketplace for services. No Product listings. Very…" at bounding box center [792, 259] width 248 height 247
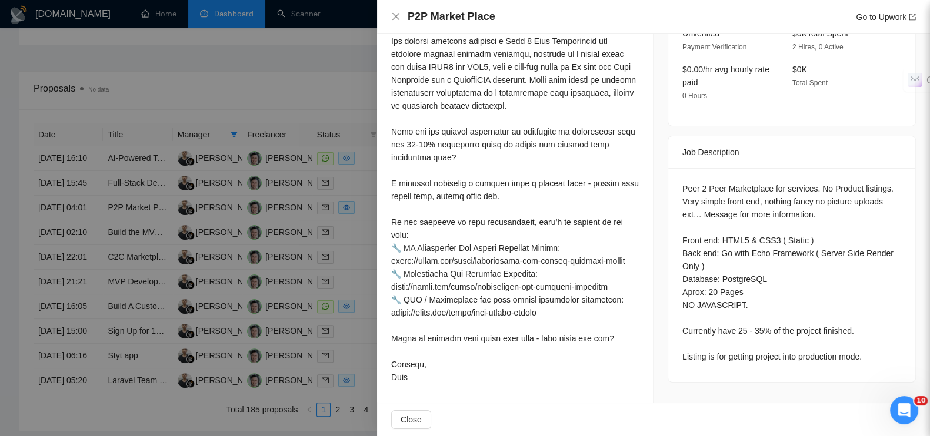
click at [197, 54] on div at bounding box center [465, 218] width 930 height 436
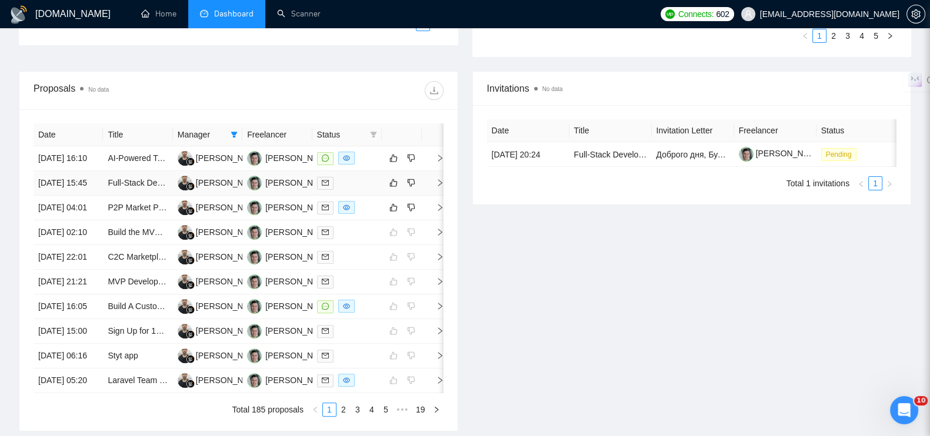
click at [438, 187] on icon "right" at bounding box center [440, 183] width 8 height 8
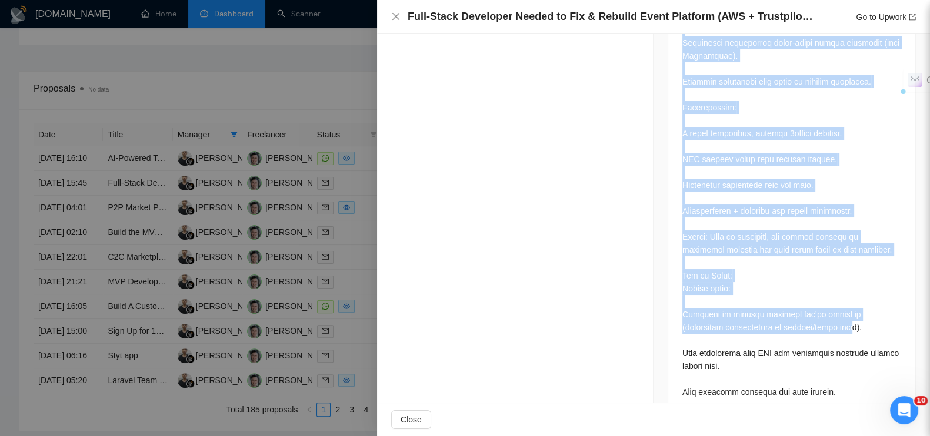
scroll to position [1198, 0]
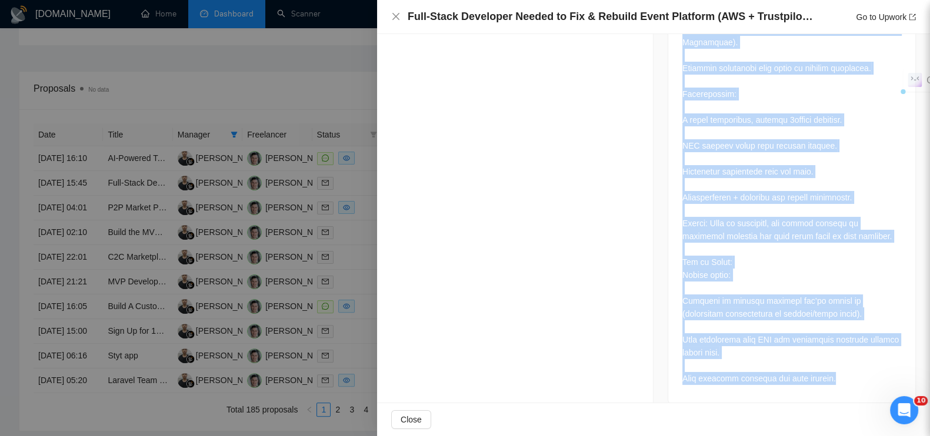
drag, startPoint x: 675, startPoint y: 149, endPoint x: 794, endPoint y: 298, distance: 190.1
click at [261, 61] on div at bounding box center [465, 218] width 930 height 436
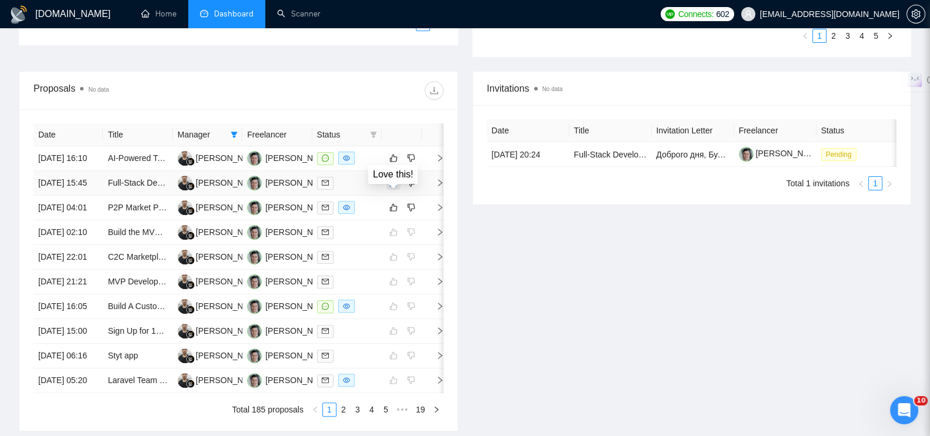
click at [397, 188] on icon "like" at bounding box center [393, 182] width 8 height 9
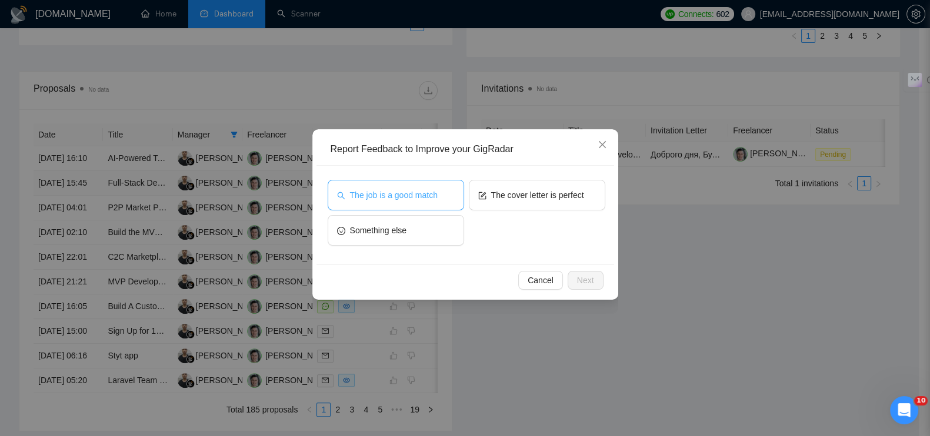
click at [400, 198] on span "The job is a good match" at bounding box center [394, 195] width 88 height 13
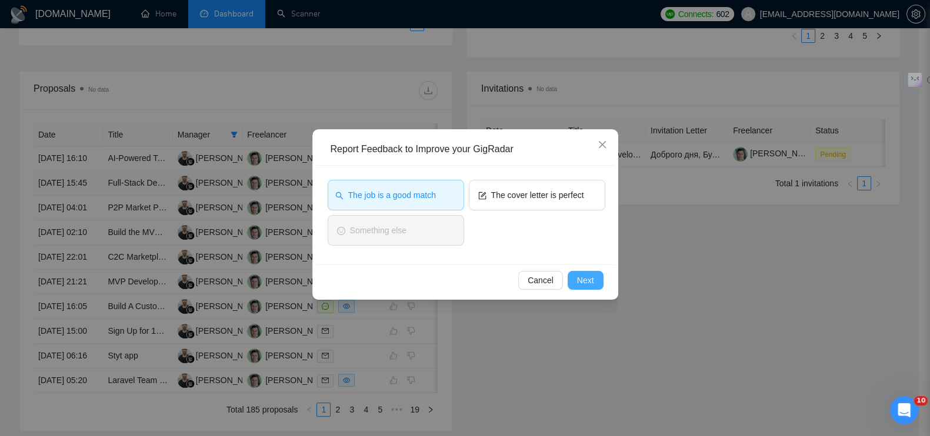
click at [594, 282] on button "Next" at bounding box center [586, 280] width 36 height 19
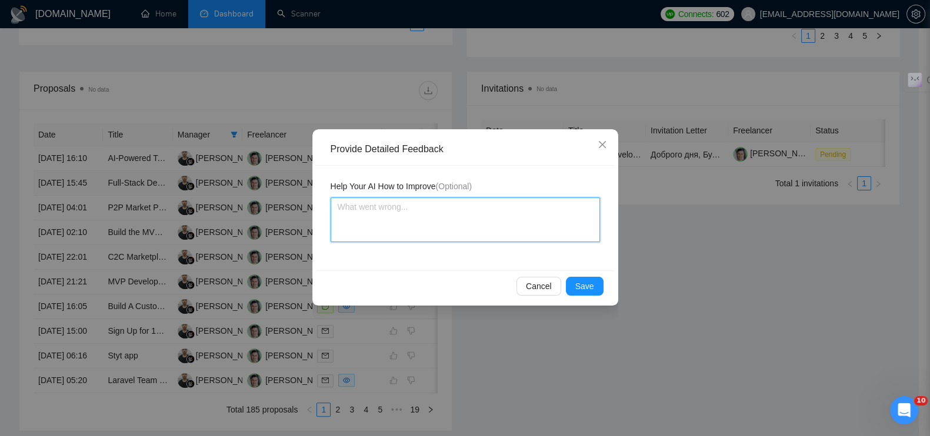
click at [409, 214] on textarea at bounding box center [465, 220] width 269 height 45
paste textarea "Это полная кастомная разработка с нуля"
click at [578, 289] on span "Save" at bounding box center [584, 286] width 19 height 13
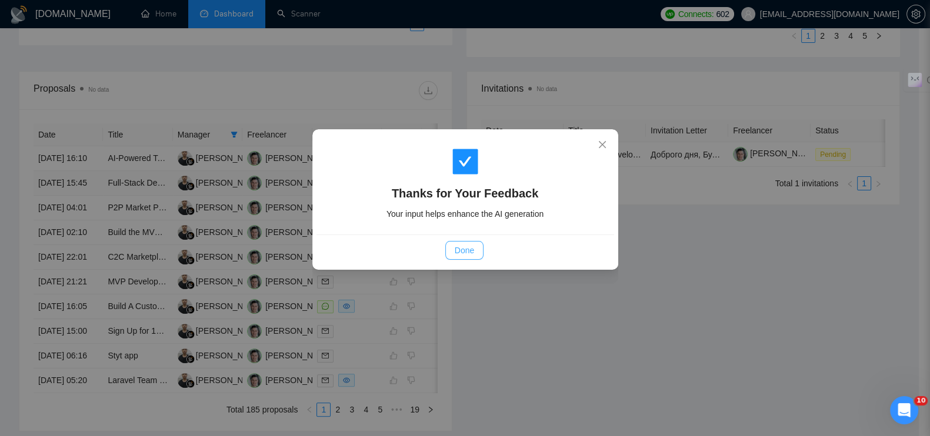
click at [474, 242] on button "Done" at bounding box center [464, 250] width 38 height 19
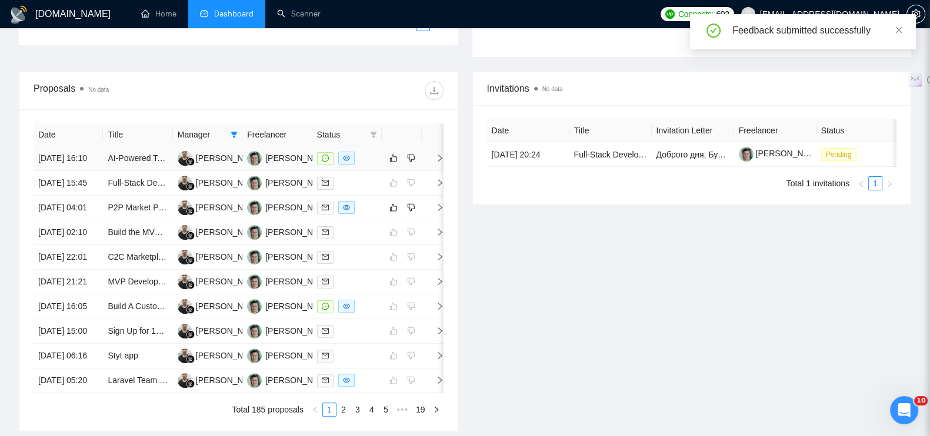
click at [438, 162] on icon "right" at bounding box center [440, 158] width 8 height 8
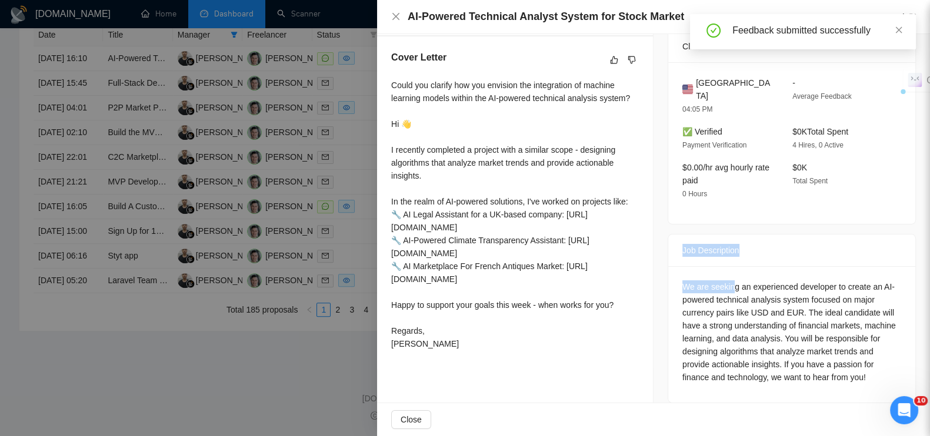
scroll to position [616, 0]
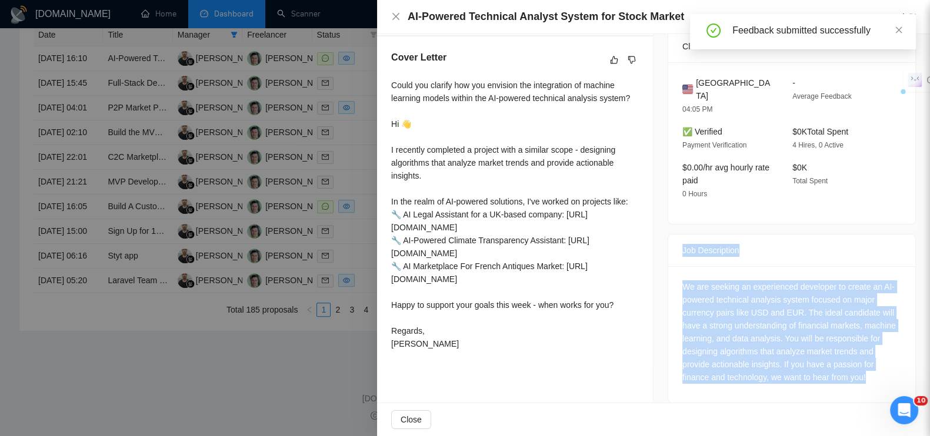
drag, startPoint x: 671, startPoint y: 225, endPoint x: 885, endPoint y: 371, distance: 259.1
click at [885, 371] on div "Job Description We are seeking an experienced developer to create an AI-powered…" at bounding box center [792, 318] width 248 height 169
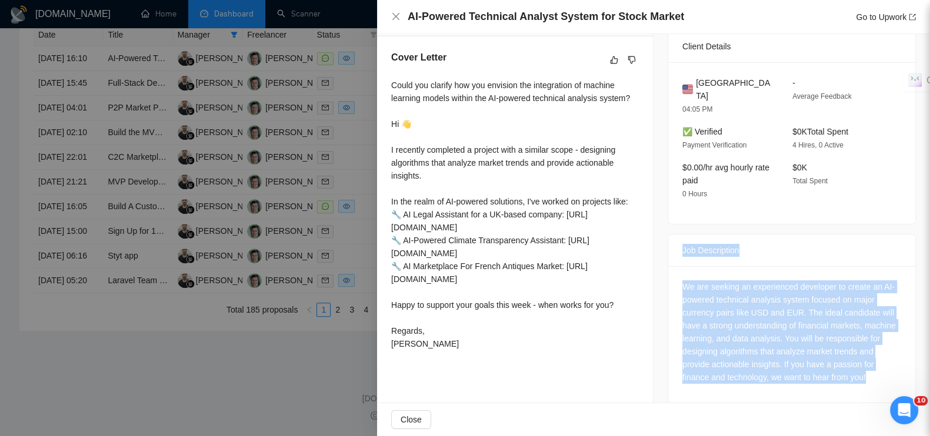
click at [328, 368] on div at bounding box center [465, 218] width 930 height 436
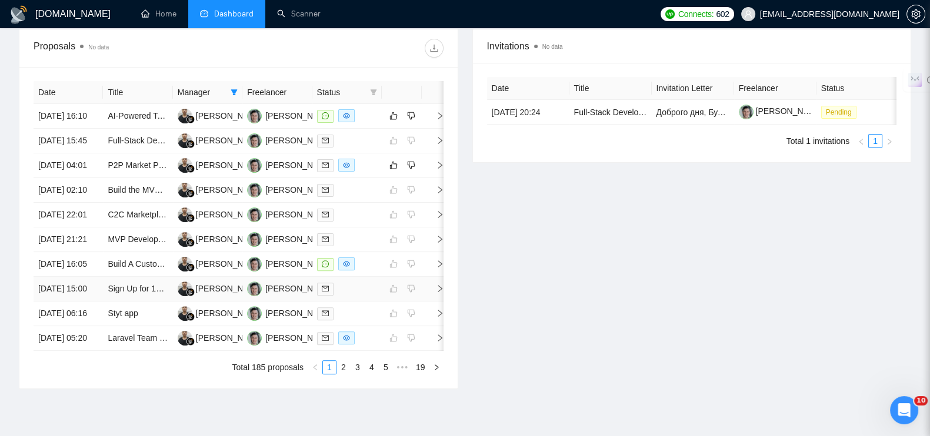
scroll to position [396, 0]
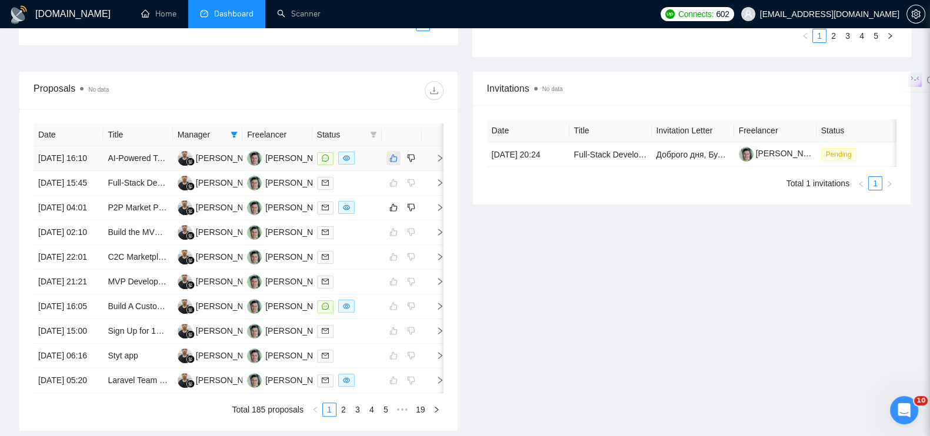
click at [394, 161] on icon "like" at bounding box center [394, 159] width 8 height 8
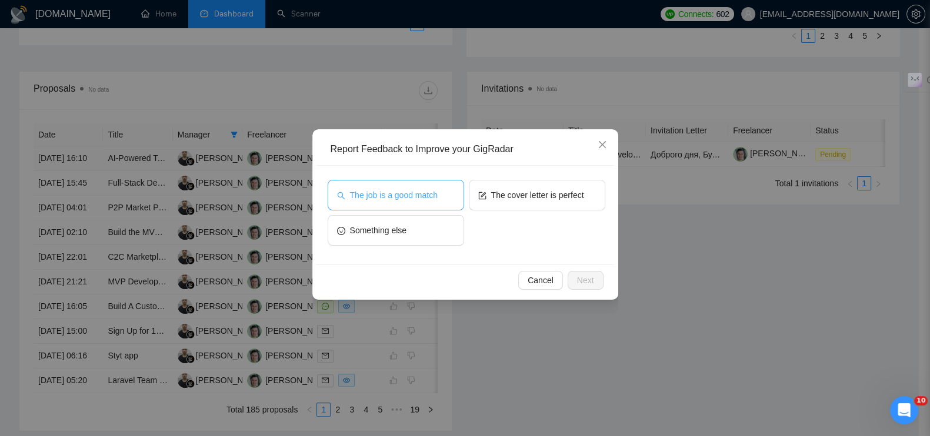
click at [418, 192] on span "The job is a good match" at bounding box center [394, 195] width 88 height 13
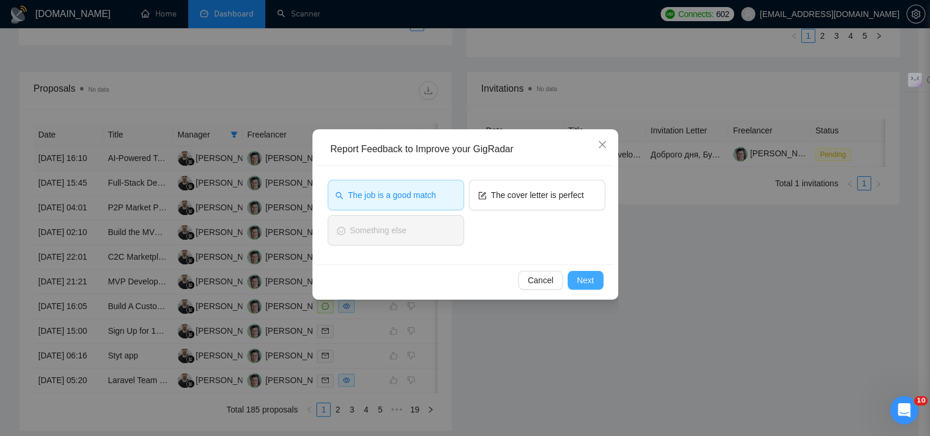
click at [576, 281] on button "Next" at bounding box center [586, 280] width 36 height 19
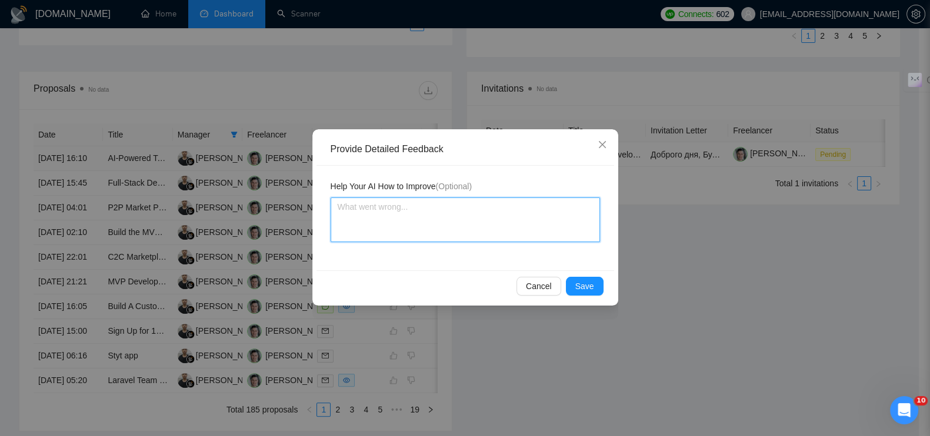
click at [442, 211] on textarea at bounding box center [465, 220] width 269 height 45
paste textarea "Это новая кастомная AI-платформа"
click at [589, 281] on span "Save" at bounding box center [584, 286] width 19 height 13
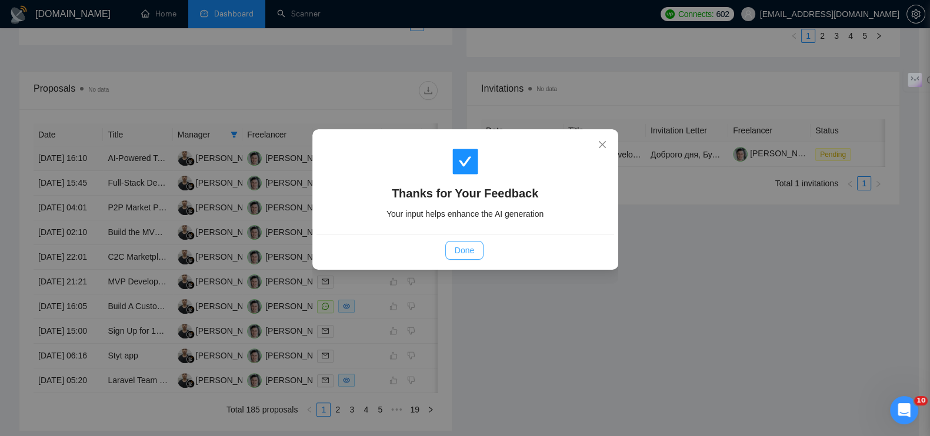
click at [455, 244] on span "Done" at bounding box center [464, 250] width 19 height 13
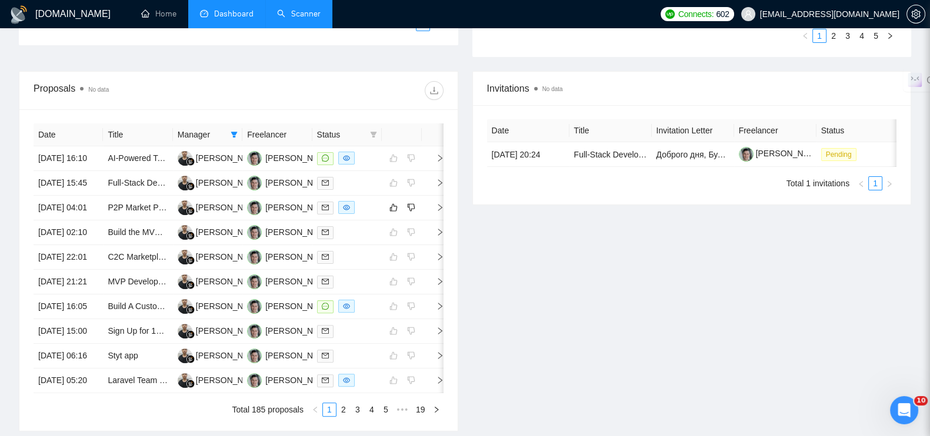
click at [316, 12] on link "Scanner" at bounding box center [299, 14] width 44 height 10
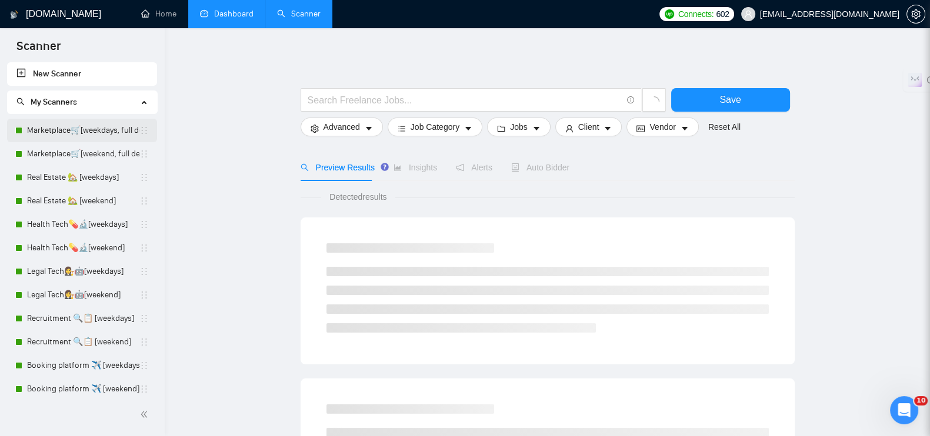
click at [94, 131] on link "Marketplace🛒[weekdays, full description]" at bounding box center [83, 131] width 112 height 24
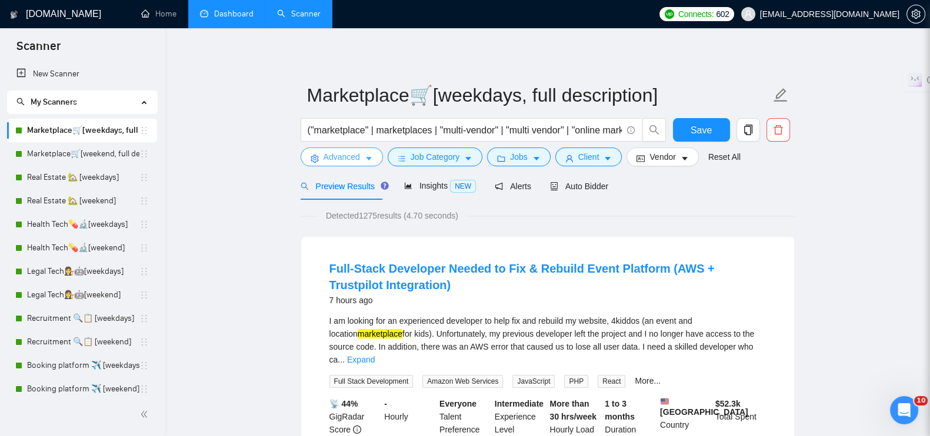
click at [338, 154] on span "Advanced" at bounding box center [342, 157] width 36 height 13
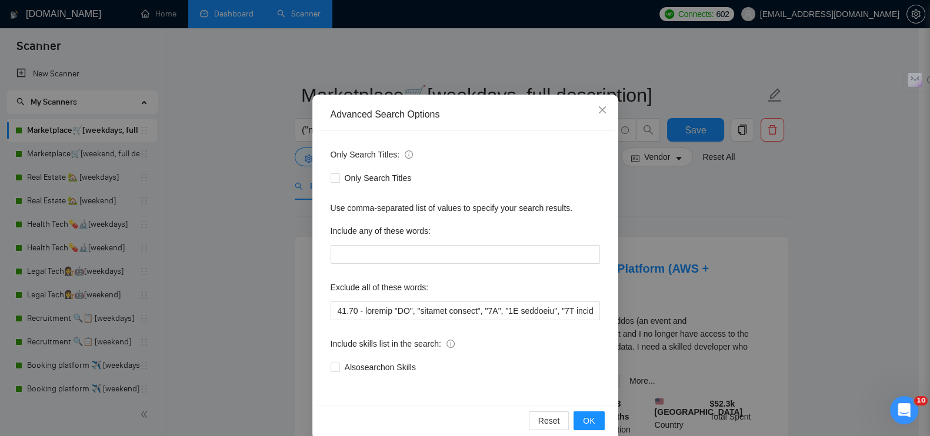
scroll to position [53, 0]
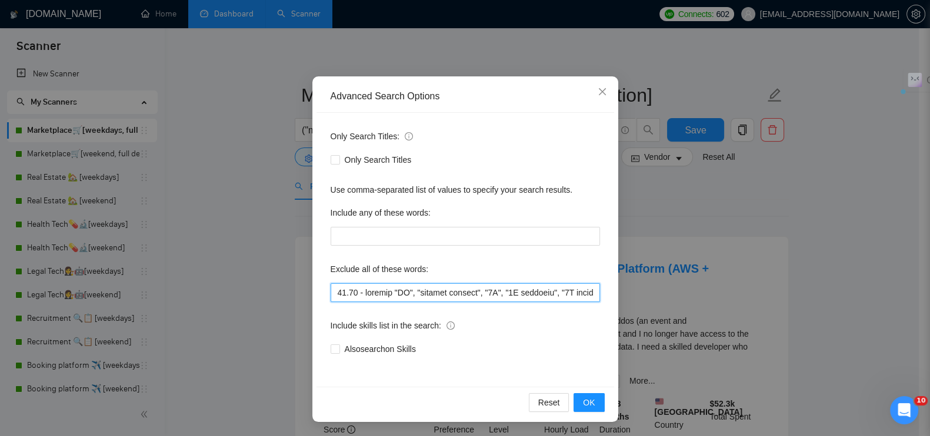
drag, startPoint x: 357, startPoint y: 292, endPoint x: 326, endPoint y: 295, distance: 31.4
click at [331, 295] on input "text" at bounding box center [465, 293] width 269 height 19
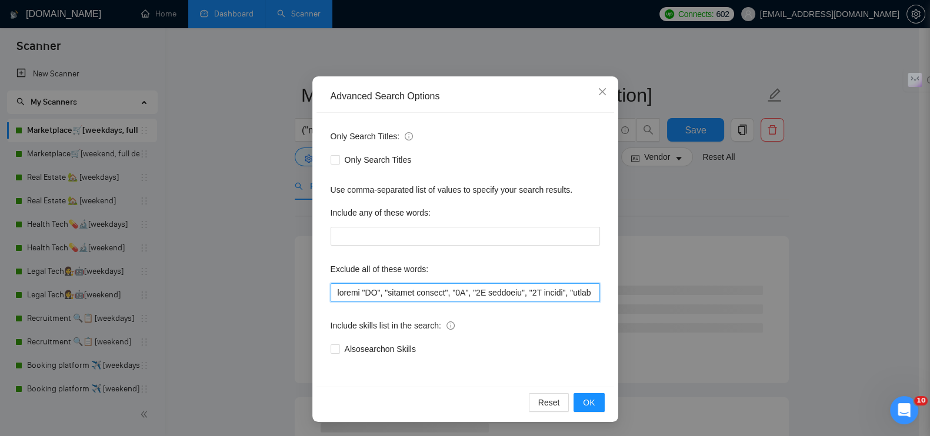
drag, startPoint x: 355, startPoint y: 292, endPoint x: 582, endPoint y: 291, distance: 227.6
click at [355, 291] on input "text" at bounding box center [465, 293] width 269 height 19
paste input "17.08 - exclude "ongoing maintenance", "bug fixes", "small updates", "Jira plug…"
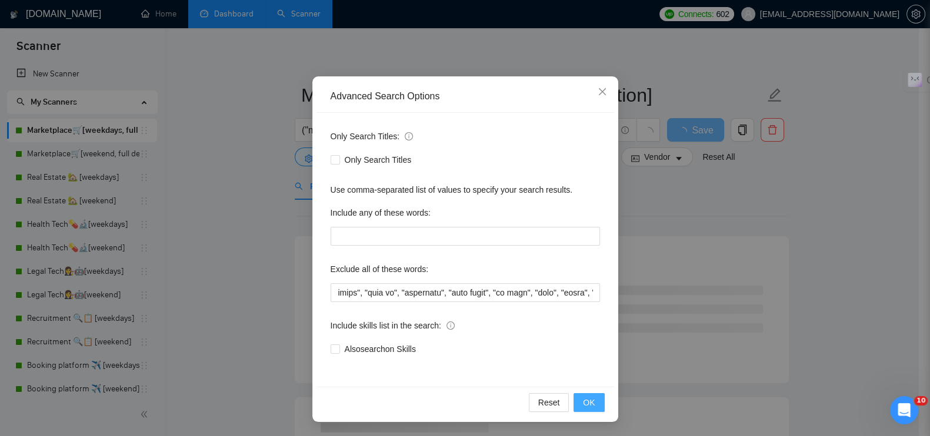
click at [583, 404] on span "OK" at bounding box center [589, 402] width 12 height 13
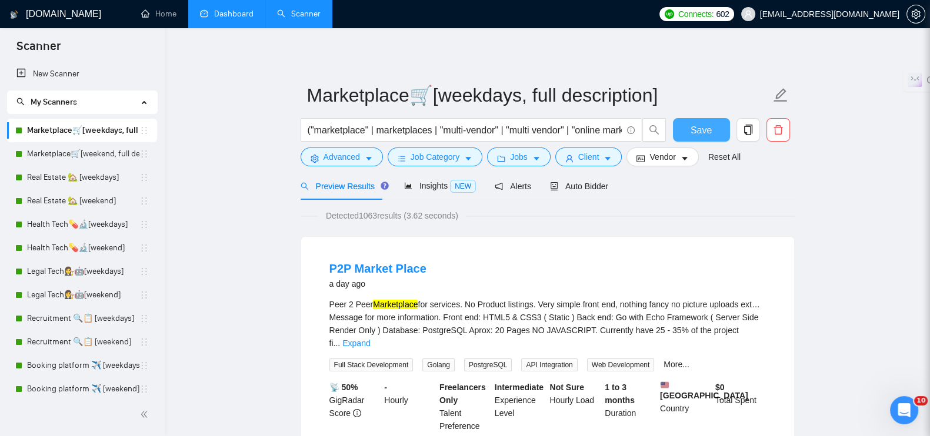
click at [698, 131] on span "Save" at bounding box center [701, 130] width 21 height 15
click at [107, 152] on link "Marketplace🛒[weekend, full description]" at bounding box center [83, 154] width 112 height 24
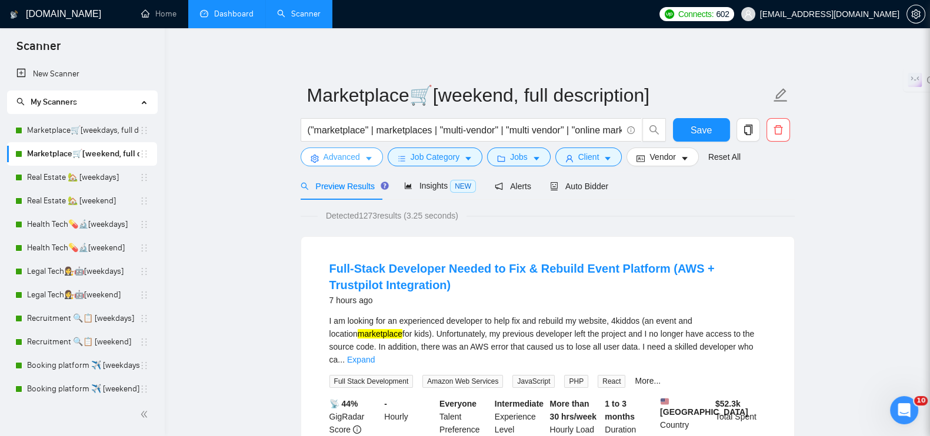
click at [351, 157] on span "Advanced" at bounding box center [342, 157] width 36 height 13
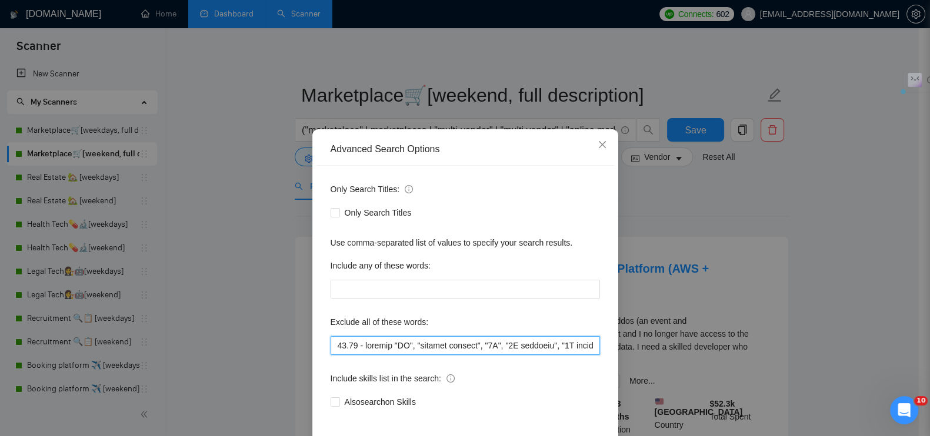
drag, startPoint x: 386, startPoint y: 345, endPoint x: 286, endPoint y: 338, distance: 100.2
click at [286, 338] on div "Advanced Search Options Only Search Titles: Only Search Titles Use comma-separa…" at bounding box center [465, 218] width 930 height 436
paste input "17.08 - exclude "ongoing maintenance", "bug fixes", "small updates", "Jira plug…"
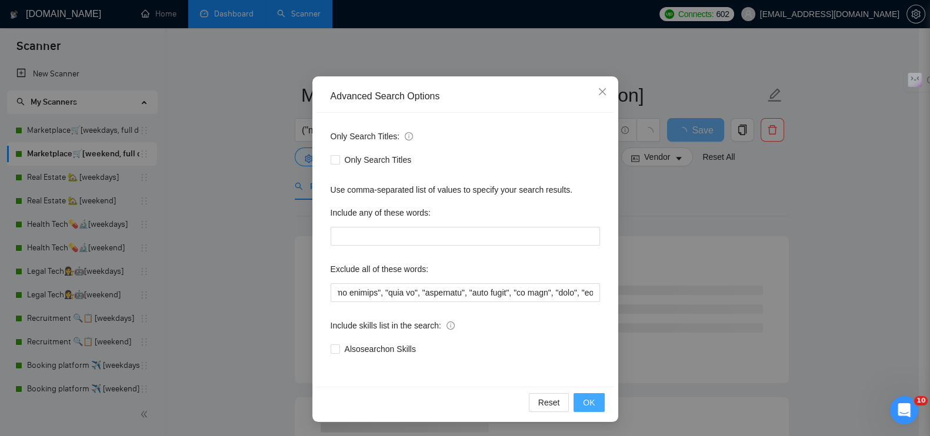
click at [583, 402] on span "OK" at bounding box center [589, 402] width 12 height 13
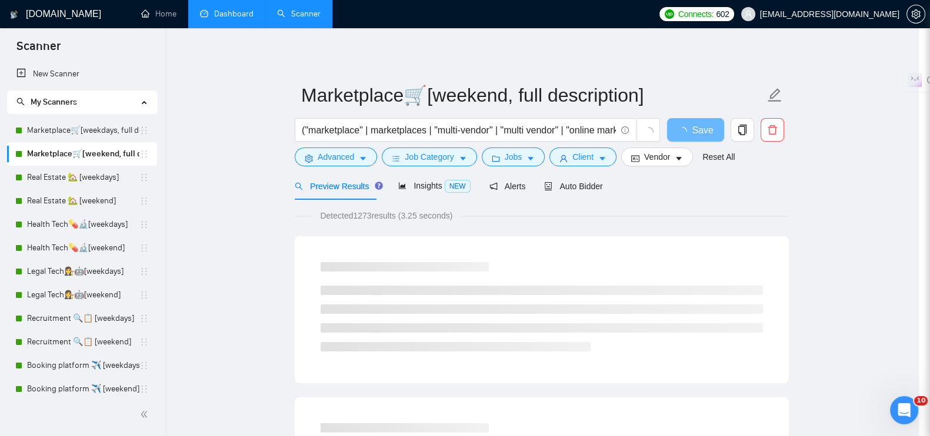
scroll to position [0, 0]
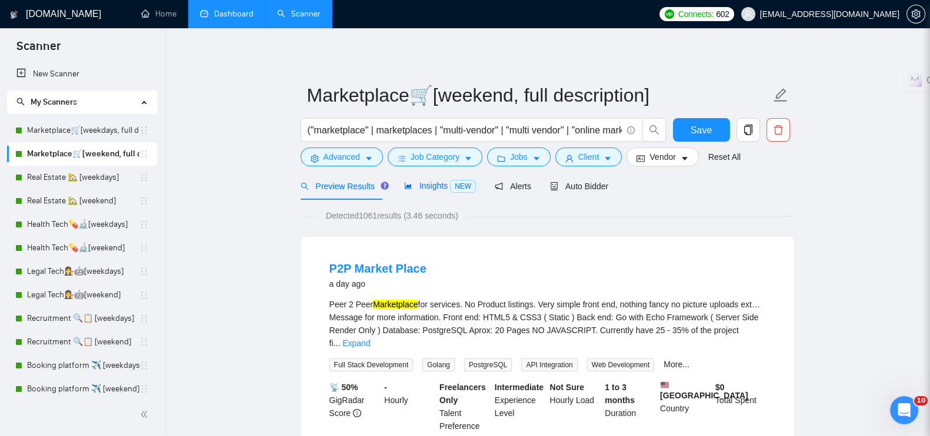
click at [418, 189] on span "Insights NEW" at bounding box center [440, 185] width 72 height 9
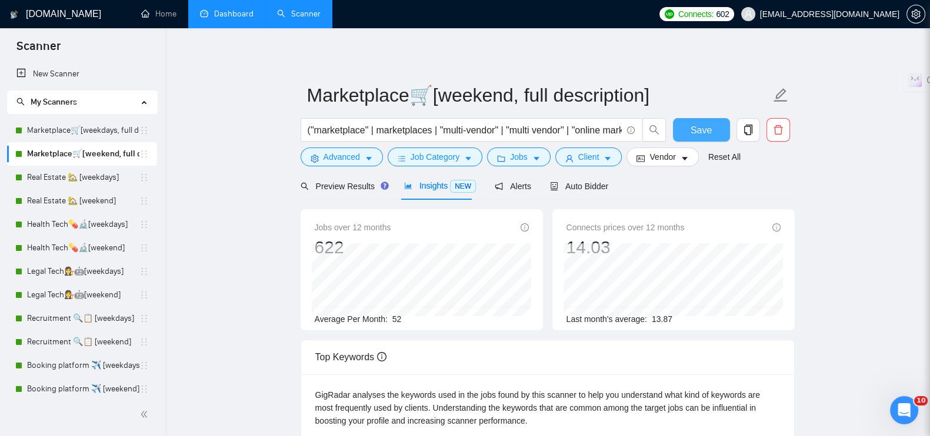
click at [689, 129] on button "Save" at bounding box center [701, 130] width 57 height 24
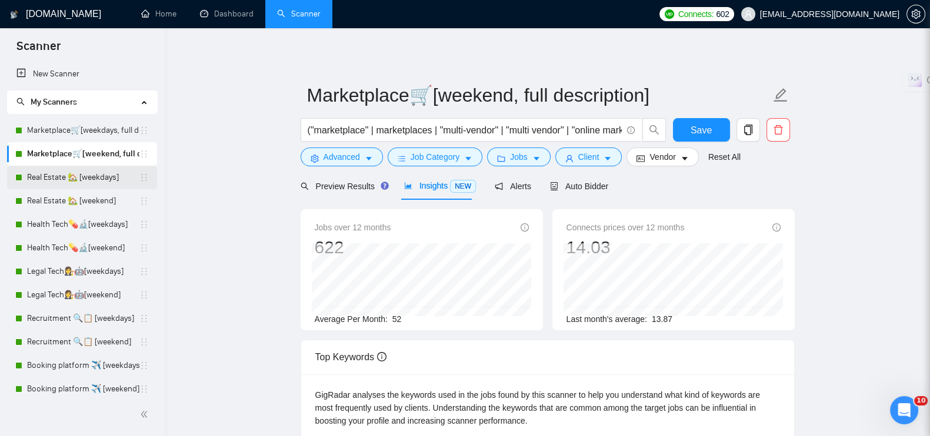
click at [65, 172] on link "Real Estate 🏡 [weekdays]" at bounding box center [83, 178] width 112 height 24
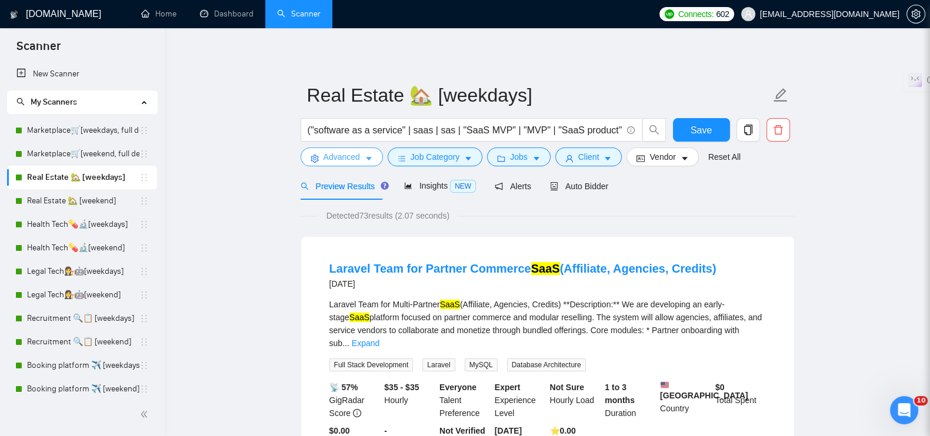
click at [324, 154] on span "Advanced" at bounding box center [342, 157] width 36 height 13
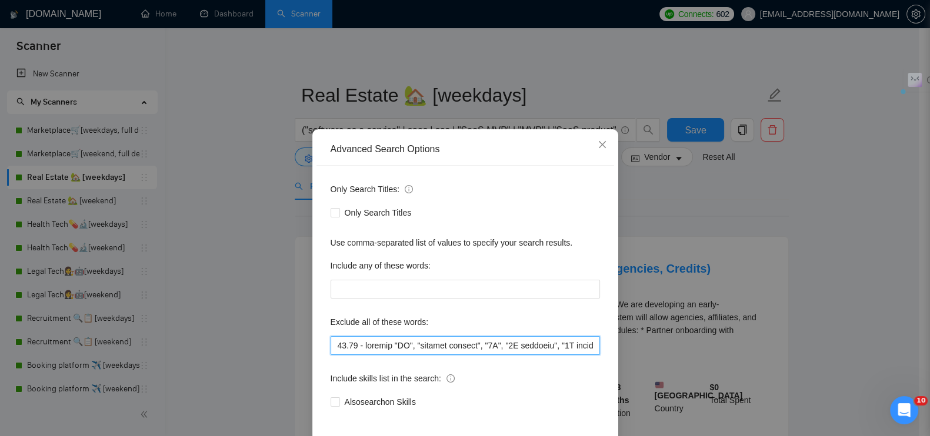
drag, startPoint x: 386, startPoint y: 345, endPoint x: 279, endPoint y: 338, distance: 107.3
click at [279, 338] on div "Advanced Search Options Only Search Titles: Only Search Titles Use comma-separa…" at bounding box center [465, 218] width 930 height 436
paste input "17.08 - exclude "ongoing maintenance", "bug fixes", "small updates", "Jira plug…"
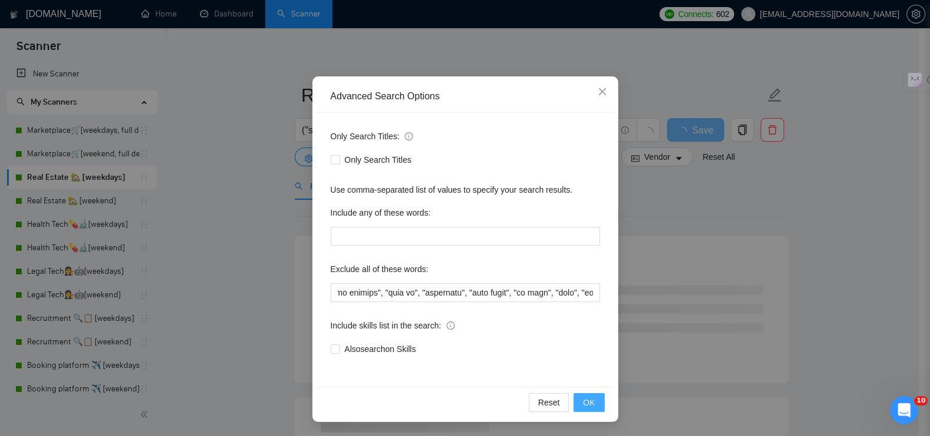
click at [592, 401] on button "OK" at bounding box center [589, 403] width 31 height 19
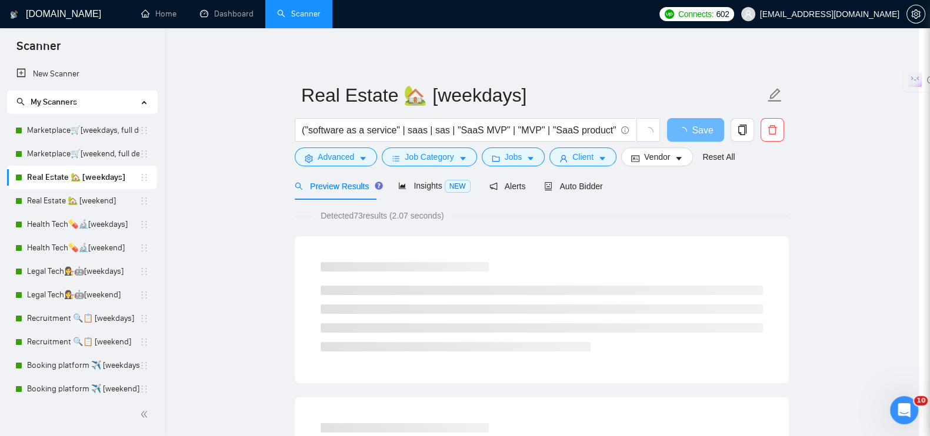
scroll to position [0, 0]
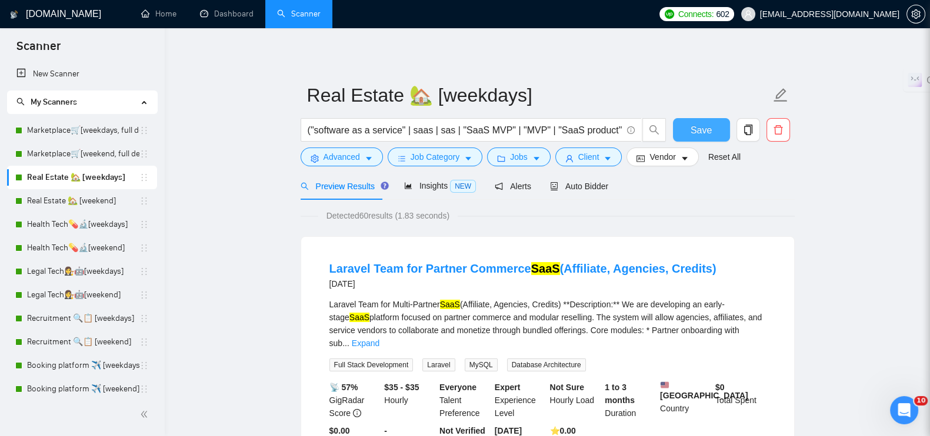
click at [703, 128] on span "Save" at bounding box center [701, 130] width 21 height 15
click at [105, 197] on link "Real Estate 🏡 [weekend]" at bounding box center [83, 201] width 112 height 24
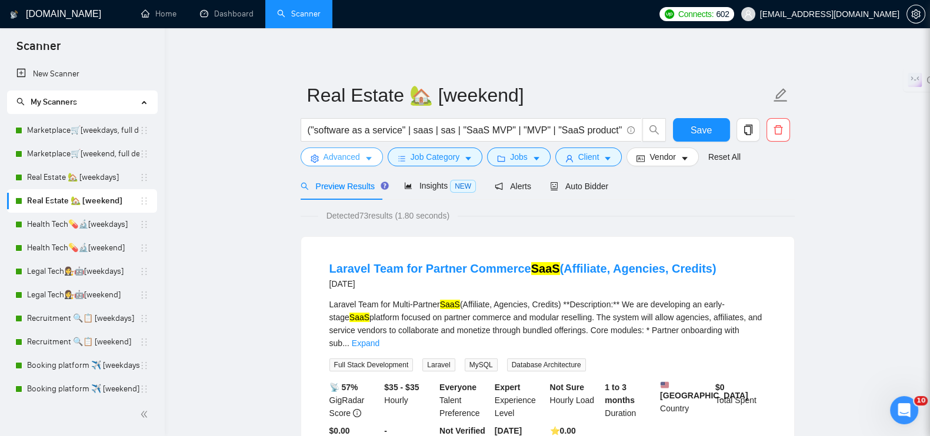
click at [353, 160] on span "Advanced" at bounding box center [342, 157] width 36 height 13
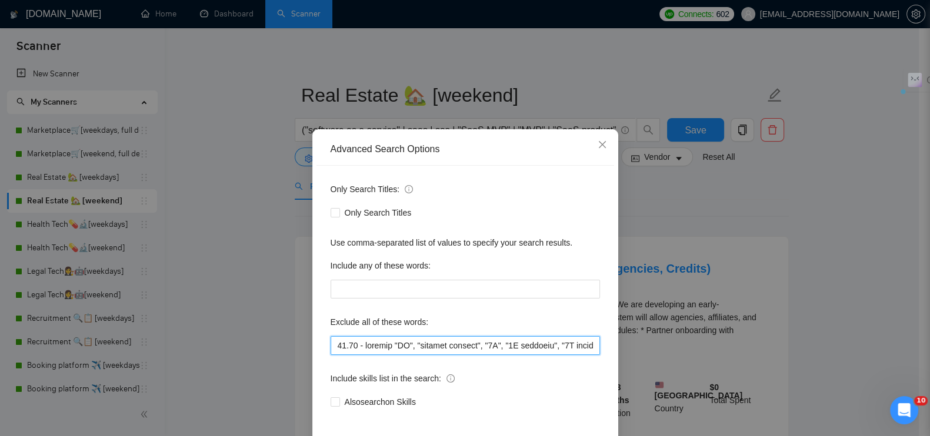
drag, startPoint x: 364, startPoint y: 351, endPoint x: 306, endPoint y: 347, distance: 57.8
click at [312, 347] on div "Advanced Search Options Only Search Titles: Only Search Titles Use comma-separa…" at bounding box center [465, 302] width 306 height 346
paste input "17.08 - exclude "ongoing maintenance", "bug fixes", "small updates", "Jira plug…"
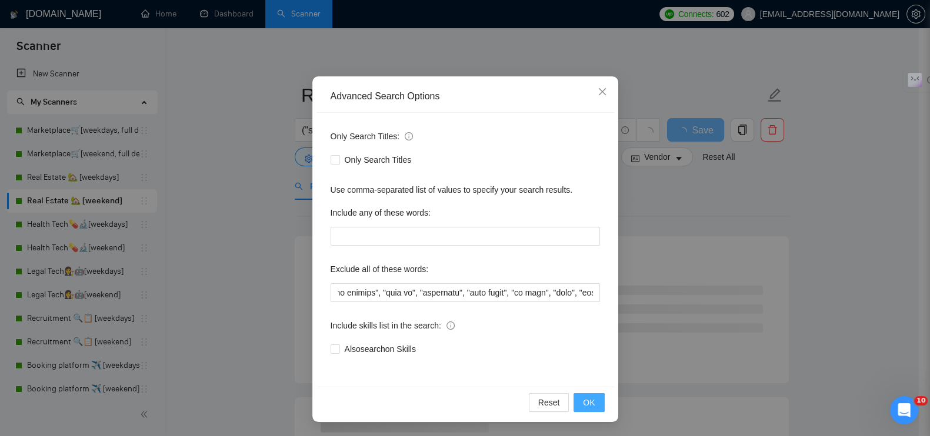
click at [583, 398] on span "OK" at bounding box center [589, 402] width 12 height 13
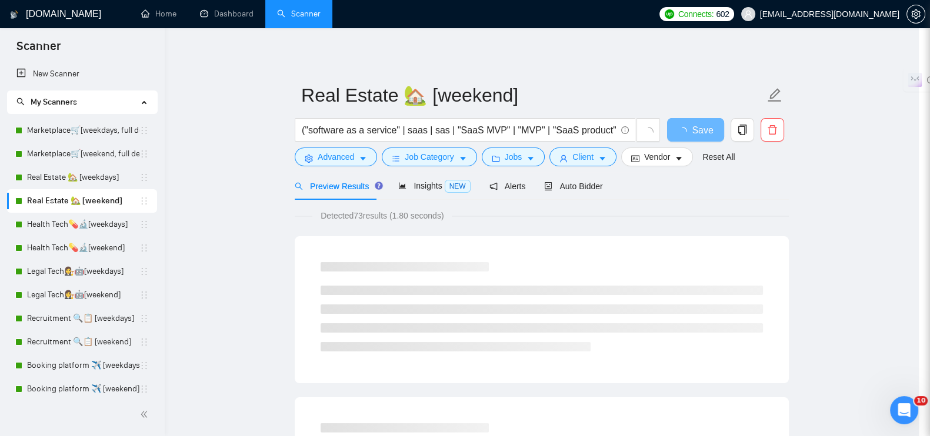
scroll to position [0, 0]
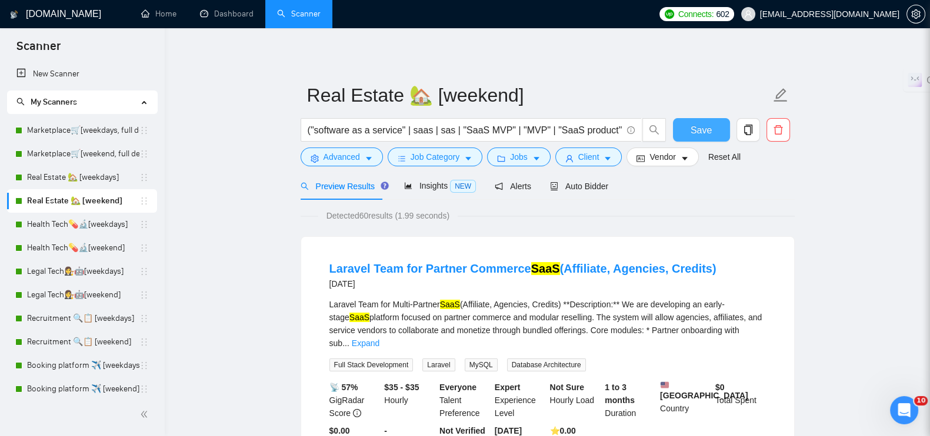
click at [696, 126] on span "Save" at bounding box center [701, 130] width 21 height 15
click at [85, 222] on link "Health Tech💊🔬[weekdays]" at bounding box center [83, 225] width 112 height 24
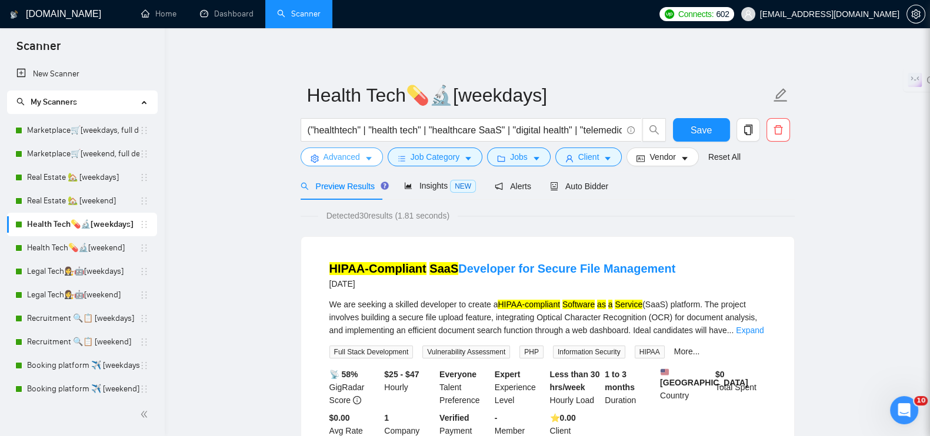
click at [343, 157] on span "Advanced" at bounding box center [342, 157] width 36 height 13
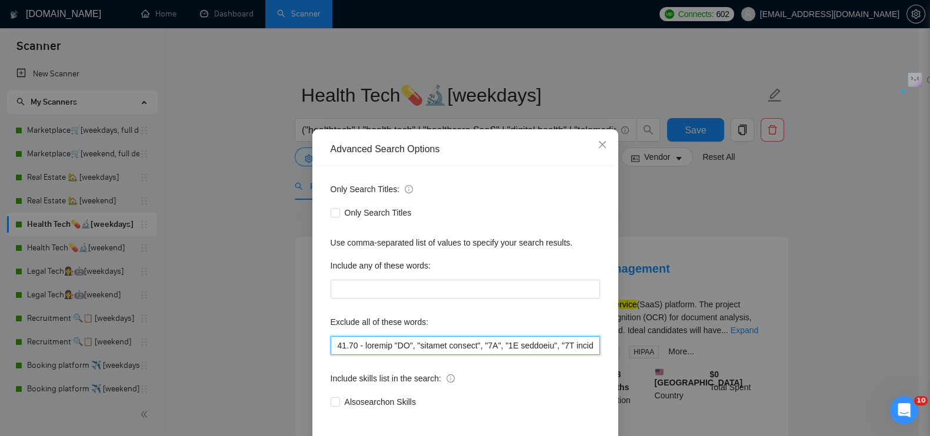
drag, startPoint x: 388, startPoint y: 347, endPoint x: 296, endPoint y: 334, distance: 93.3
click at [296, 334] on div "Advanced Search Options Only Search Titles: Only Search Titles Use comma-separa…" at bounding box center [465, 218] width 930 height 436
paste input "17.08 - exclude "ongoing maintenance", "bug fixes", "small updates", "Jira plug…"
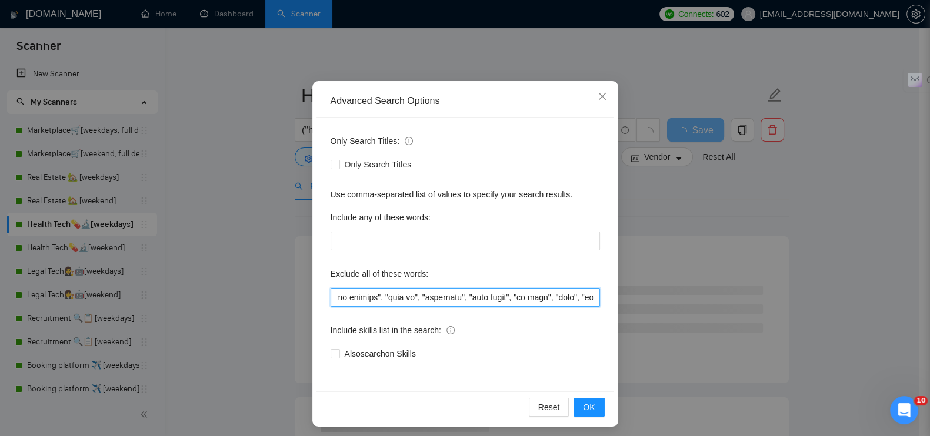
scroll to position [53, 0]
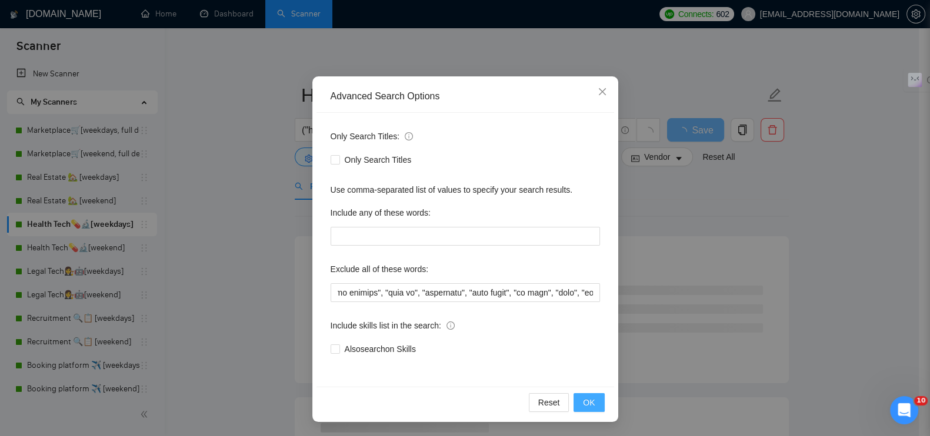
click at [583, 401] on span "OK" at bounding box center [589, 402] width 12 height 13
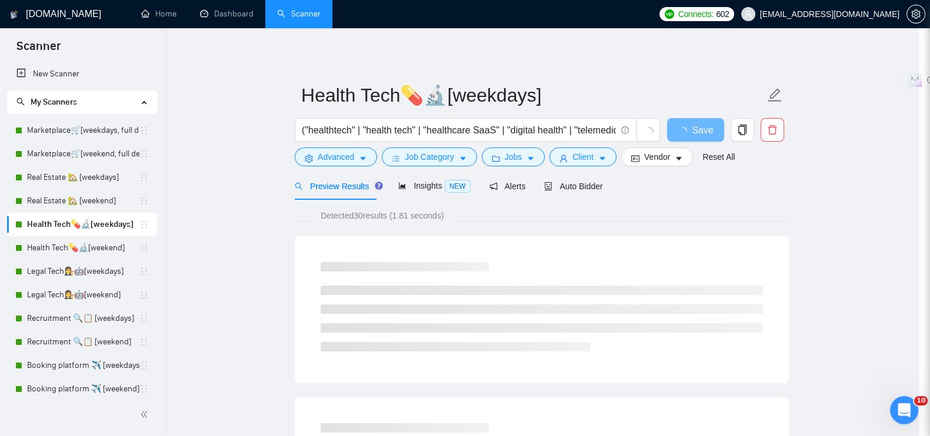
scroll to position [0, 0]
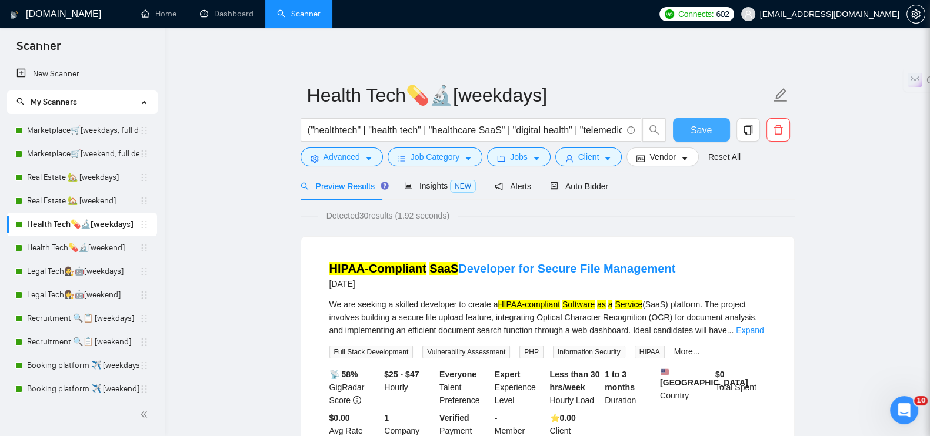
click at [717, 132] on button "Save" at bounding box center [701, 130] width 57 height 24
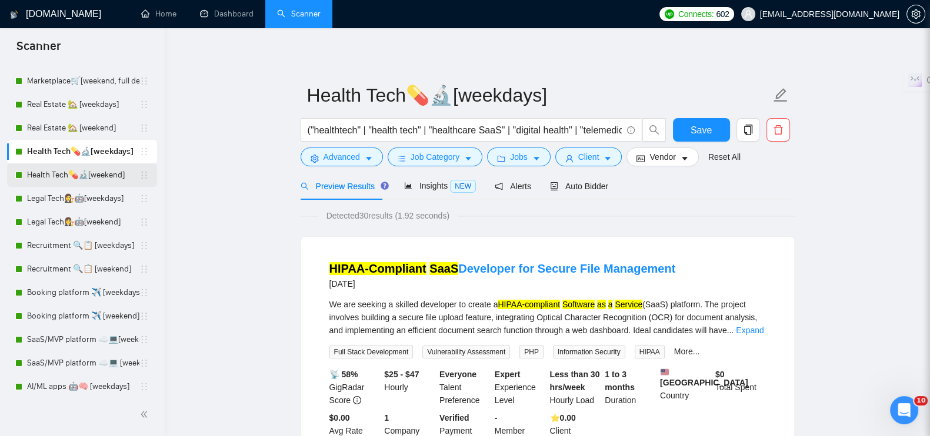
click at [98, 178] on link "Health Tech💊🔬[weekend]" at bounding box center [83, 176] width 112 height 24
click at [329, 158] on span "Advanced" at bounding box center [342, 157] width 36 height 13
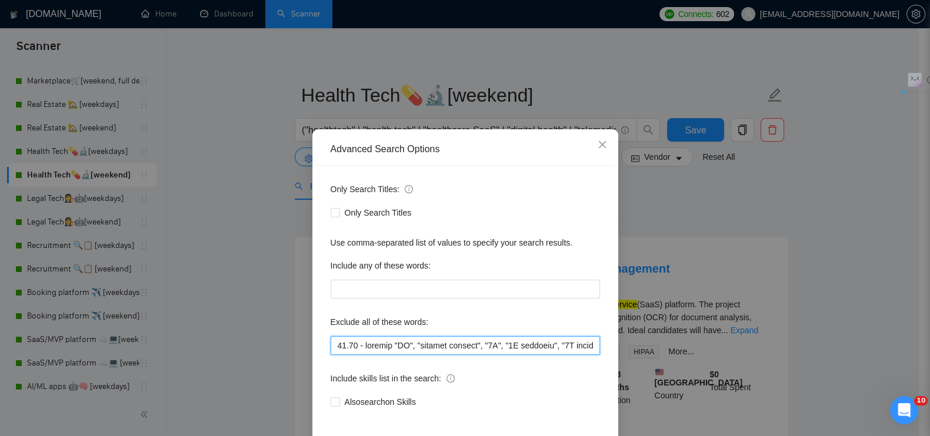
drag, startPoint x: 388, startPoint y: 346, endPoint x: 300, endPoint y: 342, distance: 88.3
click at [300, 342] on div "Advanced Search Options Only Search Titles: Only Search Titles Use comma-separa…" at bounding box center [465, 218] width 930 height 436
paste input "17.08 - exclude "ongoing maintenance", "bug fixes", "small updates", "Jira plug…"
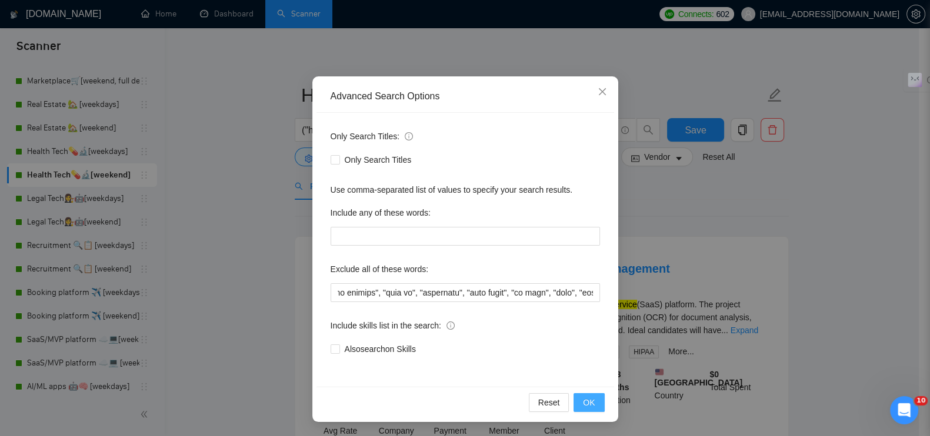
click at [583, 404] on span "OK" at bounding box center [589, 402] width 12 height 13
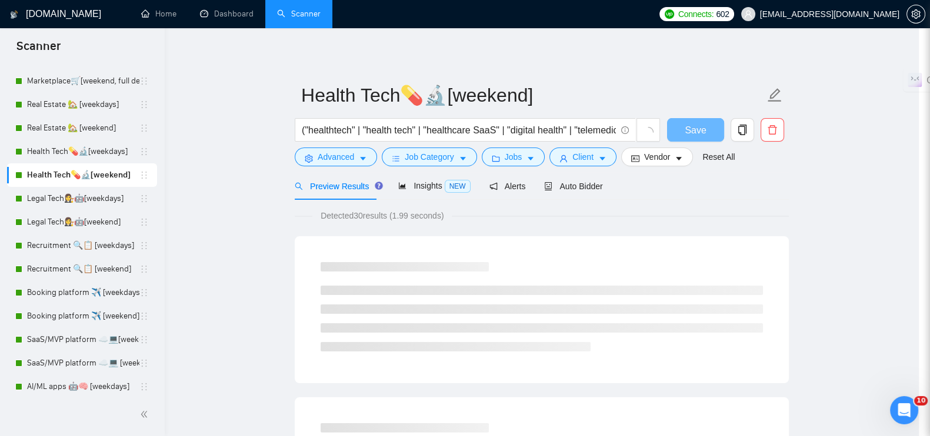
scroll to position [0, 0]
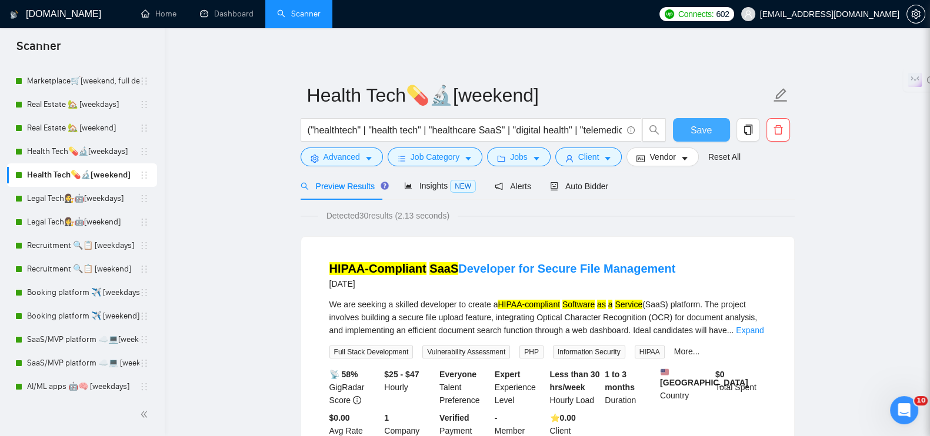
click at [716, 128] on button "Save" at bounding box center [701, 130] width 57 height 24
click at [97, 200] on link "Legal Tech👩‍⚖️🤖[weekdays]" at bounding box center [83, 199] width 112 height 24
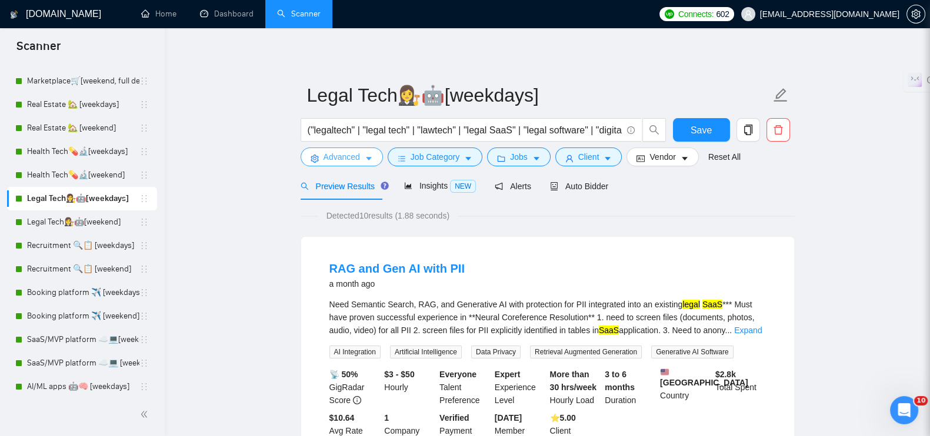
click at [341, 160] on span "Advanced" at bounding box center [342, 157] width 36 height 13
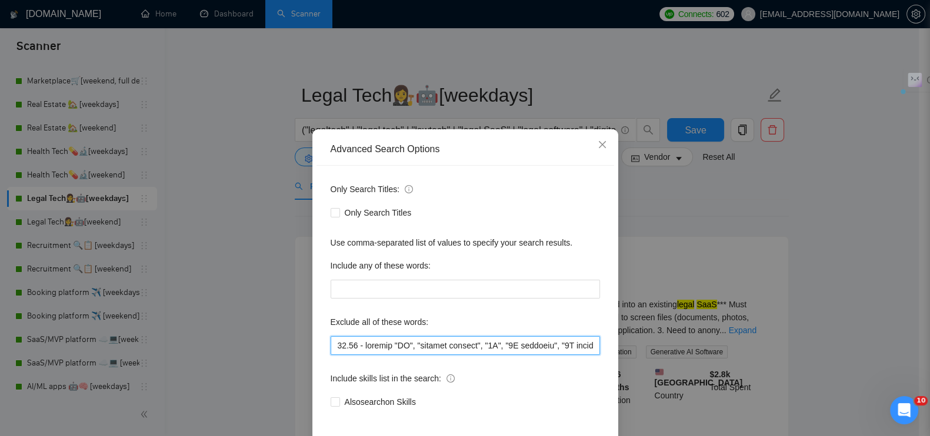
drag, startPoint x: 389, startPoint y: 345, endPoint x: 301, endPoint y: 340, distance: 88.4
click at [301, 340] on div "Advanced Search Options Only Search Titles: Only Search Titles Use comma-separa…" at bounding box center [465, 218] width 930 height 436
paste input "17.08 - exclude "ongoing maintenance", "bug fixes", "small updates", "Jira plug…"
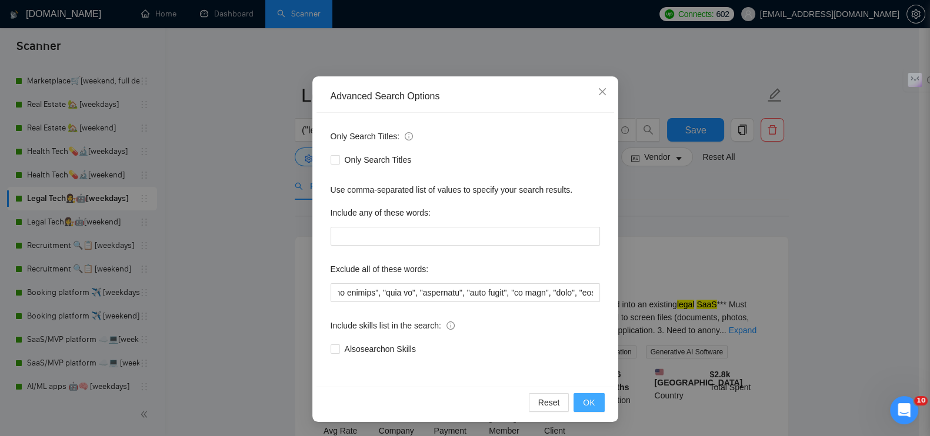
click at [574, 394] on button "OK" at bounding box center [589, 403] width 31 height 19
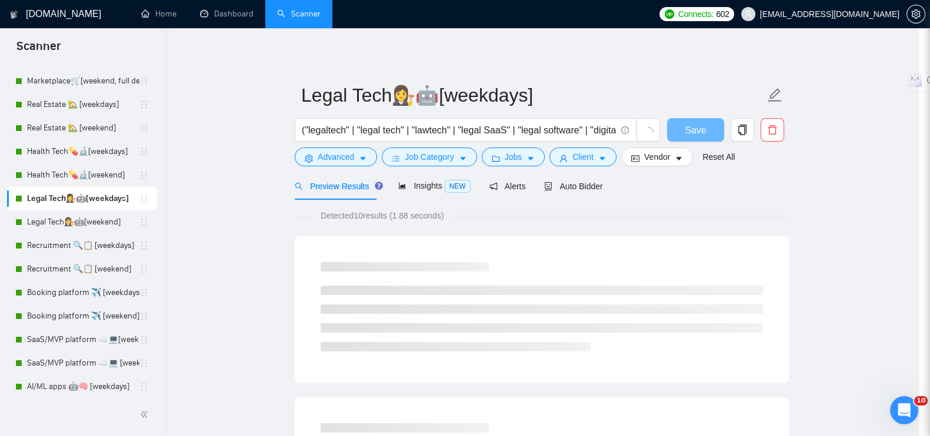
scroll to position [0, 0]
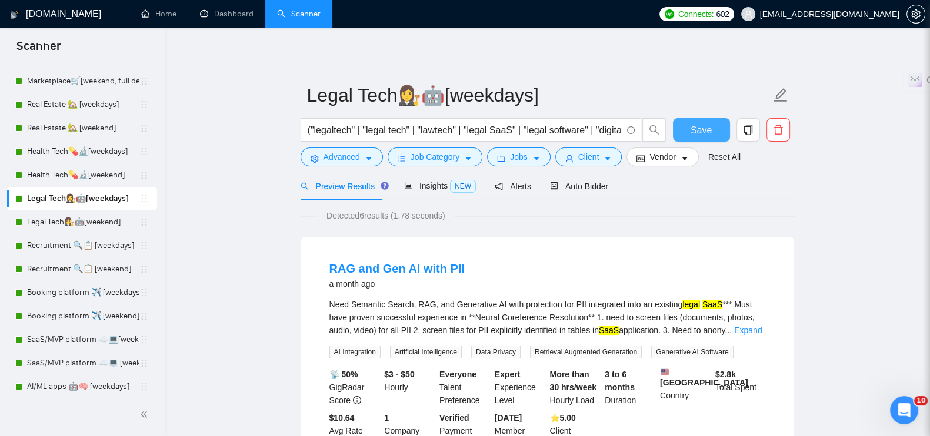
click at [698, 134] on span "Save" at bounding box center [701, 130] width 21 height 15
click at [86, 217] on link "Legal Tech👩‍⚖️🤖[weekend]" at bounding box center [83, 223] width 112 height 24
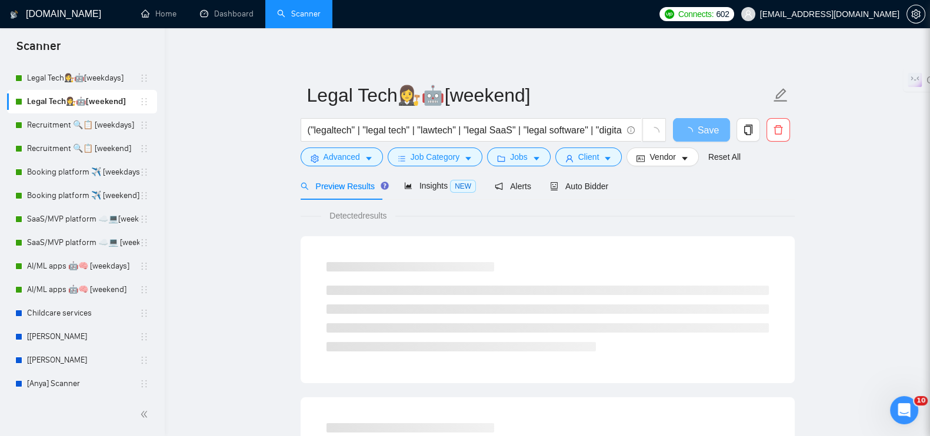
scroll to position [196, 0]
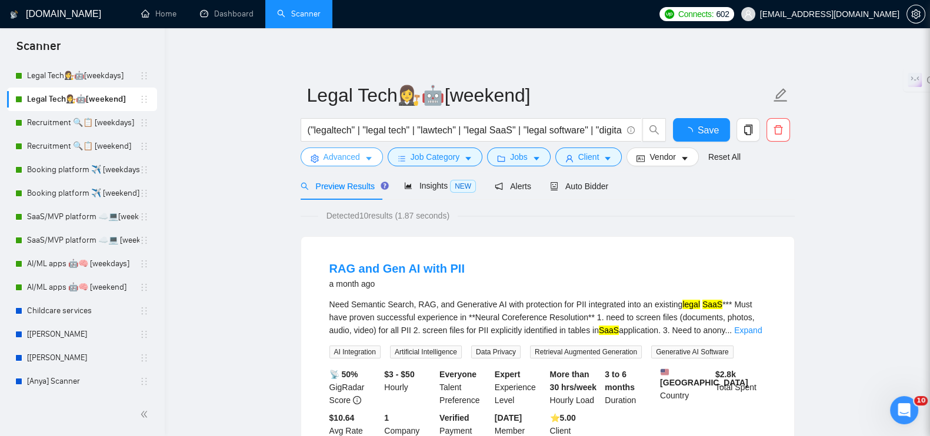
click at [342, 163] on span "Advanced" at bounding box center [342, 157] width 36 height 13
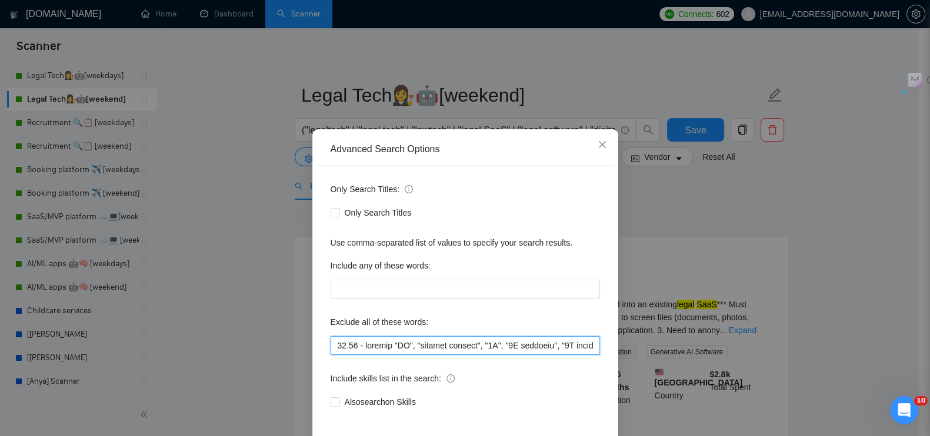
drag, startPoint x: 386, startPoint y: 348, endPoint x: 289, endPoint y: 348, distance: 97.6
click at [289, 348] on div "Advanced Search Options Only Search Titles: Only Search Titles Use comma-separa…" at bounding box center [465, 218] width 930 height 436
paste input "17.08 - exclude "ongoing maintenance", "bug fixes", "small updates", "Jira plug…"
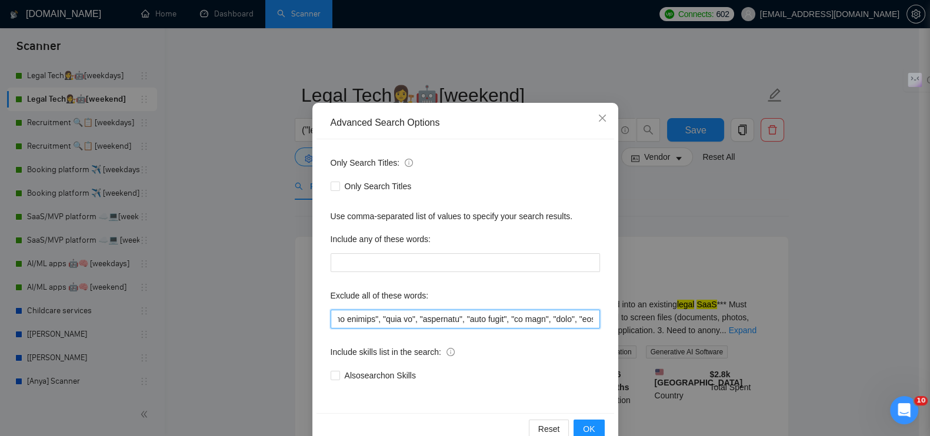
scroll to position [53, 0]
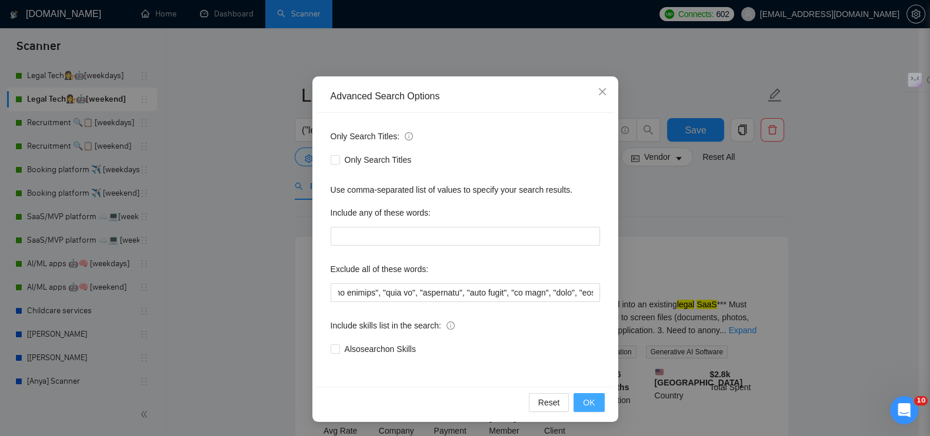
click at [593, 398] on button "OK" at bounding box center [589, 403] width 31 height 19
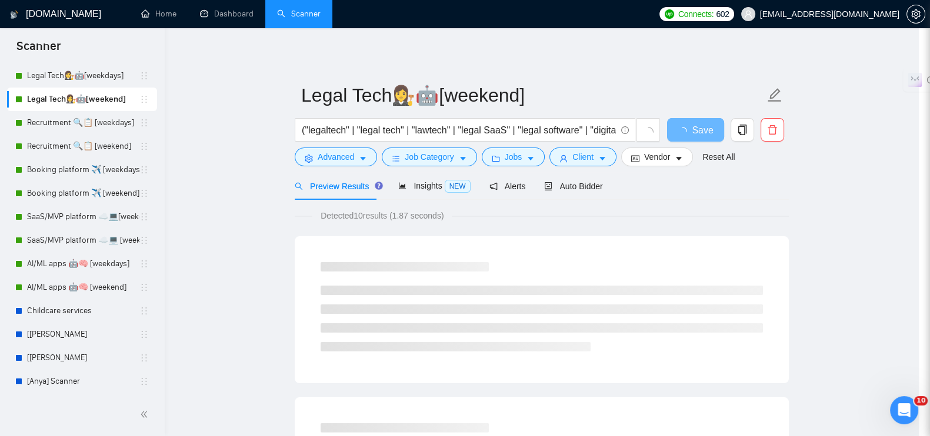
scroll to position [0, 0]
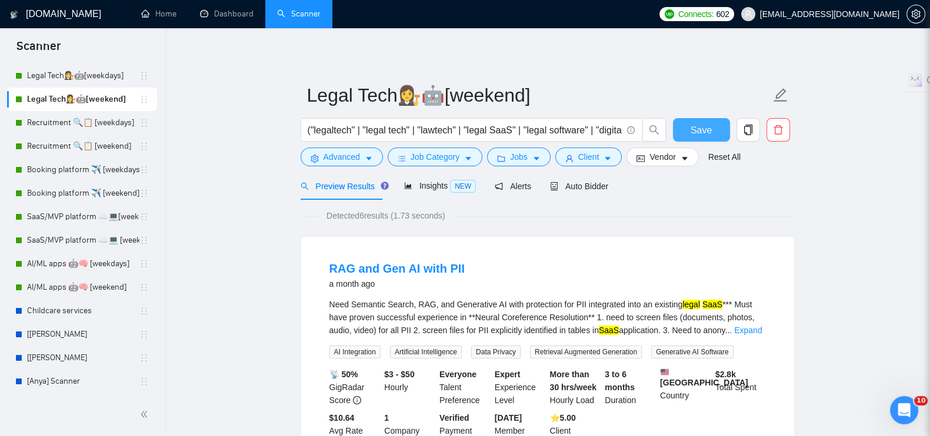
click at [681, 131] on button "Save" at bounding box center [701, 130] width 57 height 24
click at [114, 129] on link "Recruitment 🔍📋 [weekdays]" at bounding box center [83, 123] width 112 height 24
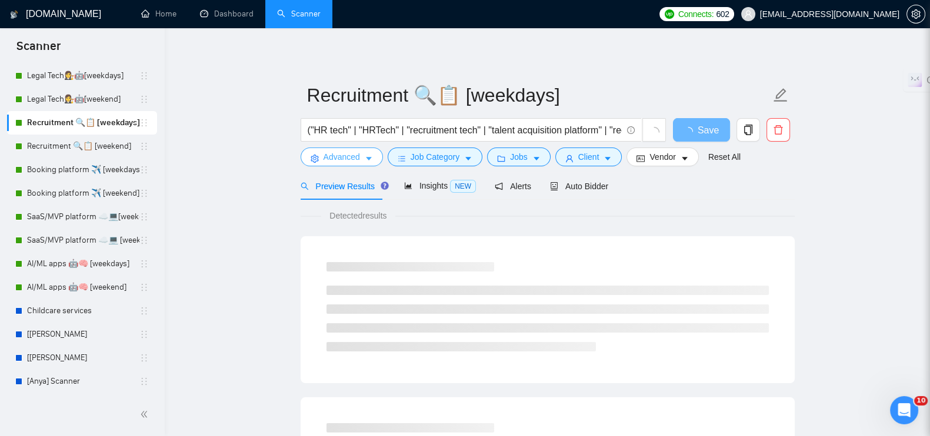
click at [329, 162] on span "Advanced" at bounding box center [342, 157] width 36 height 13
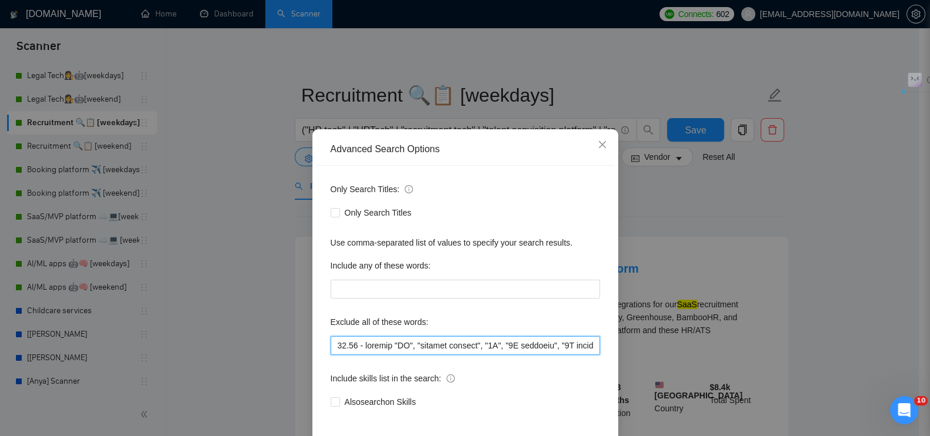
drag, startPoint x: 389, startPoint y: 345, endPoint x: 232, endPoint y: 339, distance: 156.6
click at [232, 339] on div "Advanced Search Options Only Search Titles: Only Search Titles Use comma-separa…" at bounding box center [465, 218] width 930 height 436
paste input "17.08 - exclude "ongoing maintenance", "bug fixes", "small updates", "Jira plug…"
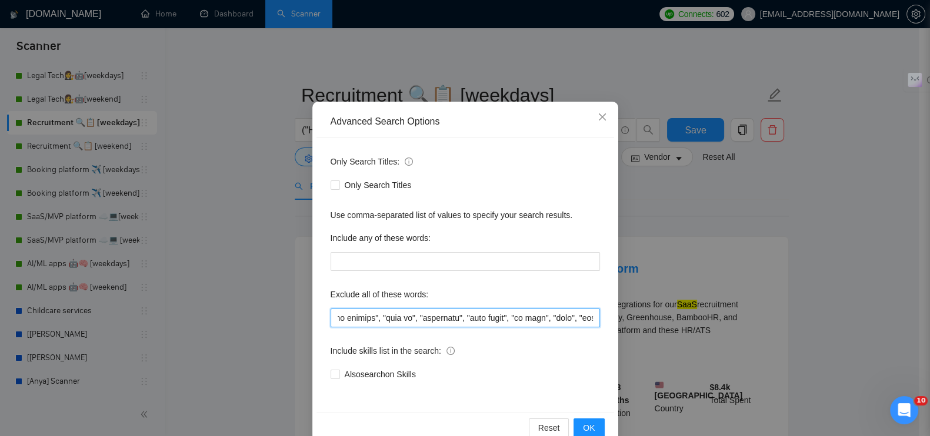
scroll to position [53, 0]
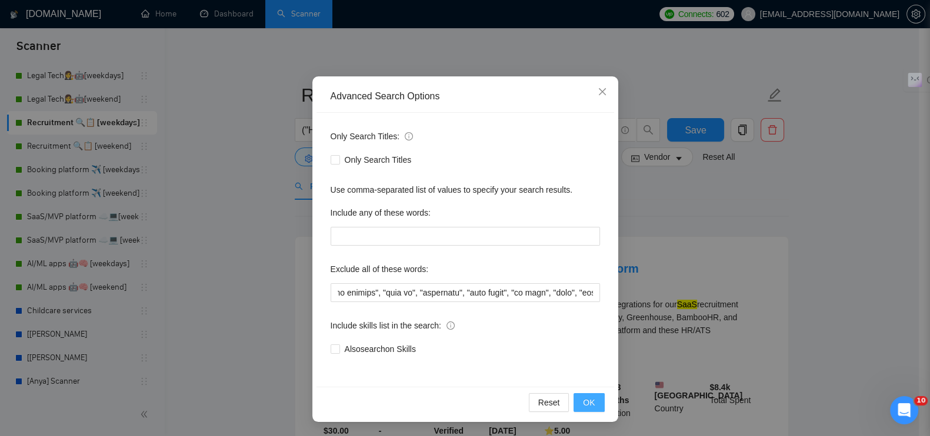
click at [576, 405] on button "OK" at bounding box center [589, 403] width 31 height 19
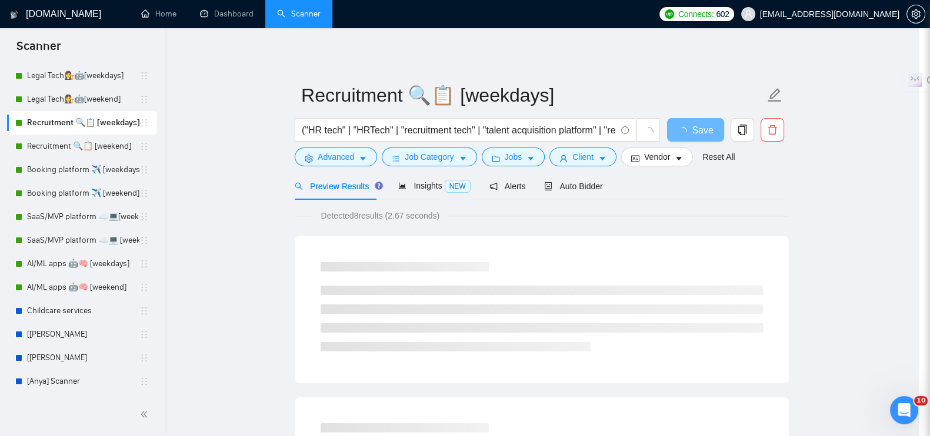
scroll to position [0, 0]
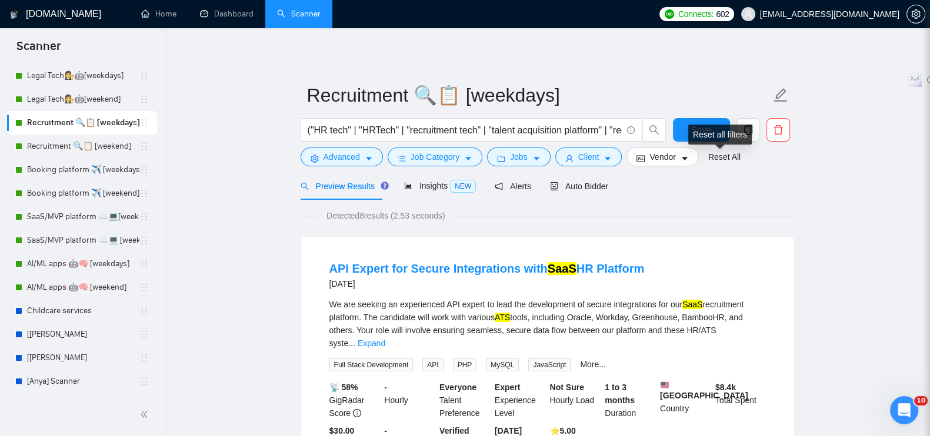
click at [703, 136] on div "Reset all filters" at bounding box center [720, 135] width 64 height 20
click at [676, 118] on button "Save" at bounding box center [701, 130] width 57 height 24
click at [102, 151] on link "Recruitment 🔍📋 [weekend]" at bounding box center [83, 147] width 112 height 24
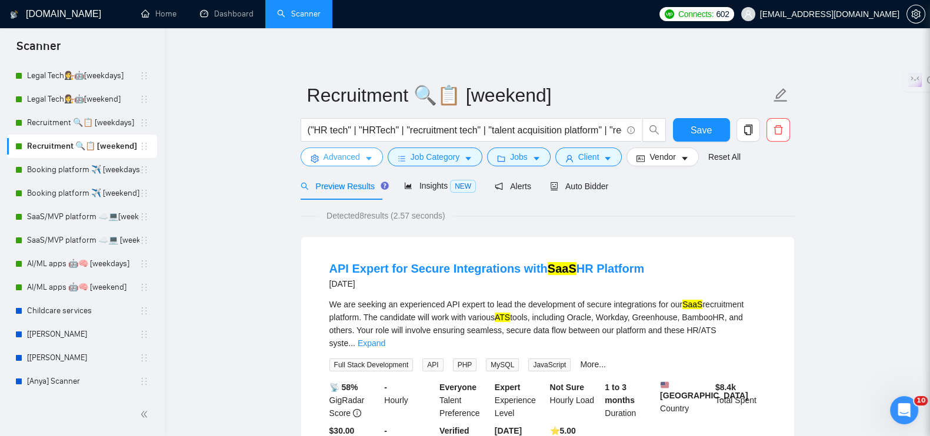
click at [355, 156] on span "Advanced" at bounding box center [342, 157] width 36 height 13
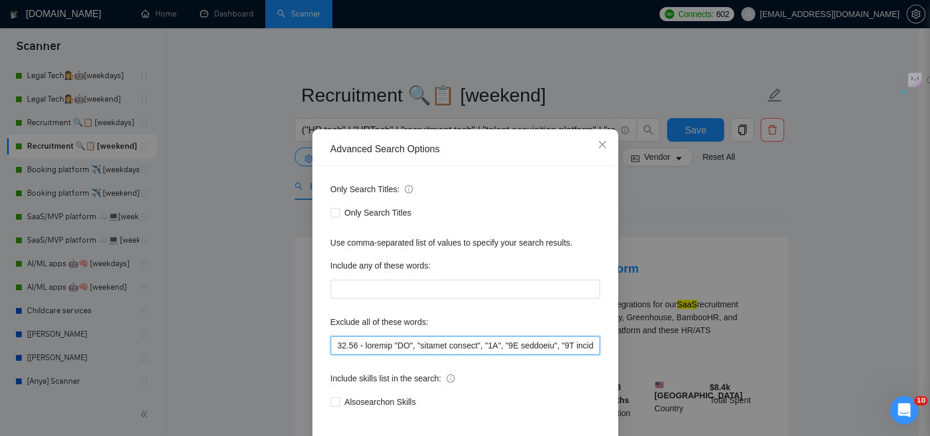
drag, startPoint x: 387, startPoint y: 342, endPoint x: 238, endPoint y: 325, distance: 150.4
click at [238, 325] on div "Advanced Search Options Only Search Titles: Only Search Titles Use comma-separa…" at bounding box center [465, 218] width 930 height 436
paste input "17.08 - exclude "ongoing maintenance", "bug fixes", "small updates", "Jira plug…"
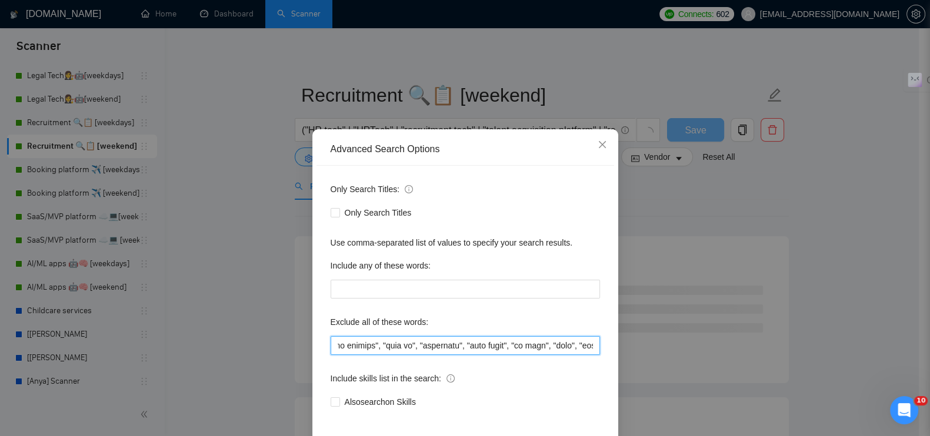
scroll to position [53, 0]
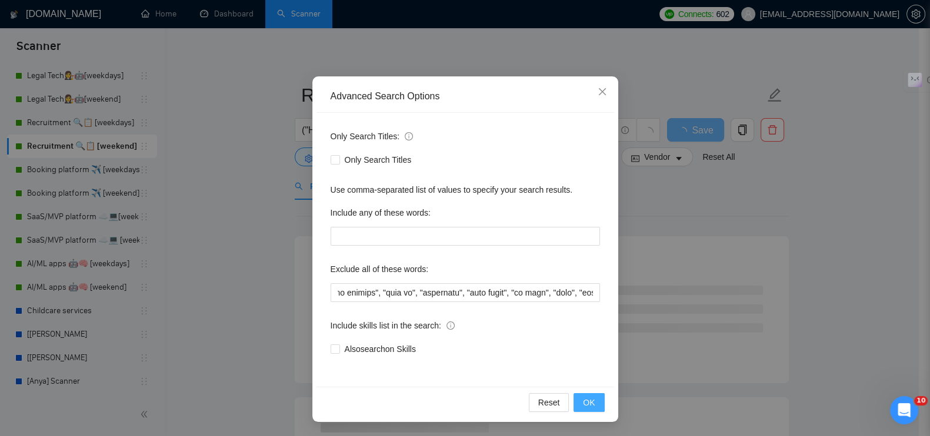
click at [584, 405] on span "OK" at bounding box center [589, 402] width 12 height 13
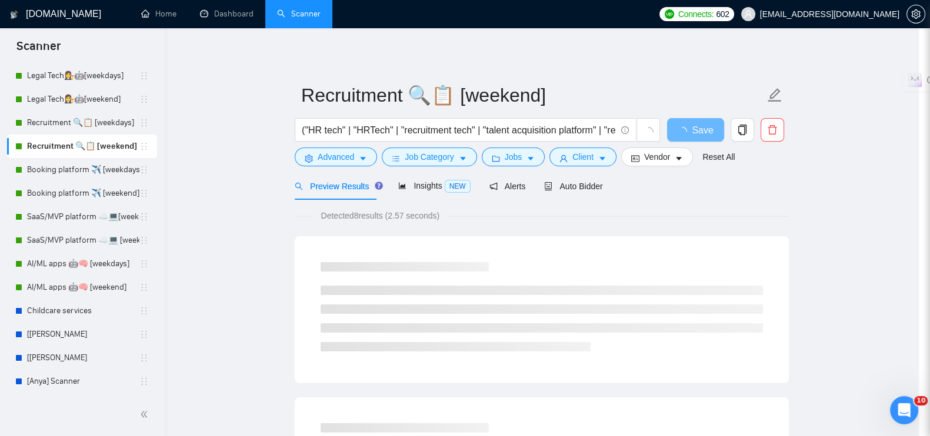
scroll to position [0, 0]
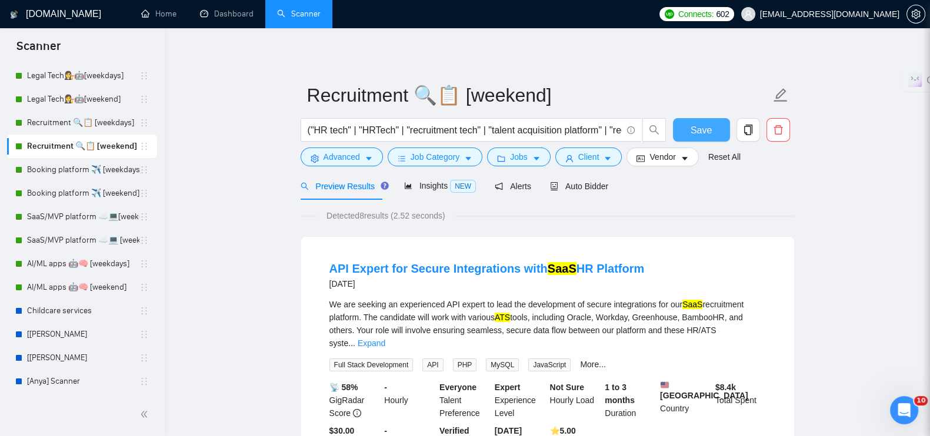
click at [697, 128] on span "Save" at bounding box center [701, 130] width 21 height 15
click at [66, 166] on link "Booking platform ✈️ [weekdays]" at bounding box center [83, 170] width 112 height 24
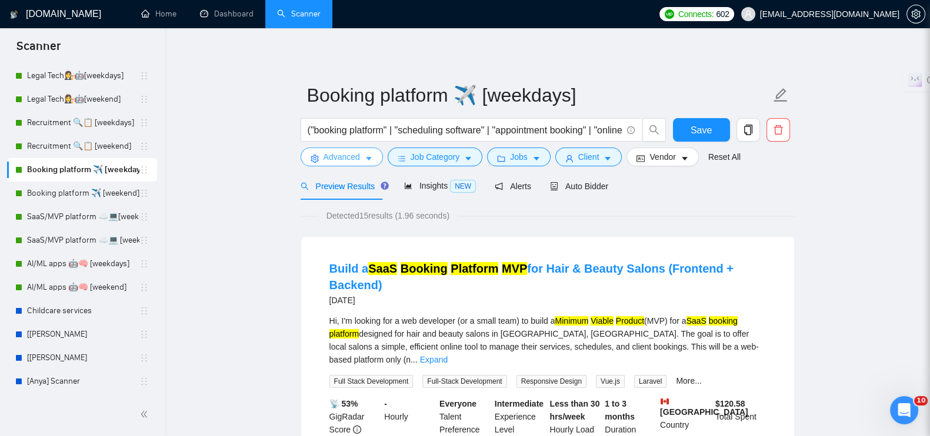
click at [329, 155] on span "Advanced" at bounding box center [342, 157] width 36 height 13
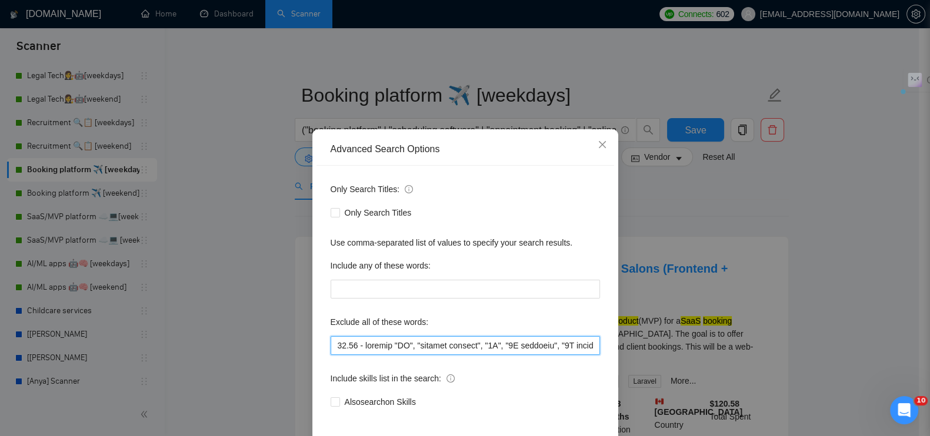
drag, startPoint x: 388, startPoint y: 346, endPoint x: 221, endPoint y: 328, distance: 168.0
click at [221, 328] on div "Advanced Search Options Only Search Titles: Only Search Titles Use comma-separa…" at bounding box center [465, 218] width 930 height 436
paste input "17.08 - exclude "ongoing maintenance", "bug fixes", "small updates", "Jira plug…"
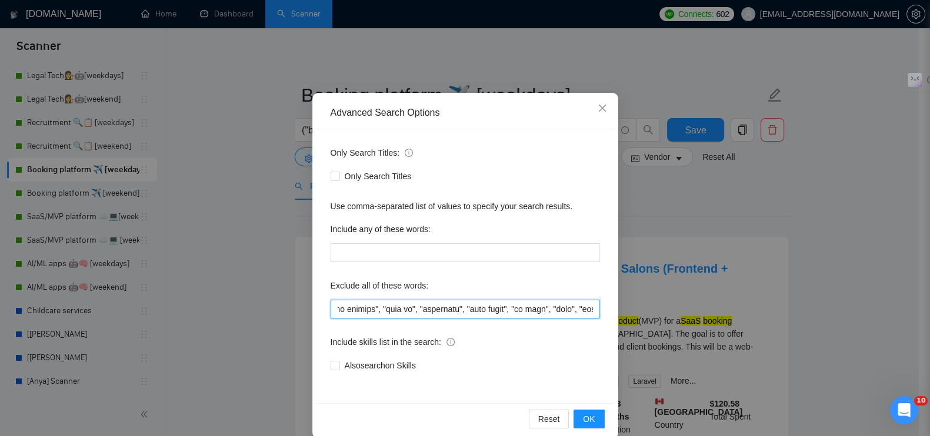
scroll to position [53, 0]
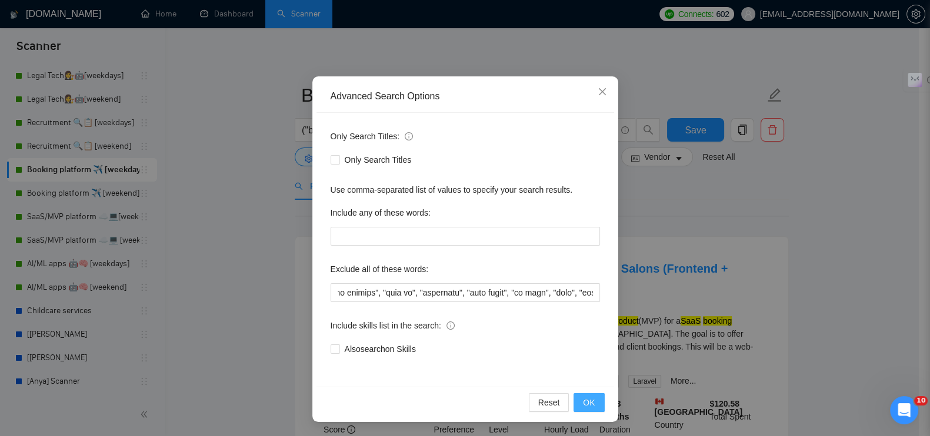
click at [577, 400] on button "OK" at bounding box center [589, 403] width 31 height 19
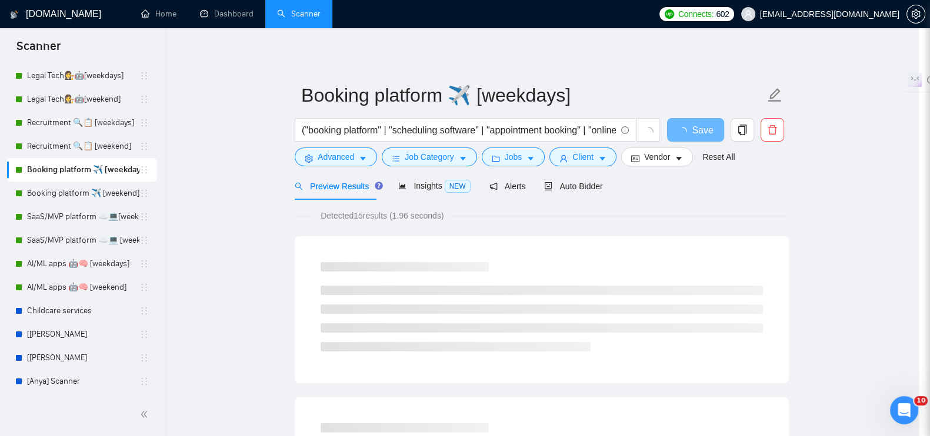
scroll to position [0, 0]
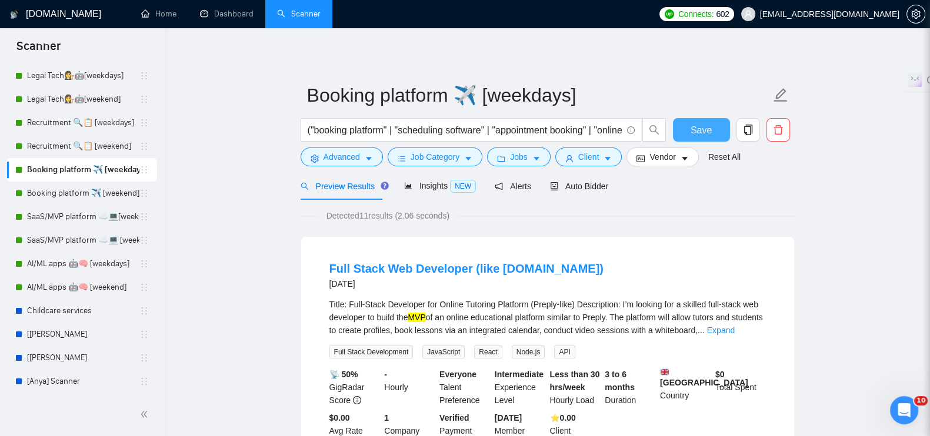
click at [694, 136] on span "Save" at bounding box center [701, 130] width 21 height 15
click at [76, 193] on link "Booking platform ✈️ [weekend]" at bounding box center [83, 194] width 112 height 24
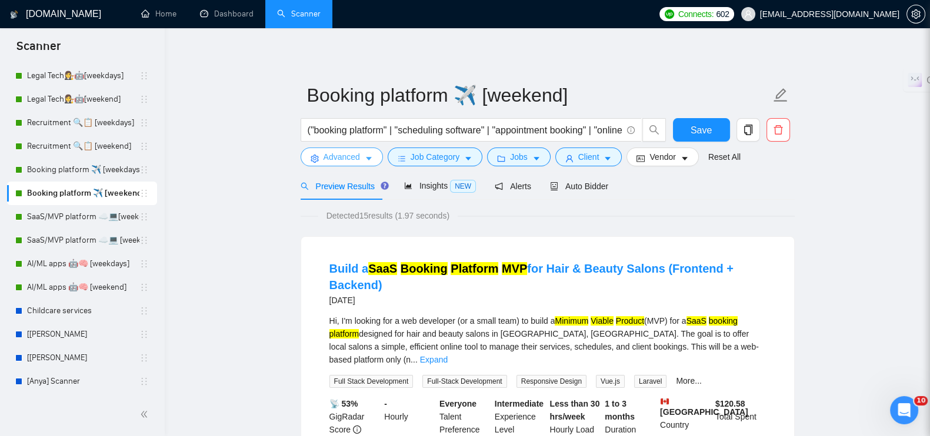
click at [336, 156] on span "Advanced" at bounding box center [342, 157] width 36 height 13
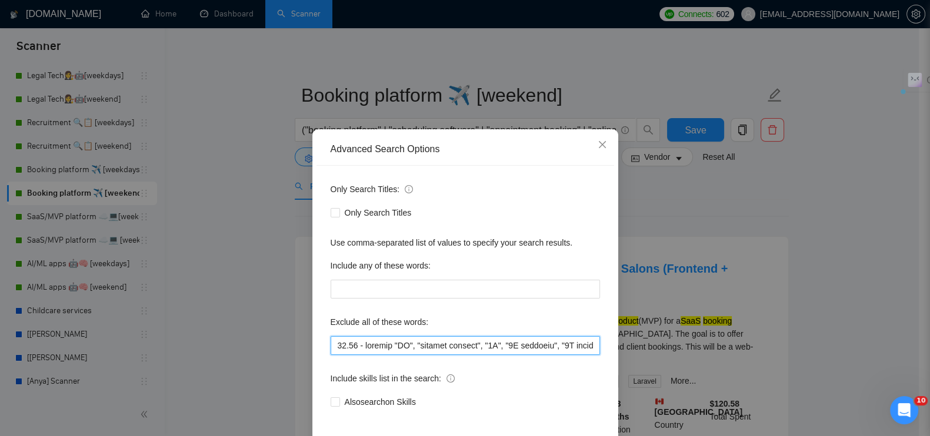
drag, startPoint x: 388, startPoint y: 348, endPoint x: 300, endPoint y: 349, distance: 88.2
click at [300, 349] on div "Advanced Search Options Only Search Titles: Only Search Titles Use comma-separa…" at bounding box center [465, 218] width 930 height 436
paste input "17.08 - exclude "ongoing maintenance", "bug fixes", "small updates", "Jira plug…"
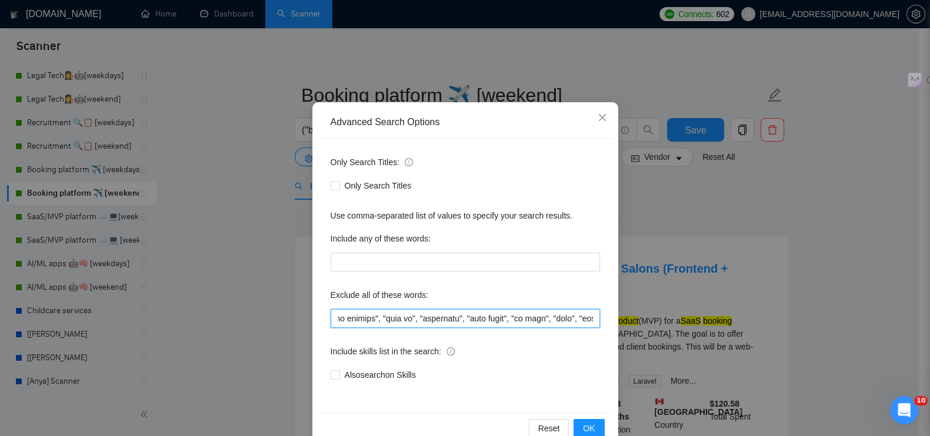
scroll to position [53, 0]
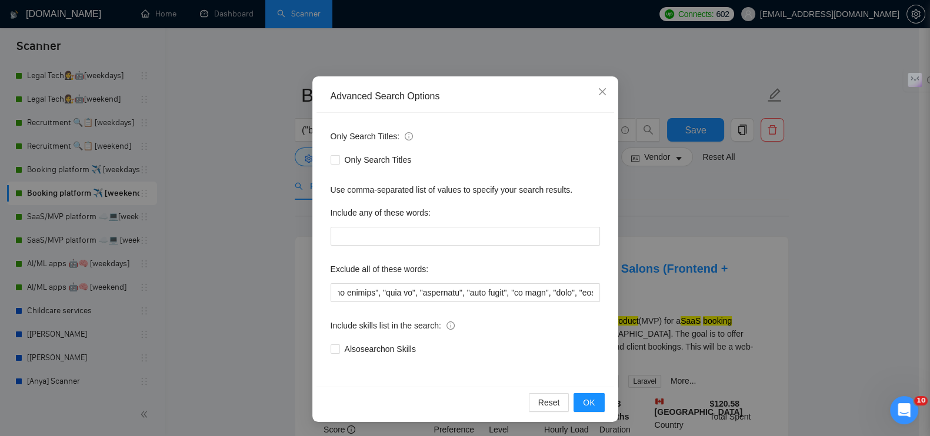
click at [591, 416] on div "Reset OK" at bounding box center [465, 402] width 298 height 31
click at [594, 407] on button "OK" at bounding box center [589, 403] width 31 height 19
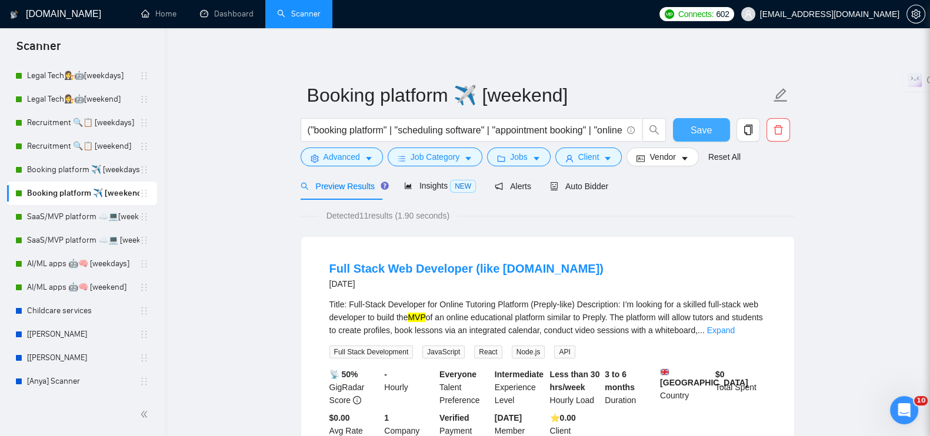
click at [684, 131] on button "Save" at bounding box center [701, 130] width 57 height 24
click at [67, 216] on link "SaaS/MVP platform ☁️💻[weekdays]" at bounding box center [83, 217] width 112 height 24
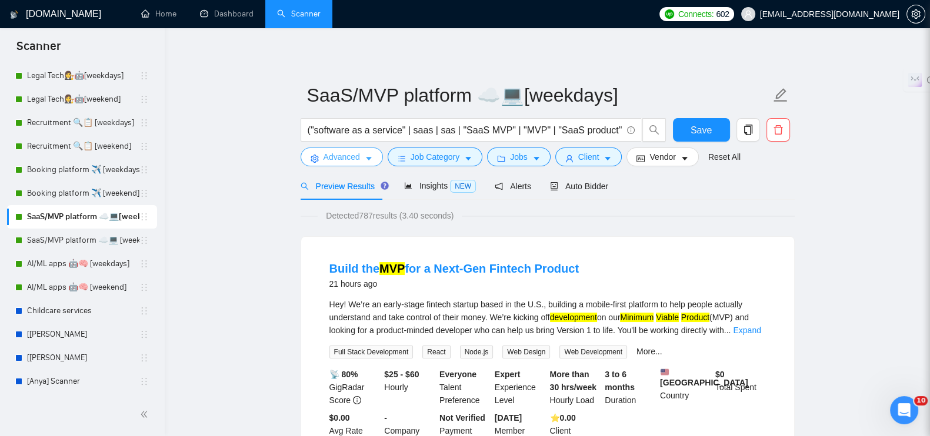
click at [328, 154] on span "Advanced" at bounding box center [342, 157] width 36 height 13
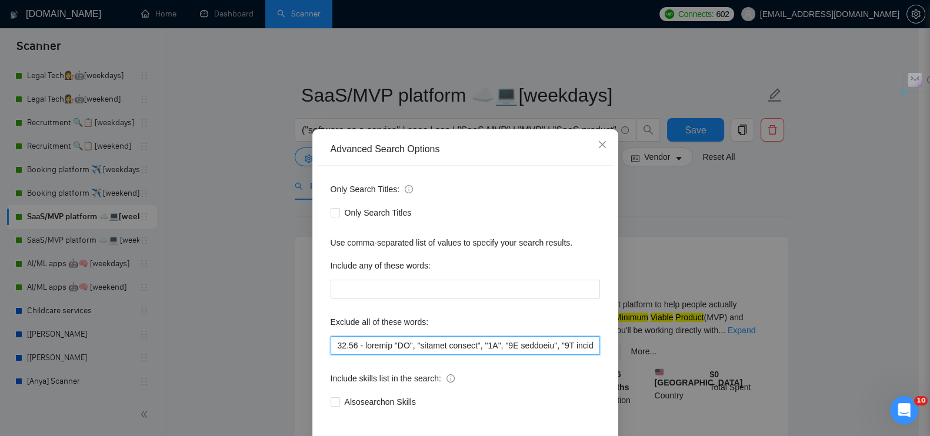
drag, startPoint x: 389, startPoint y: 345, endPoint x: 294, endPoint y: 335, distance: 95.3
click at [294, 335] on div "Advanced Search Options Only Search Titles: Only Search Titles Use comma-separa…" at bounding box center [465, 218] width 930 height 436
paste input "17.08 - exclude "ongoing maintenance", "bug fixes", "small updates", "Jira plug…"
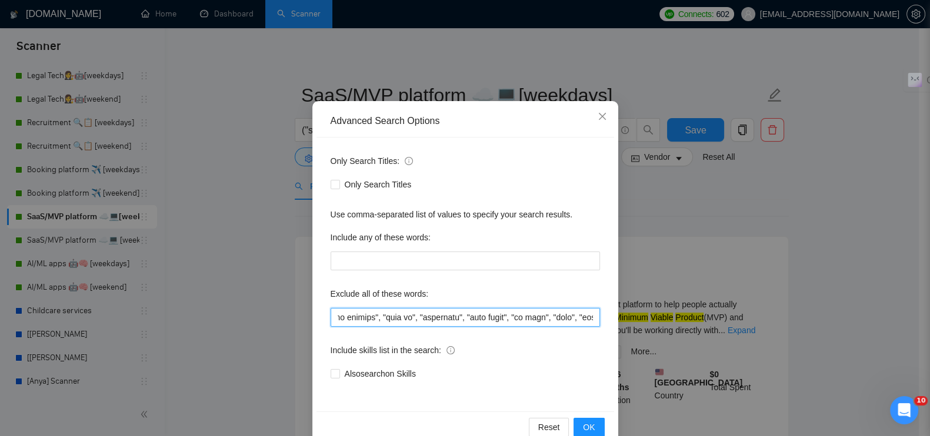
scroll to position [53, 0]
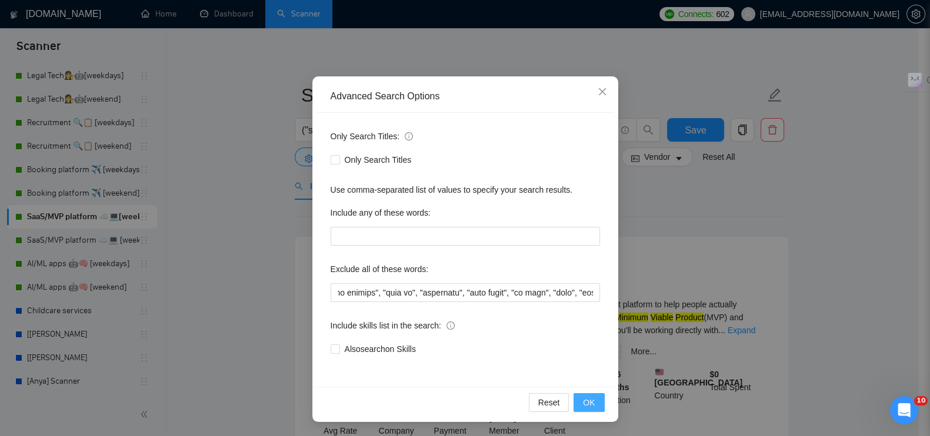
click at [574, 398] on button "OK" at bounding box center [589, 403] width 31 height 19
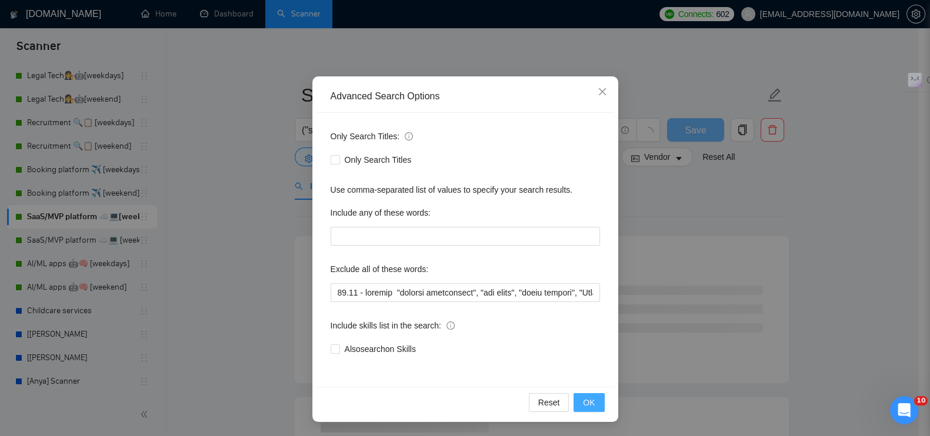
scroll to position [0, 0]
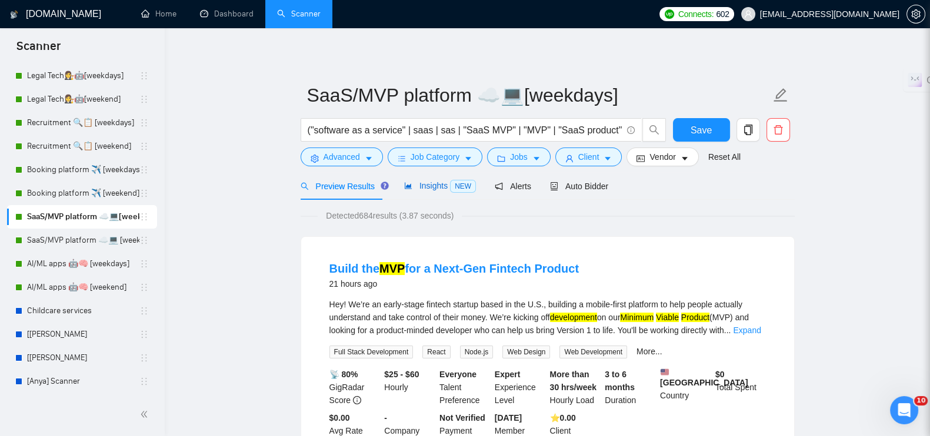
click at [439, 188] on span "Insights NEW" at bounding box center [440, 185] width 72 height 9
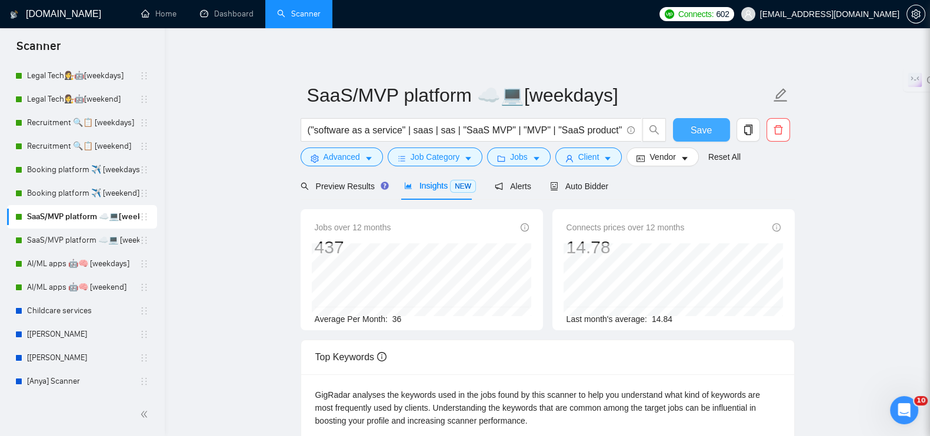
click at [695, 132] on span "Save" at bounding box center [701, 130] width 21 height 15
click at [96, 236] on link "SaaS/MVP platform ☁️💻 [weekend]" at bounding box center [83, 241] width 112 height 24
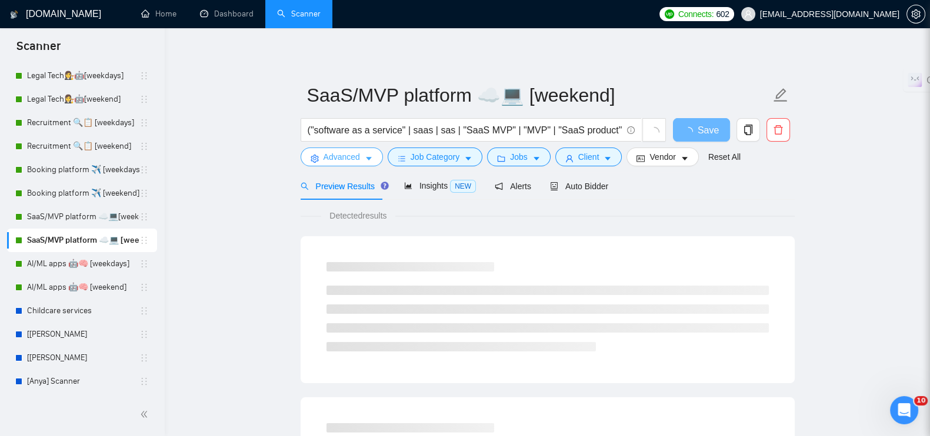
click at [335, 158] on span "Advanced" at bounding box center [342, 157] width 36 height 13
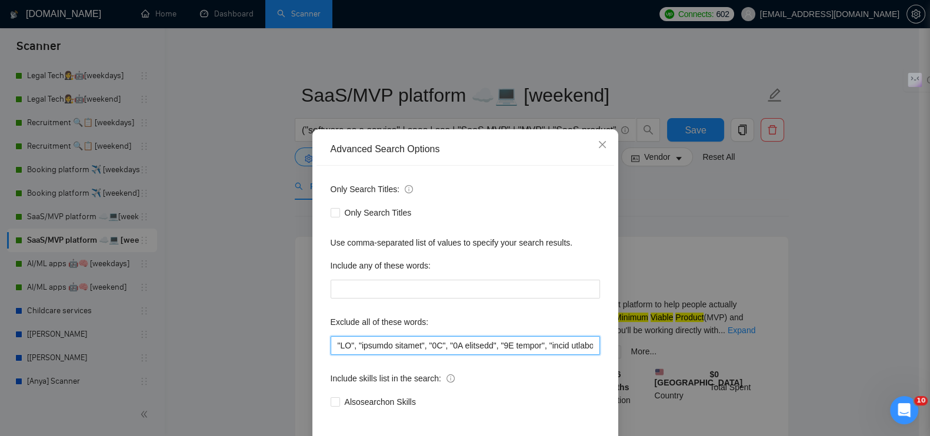
click at [331, 342] on input "text" at bounding box center [465, 345] width 269 height 19
paste input "17.08 - exclude "ongoing maintenance", "bug fixes", "small updates", "Jira plug…"
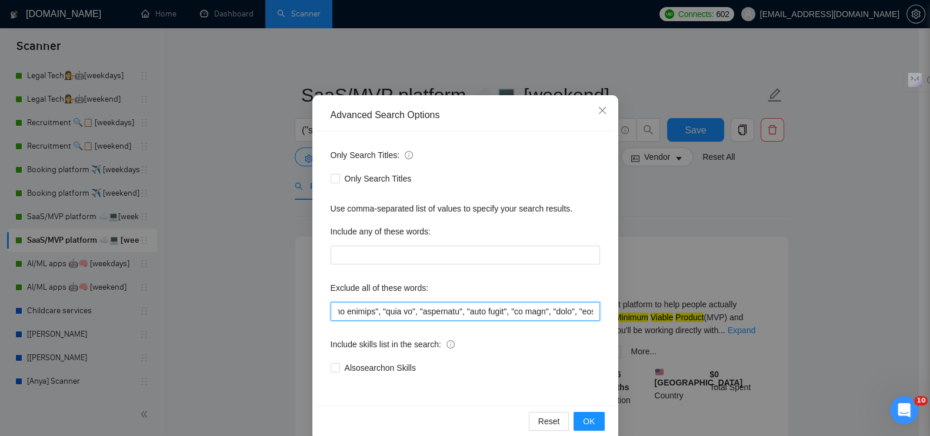
scroll to position [53, 0]
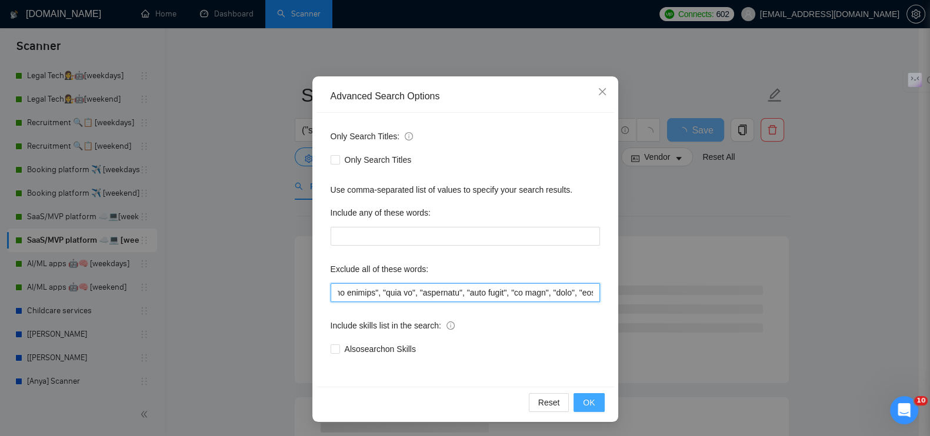
type input "17.08 - exclude "ongoing maintenance", "bug fixes", "small updates", "Jira plug…"
click at [588, 404] on span "OK" at bounding box center [589, 402] width 12 height 13
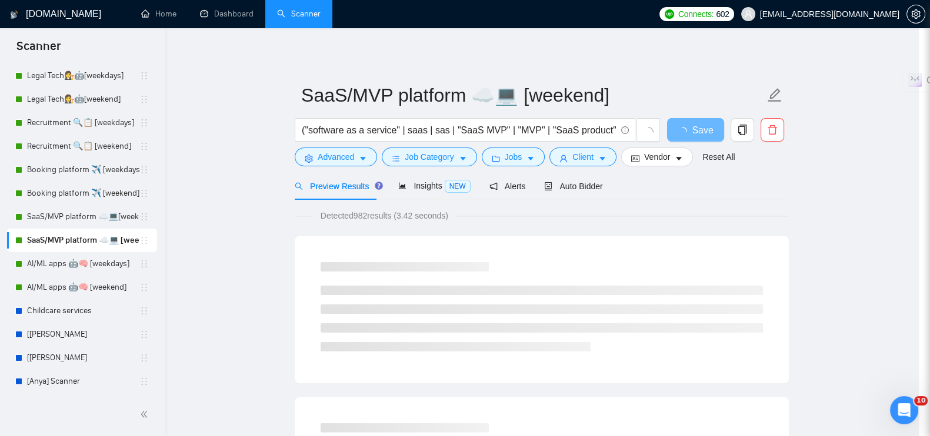
scroll to position [0, 0]
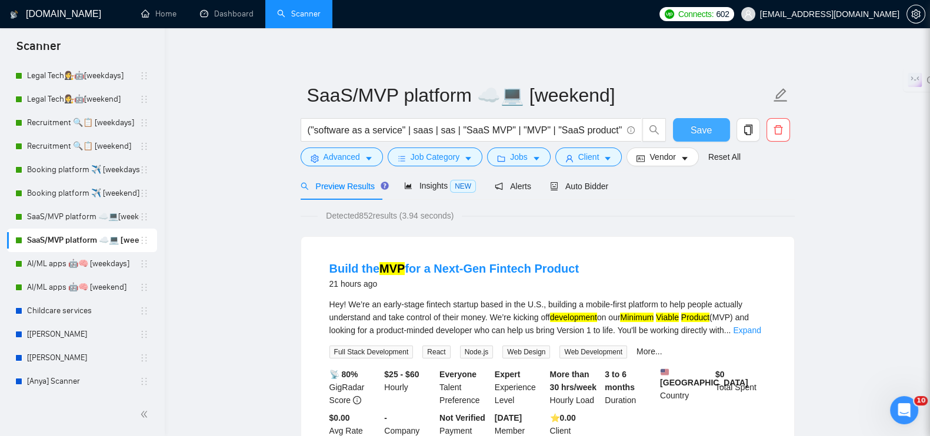
click at [695, 124] on span "Save" at bounding box center [701, 130] width 21 height 15
click at [60, 258] on link "AI/ML apps 🤖🧠 [weekdays]" at bounding box center [83, 264] width 112 height 24
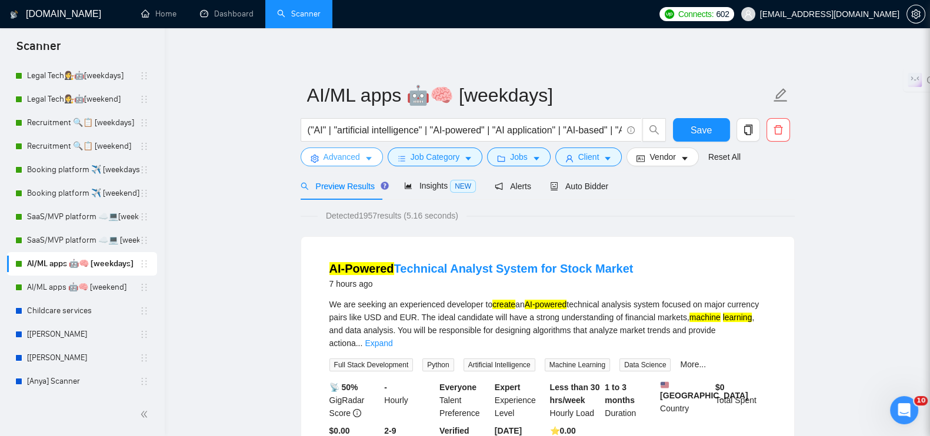
click at [327, 160] on span "Advanced" at bounding box center [342, 157] width 36 height 13
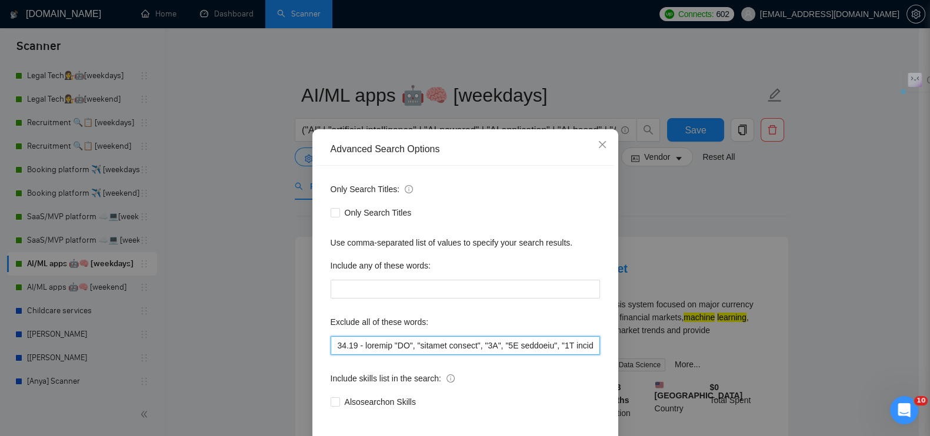
drag, startPoint x: 386, startPoint y: 344, endPoint x: 285, endPoint y: 336, distance: 101.4
click at [285, 336] on div "Advanced Search Options Only Search Titles: Only Search Titles Use comma-separa…" at bounding box center [465, 218] width 930 height 436
paste input "17.08 - exclude "ongoing maintenance", "bug fixes", "small updates", "Jira plug…"
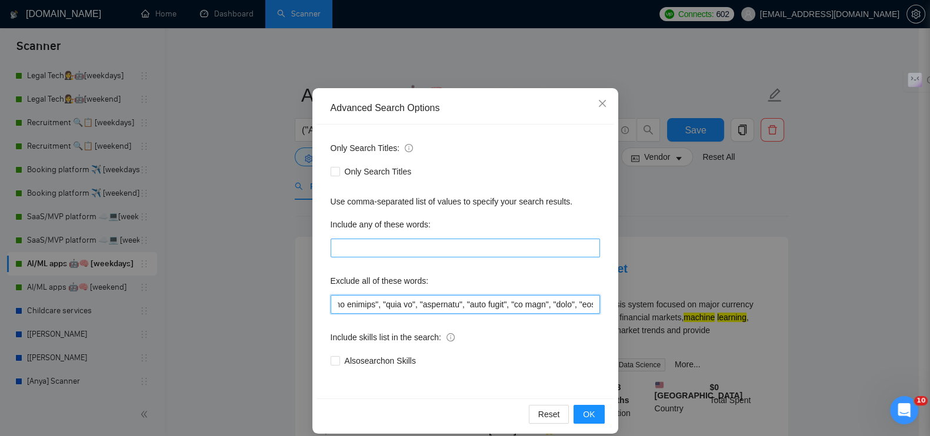
scroll to position [53, 0]
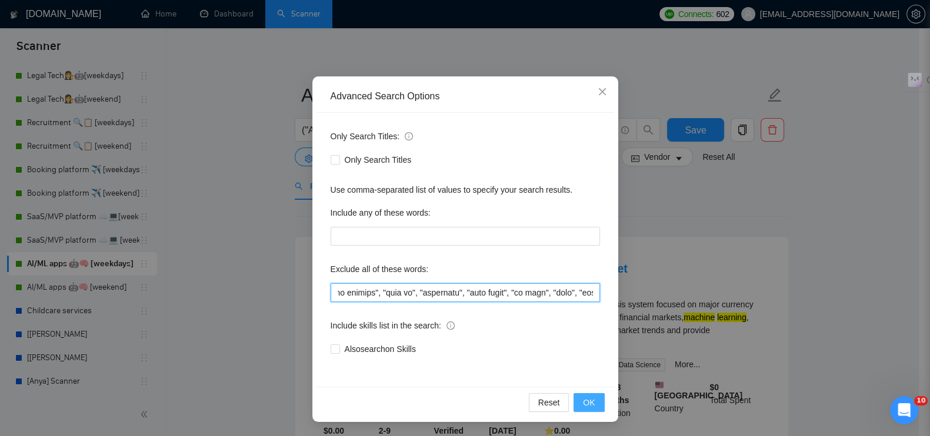
type input "17.08 - exclude "ongoing maintenance", "bug fixes", "small updates", "Jira plug…"
click at [583, 398] on span "OK" at bounding box center [589, 402] width 12 height 13
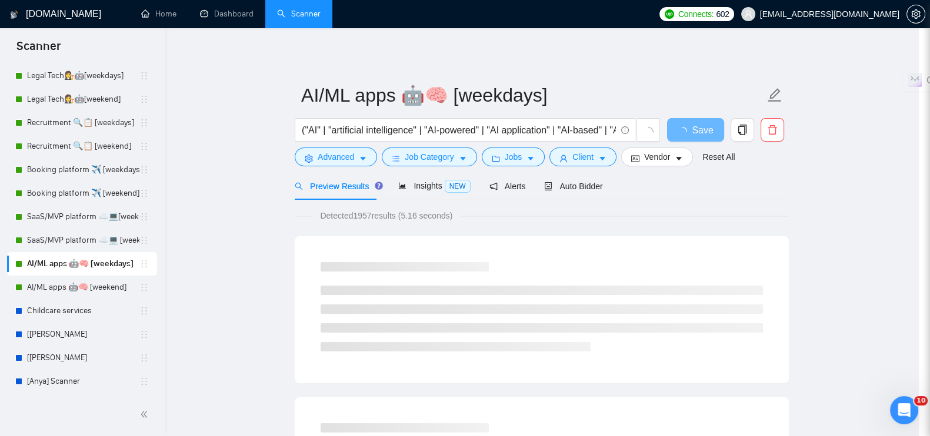
scroll to position [0, 0]
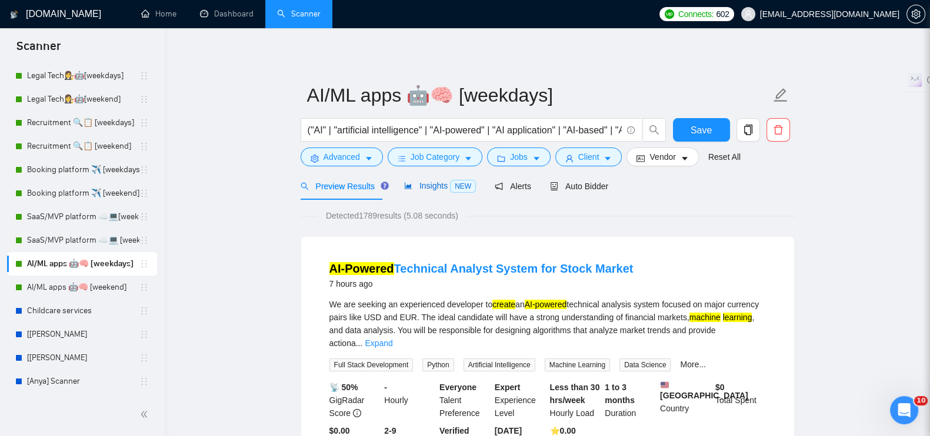
click at [429, 190] on span "Insights NEW" at bounding box center [440, 185] width 72 height 9
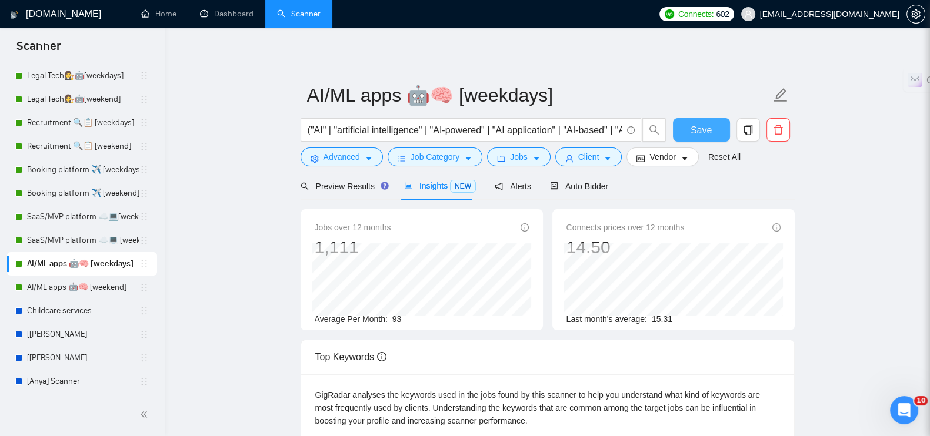
click at [698, 134] on span "Save" at bounding box center [701, 130] width 21 height 15
click at [52, 285] on link "AI/ML apps 🤖🧠 [weekend]" at bounding box center [83, 288] width 112 height 24
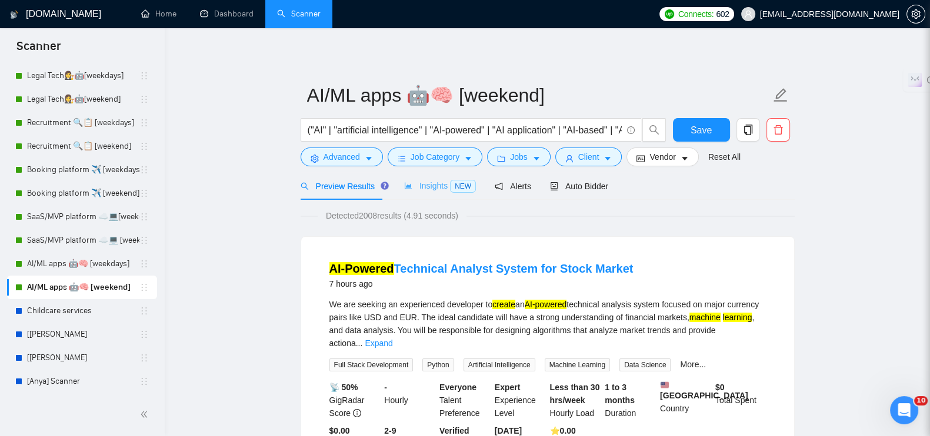
click at [416, 194] on div "Insights NEW" at bounding box center [440, 186] width 72 height 28
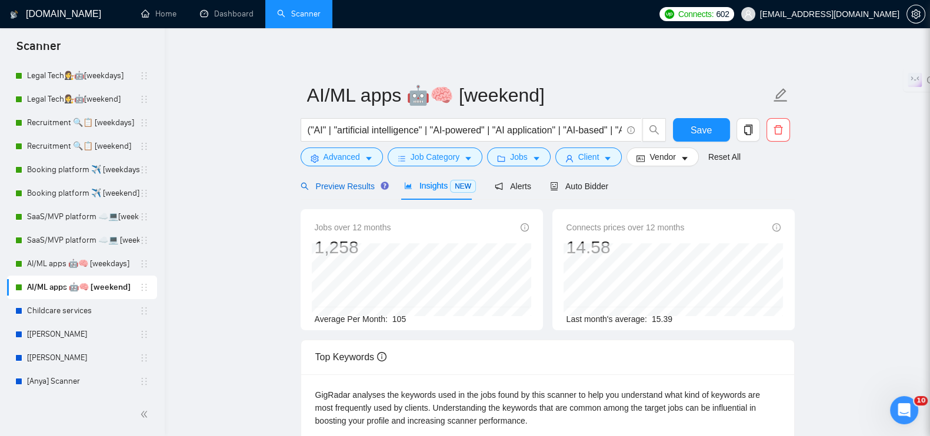
click at [330, 189] on span "Preview Results" at bounding box center [343, 186] width 85 height 9
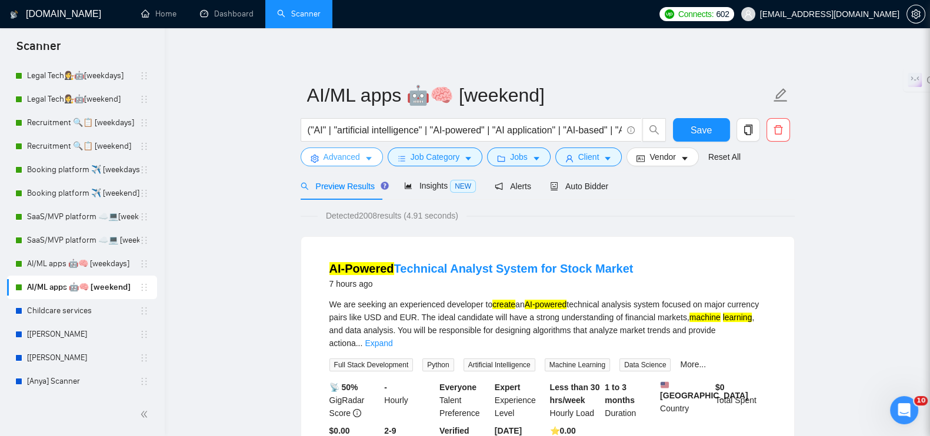
click at [340, 154] on span "Advanced" at bounding box center [342, 157] width 36 height 13
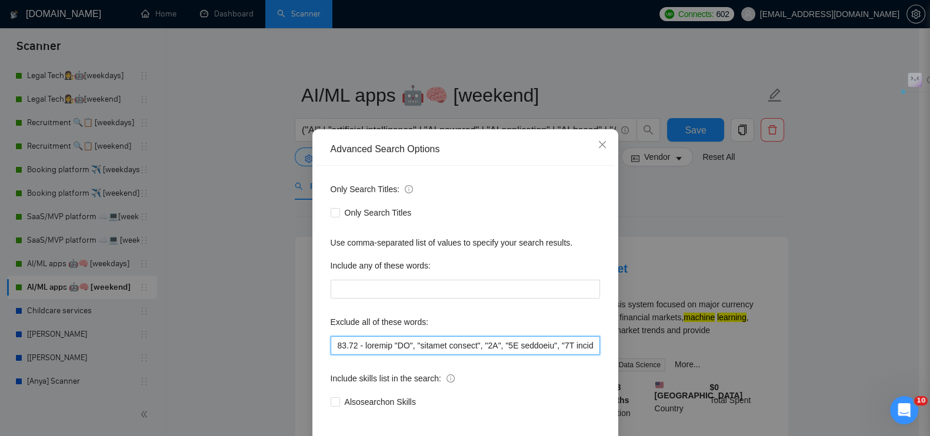
drag, startPoint x: 385, startPoint y: 343, endPoint x: 274, endPoint y: 336, distance: 111.4
click at [274, 336] on div "Advanced Search Options Only Search Titles: Only Search Titles Use comma-separa…" at bounding box center [465, 218] width 930 height 436
paste input "17.08 - exclude "ongoing maintenance", "bug fixes", "small updates", "Jira plug…"
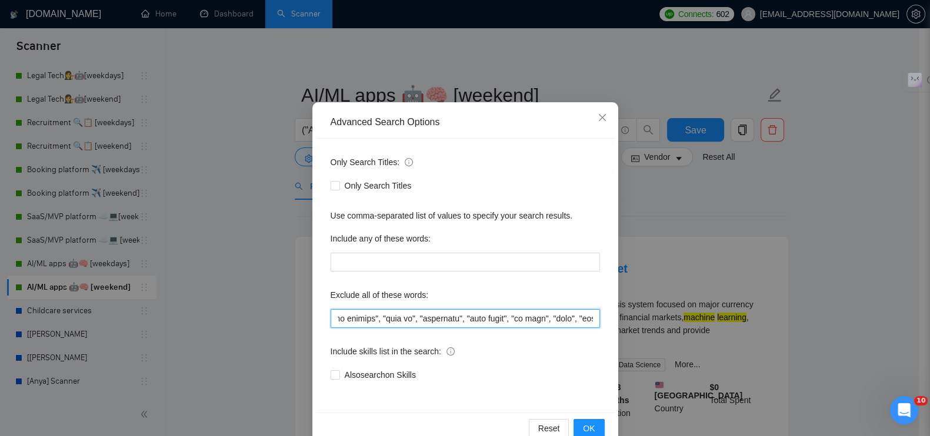
scroll to position [53, 0]
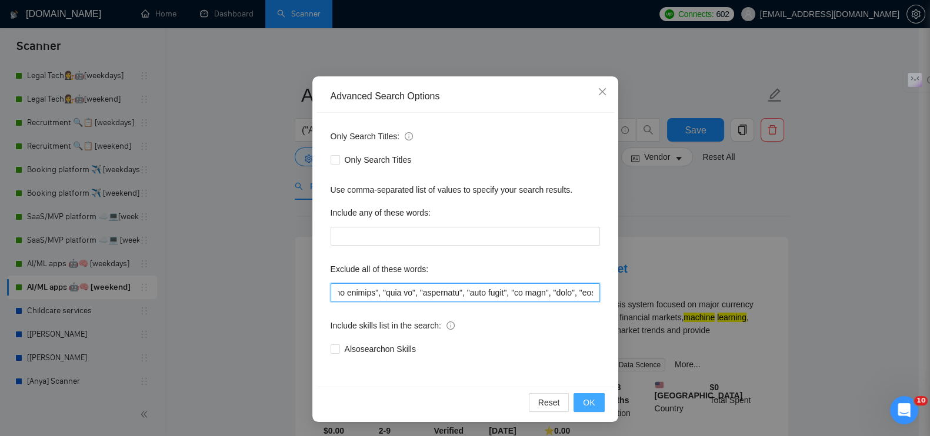
type input "17.08 - exclude "ongoing maintenance", "bug fixes", "small updates", "Jira plug…"
click at [587, 411] on button "OK" at bounding box center [589, 403] width 31 height 19
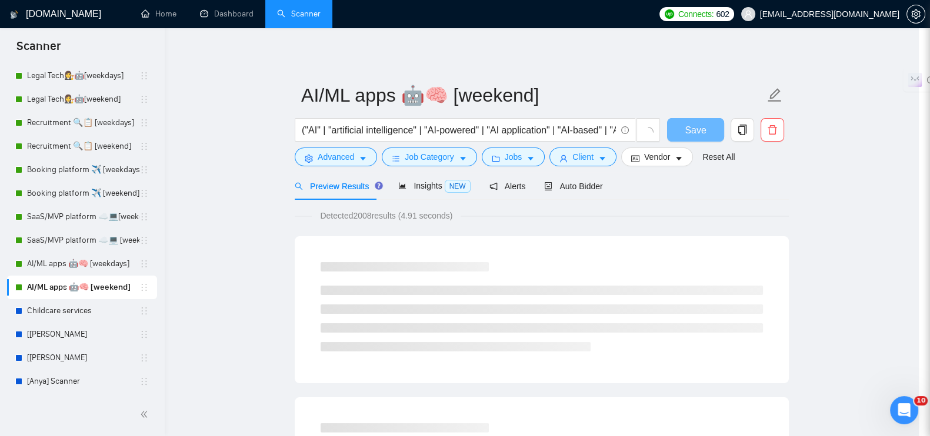
scroll to position [0, 0]
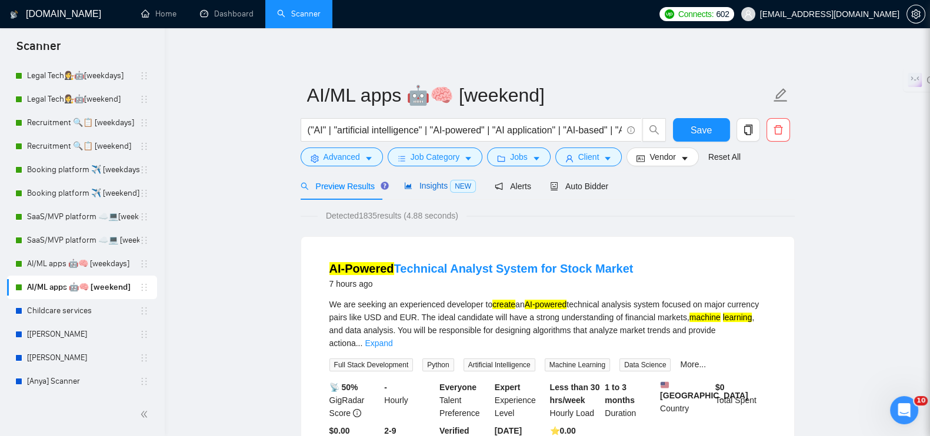
click at [406, 185] on icon "area-chart" at bounding box center [408, 186] width 8 height 8
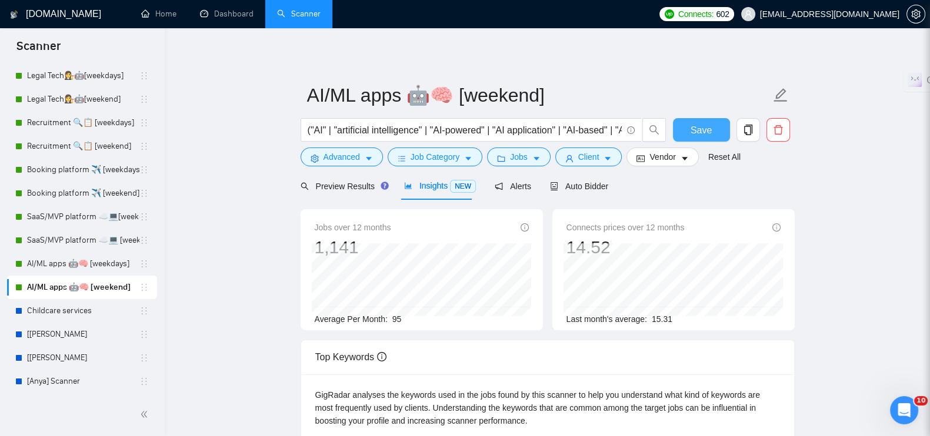
click at [699, 134] on span "Save" at bounding box center [701, 130] width 21 height 15
click at [222, 16] on link "Dashboard" at bounding box center [227, 14] width 54 height 10
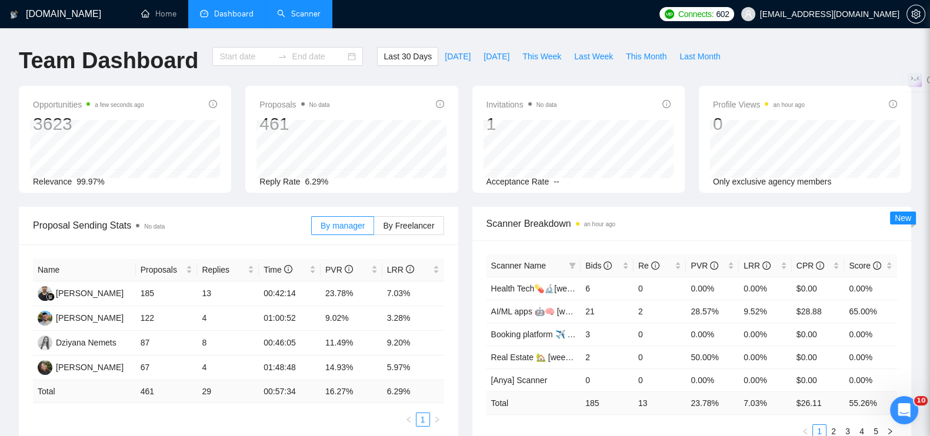
type input "[DATE]"
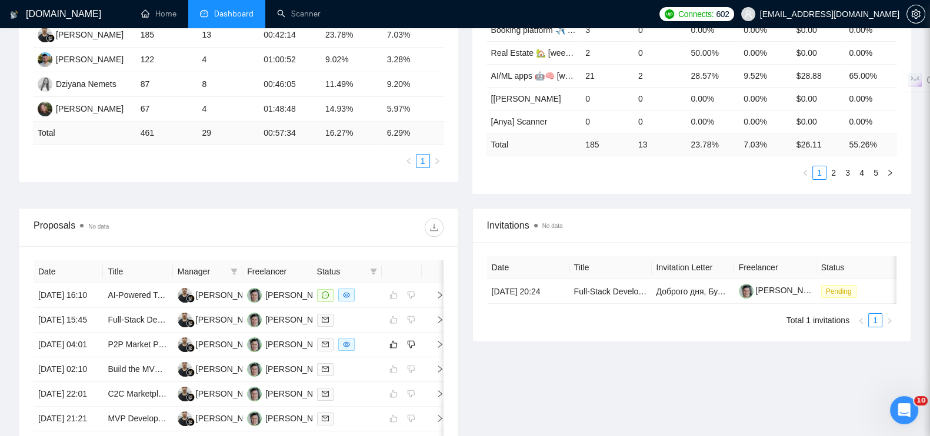
scroll to position [368, 0]
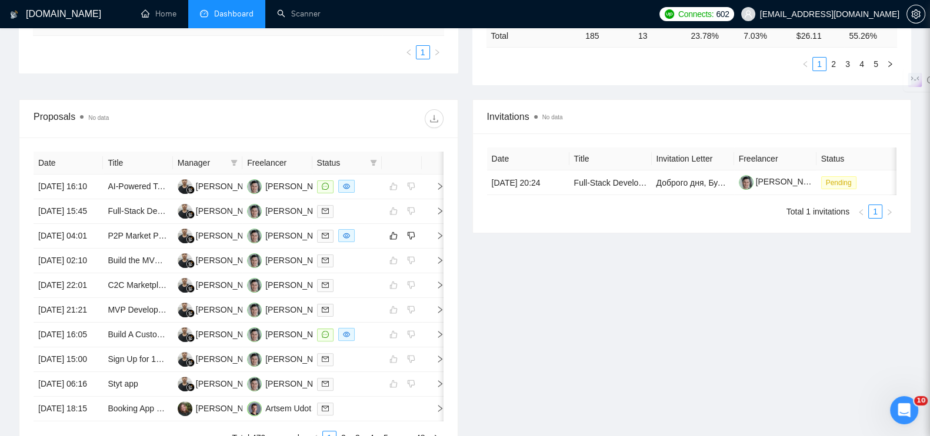
click at [354, 159] on span "Status" at bounding box center [341, 162] width 48 height 13
click at [375, 161] on icon "filter" at bounding box center [374, 163] width 6 height 6
click at [347, 180] on span "Chat" at bounding box center [343, 183] width 56 height 13
checkbox input "true"
click at [365, 225] on span "OK" at bounding box center [363, 225] width 12 height 13
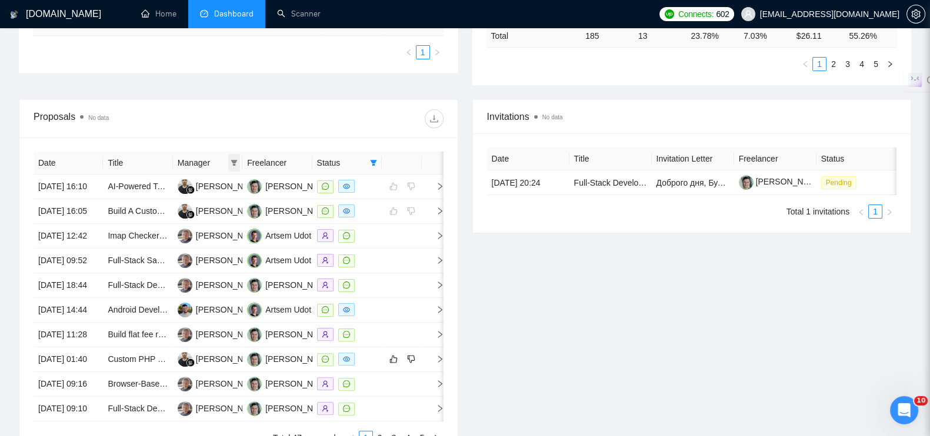
click at [235, 162] on icon "filter" at bounding box center [234, 163] width 6 height 6
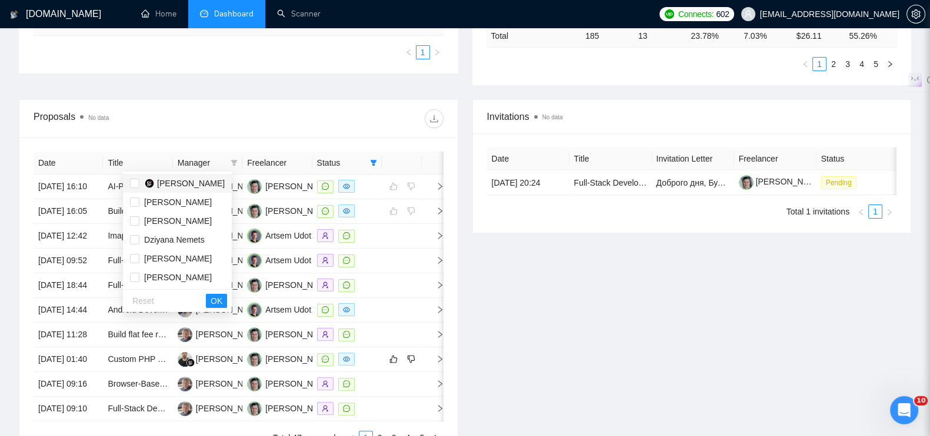
click at [224, 181] on span "[PERSON_NAME]" at bounding box center [191, 183] width 68 height 9
checkbox input "true"
click at [222, 299] on span "OK" at bounding box center [217, 301] width 12 height 13
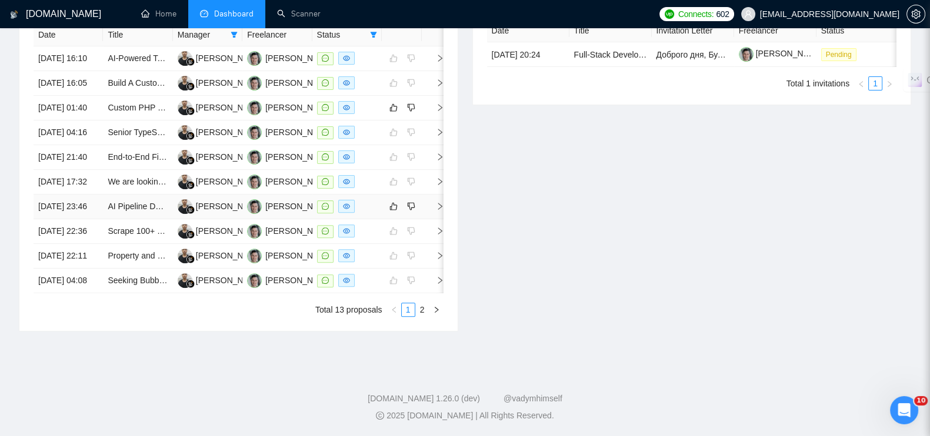
scroll to position [616, 0]
click at [421, 308] on link "2" at bounding box center [422, 310] width 13 height 13
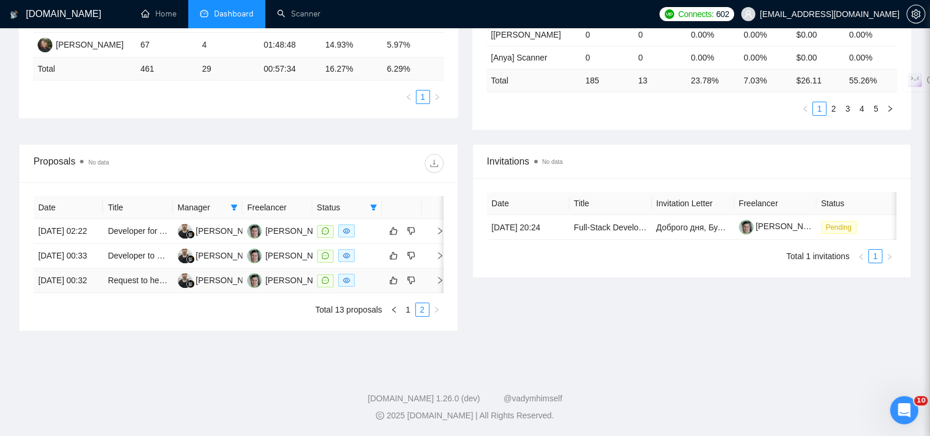
click at [438, 276] on icon "right" at bounding box center [440, 280] width 8 height 8
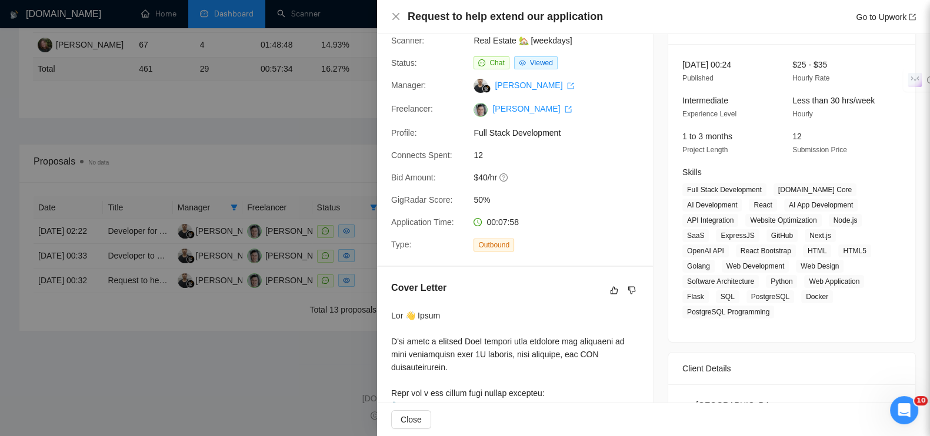
scroll to position [221, 0]
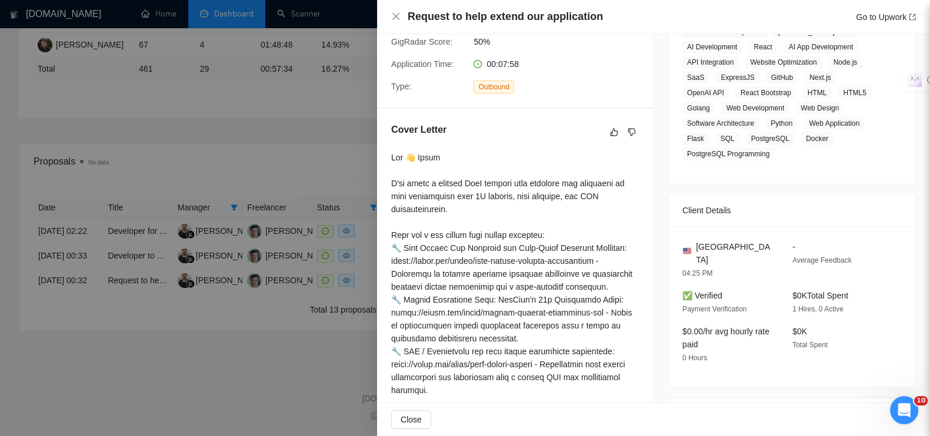
click at [238, 385] on div at bounding box center [465, 218] width 930 height 436
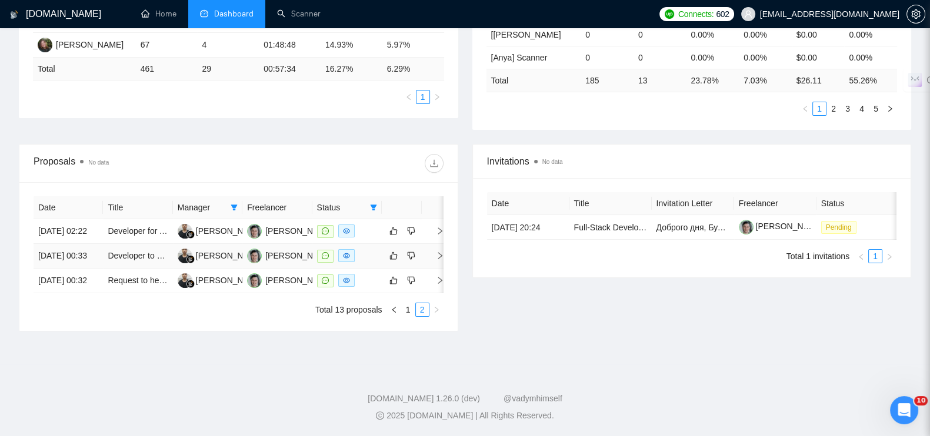
click at [441, 252] on icon "right" at bounding box center [440, 256] width 8 height 8
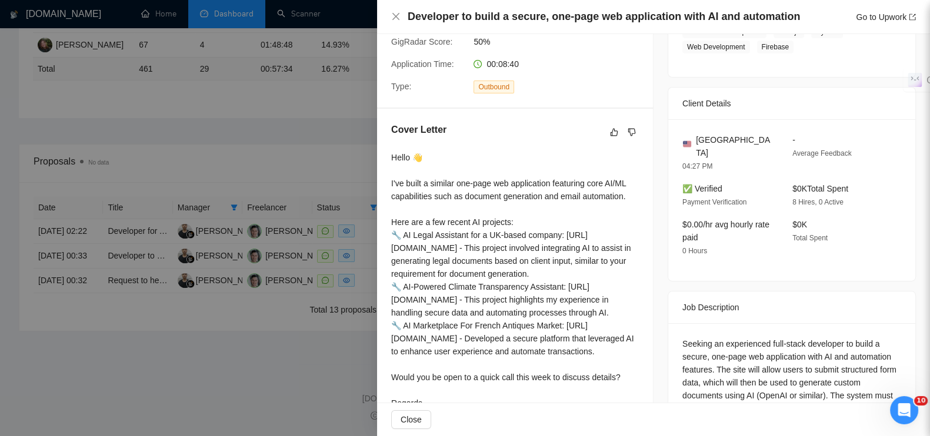
click at [282, 354] on div at bounding box center [465, 218] width 930 height 436
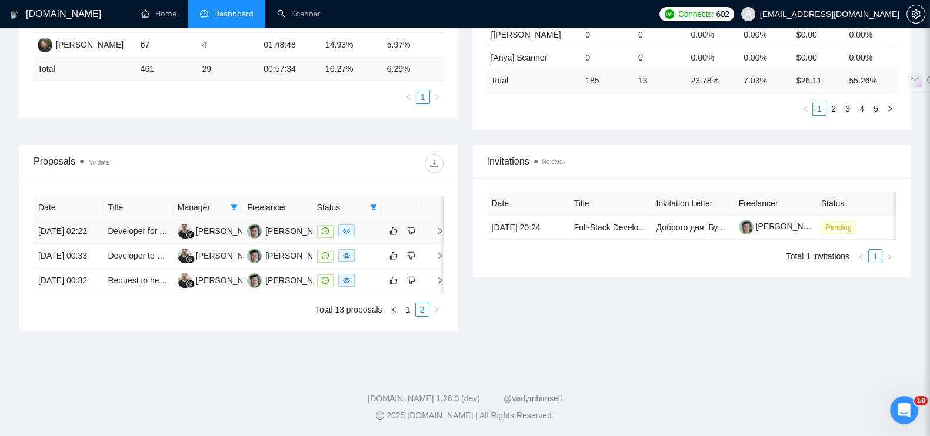
click at [438, 227] on icon "right" at bounding box center [440, 231] width 8 height 8
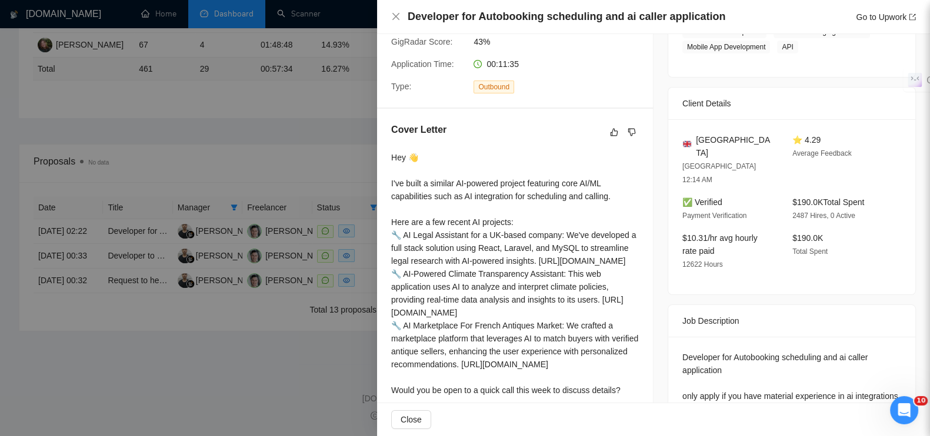
click at [276, 375] on div at bounding box center [465, 218] width 930 height 436
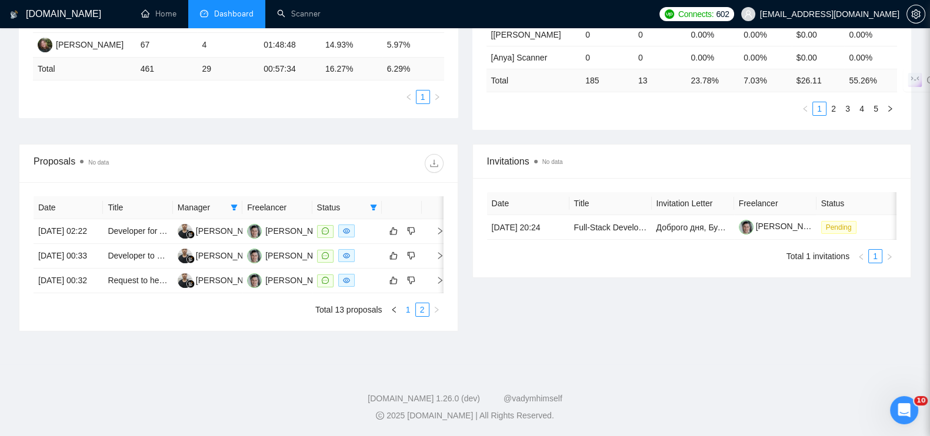
click at [407, 308] on link "1" at bounding box center [408, 310] width 13 height 13
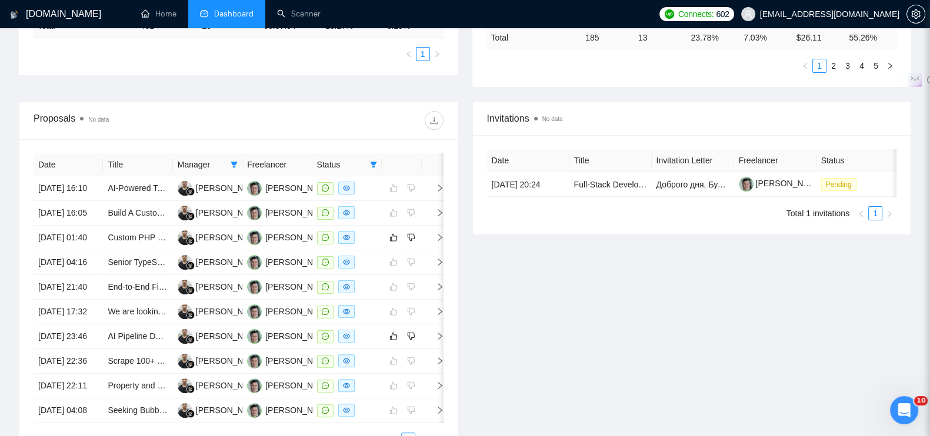
scroll to position [616, 0]
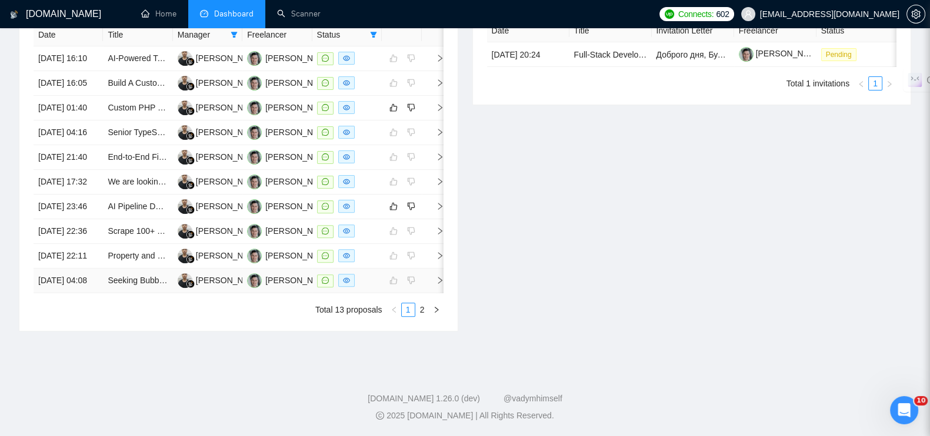
click at [437, 276] on icon "right" at bounding box center [440, 280] width 8 height 8
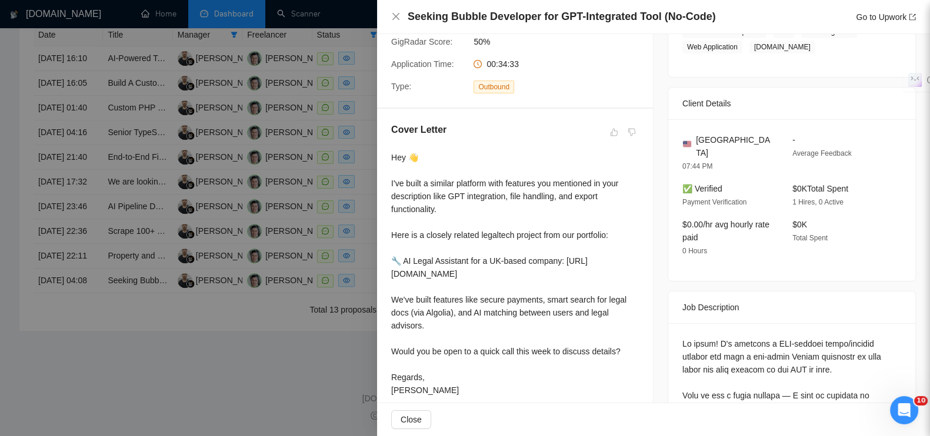
click at [311, 351] on div at bounding box center [465, 218] width 930 height 436
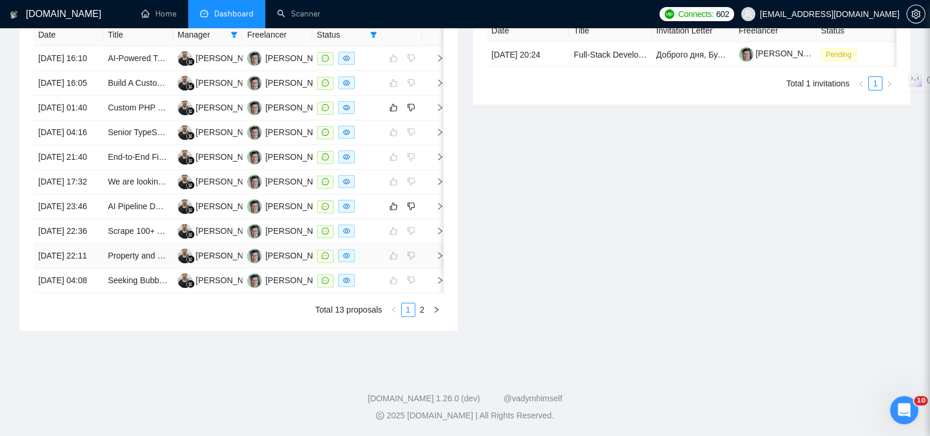
click at [438, 252] on icon "right" at bounding box center [440, 256] width 8 height 8
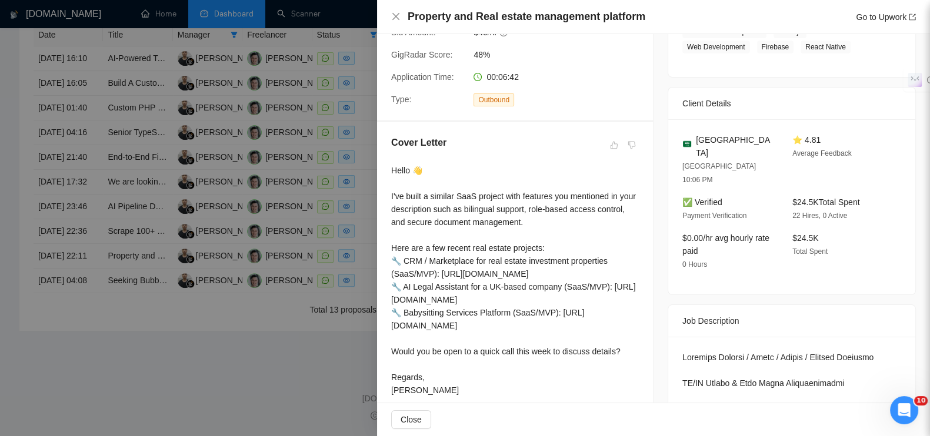
click at [328, 340] on div at bounding box center [465, 218] width 930 height 436
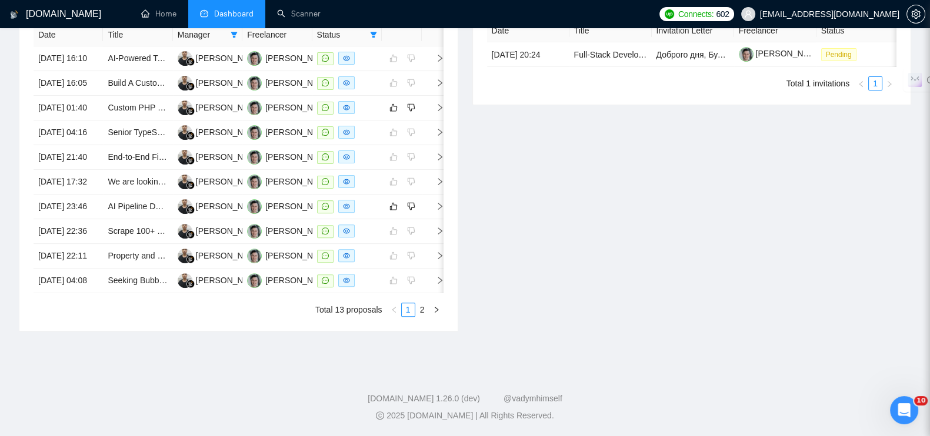
scroll to position [543, 0]
click at [438, 235] on icon "right" at bounding box center [440, 231] width 8 height 8
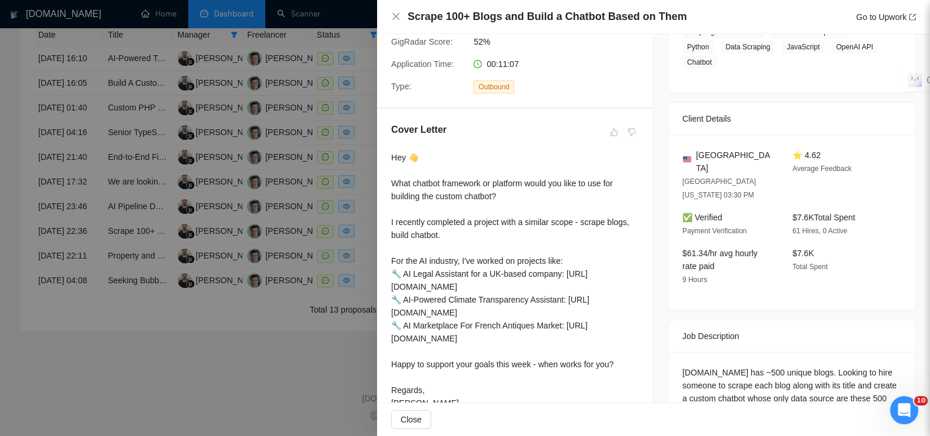
scroll to position [294, 0]
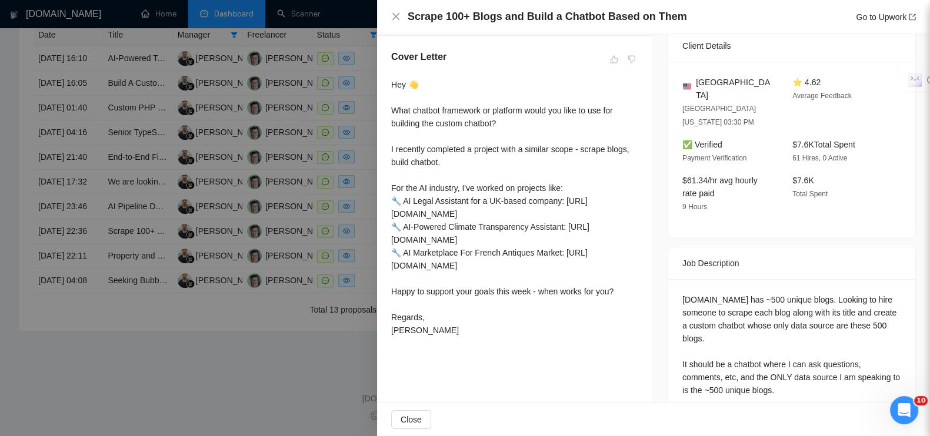
click at [184, 404] on div at bounding box center [465, 218] width 930 height 436
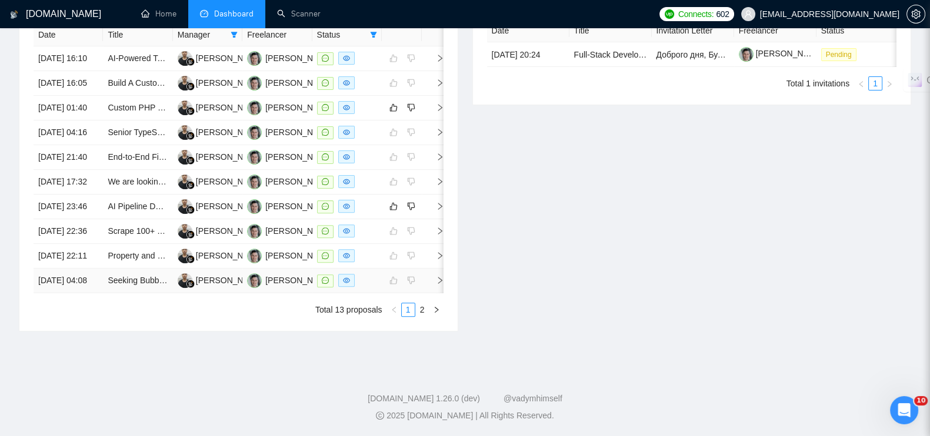
scroll to position [469, 0]
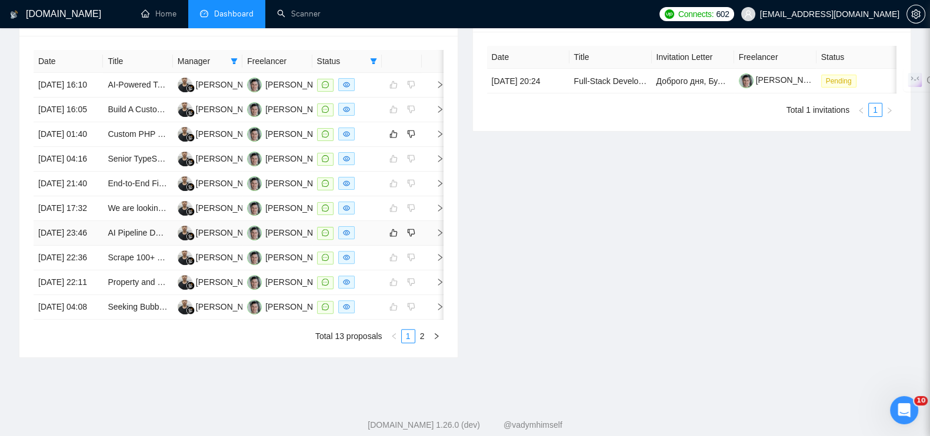
click at [437, 237] on icon "right" at bounding box center [440, 233] width 8 height 8
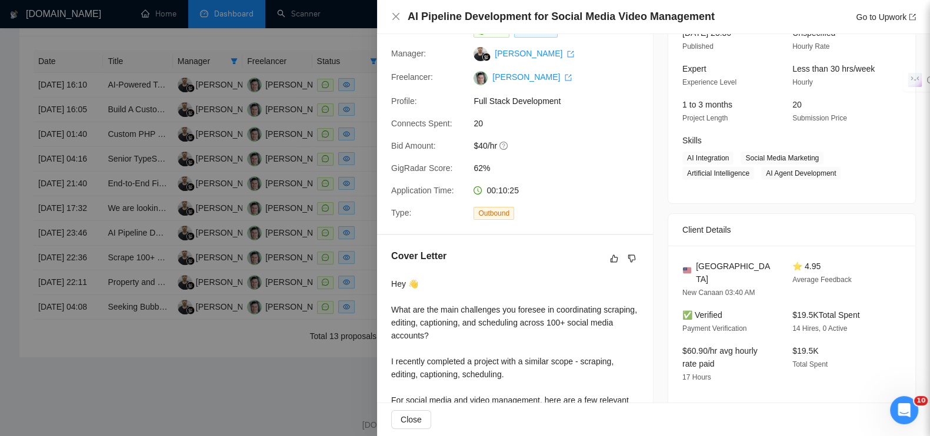
scroll to position [146, 0]
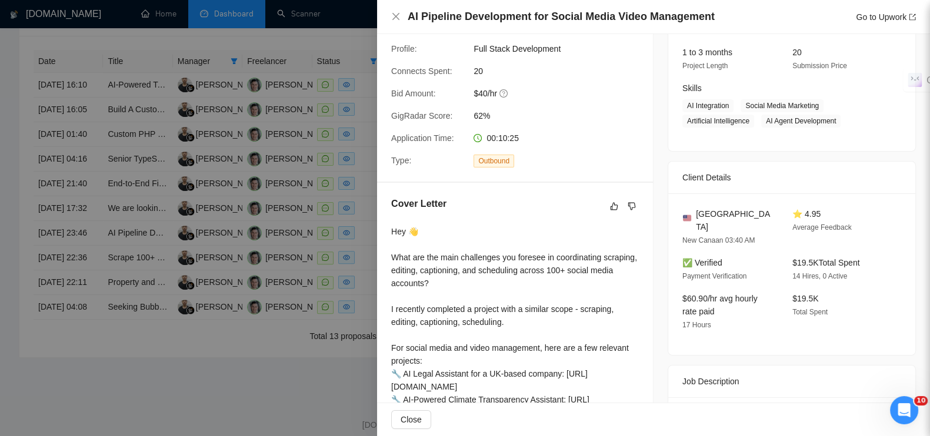
click at [4, 178] on div at bounding box center [465, 218] width 930 height 436
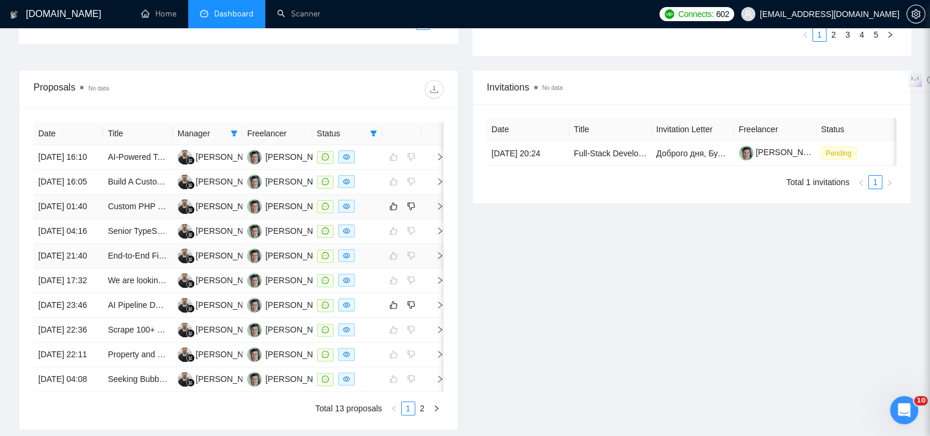
scroll to position [396, 0]
click at [439, 286] on icon "right" at bounding box center [440, 282] width 8 height 8
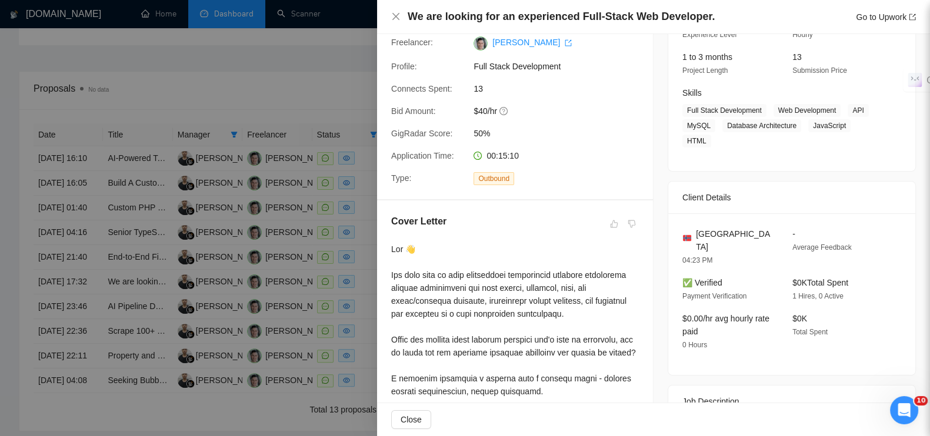
scroll to position [221, 0]
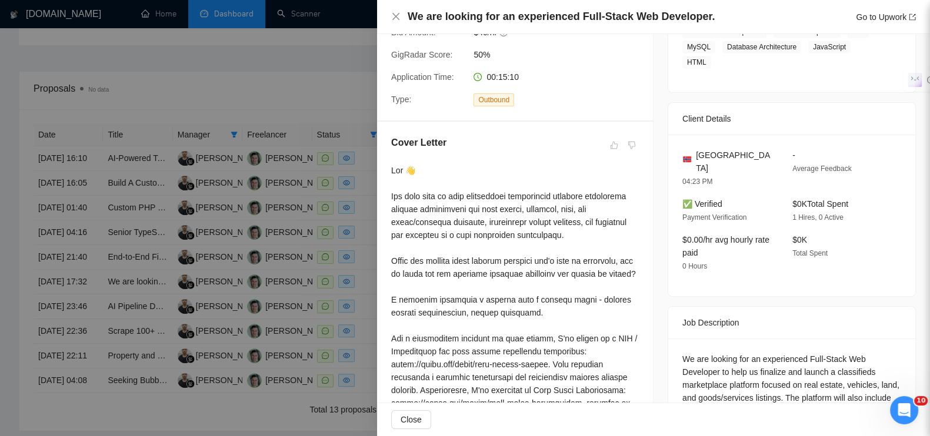
click at [145, 78] on div at bounding box center [465, 218] width 930 height 436
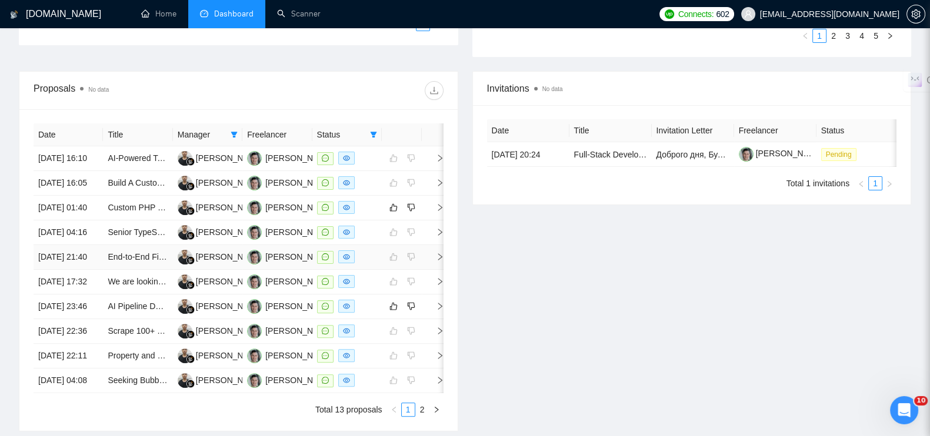
click at [439, 261] on icon "right" at bounding box center [440, 257] width 8 height 8
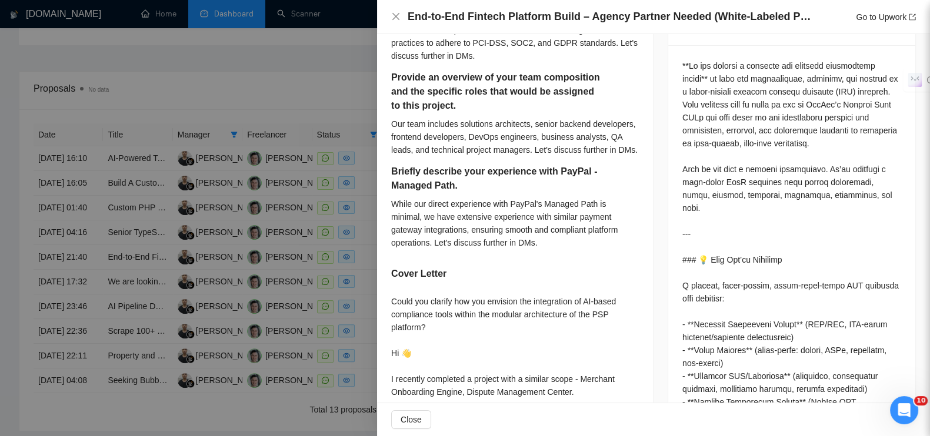
scroll to position [662, 0]
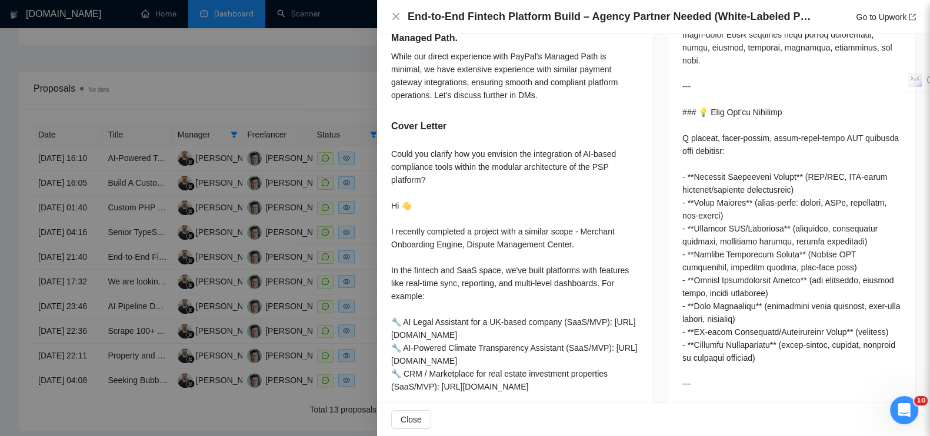
click at [144, 65] on div at bounding box center [465, 218] width 930 height 436
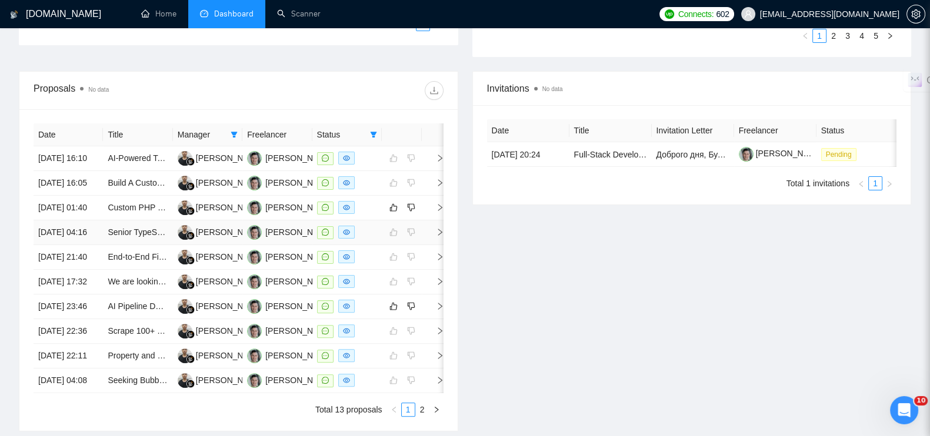
click at [439, 236] on icon "right" at bounding box center [440, 232] width 8 height 8
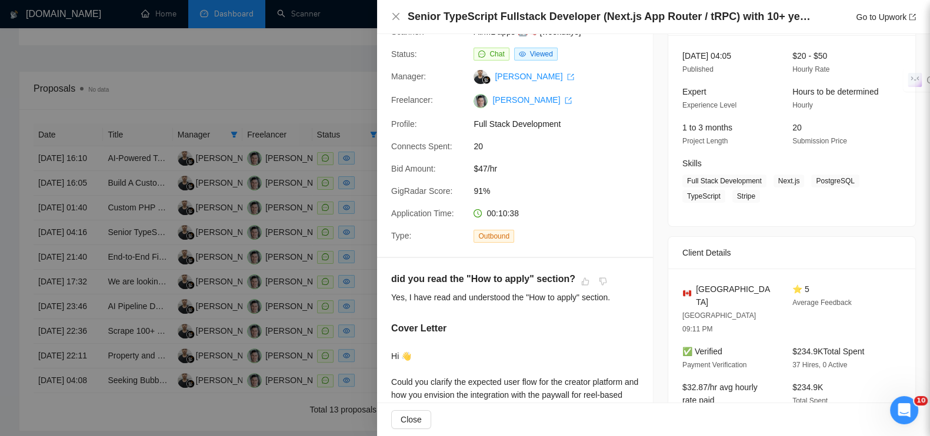
scroll to position [0, 0]
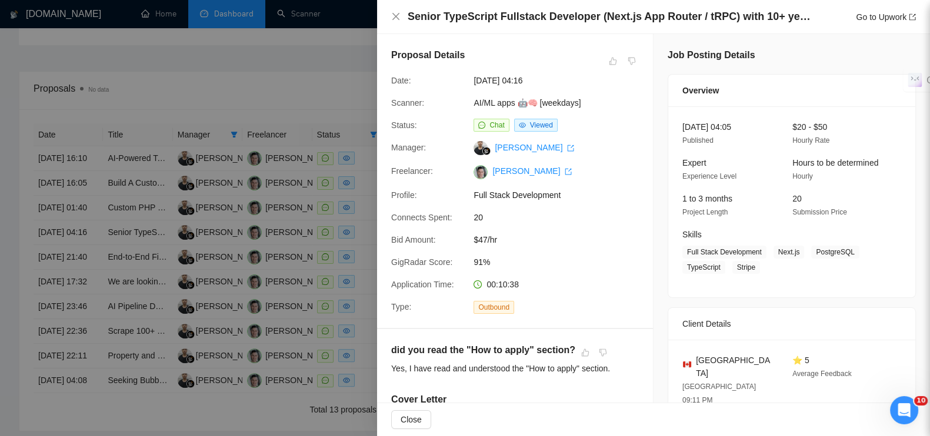
click at [140, 75] on div at bounding box center [465, 218] width 930 height 436
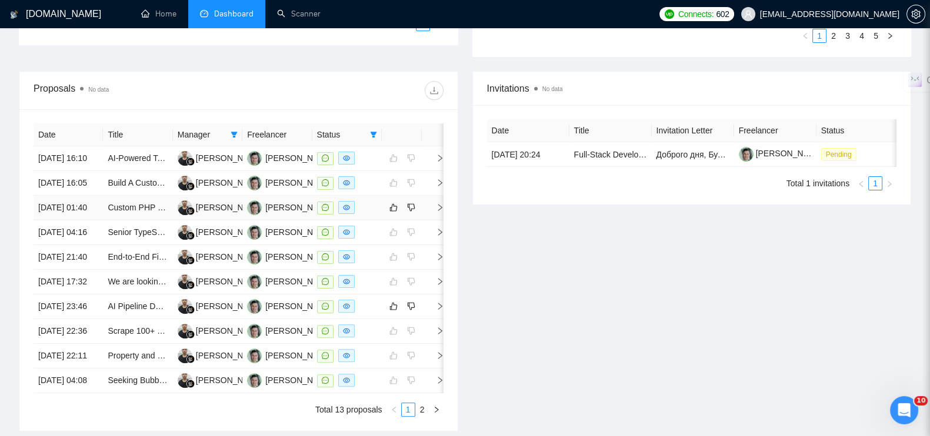
click at [439, 212] on icon "right" at bounding box center [440, 208] width 8 height 8
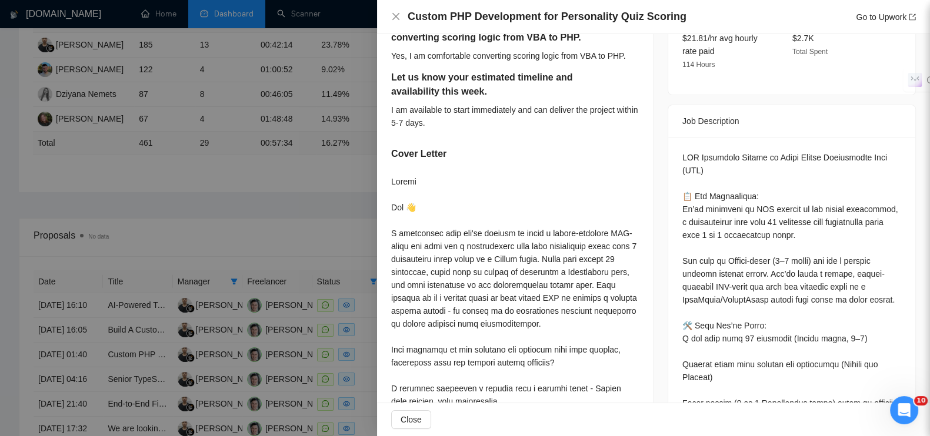
scroll to position [441, 0]
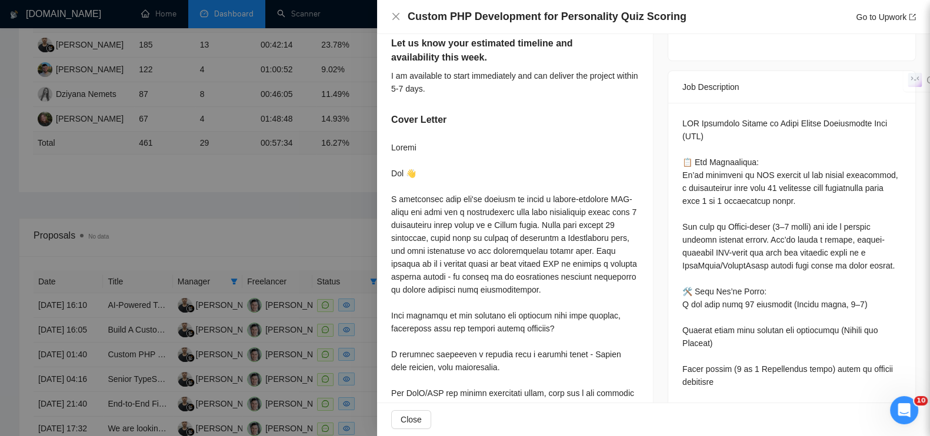
click at [174, 168] on div at bounding box center [465, 218] width 930 height 436
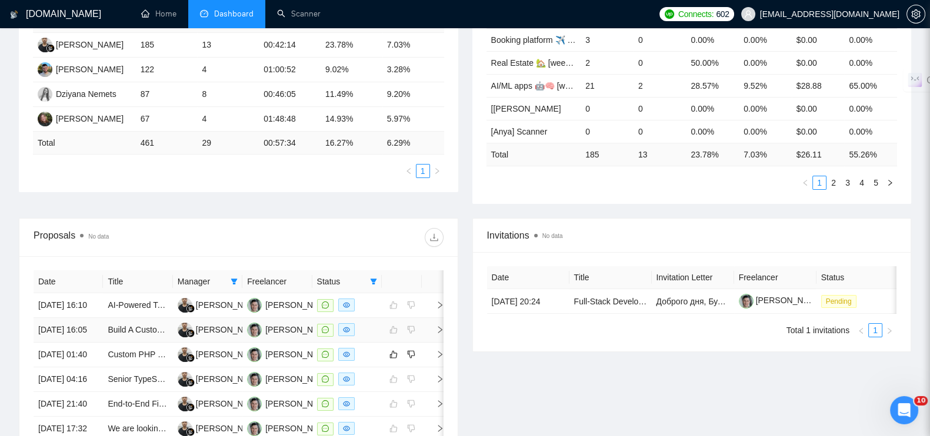
click at [441, 334] on icon "right" at bounding box center [440, 329] width 4 height 7
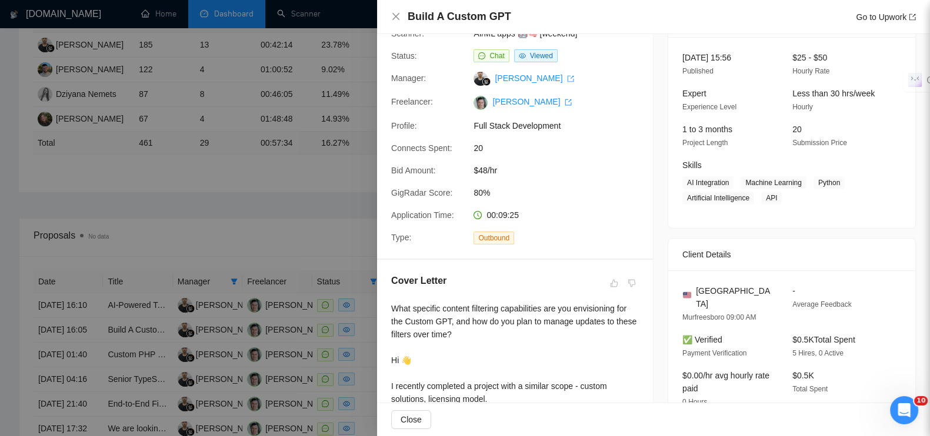
scroll to position [146, 0]
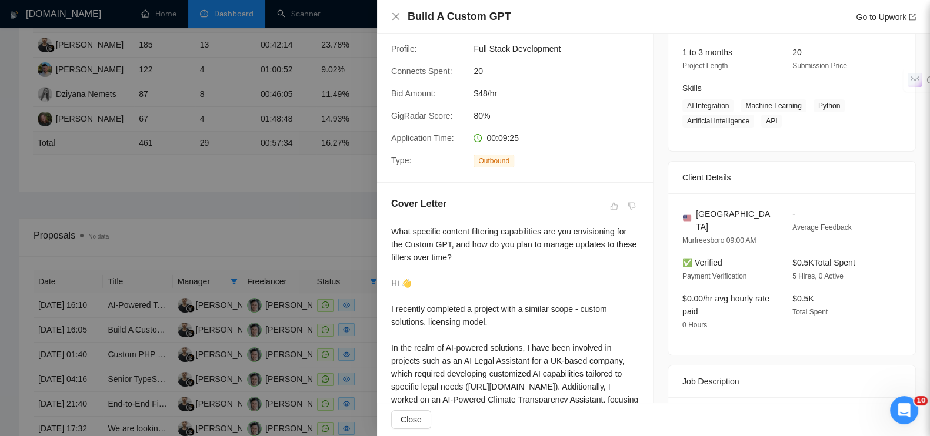
click at [234, 236] on div at bounding box center [465, 218] width 930 height 436
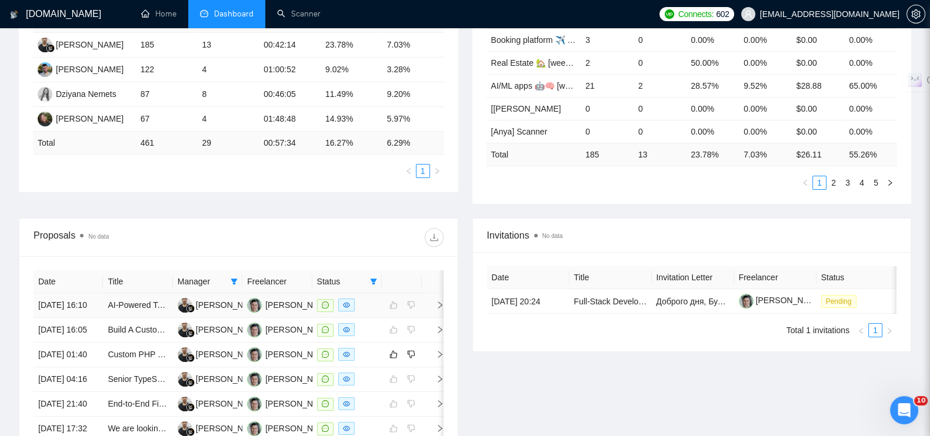
click at [436, 308] on icon "right" at bounding box center [440, 305] width 8 height 8
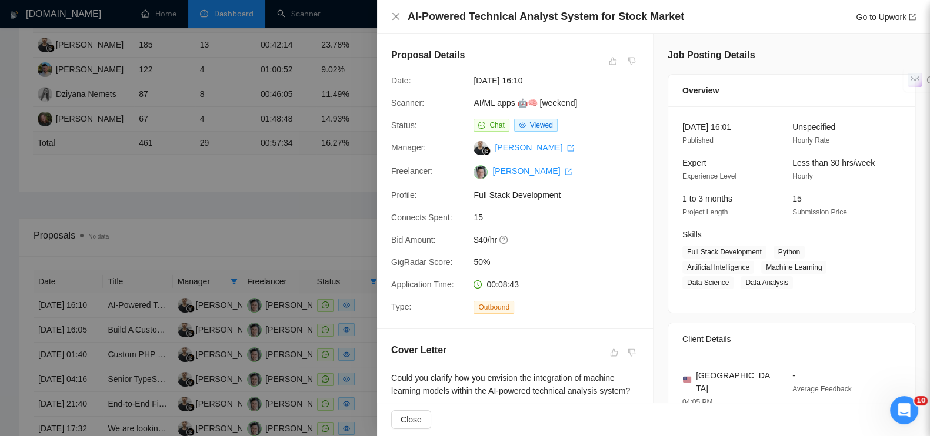
scroll to position [73, 0]
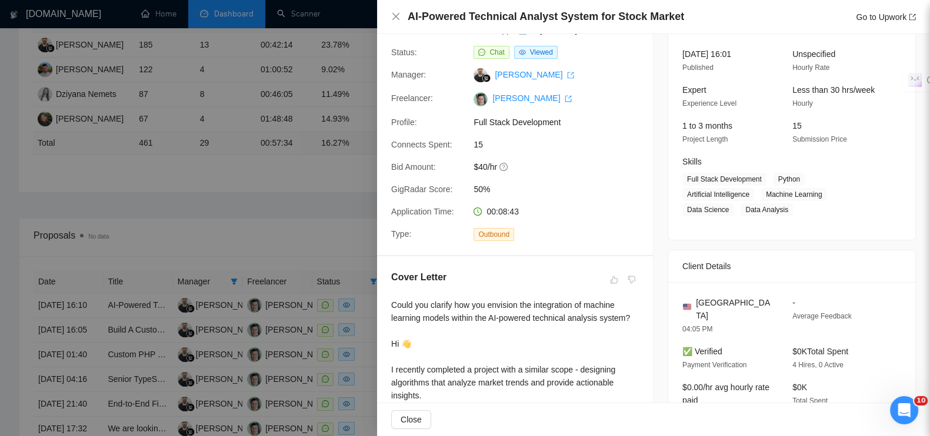
click at [280, 151] on div at bounding box center [465, 218] width 930 height 436
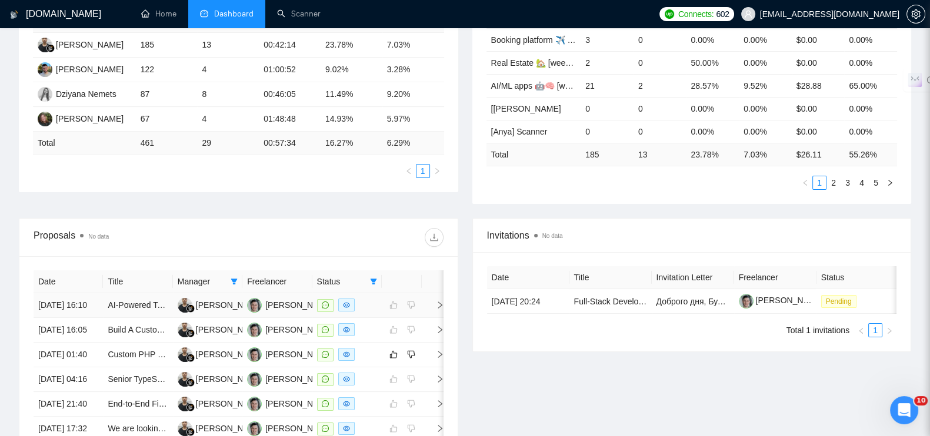
scroll to position [543, 0]
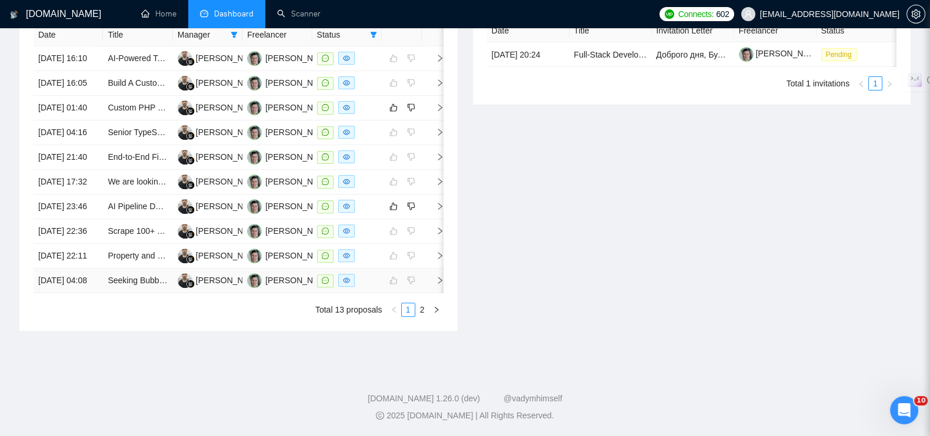
click at [439, 285] on icon "right" at bounding box center [440, 280] width 8 height 8
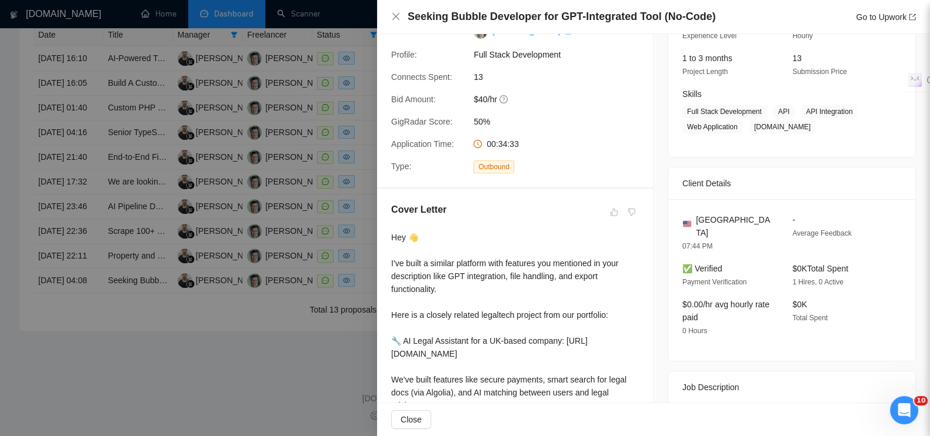
scroll to position [221, 0]
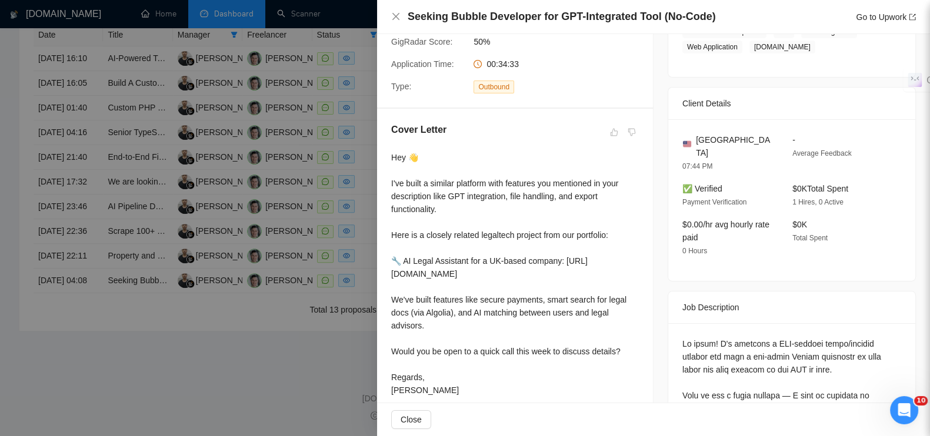
click at [260, 369] on div at bounding box center [465, 218] width 930 height 436
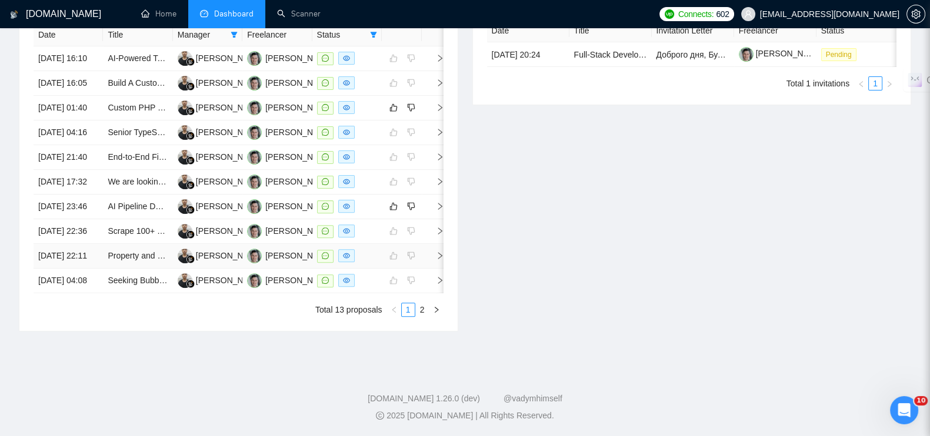
click at [438, 260] on icon "right" at bounding box center [440, 256] width 8 height 8
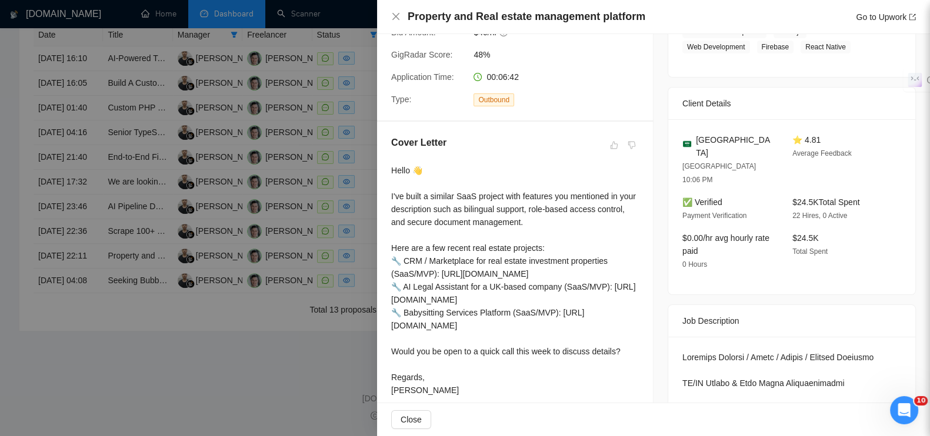
click at [266, 382] on div at bounding box center [465, 218] width 930 height 436
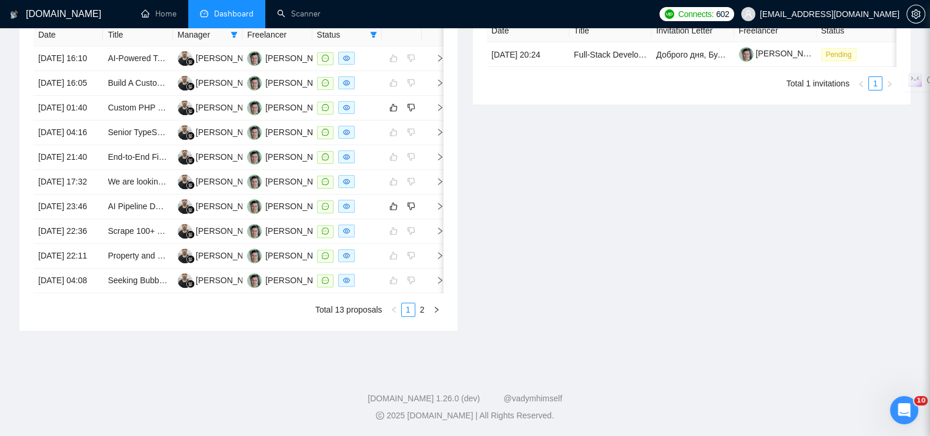
scroll to position [0, 2]
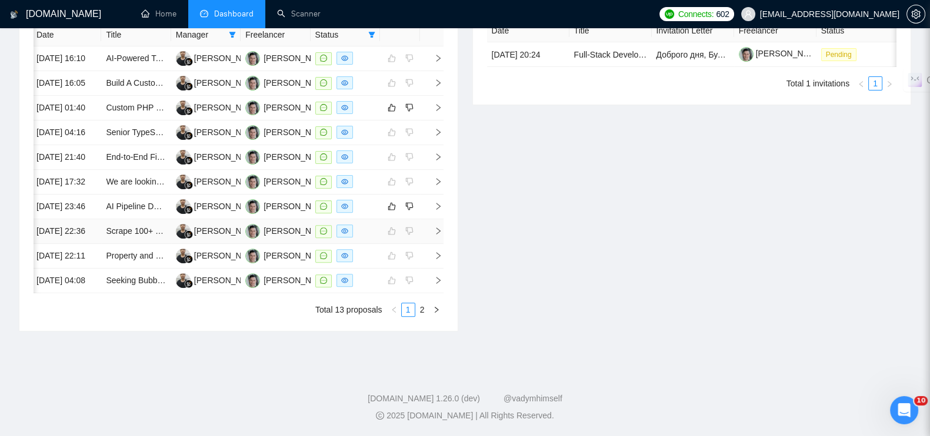
click at [437, 235] on icon "right" at bounding box center [438, 231] width 8 height 8
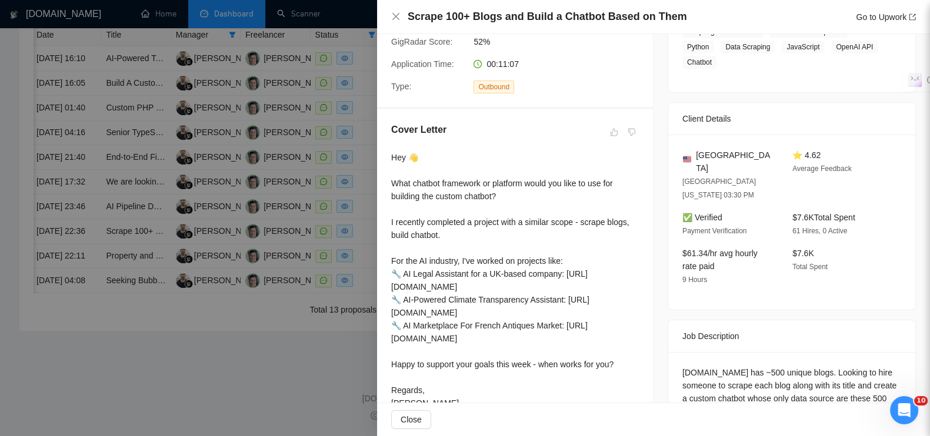
click at [224, 406] on div at bounding box center [465, 218] width 930 height 436
